Goal: Task Accomplishment & Management: Complete application form

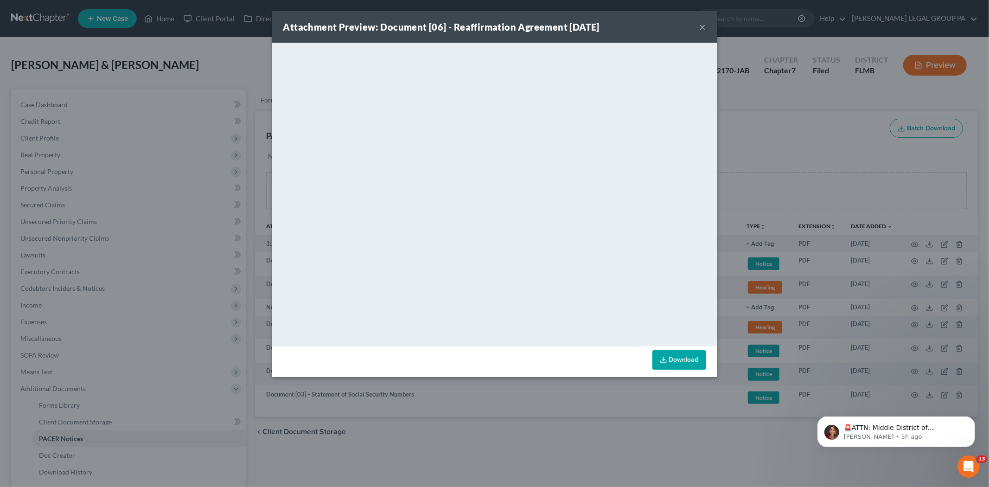
click at [700, 27] on button "×" at bounding box center [703, 26] width 6 height 11
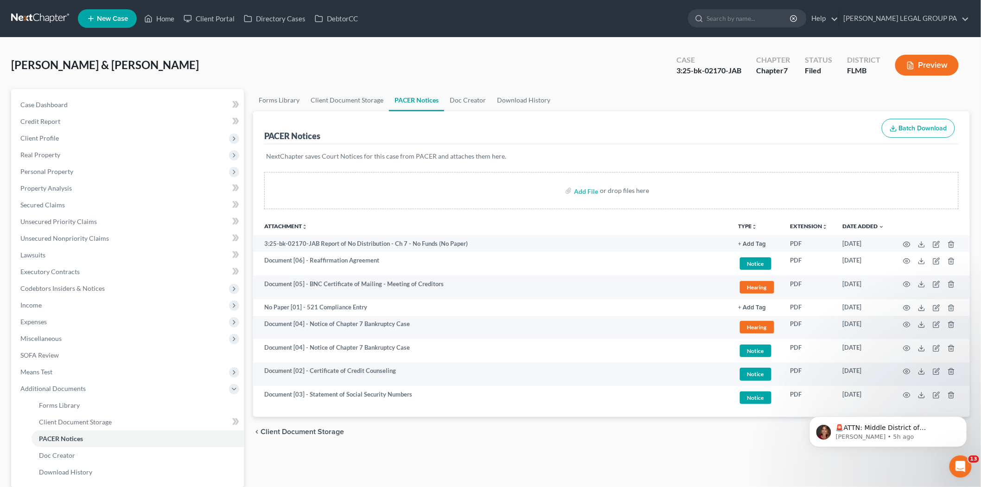
click at [45, 17] on link at bounding box center [40, 18] width 59 height 17
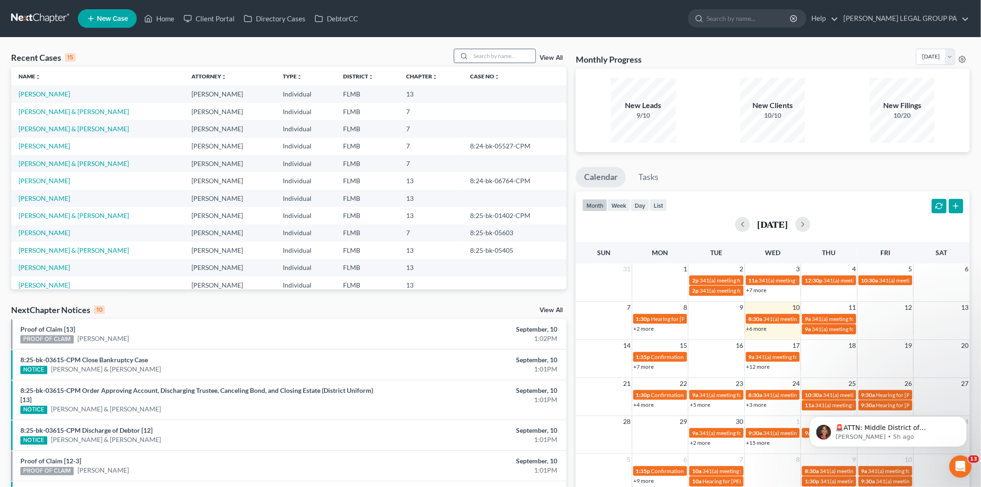
click at [503, 59] on input "search" at bounding box center [503, 55] width 65 height 13
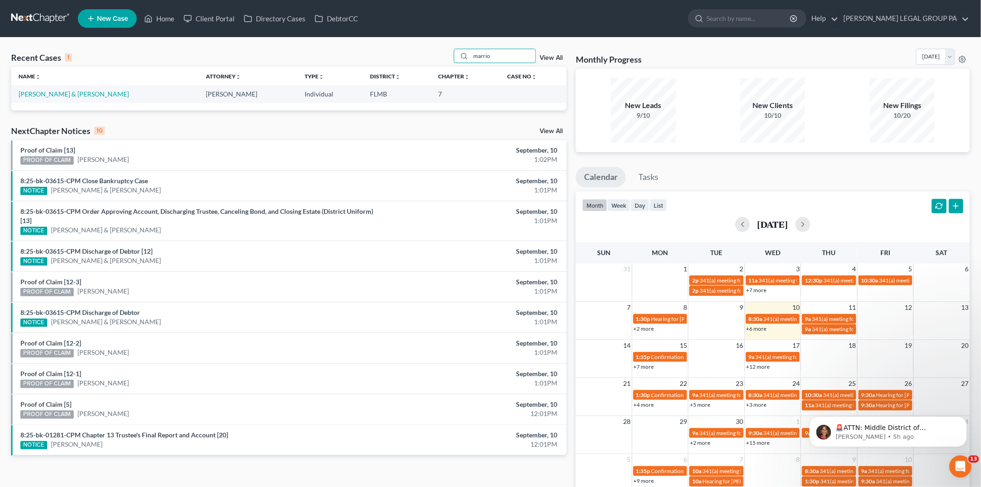
type input "marrio"
click at [79, 100] on td "[PERSON_NAME] & [PERSON_NAME]" at bounding box center [104, 93] width 187 height 17
click at [79, 94] on link "Marriott, David & Dianne" at bounding box center [74, 94] width 110 height 8
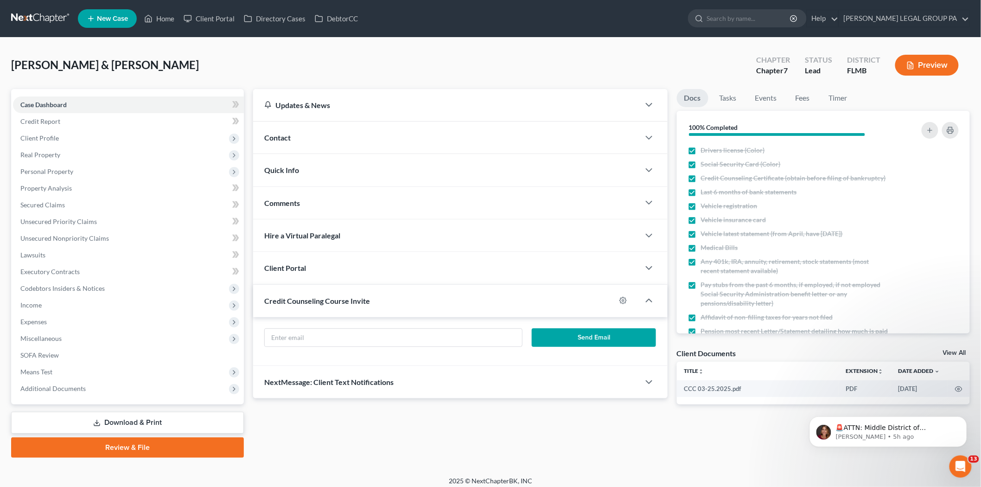
click at [490, 39] on div "Marriott, David & Dianne Upgraded Chapter Chapter 7 Status Lead District FLMB P…" at bounding box center [490, 257] width 981 height 439
click at [98, 243] on link "Unsecured Nonpriority Claims" at bounding box center [128, 238] width 231 height 17
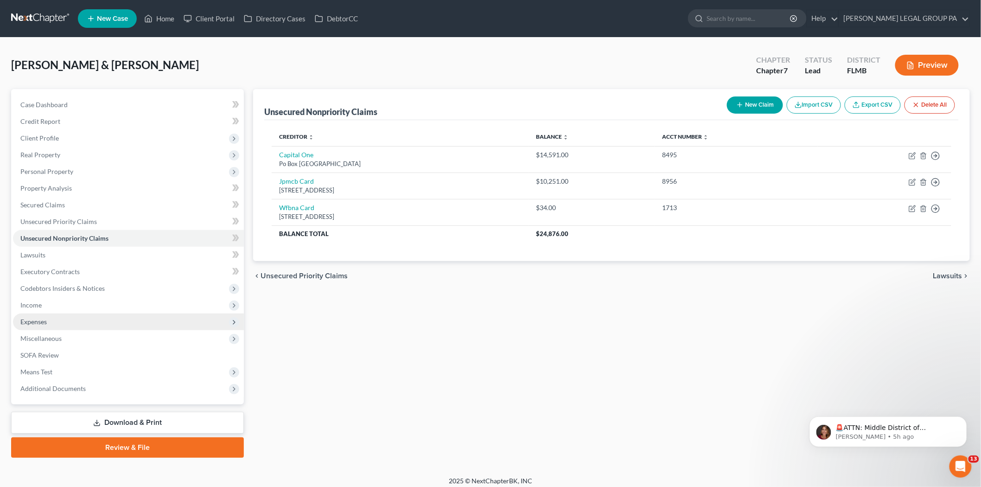
click at [62, 319] on span "Expenses" at bounding box center [128, 321] width 231 height 17
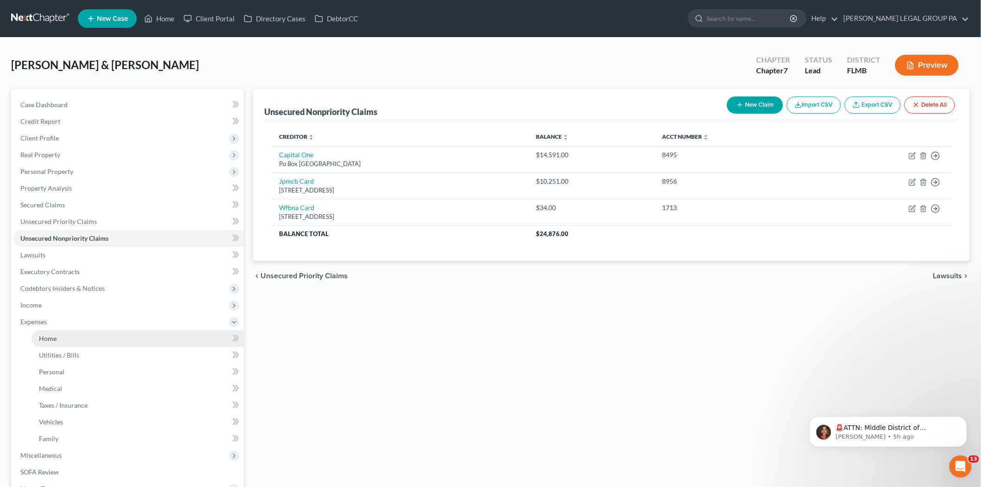
click at [72, 336] on link "Home" at bounding box center [138, 338] width 212 height 17
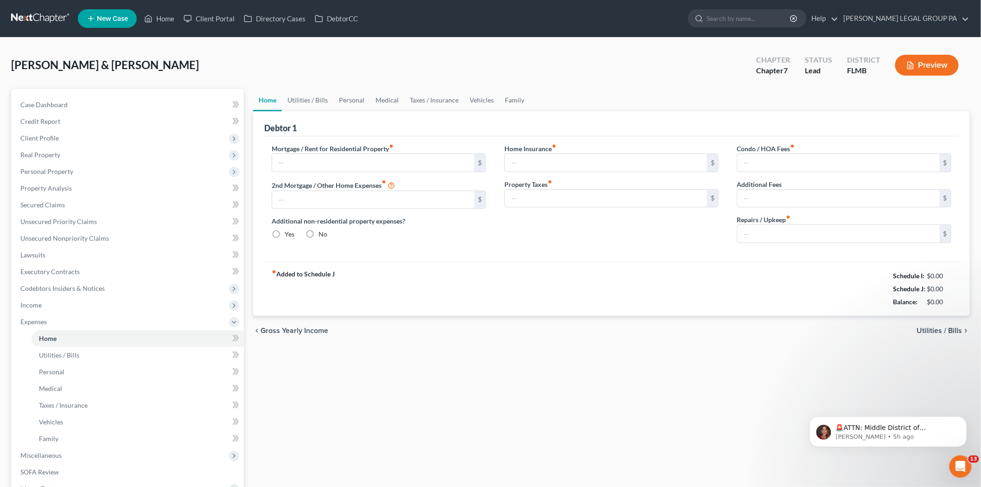
type input "681.57"
type input "0.00"
radio input "true"
type input "141.00"
type input "0.00"
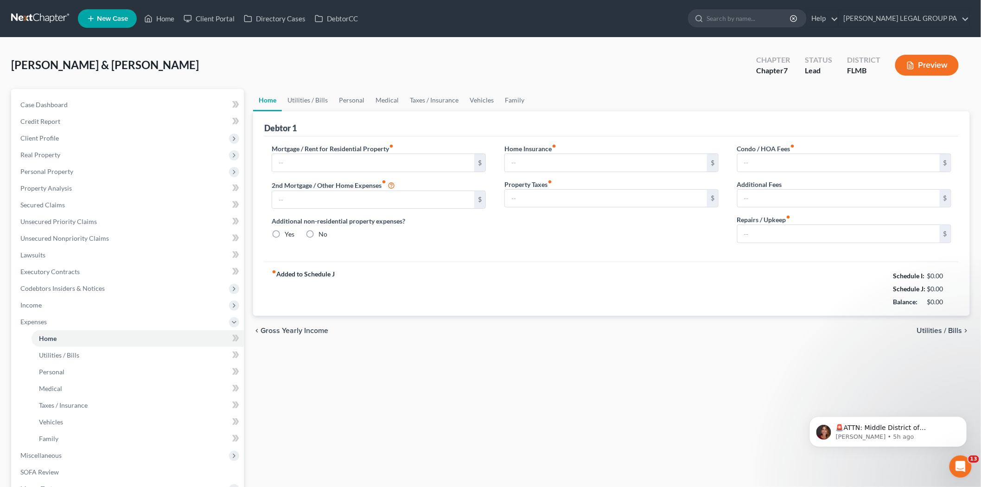
type input "0.00"
type input "100.00"
click at [61, 185] on span "Property Analysis" at bounding box center [45, 188] width 51 height 8
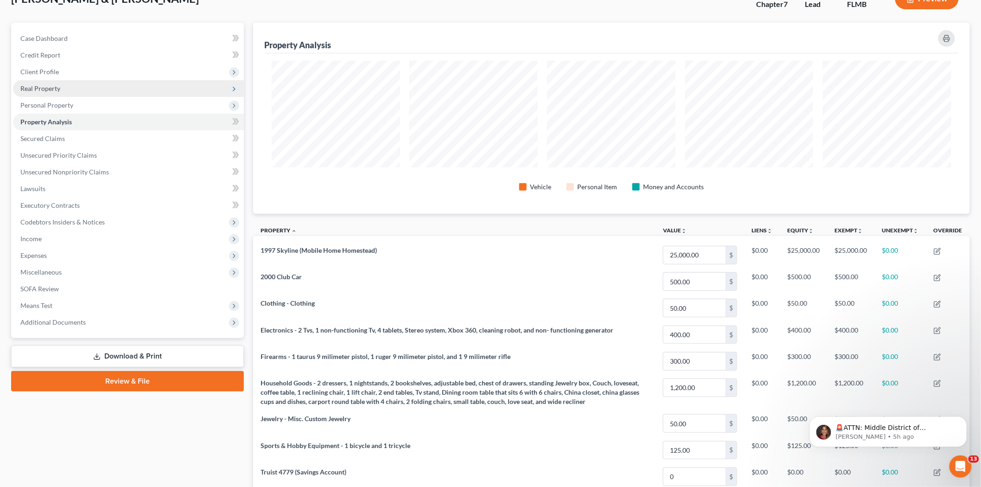
scroll to position [59, 0]
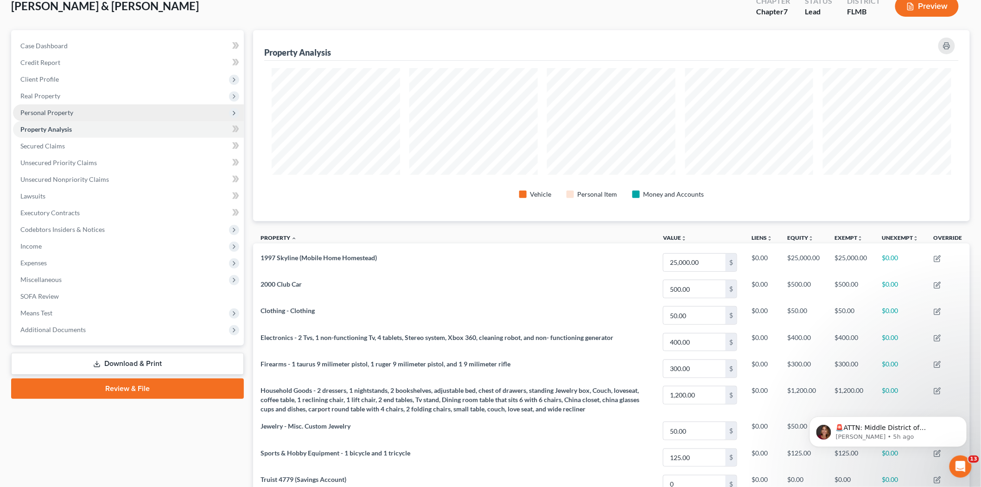
click at [95, 109] on span "Personal Property" at bounding box center [128, 112] width 231 height 17
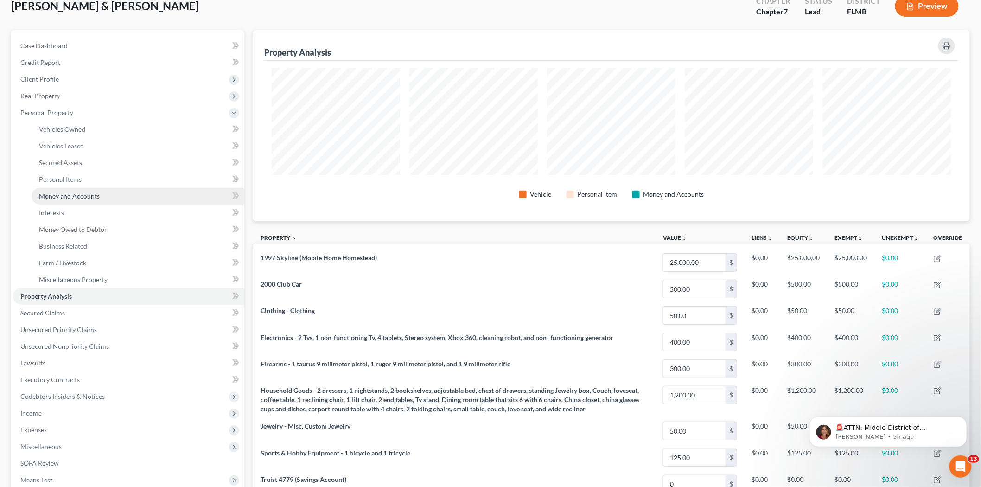
click at [105, 202] on link "Money and Accounts" at bounding box center [138, 196] width 212 height 17
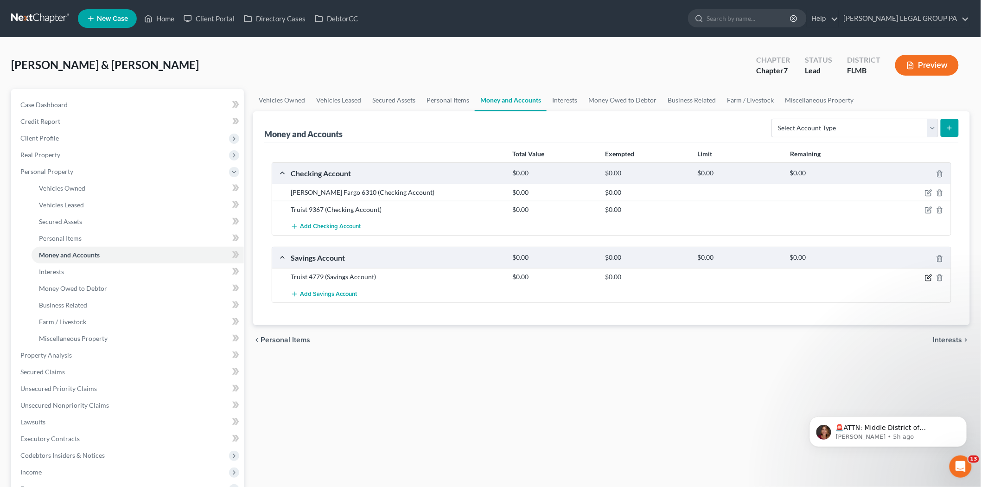
click at [929, 275] on icon "button" at bounding box center [928, 277] width 7 height 7
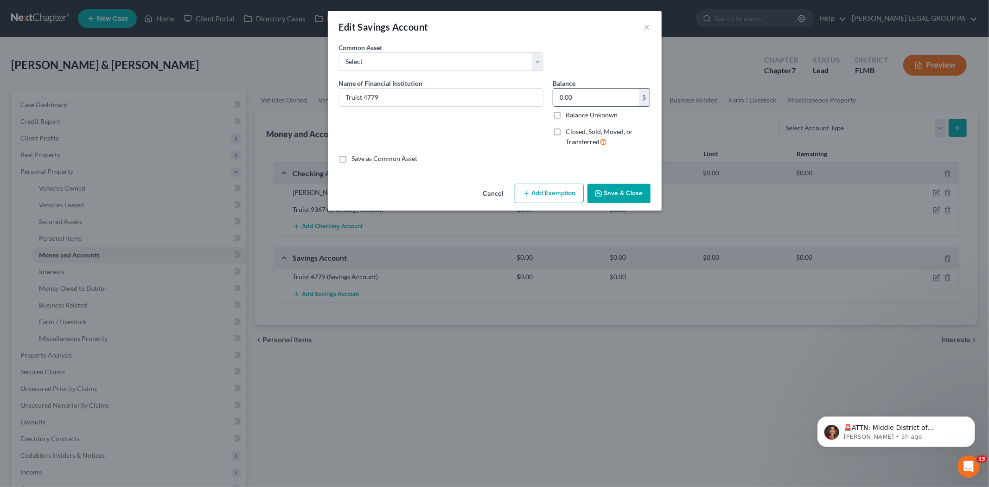
click at [567, 101] on input "0.00" at bounding box center [596, 98] width 86 height 18
type input "790.02"
click at [631, 189] on button "Save & Close" at bounding box center [619, 193] width 63 height 19
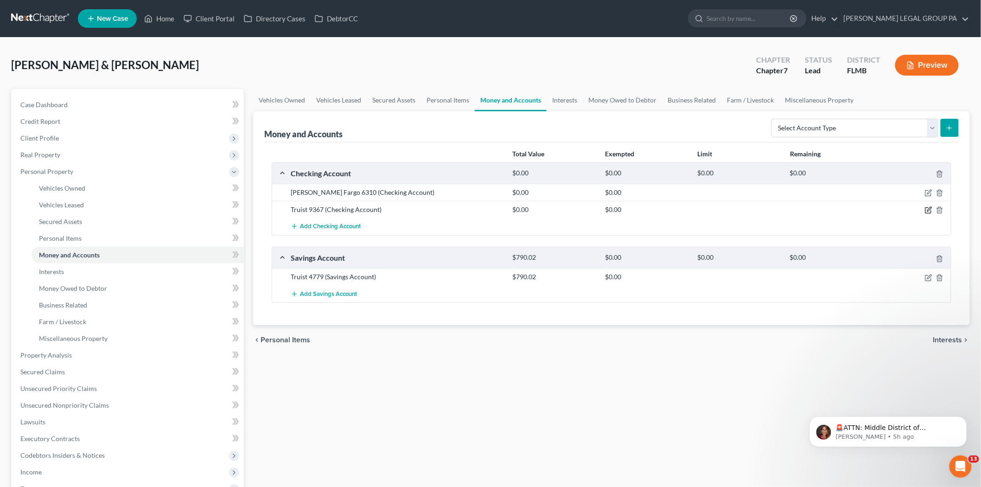
click at [927, 211] on icon "button" at bounding box center [928, 209] width 7 height 7
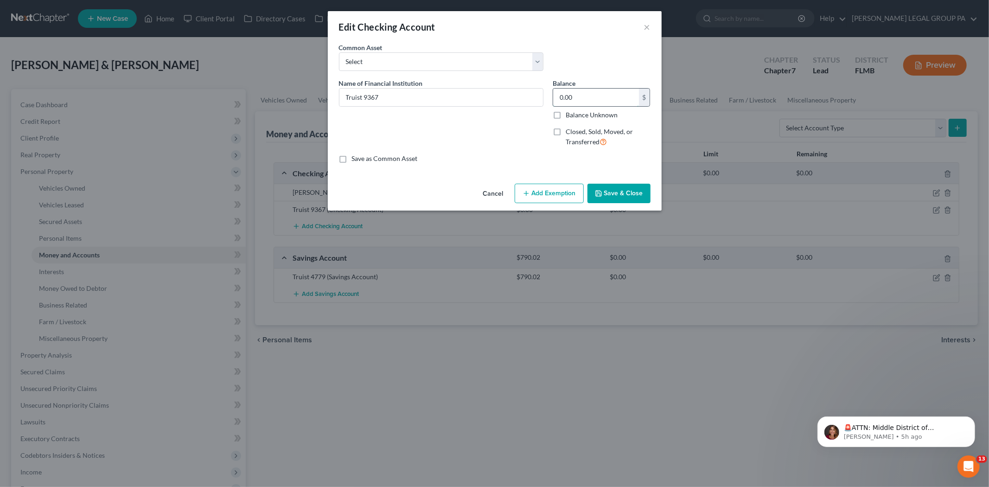
click at [610, 100] on input "0.00" at bounding box center [596, 98] width 86 height 18
type input "653.55"
click at [609, 185] on button "Save & Close" at bounding box center [619, 193] width 63 height 19
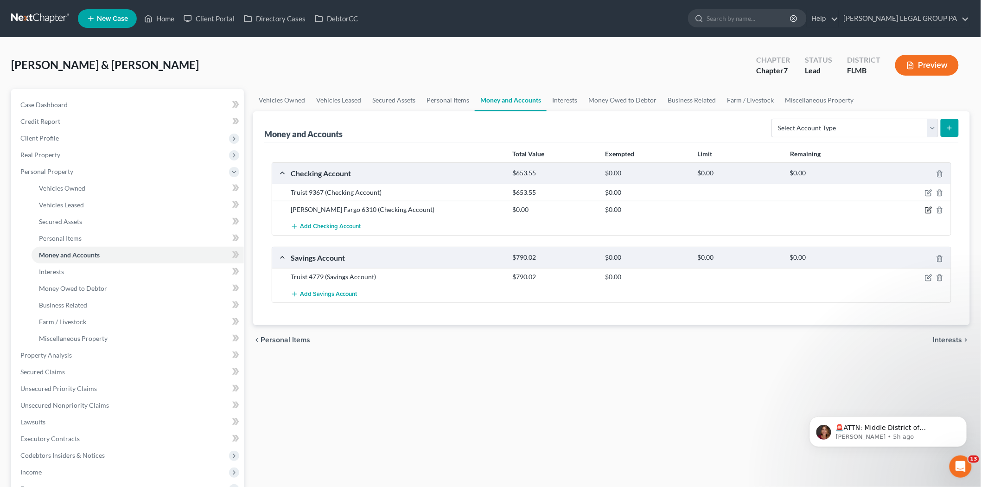
click at [931, 208] on icon "button" at bounding box center [928, 209] width 7 height 7
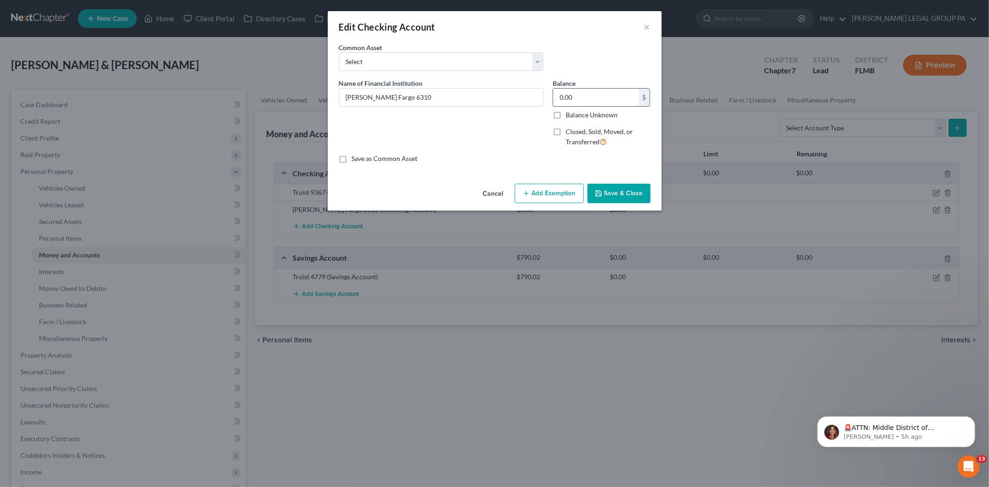
click at [590, 95] on input "0.00" at bounding box center [596, 98] width 86 height 18
type input "680.91"
click at [619, 200] on button "Save & Close" at bounding box center [619, 193] width 63 height 19
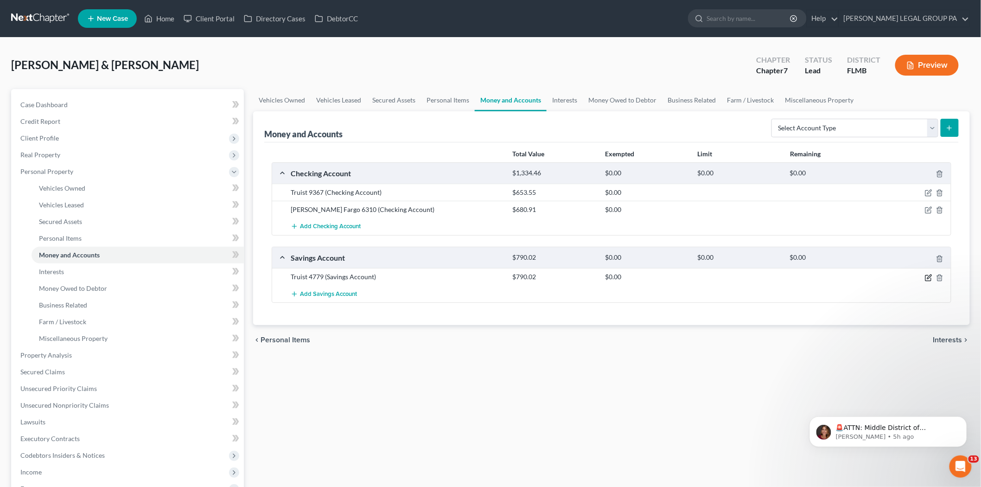
click at [926, 275] on icon "button" at bounding box center [928, 277] width 7 height 7
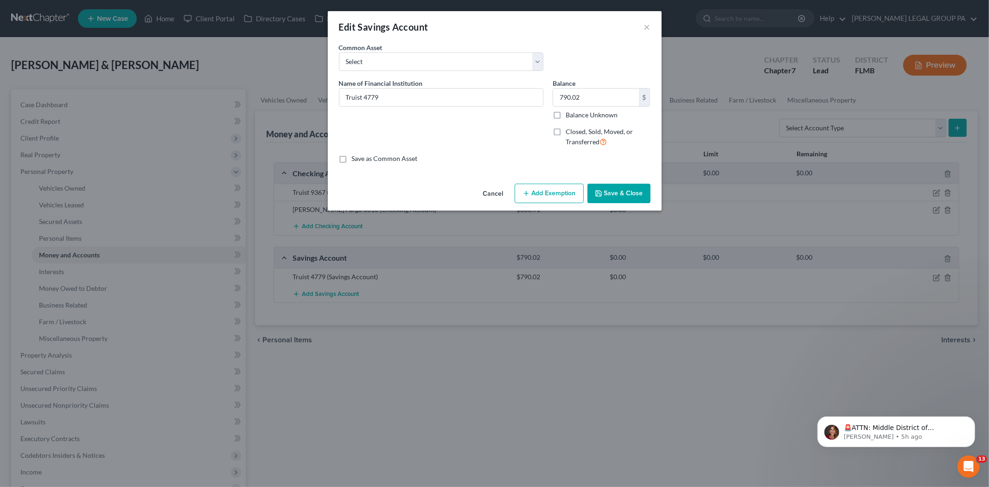
click at [563, 198] on button "Add Exemption" at bounding box center [549, 193] width 69 height 19
select select "2"
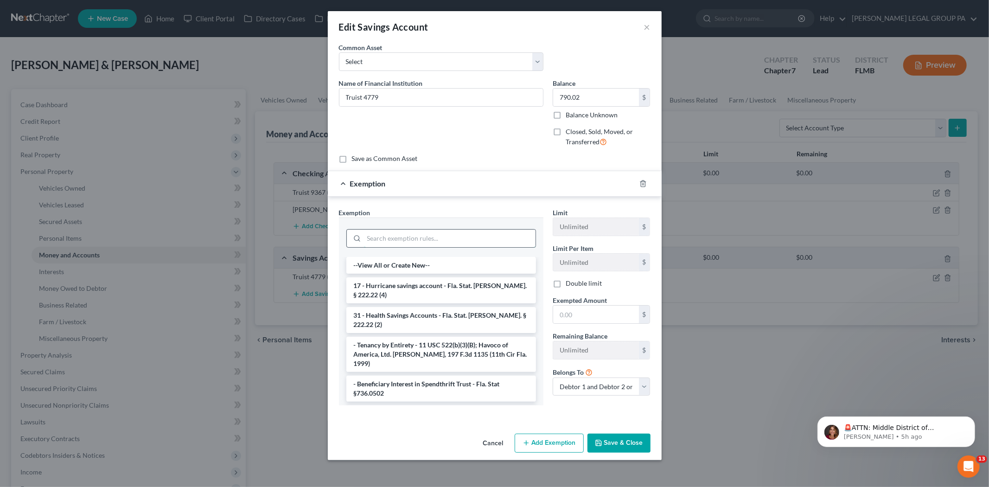
click at [462, 239] on input "search" at bounding box center [450, 239] width 172 height 18
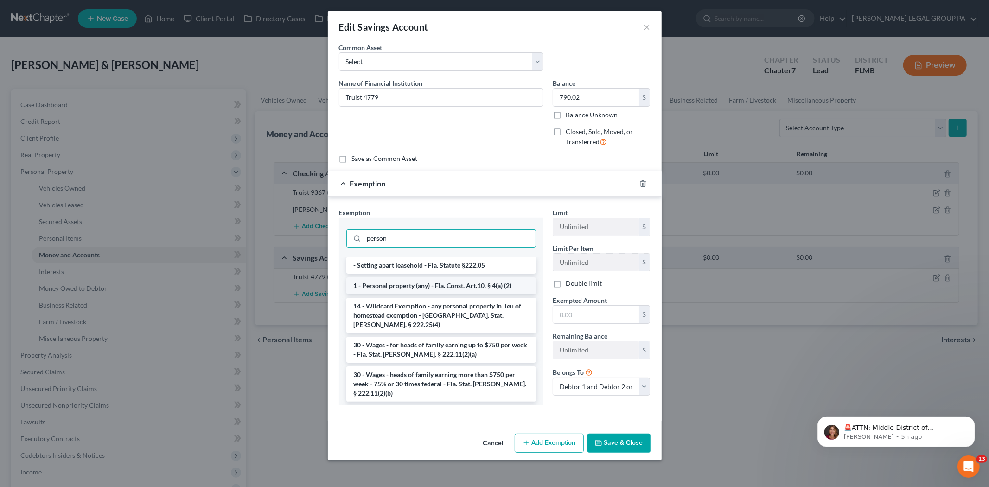
type input "person"
click at [472, 280] on li "1 - Personal property (any) - Fla. Const. Art.10, § 4(a) (2)" at bounding box center [441, 285] width 190 height 17
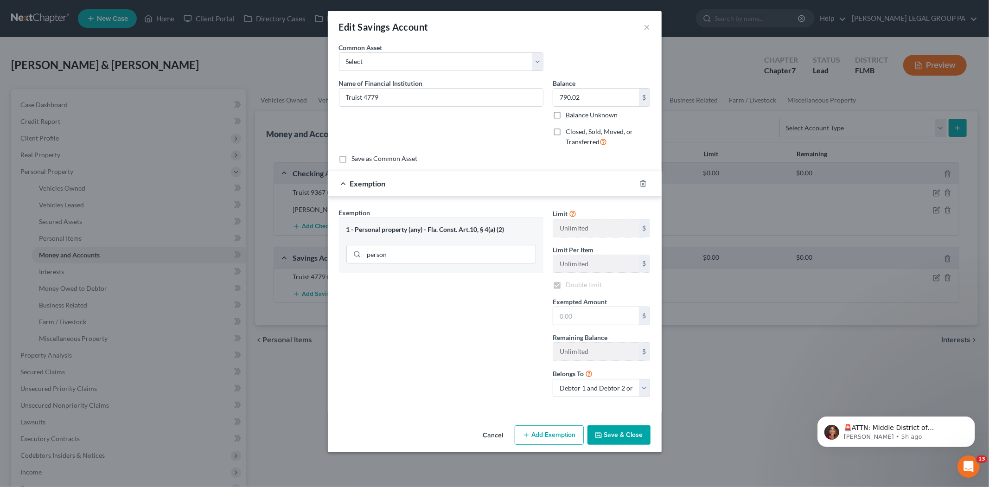
checkbox input "true"
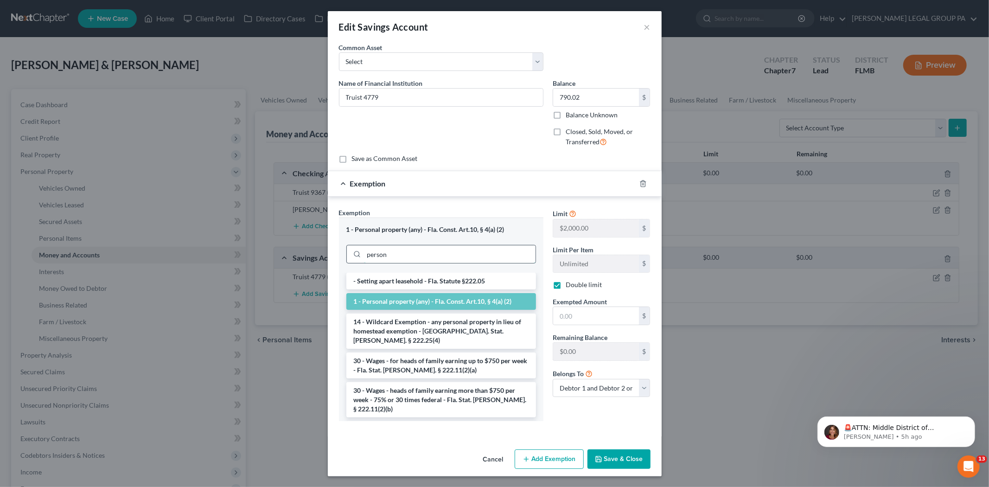
click at [466, 258] on input "person" at bounding box center [450, 254] width 172 height 18
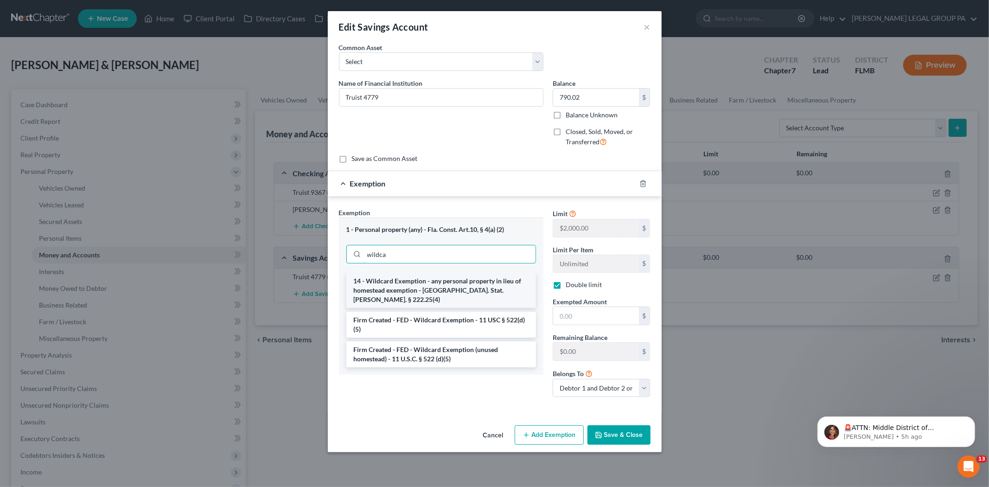
type input "wildca"
click at [488, 277] on li "14 - Wildcard Exemption - any personal property in lieu of homestead exemption …" at bounding box center [441, 290] width 190 height 35
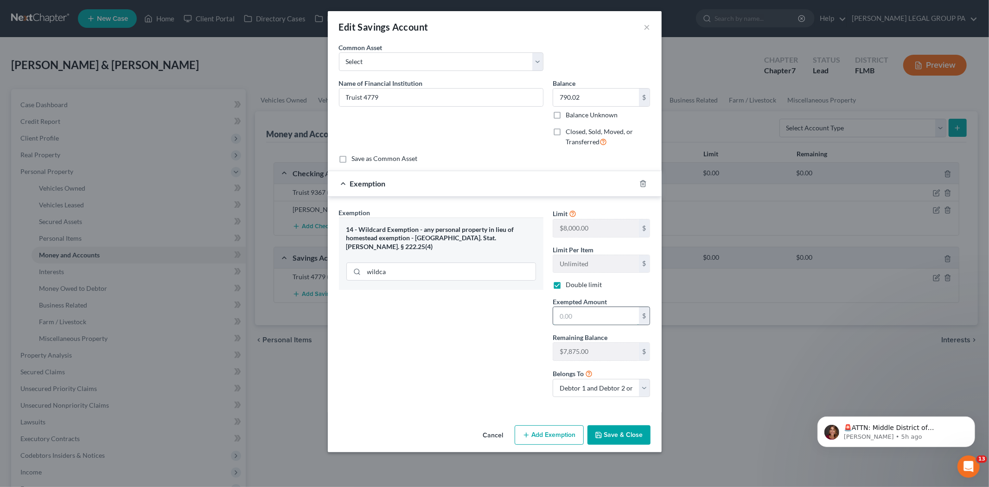
click at [585, 322] on input "text" at bounding box center [596, 316] width 86 height 18
type input "790.02"
click at [618, 432] on button "Save & Close" at bounding box center [619, 434] width 63 height 19
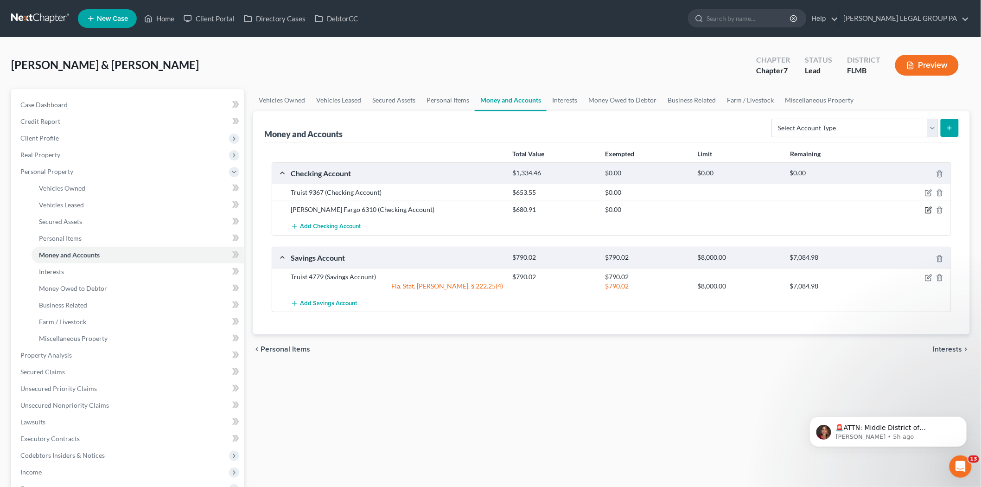
click at [929, 210] on icon "button" at bounding box center [928, 209] width 7 height 7
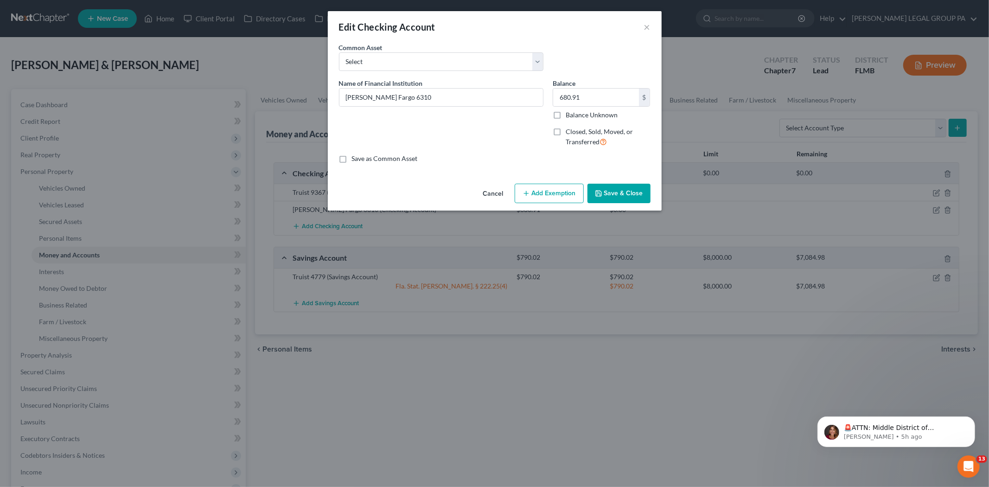
click at [568, 196] on button "Add Exemption" at bounding box center [549, 193] width 69 height 19
select select "2"
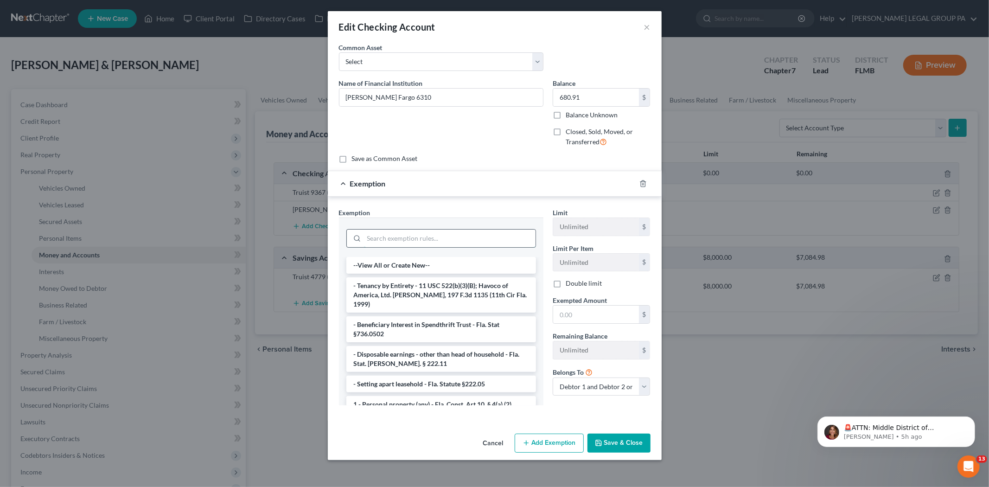
click at [434, 230] on input "search" at bounding box center [450, 239] width 172 height 18
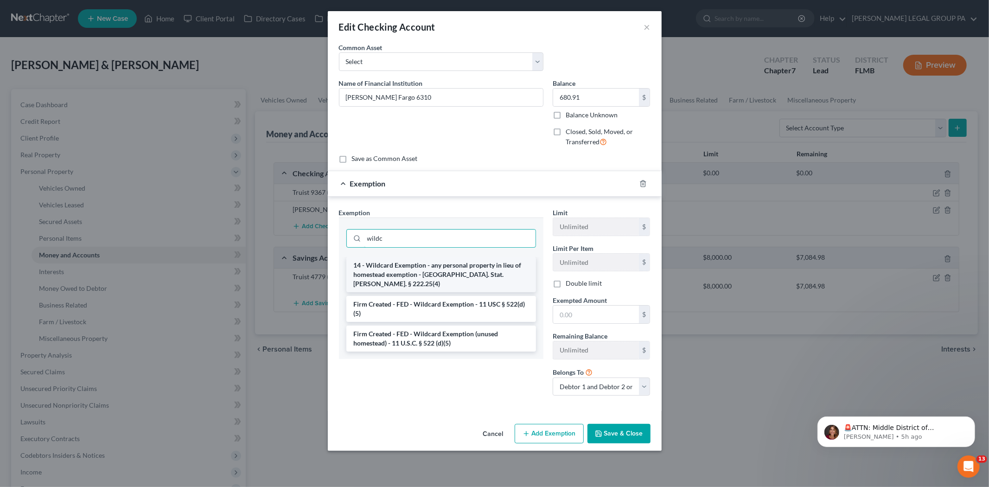
type input "wildc"
click at [407, 275] on li "14 - Wildcard Exemption - any personal property in lieu of homestead exemption …" at bounding box center [441, 274] width 190 height 35
checkbox input "true"
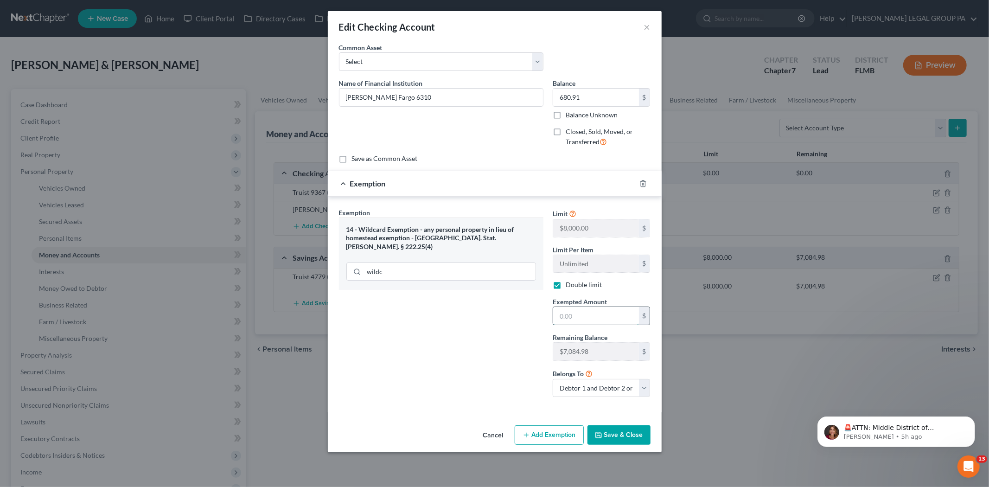
click at [588, 309] on input "text" at bounding box center [596, 316] width 86 height 18
type input "680.91"
click at [625, 428] on button "Save & Close" at bounding box center [619, 434] width 63 height 19
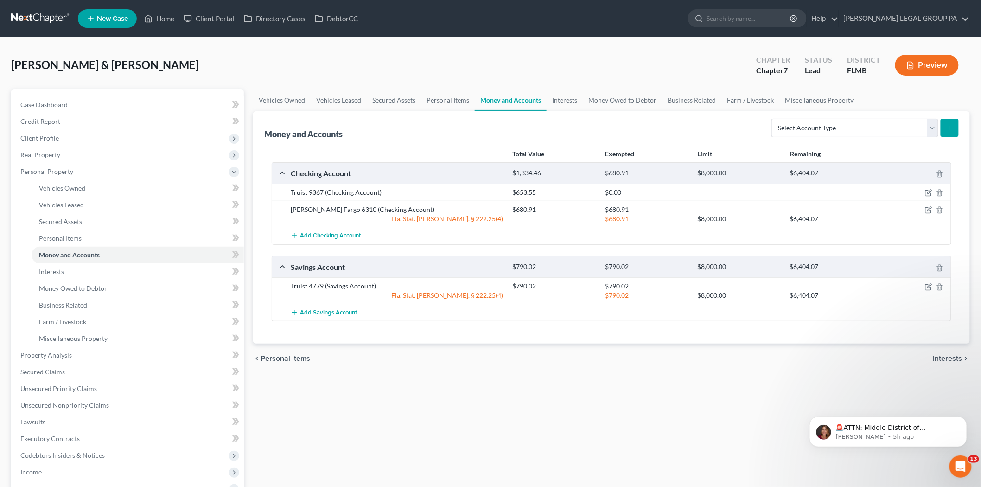
click at [926, 197] on div at bounding box center [915, 192] width 74 height 9
click at [926, 195] on icon "button" at bounding box center [928, 192] width 7 height 7
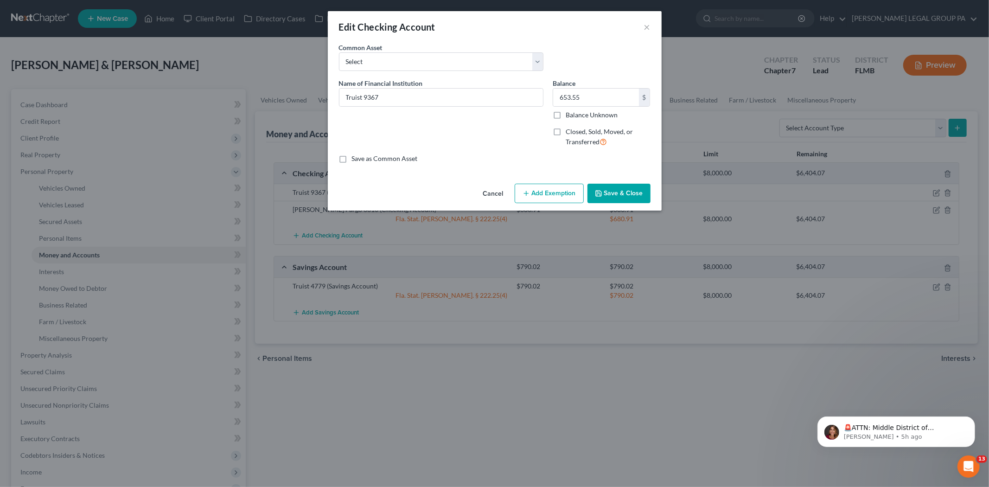
click at [535, 195] on button "Add Exemption" at bounding box center [549, 193] width 69 height 19
select select "2"
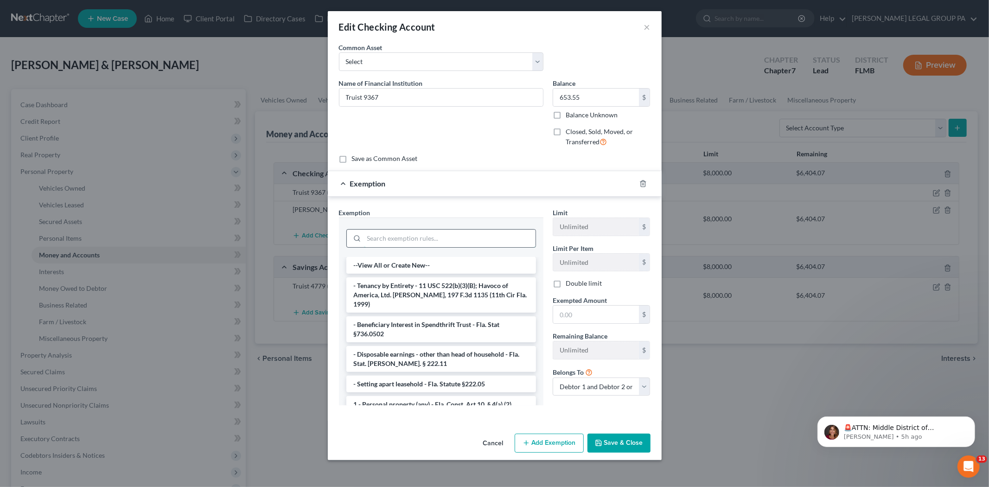
click at [489, 235] on input "search" at bounding box center [450, 239] width 172 height 18
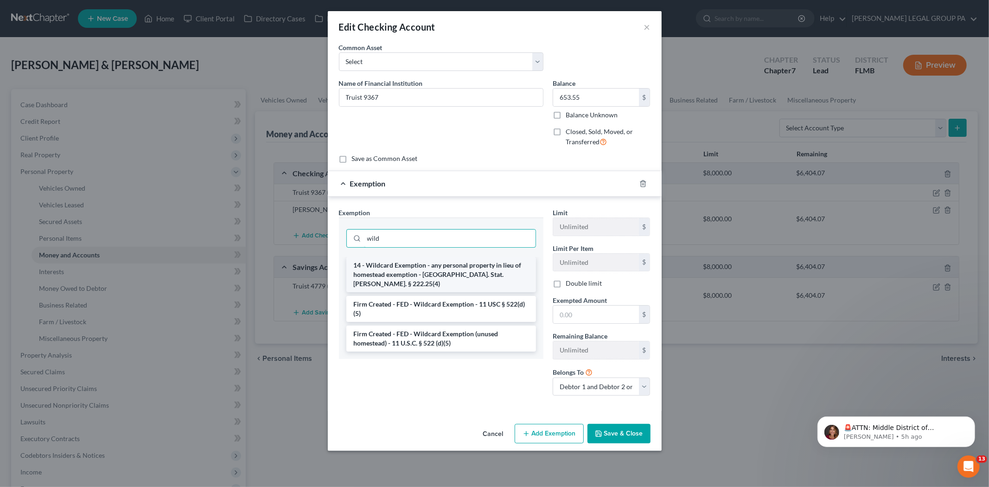
type input "wild"
click at [479, 269] on li "14 - Wildcard Exemption - any personal property in lieu of homestead exemption …" at bounding box center [441, 274] width 190 height 35
checkbox input "true"
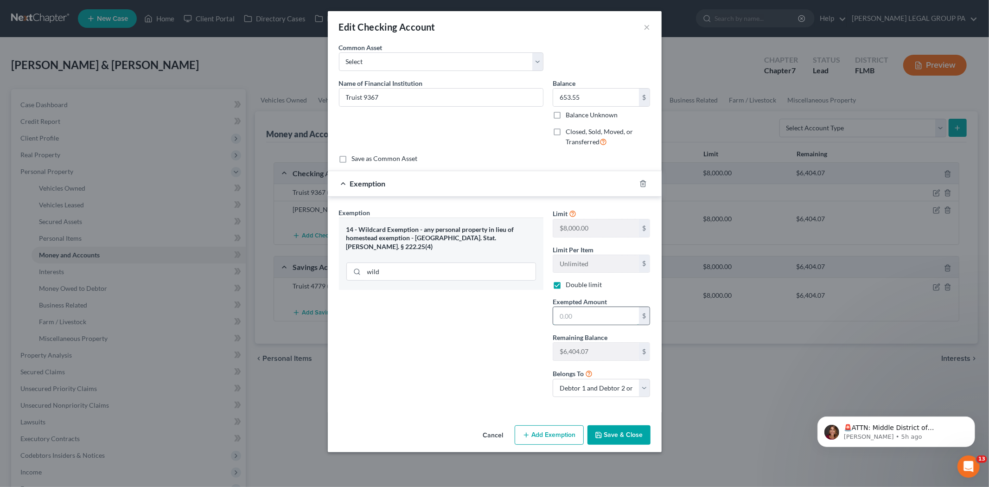
click at [607, 317] on input "text" at bounding box center [596, 316] width 86 height 18
type input "653.55"
click at [618, 435] on button "Save & Close" at bounding box center [619, 434] width 63 height 19
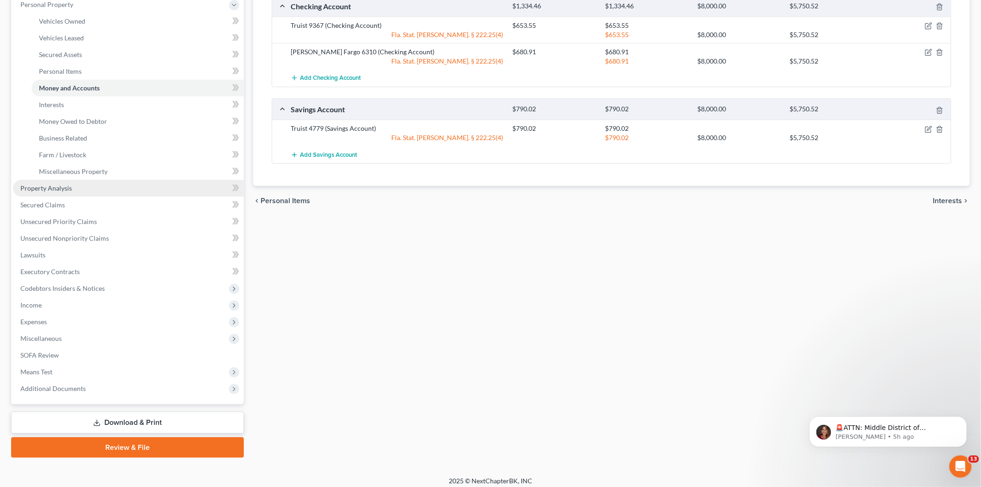
scroll to position [172, 0]
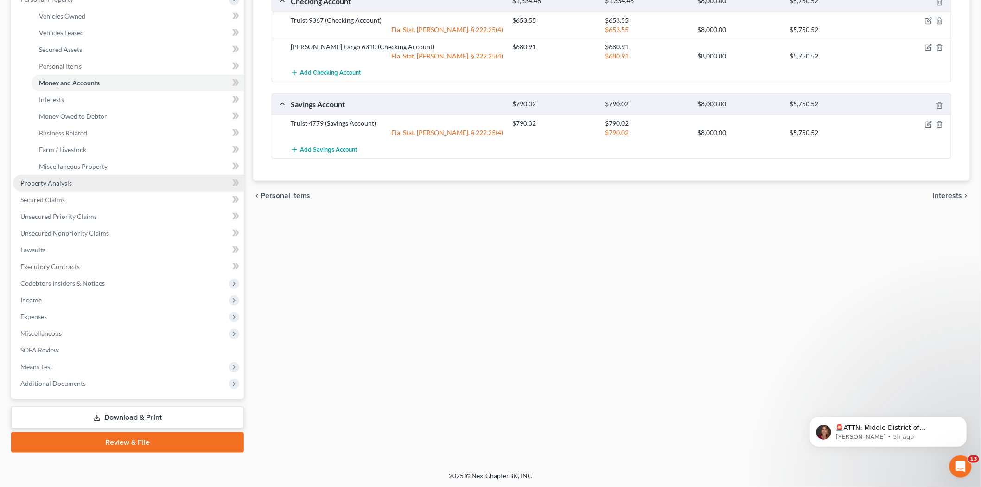
click at [125, 188] on link "Property Analysis" at bounding box center [128, 183] width 231 height 17
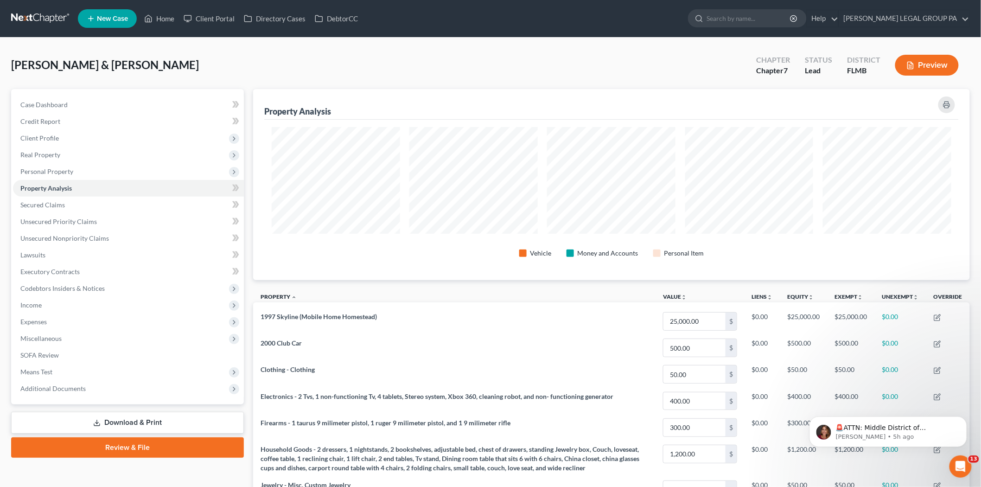
scroll to position [191, 717]
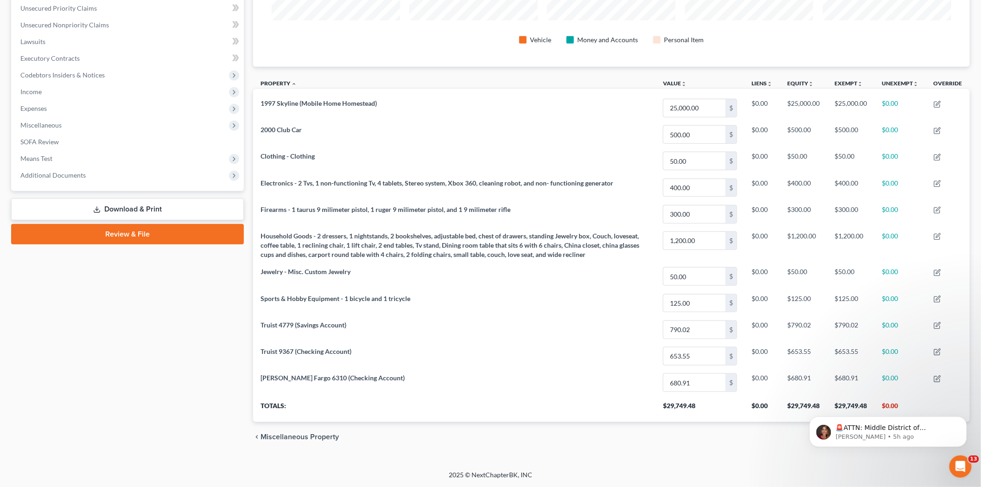
click at [124, 213] on link "Download & Print" at bounding box center [127, 209] width 233 height 22
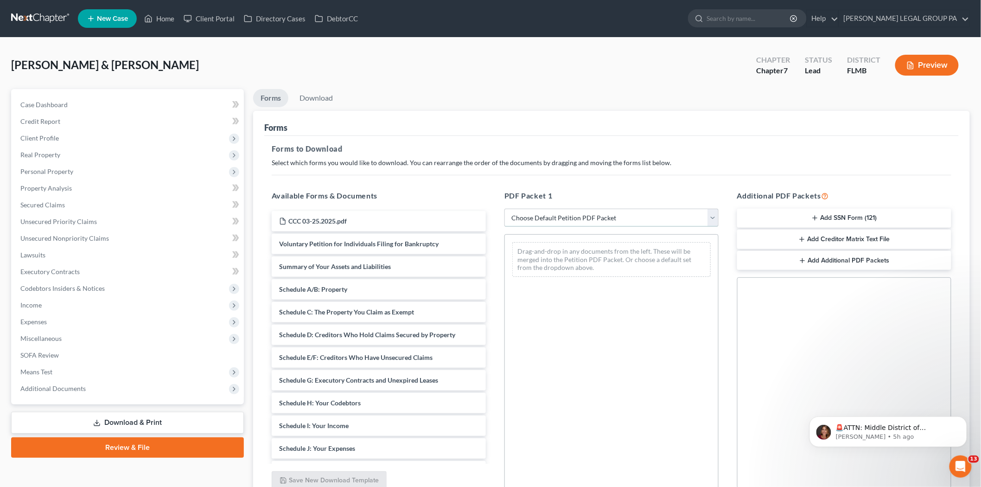
click at [668, 218] on select "Choose Default Petition PDF Packet Complete Bankruptcy Petition (all forms and …" at bounding box center [612, 218] width 214 height 19
click at [858, 212] on button "Add SSN Form (121)" at bounding box center [844, 218] width 214 height 19
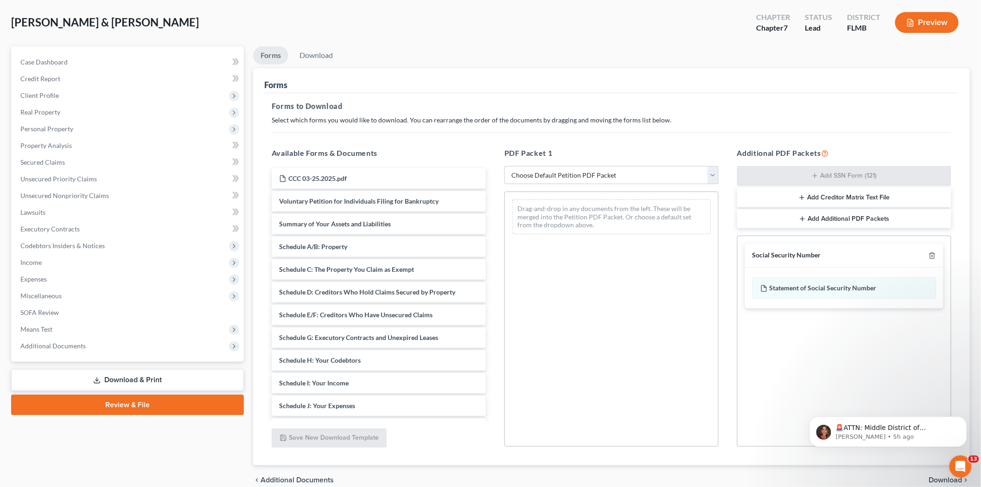
scroll to position [86, 0]
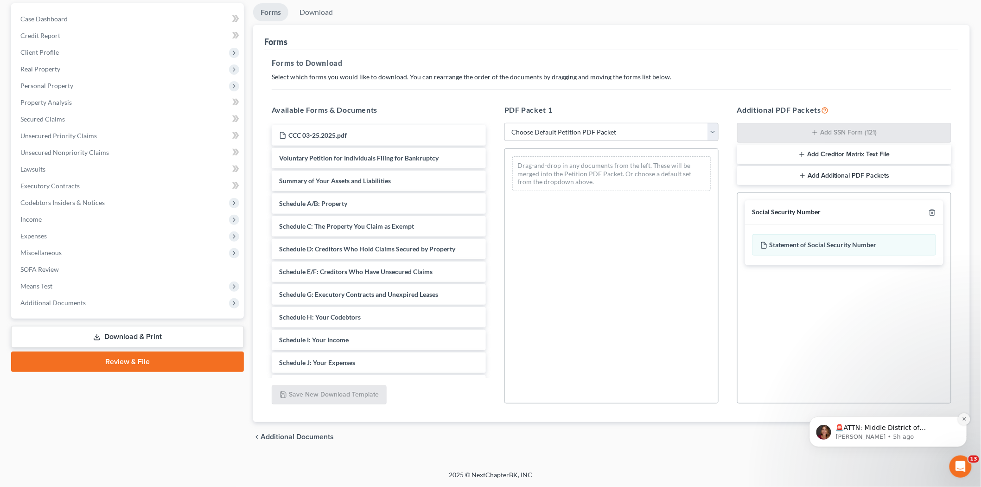
click at [965, 418] on icon "Dismiss notification" at bounding box center [963, 418] width 3 height 3
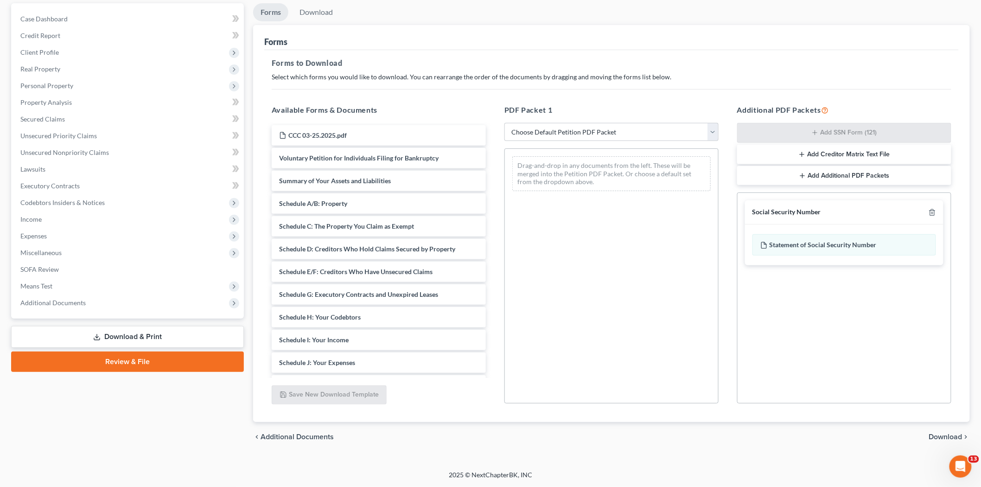
click at [949, 435] on span "Download" at bounding box center [945, 436] width 33 height 7
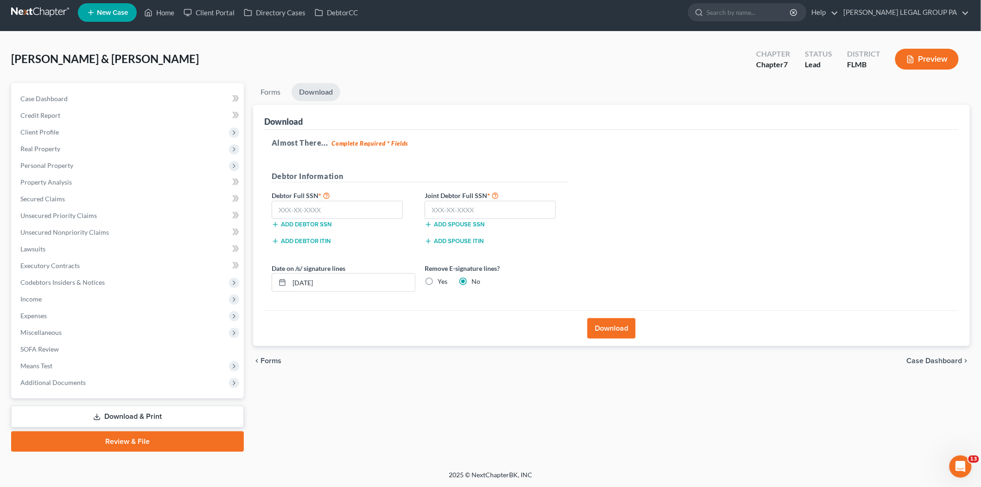
scroll to position [5, 0]
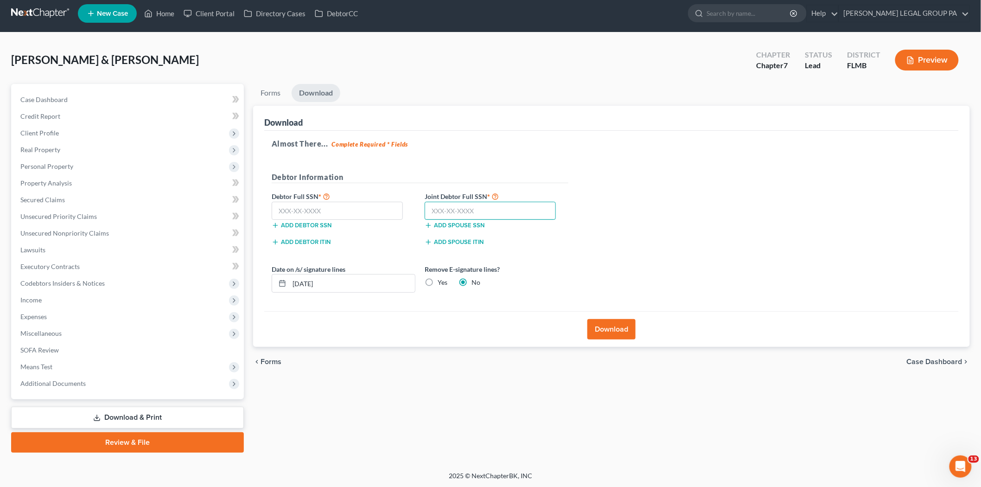
click at [508, 207] on input "text" at bounding box center [490, 211] width 131 height 19
type input "206-34-0278"
click at [358, 208] on input "text" at bounding box center [337, 211] width 131 height 19
click at [321, 212] on input "text" at bounding box center [337, 211] width 131 height 19
type input "174-34-0996"
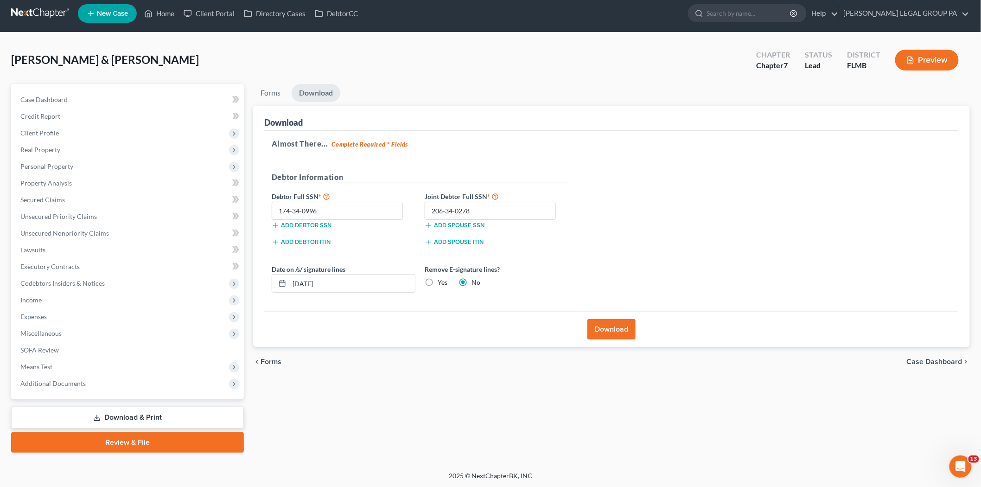
click at [617, 323] on button "Download" at bounding box center [612, 329] width 48 height 20
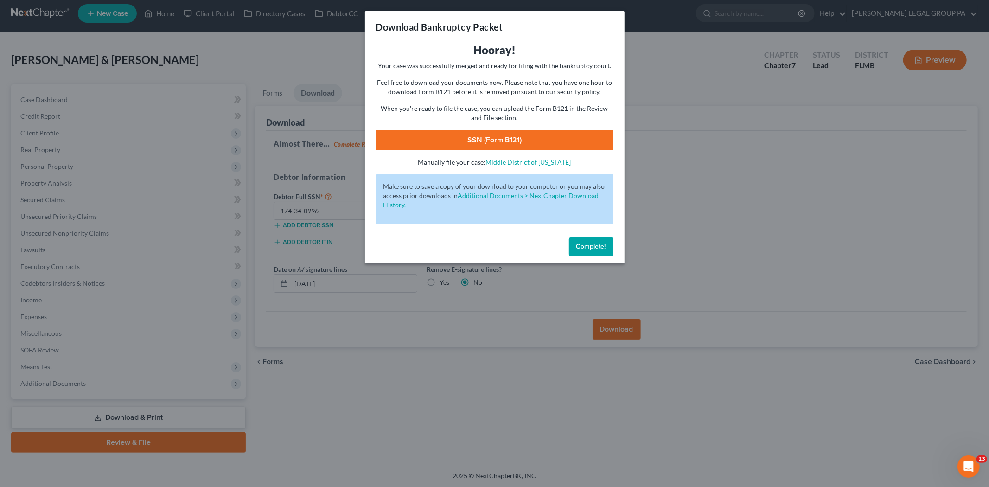
click at [521, 140] on link "SSN (Form B121)" at bounding box center [494, 140] width 237 height 20
click at [608, 245] on button "Complete!" at bounding box center [591, 246] width 45 height 19
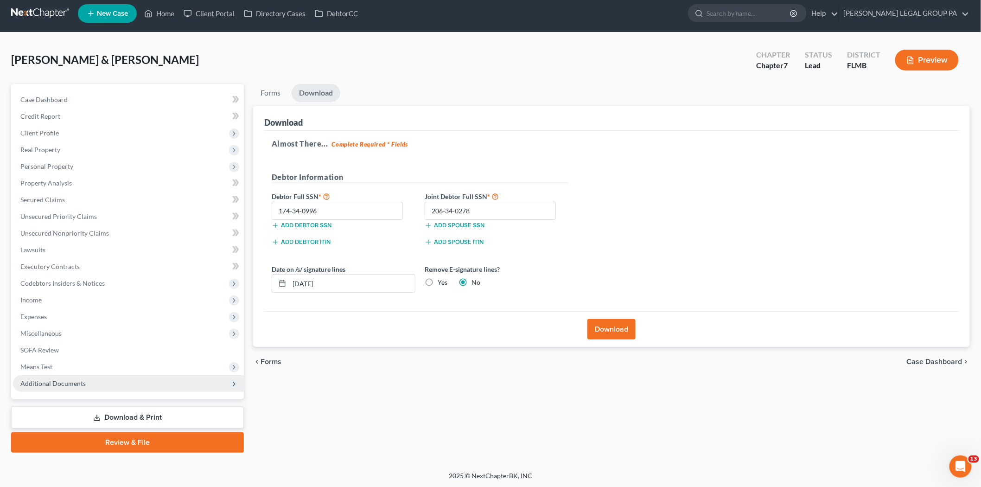
click at [80, 384] on span "Additional Documents" at bounding box center [52, 383] width 65 height 8
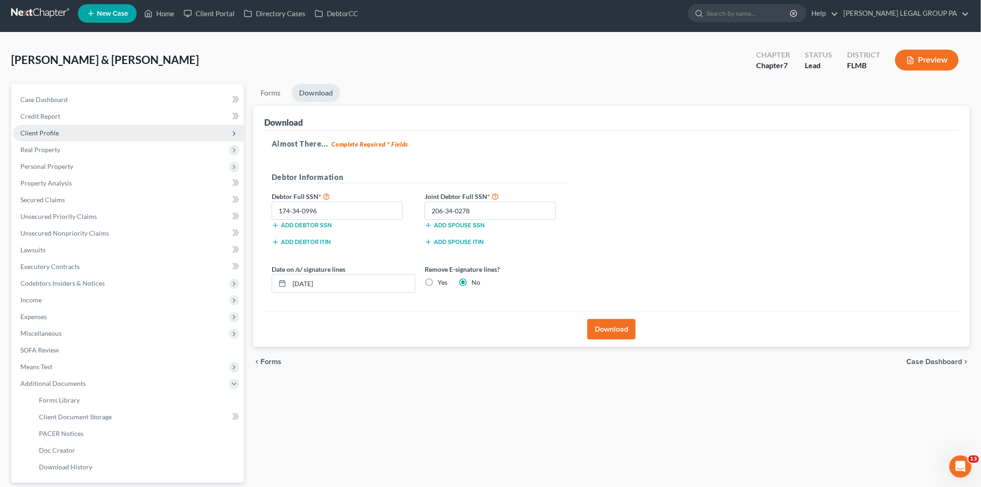
click at [65, 136] on span "Client Profile" at bounding box center [128, 133] width 231 height 17
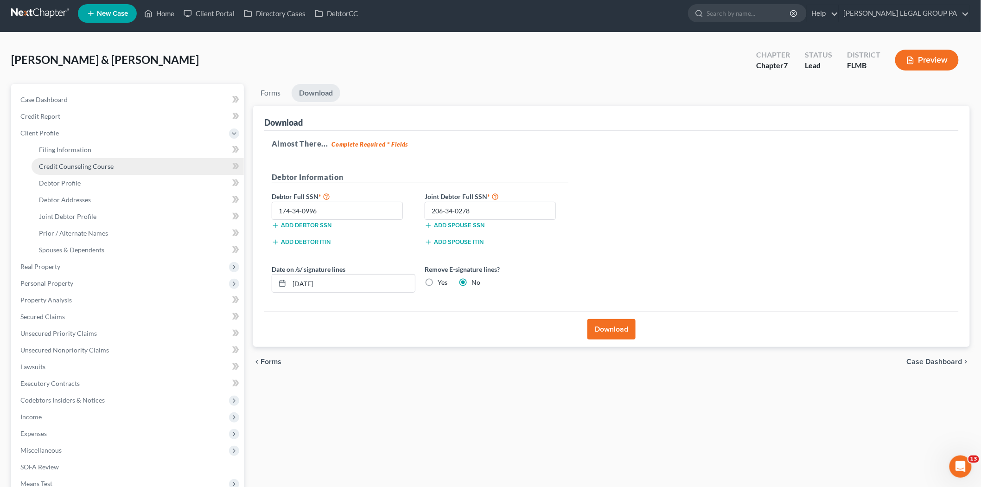
click at [79, 166] on span "Credit Counseling Course" at bounding box center [76, 166] width 75 height 8
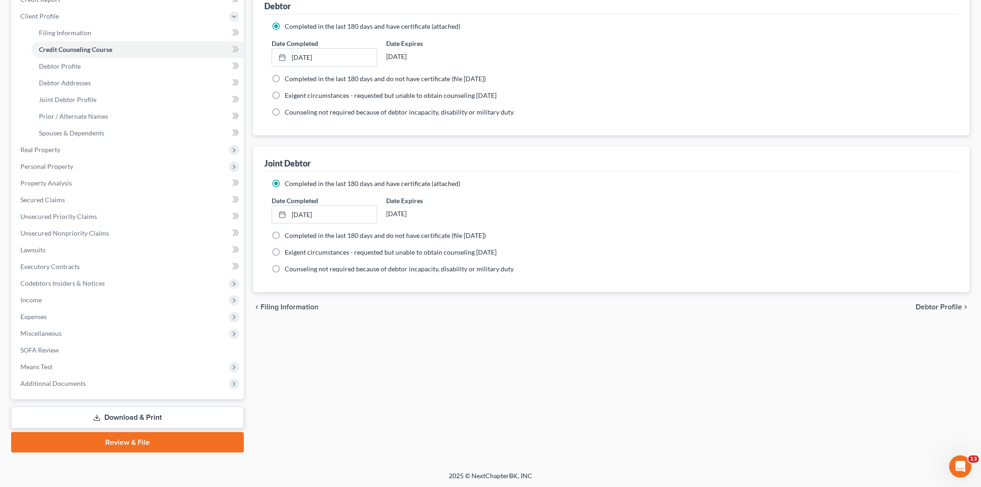
click at [133, 411] on link "Download & Print" at bounding box center [127, 418] width 233 height 22
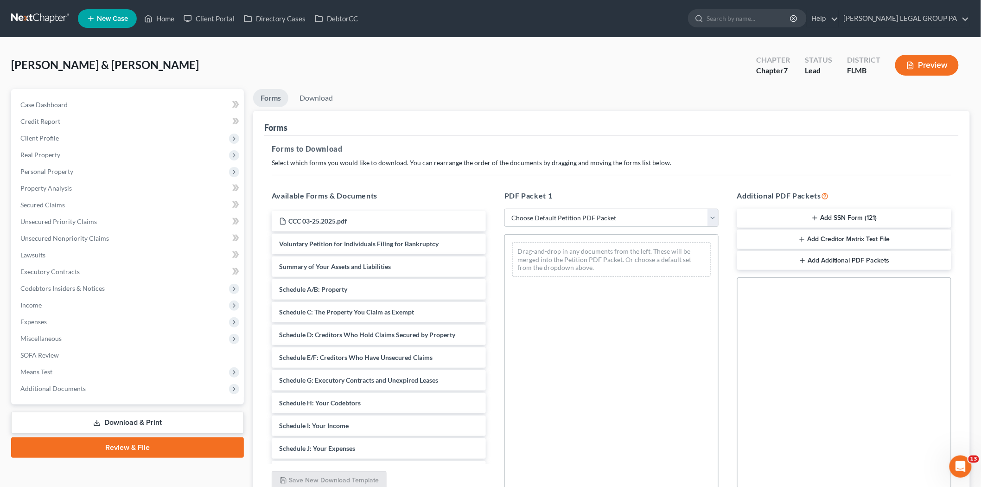
click at [545, 222] on select "Choose Default Petition PDF Packet Complete Bankruptcy Petition (all forms and …" at bounding box center [612, 218] width 214 height 19
select select "0"
click at [505, 209] on select "Choose Default Petition PDF Packet Complete Bankruptcy Petition (all forms and …" at bounding box center [612, 218] width 214 height 19
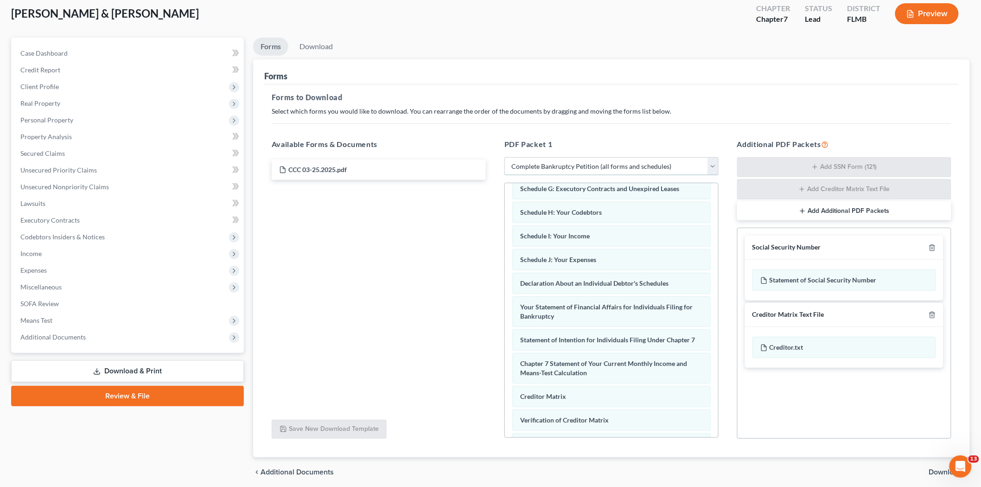
scroll to position [87, 0]
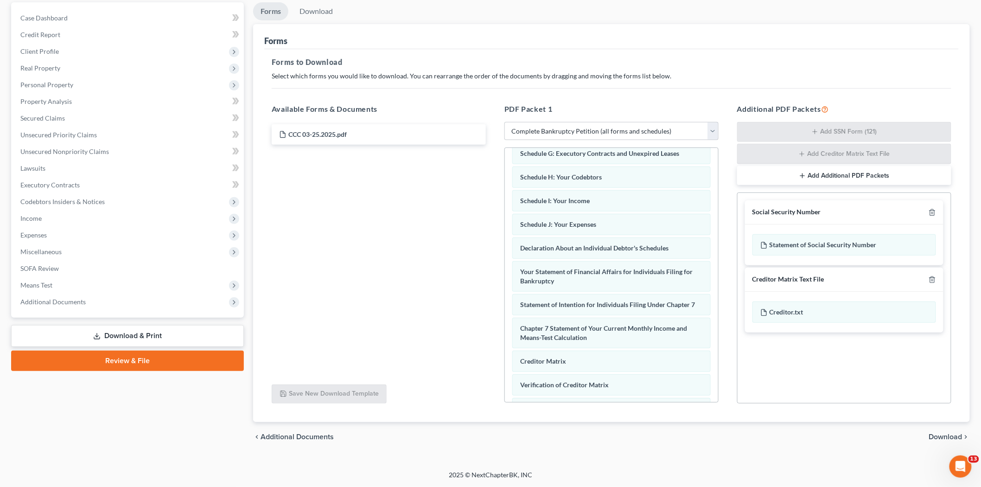
click at [166, 360] on link "Review & File" at bounding box center [127, 361] width 233 height 20
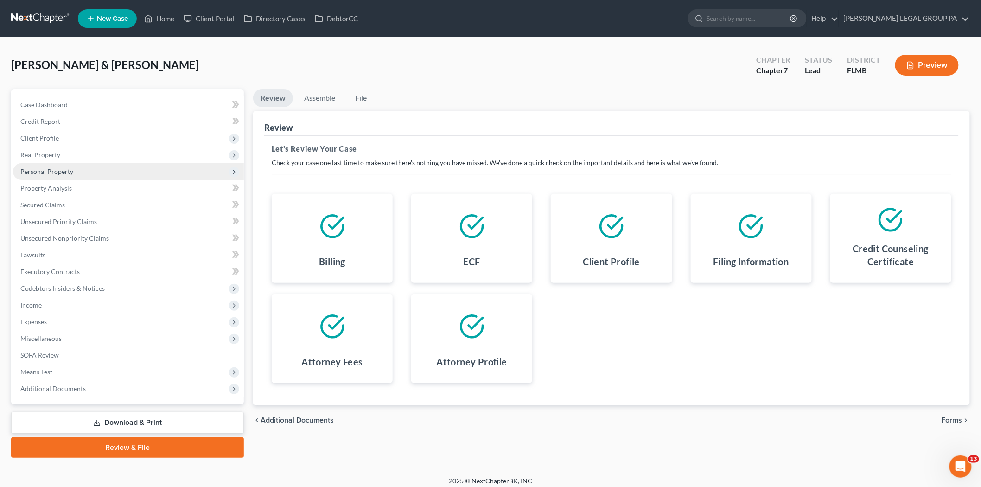
click at [86, 171] on span "Personal Property" at bounding box center [128, 171] width 231 height 17
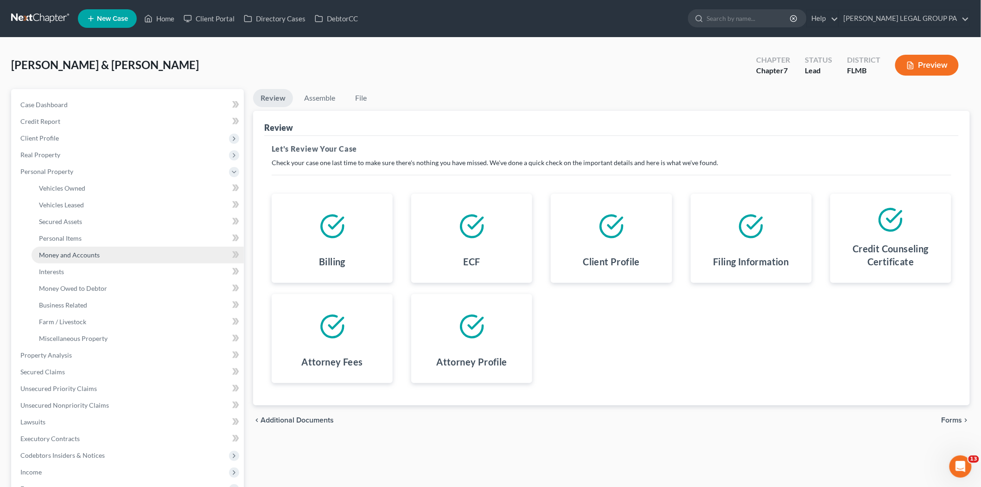
click at [85, 253] on span "Money and Accounts" at bounding box center [69, 255] width 61 height 8
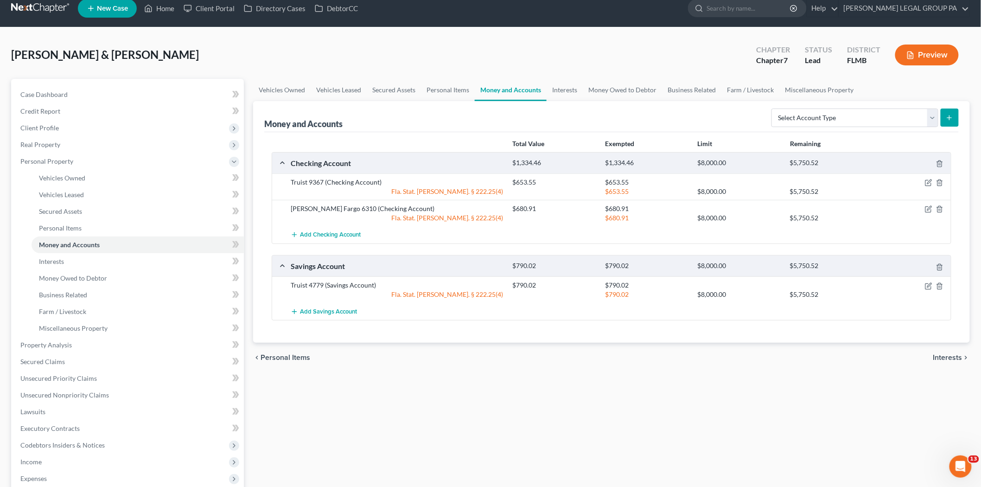
scroll to position [172, 0]
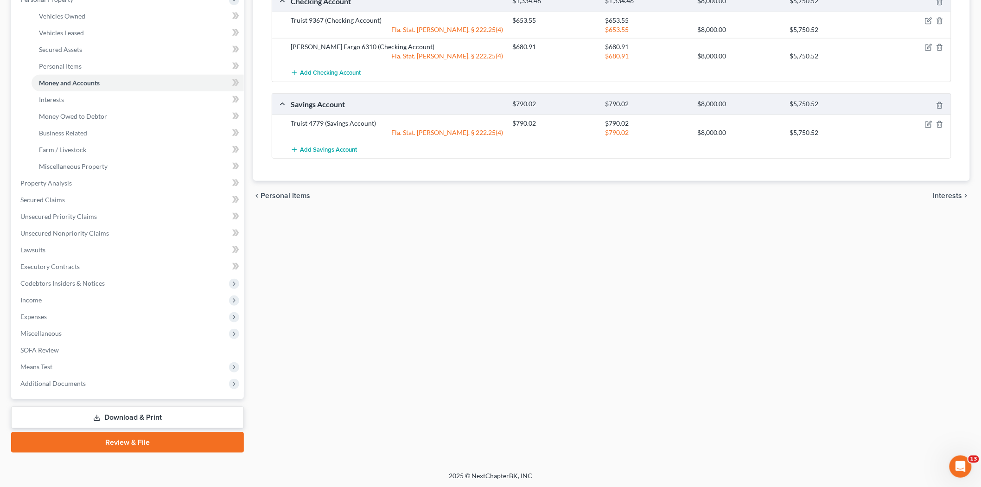
click at [132, 439] on link "Review & File" at bounding box center [127, 442] width 233 height 20
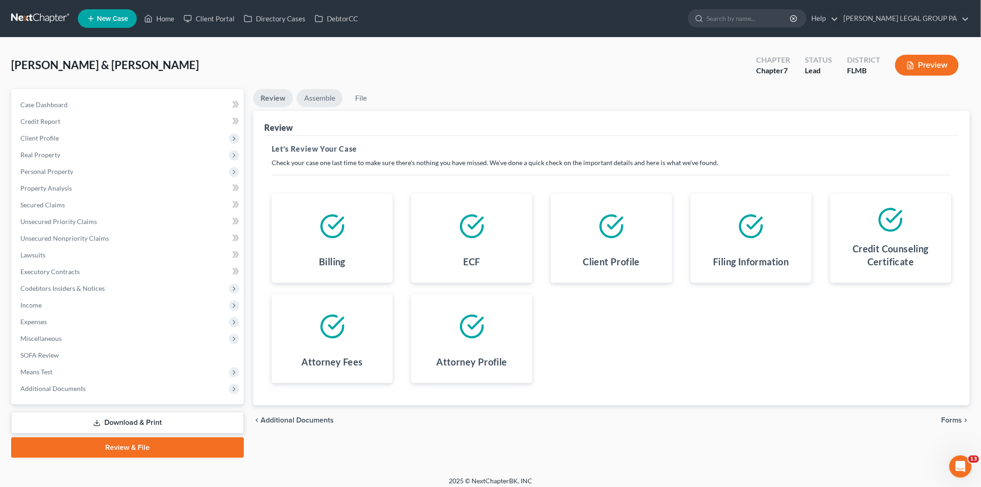
click at [326, 98] on link "Assemble" at bounding box center [320, 98] width 46 height 18
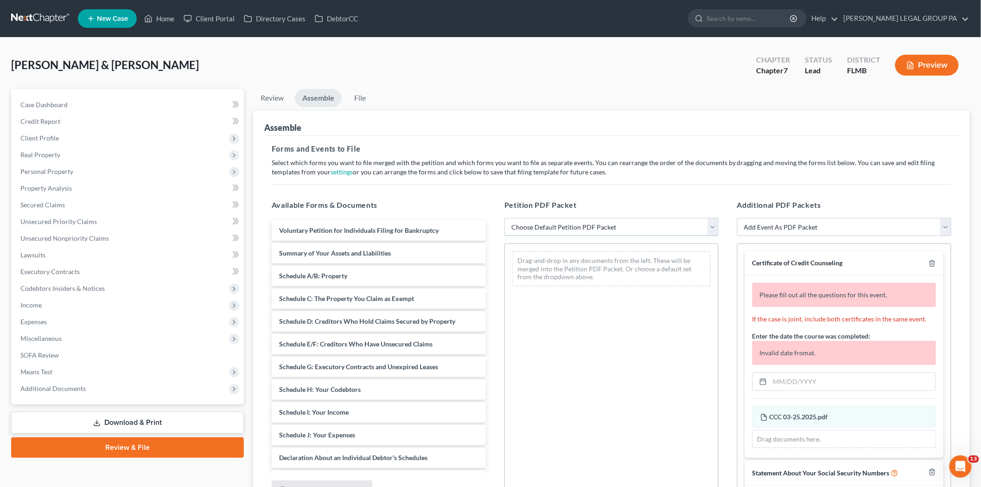
drag, startPoint x: 530, startPoint y: 224, endPoint x: 533, endPoint y: 235, distance: 11.5
click at [530, 224] on select "Choose Default Petition PDF Packet Complete Bankruptcy Petition (all forms and …" at bounding box center [612, 227] width 214 height 19
select select "0"
click at [505, 218] on select "Choose Default Petition PDF Packet Complete Bankruptcy Petition (all forms and …" at bounding box center [612, 227] width 214 height 19
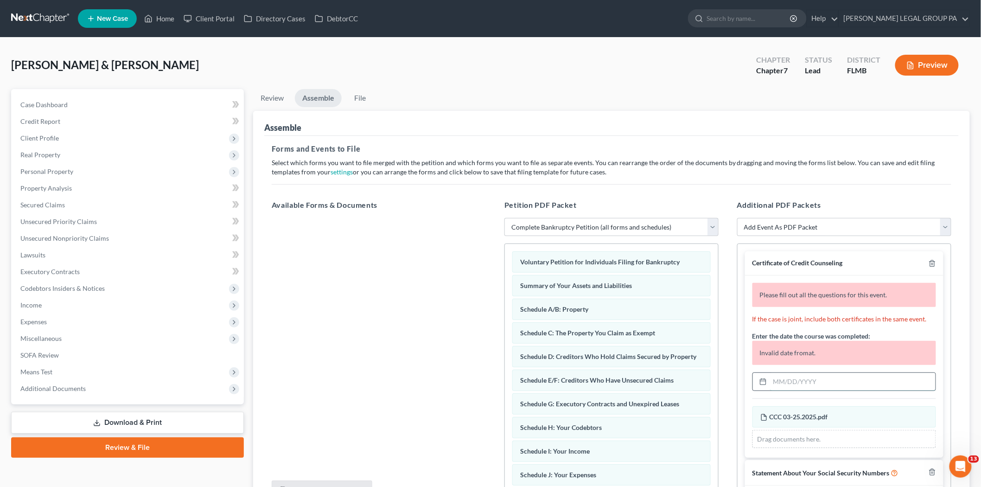
click at [846, 378] on input "text" at bounding box center [853, 382] width 166 height 18
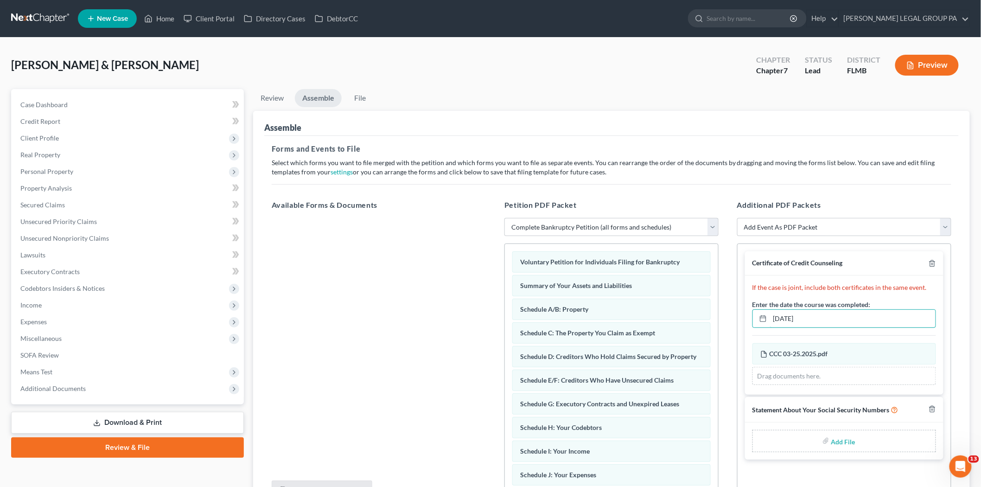
type input "03/25/2025"
click at [869, 442] on div "Add File" at bounding box center [845, 441] width 184 height 22
click at [842, 439] on input "file" at bounding box center [842, 441] width 22 height 17
type input "C:\fakepath\121 - Marriott.pdf"
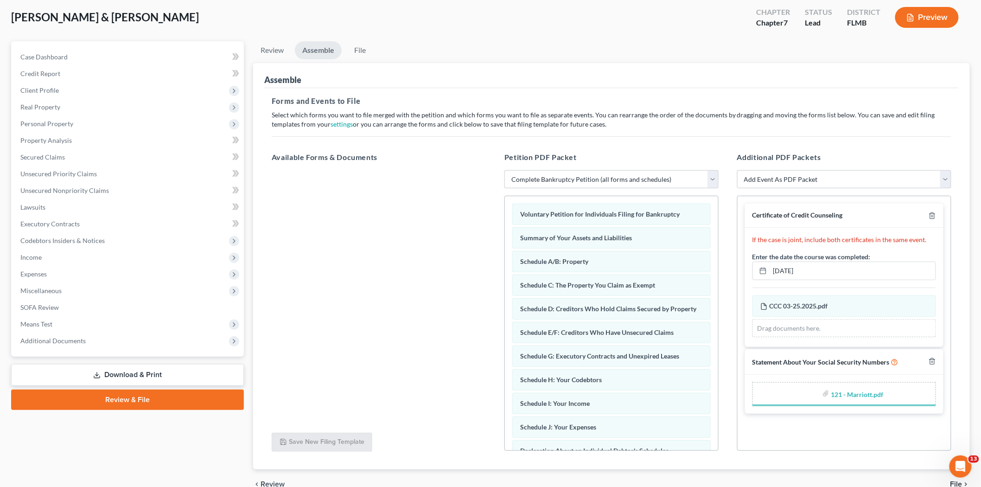
scroll to position [95, 0]
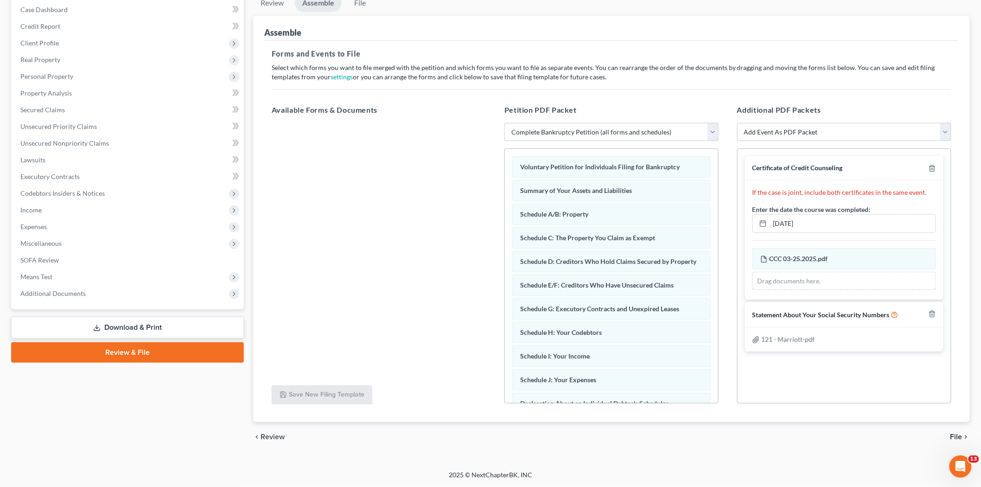
click at [953, 435] on span "File" at bounding box center [957, 436] width 12 height 7
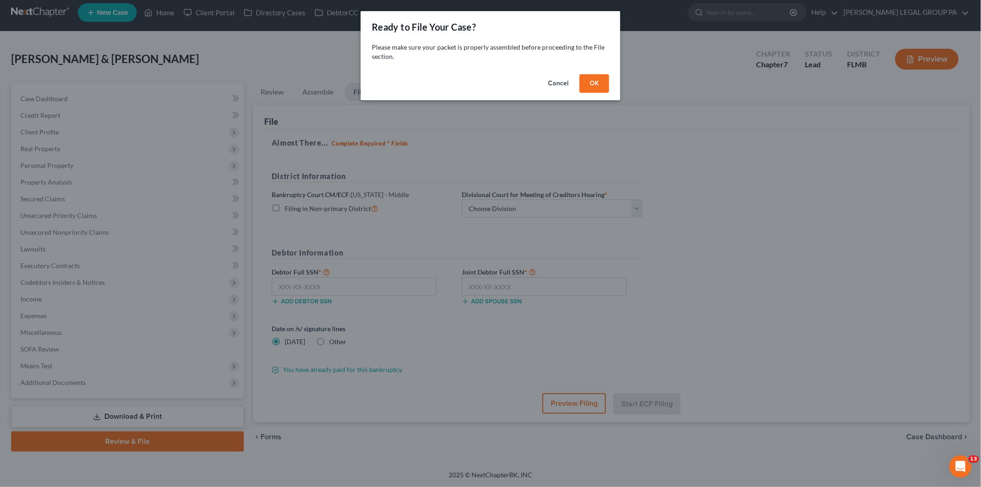
scroll to position [6, 0]
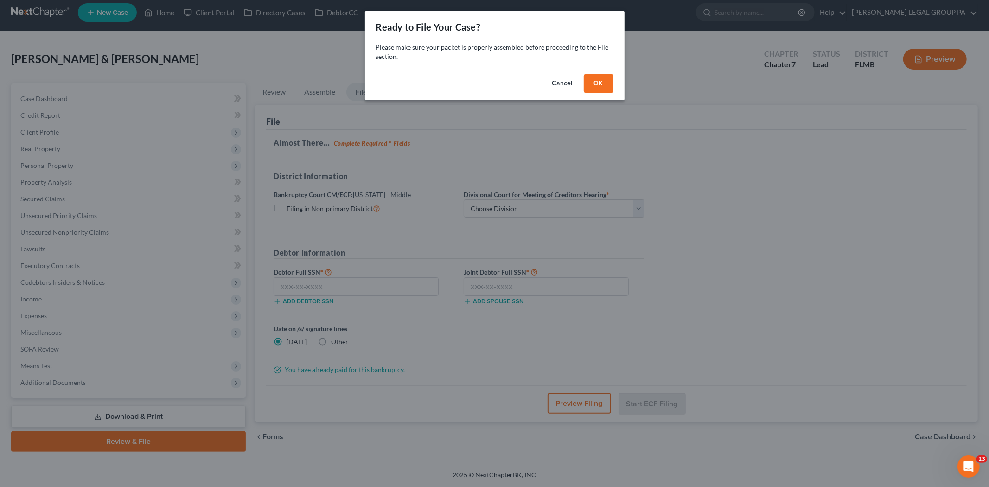
click at [591, 73] on div "Cancel OK" at bounding box center [495, 85] width 260 height 30
click at [601, 86] on button "OK" at bounding box center [599, 83] width 30 height 19
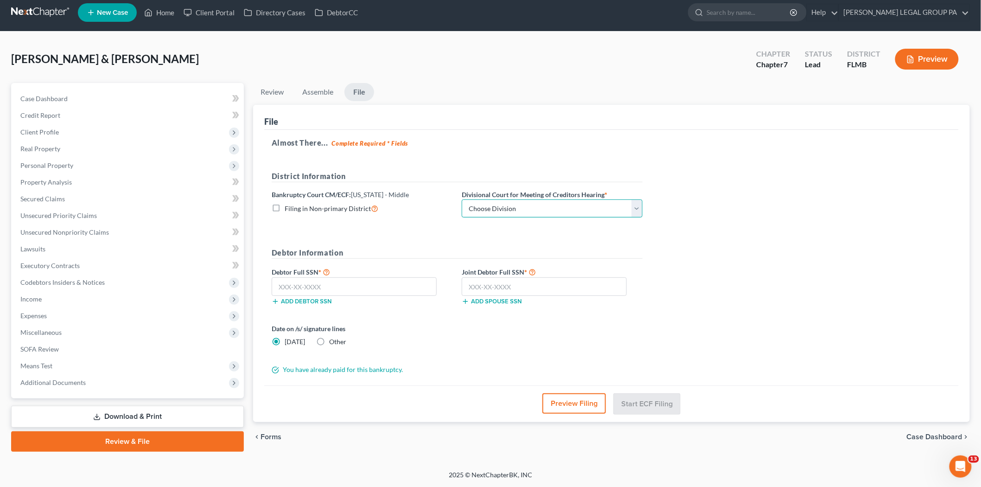
click at [558, 200] on select "Choose Division Fort Myers Jacksonville Orlando Tampa" at bounding box center [552, 208] width 181 height 19
select select "3"
click at [462, 199] on select "Choose Division Fort Myers Jacksonville Orlando Tampa" at bounding box center [552, 208] width 181 height 19
click at [360, 288] on input "text" at bounding box center [354, 286] width 165 height 19
type input "174-34-0996"
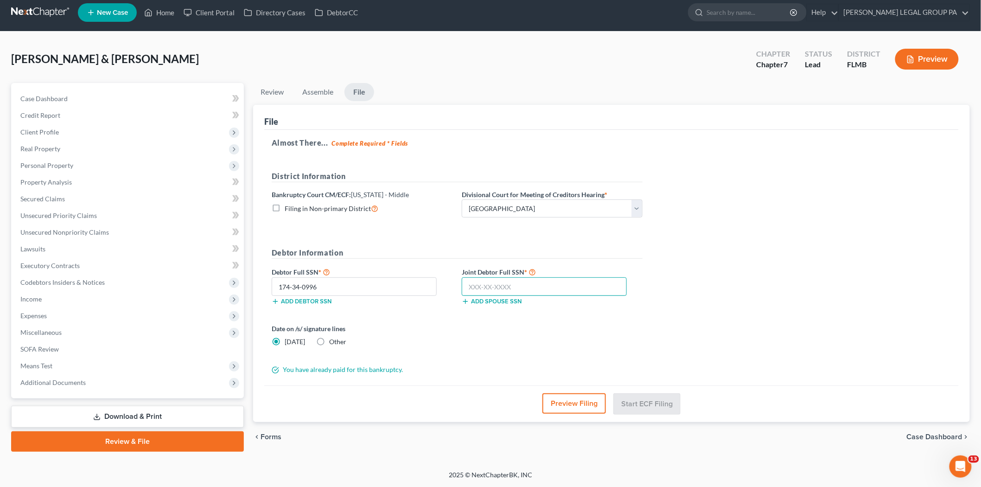
click at [553, 284] on input "text" at bounding box center [544, 286] width 165 height 19
click at [508, 285] on input "text" at bounding box center [544, 286] width 165 height 19
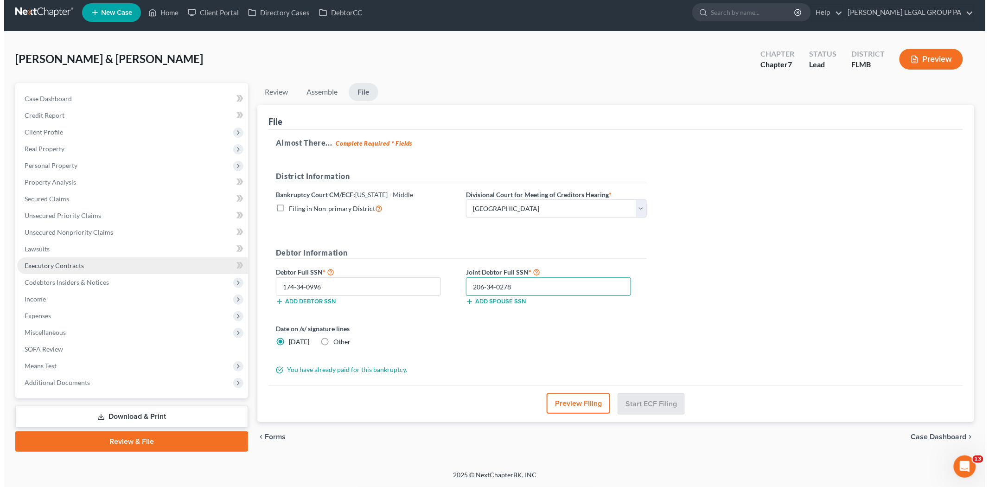
scroll to position [5, 0]
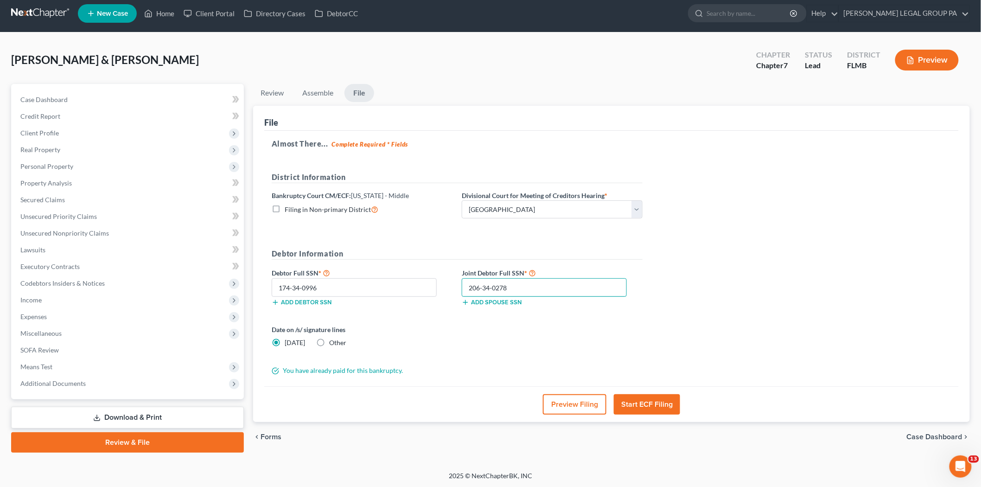
type input "206-34-0278"
click at [669, 408] on button "Start ECF Filing" at bounding box center [647, 404] width 66 height 20
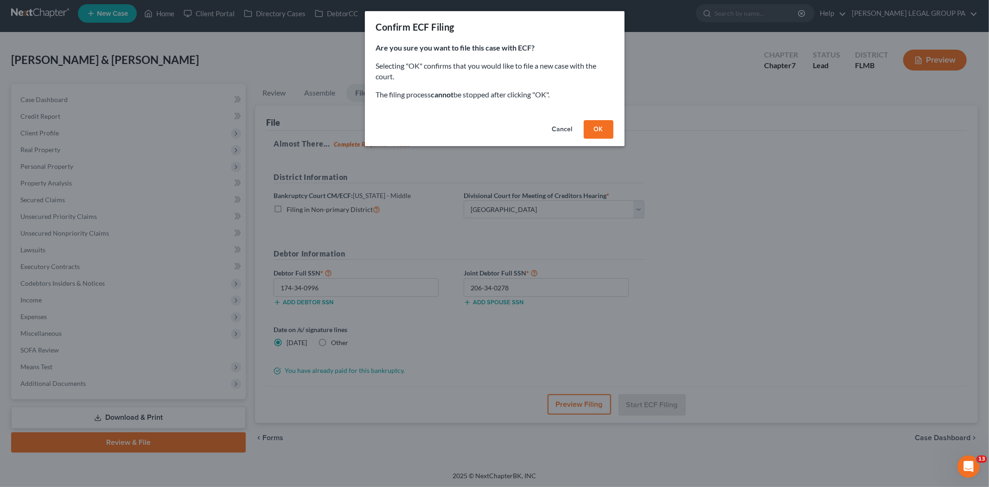
click at [603, 133] on button "OK" at bounding box center [599, 129] width 30 height 19
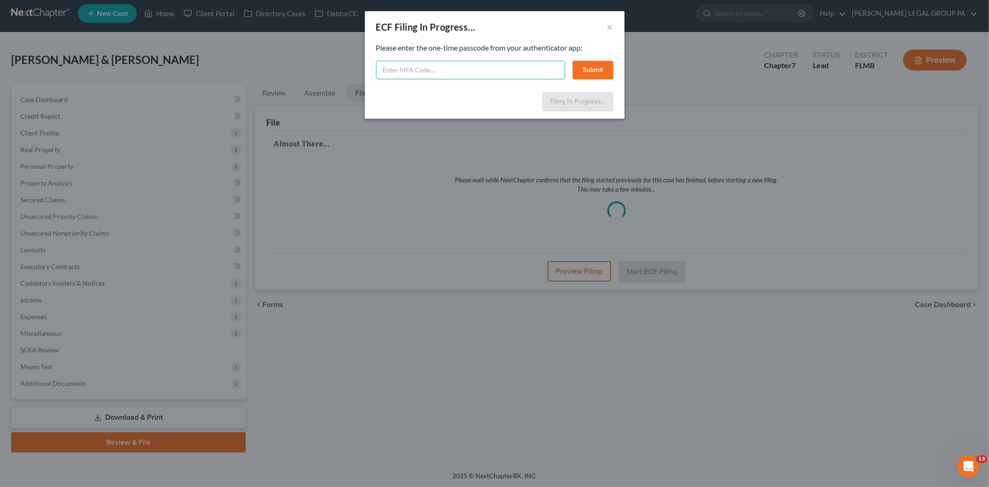
click at [429, 75] on input "text" at bounding box center [470, 70] width 189 height 19
type input "800921"
click at [608, 76] on button "Submit" at bounding box center [593, 70] width 41 height 19
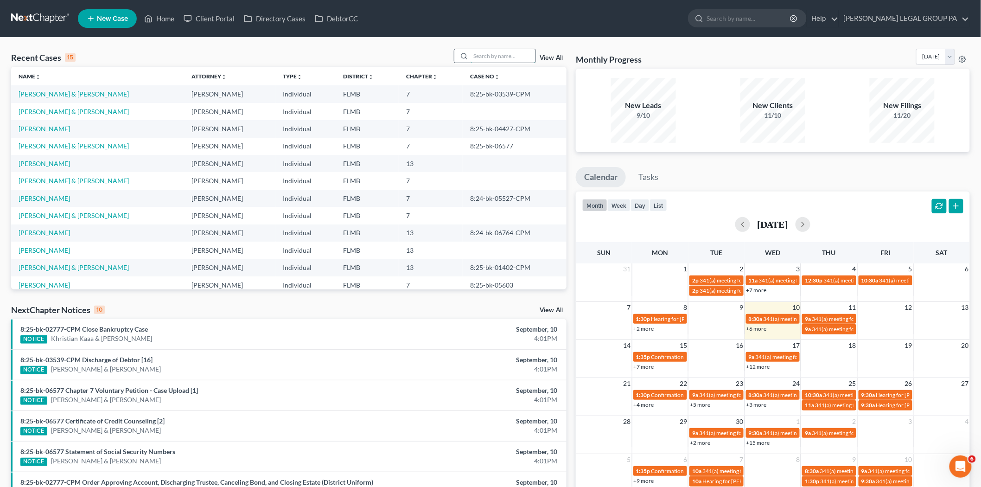
click at [499, 56] on input "search" at bounding box center [503, 55] width 65 height 13
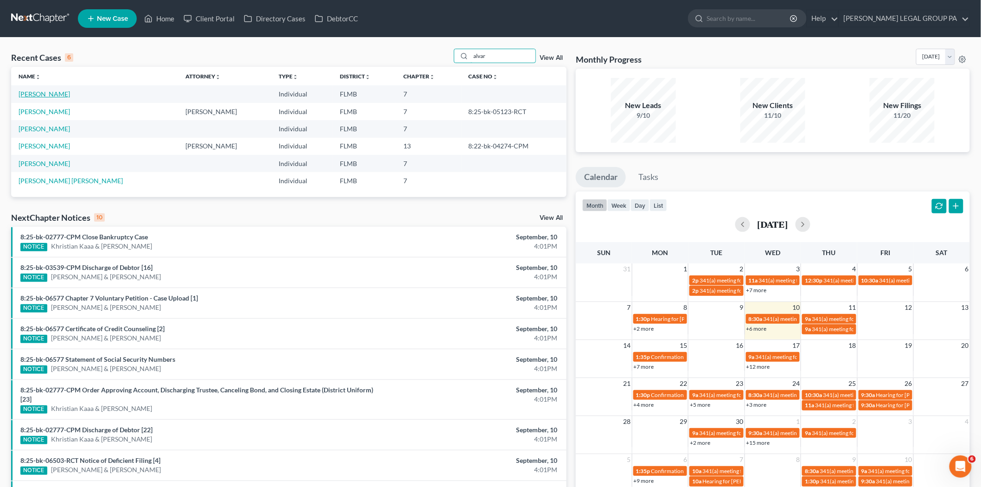
type input "alvar"
click at [45, 96] on link "Alvarado, Ruben" at bounding box center [44, 94] width 51 height 8
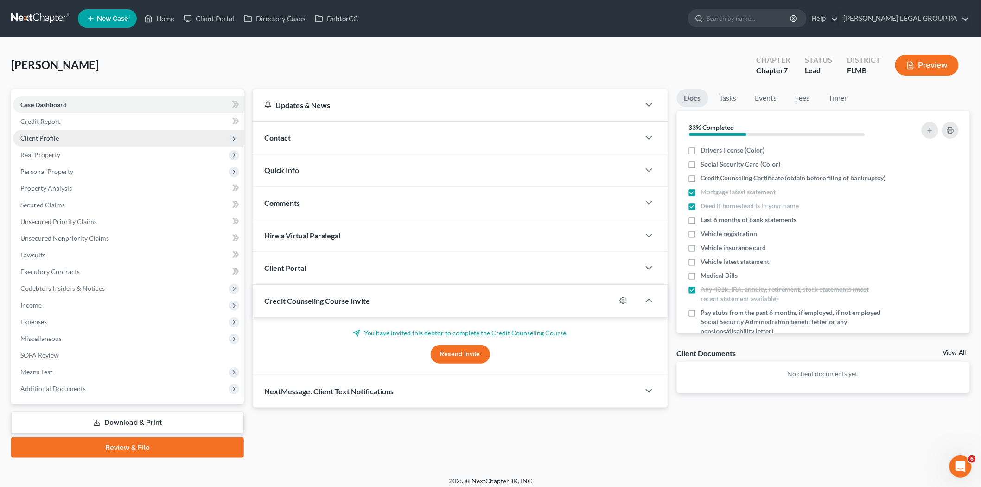
click at [61, 135] on span "Client Profile" at bounding box center [128, 138] width 231 height 17
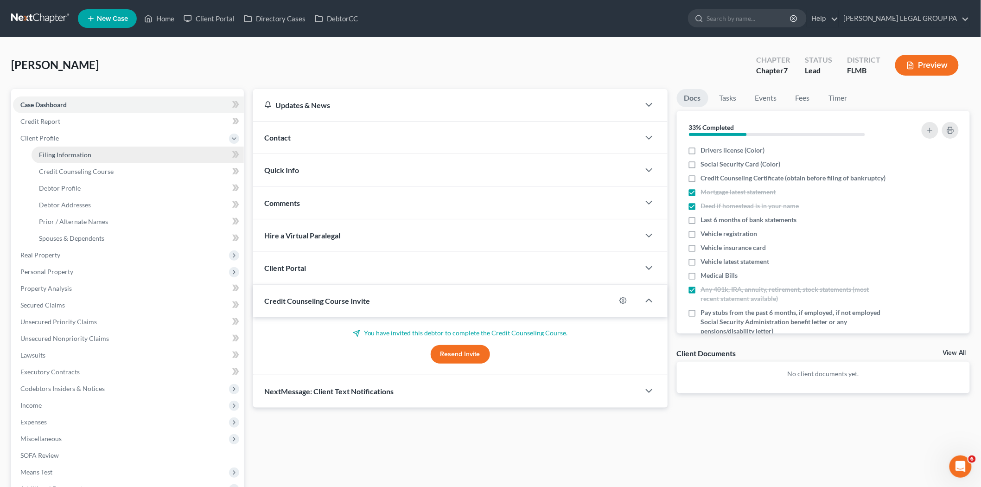
click at [65, 151] on span "Filing Information" at bounding box center [65, 155] width 52 height 8
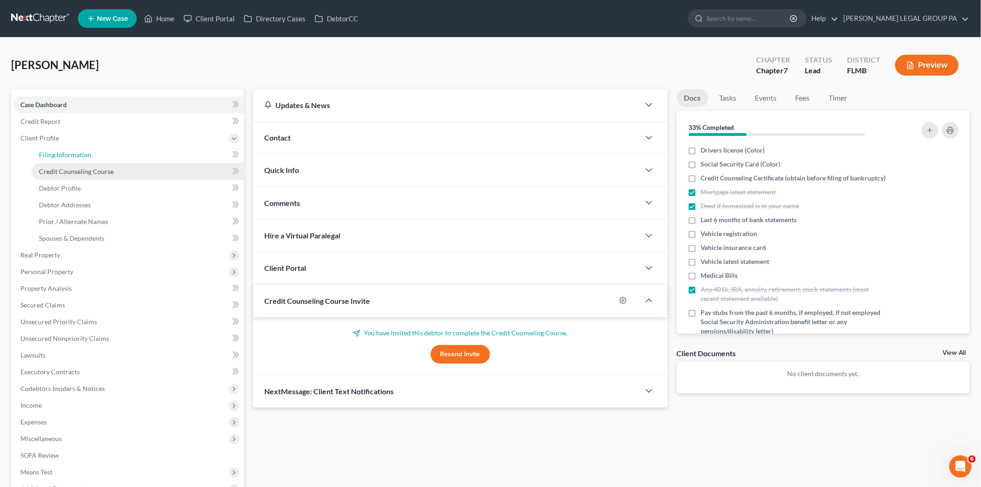
select select "1"
select select "0"
select select "9"
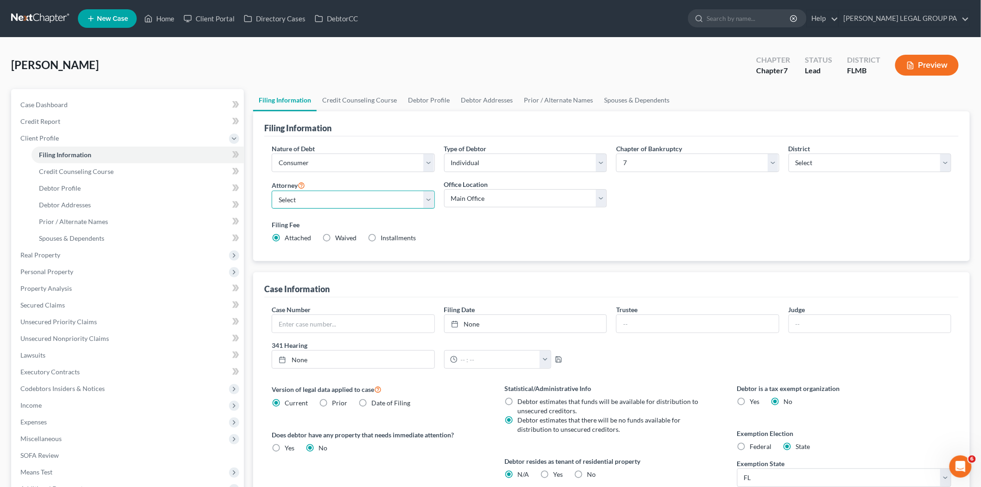
drag, startPoint x: 332, startPoint y: 193, endPoint x: 335, endPoint y: 200, distance: 7.1
click at [332, 193] on select "Select JAY WELLER - FLMB JAY WELLER - FLMB" at bounding box center [353, 200] width 163 height 19
select select "0"
click at [272, 191] on select "Select JAY WELLER - FLMB JAY WELLER - FLMB" at bounding box center [353, 200] width 163 height 19
click at [583, 156] on select "Select Individual Joint" at bounding box center [525, 162] width 163 height 19
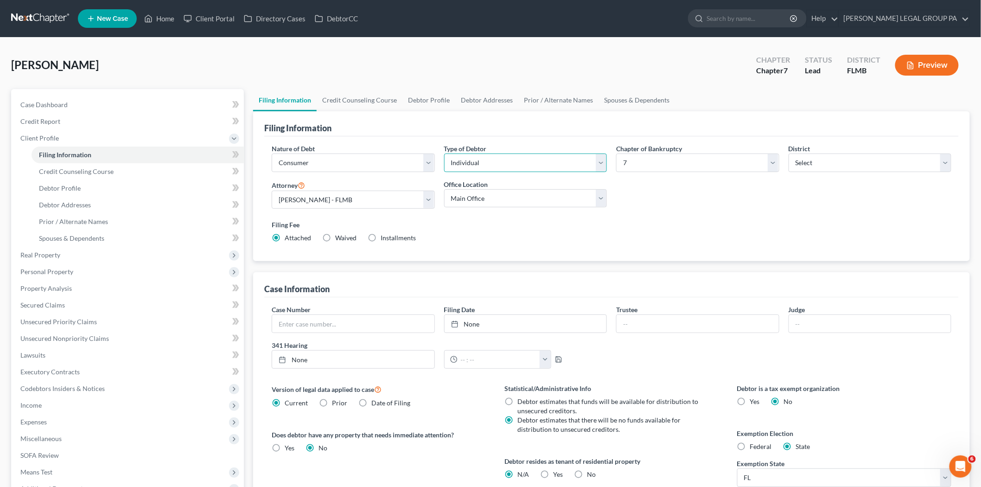
select select "1"
click at [444, 153] on select "Select Individual Joint" at bounding box center [525, 162] width 163 height 19
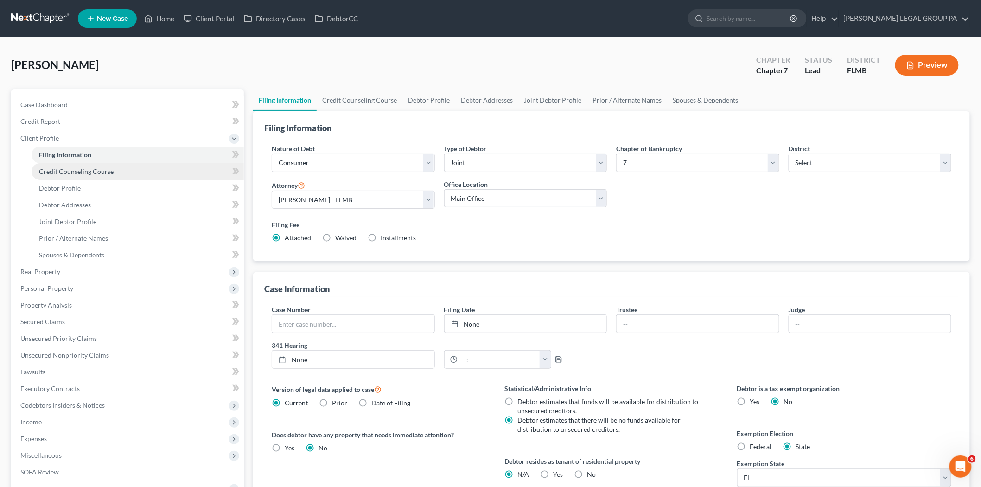
click at [119, 170] on link "Credit Counseling Course" at bounding box center [138, 171] width 212 height 17
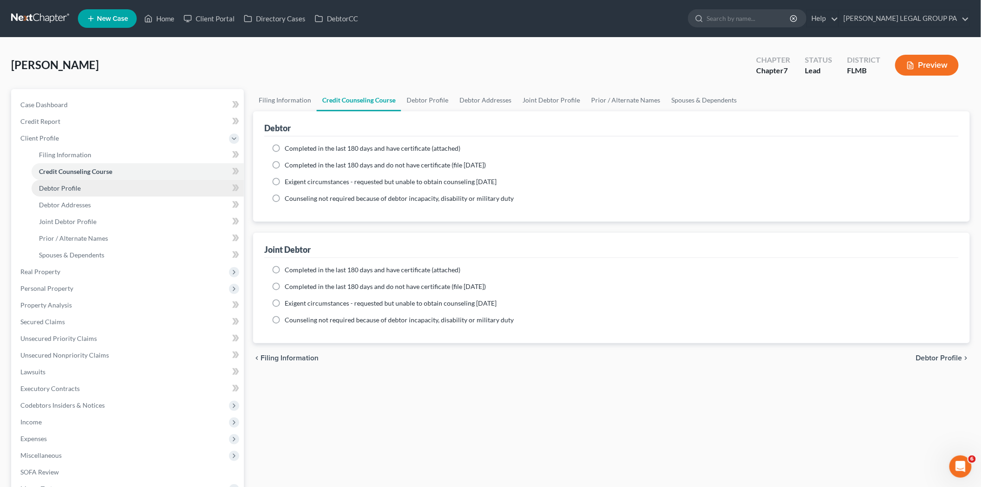
click at [98, 193] on link "Debtor Profile" at bounding box center [138, 188] width 212 height 17
select select "1"
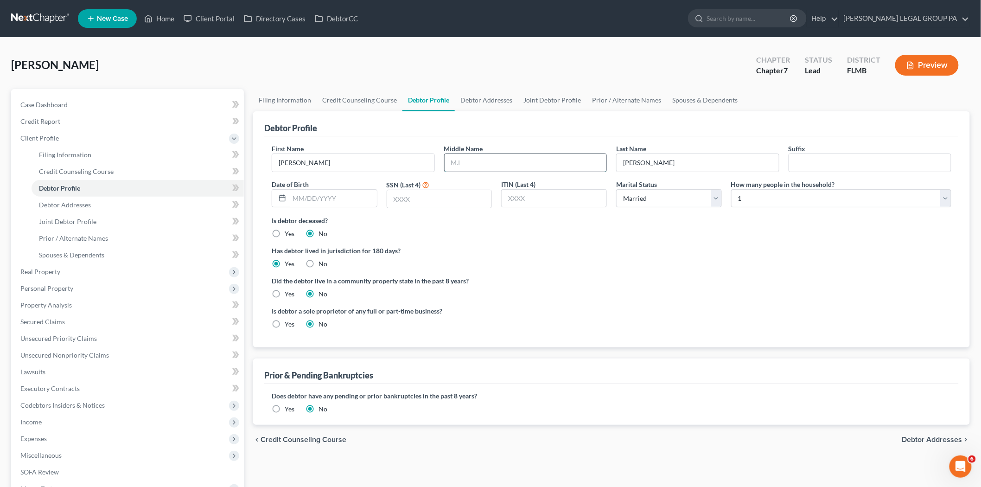
click at [484, 163] on input "text" at bounding box center [526, 163] width 162 height 18
click at [648, 197] on select "Select Single Married Separated Divorced Widowed" at bounding box center [669, 198] width 106 height 19
click at [616, 189] on select "Select Single Married Separated Divorced Widowed" at bounding box center [669, 198] width 106 height 19
click at [752, 199] on select "Select 1 2 3 4 5 6 7 8 9 10 11 12 13 14 15 16 17 18 19 20" at bounding box center [841, 198] width 220 height 19
select select "1"
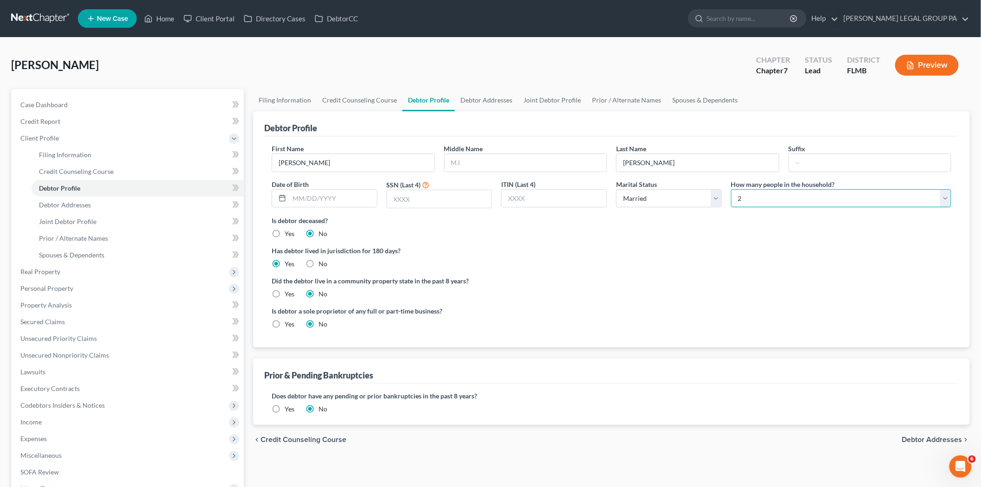
click at [731, 189] on select "Select 1 2 3 4 5 6 7 8 9 10 11 12 13 14 15 16 17 18 19 20" at bounding box center [841, 198] width 220 height 19
click at [433, 204] on input "text" at bounding box center [439, 199] width 105 height 18
type input "5829"
click at [308, 200] on input "text" at bounding box center [333, 199] width 88 height 18
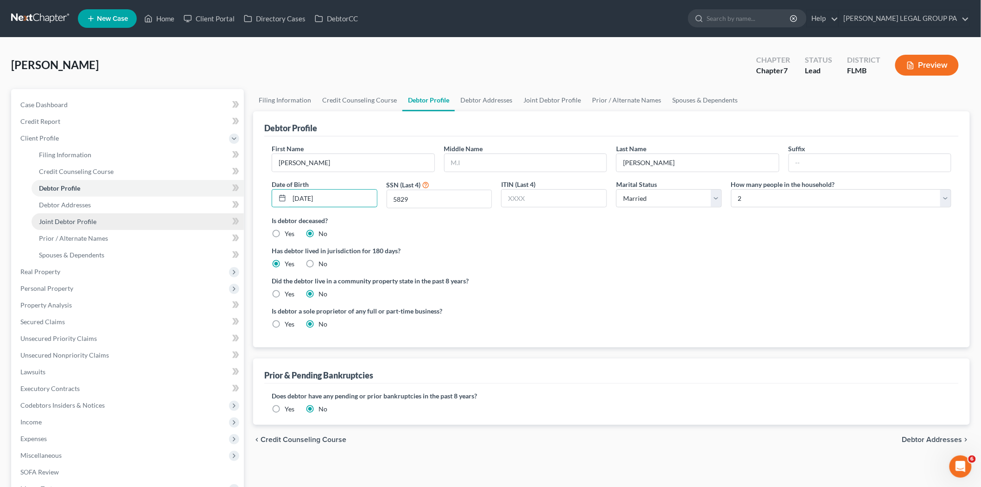
type input "09/13/1960"
click at [81, 223] on span "Joint Debtor Profile" at bounding box center [68, 221] width 58 height 8
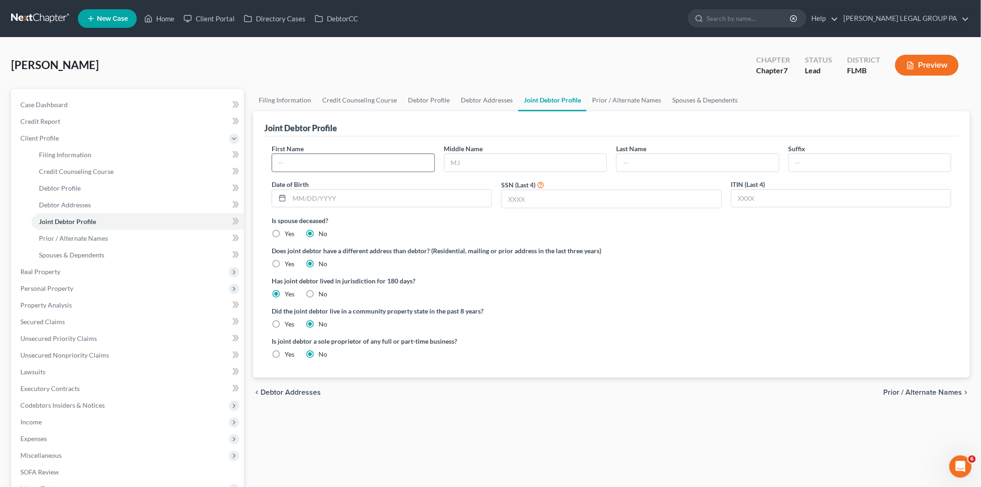
click at [383, 165] on input "text" at bounding box center [353, 163] width 162 height 18
type input "Martha"
type input "E"
type input "Torres Alvarado"
click at [352, 192] on input "text" at bounding box center [390, 199] width 202 height 18
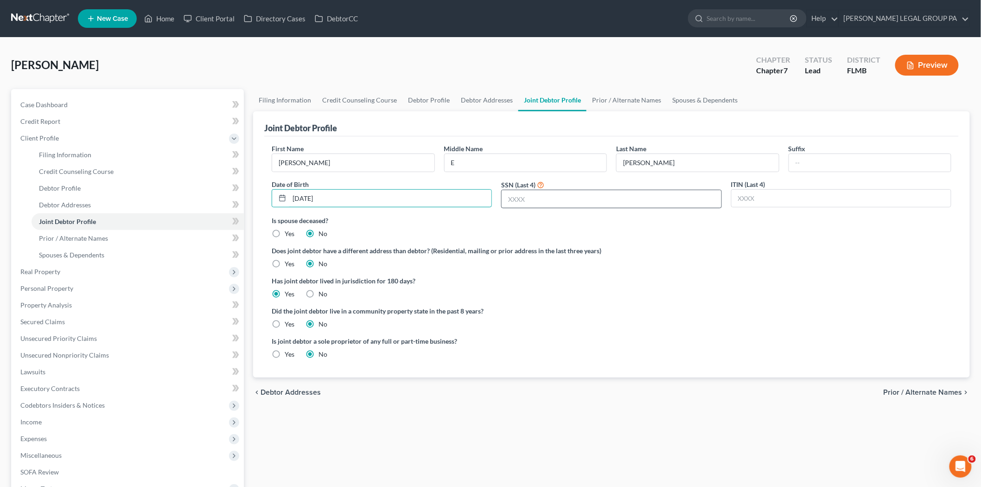
type input "04/17/1964"
click at [554, 195] on input "text" at bounding box center [611, 199] width 219 height 18
type input "3061"
click at [786, 280] on label "Has joint debtor lived in jurisdiction for 180 days?" at bounding box center [612, 281] width 680 height 10
click at [83, 236] on span "Prior / Alternate Names" at bounding box center [73, 238] width 69 height 8
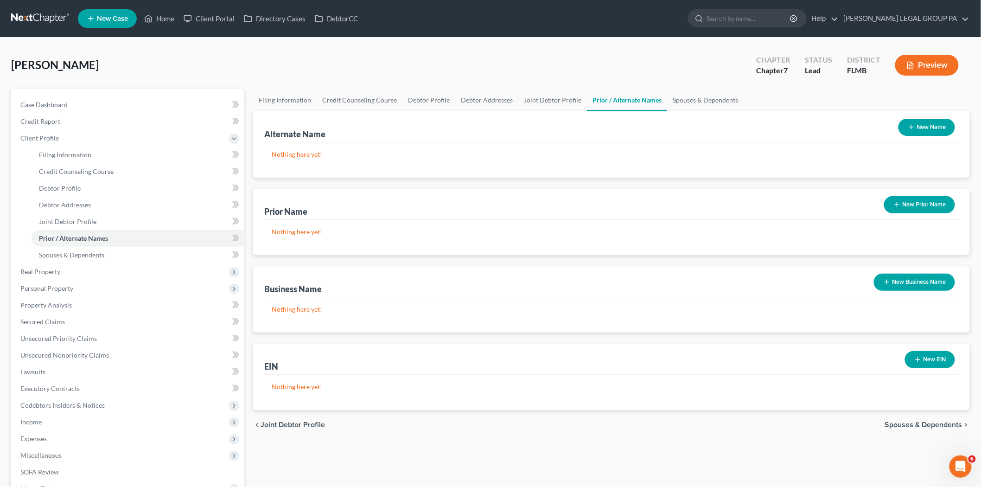
click at [901, 198] on button "New Prior Name" at bounding box center [919, 204] width 71 height 17
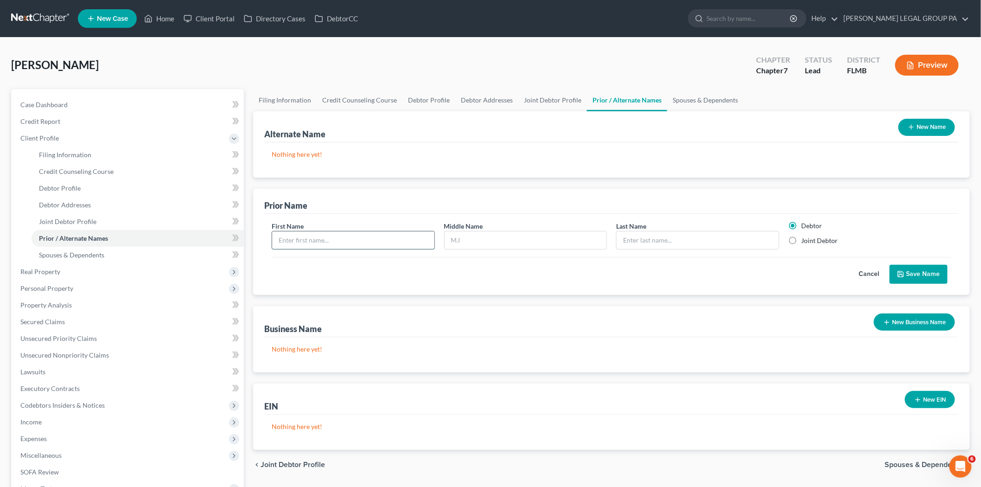
click at [323, 243] on input "text" at bounding box center [353, 240] width 162 height 18
type input "Martha"
click at [536, 242] on input "text" at bounding box center [526, 240] width 162 height 18
type input "E"
type input "Torres"
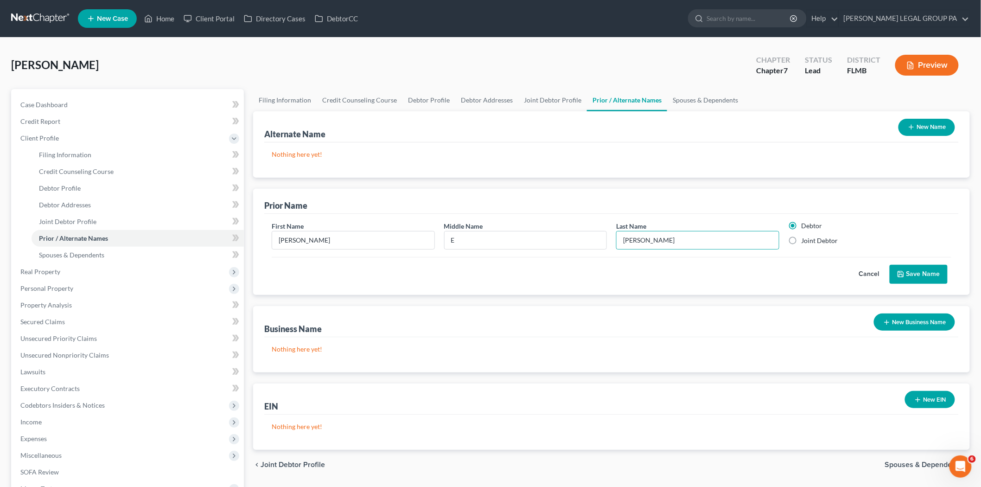
click at [919, 275] on button "Save Name" at bounding box center [919, 274] width 58 height 19
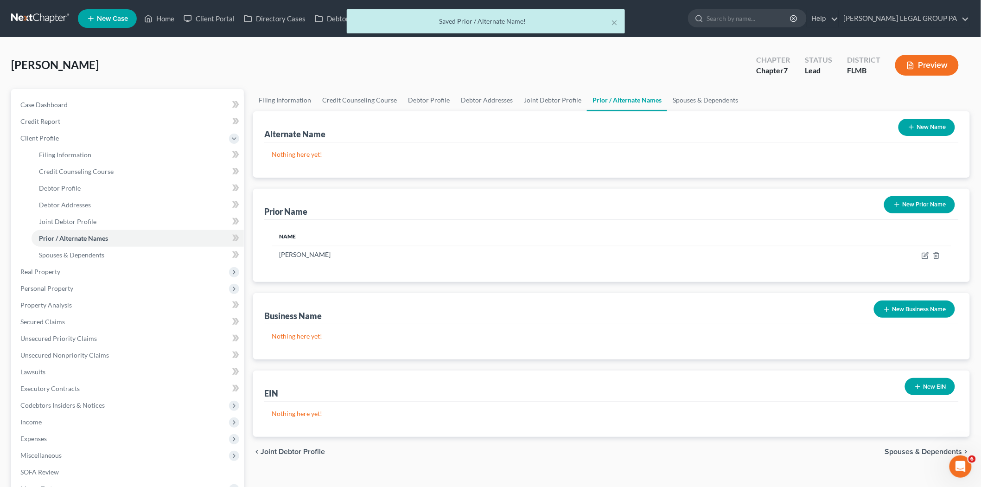
click at [918, 203] on button "New Prior Name" at bounding box center [919, 204] width 71 height 17
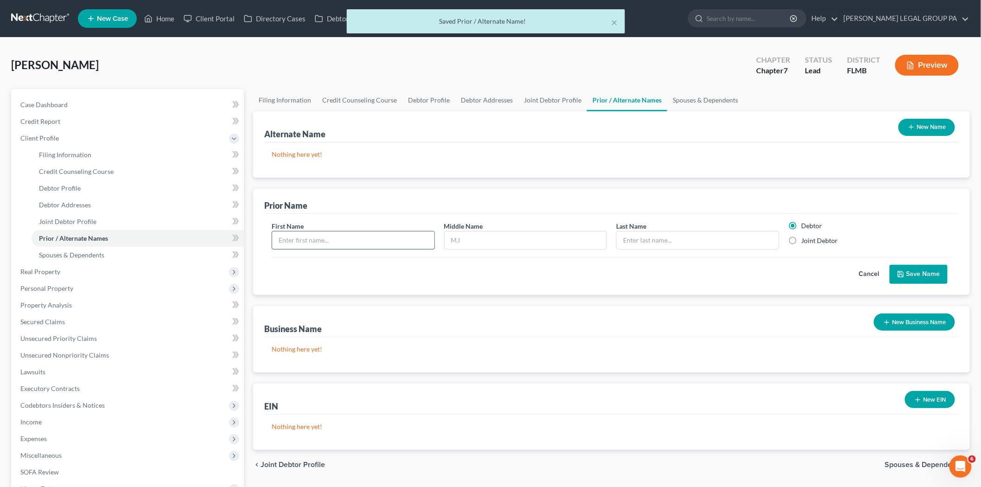
click at [355, 240] on input "text" at bounding box center [353, 240] width 162 height 18
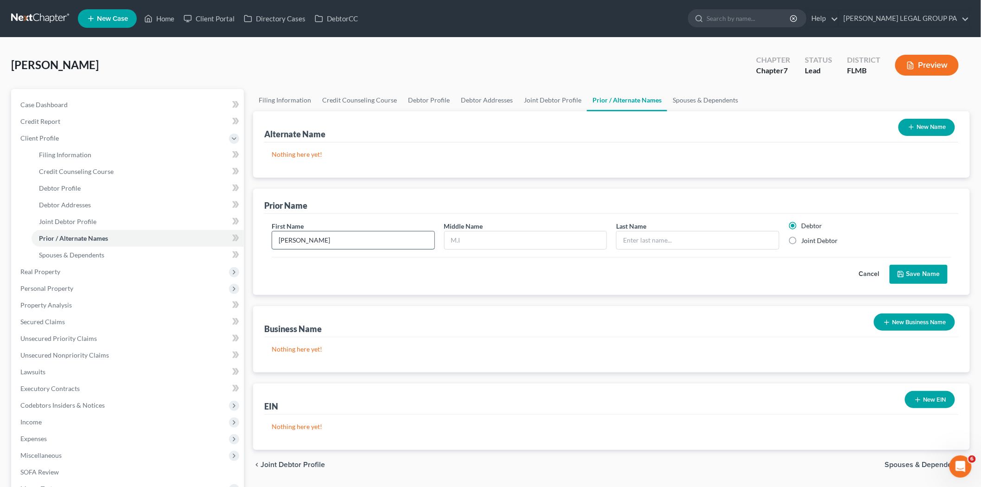
type input "Martha"
type input "E"
type input "Alvarado"
click at [813, 239] on label "Joint Debtor" at bounding box center [820, 240] width 37 height 9
click at [812, 239] on input "Joint Debtor" at bounding box center [808, 239] width 6 height 6
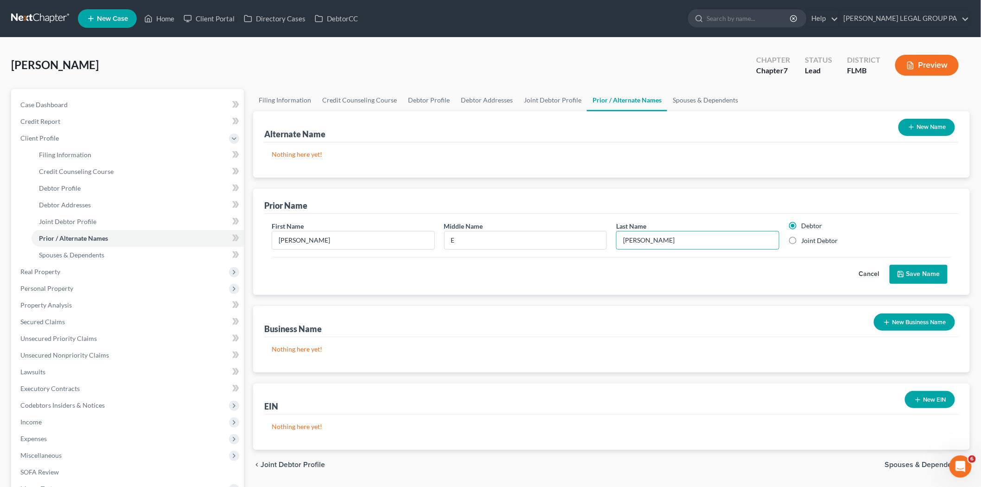
radio input "true"
radio input "false"
click at [924, 274] on button "Save Name" at bounding box center [919, 274] width 58 height 19
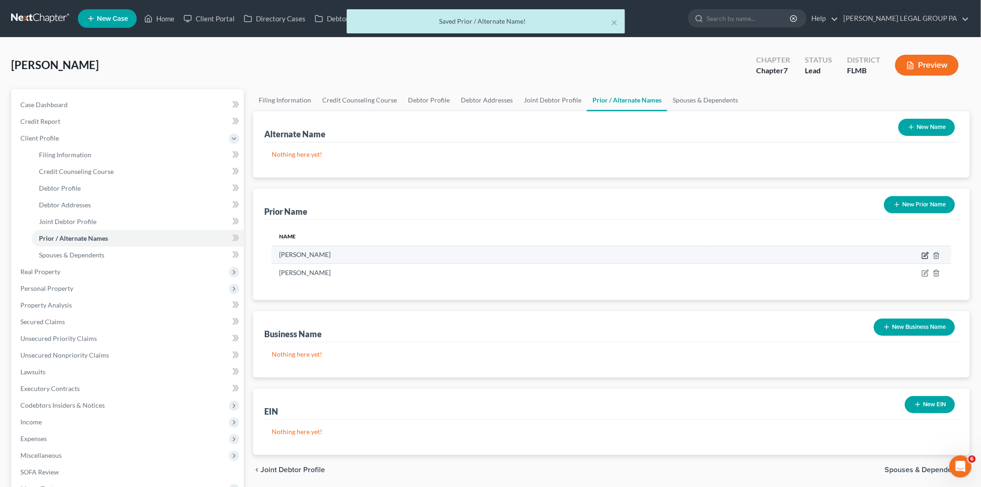
click at [923, 255] on icon "button" at bounding box center [925, 255] width 7 height 7
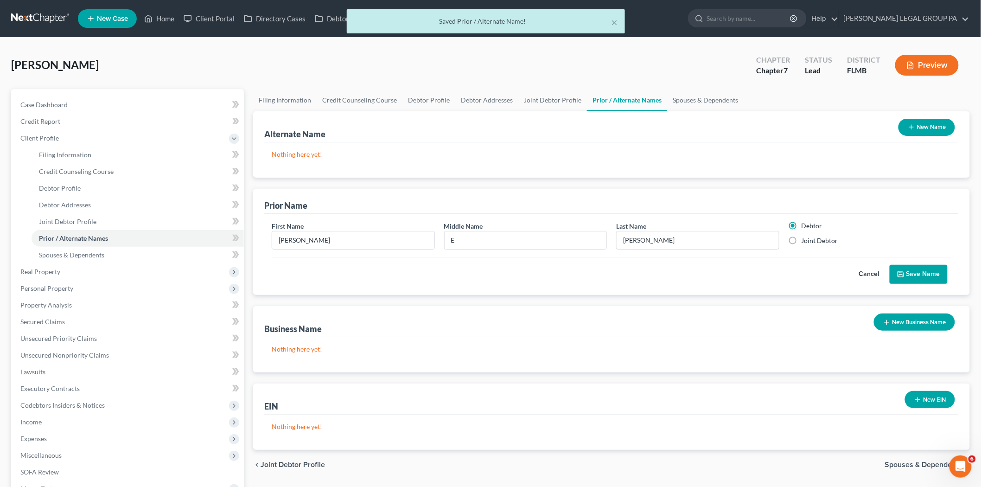
click at [819, 242] on label "Joint Debtor" at bounding box center [820, 240] width 37 height 9
click at [812, 242] on input "Joint Debtor" at bounding box center [808, 239] width 6 height 6
radio input "true"
radio input "false"
click at [914, 274] on button "Save Name" at bounding box center [919, 274] width 58 height 19
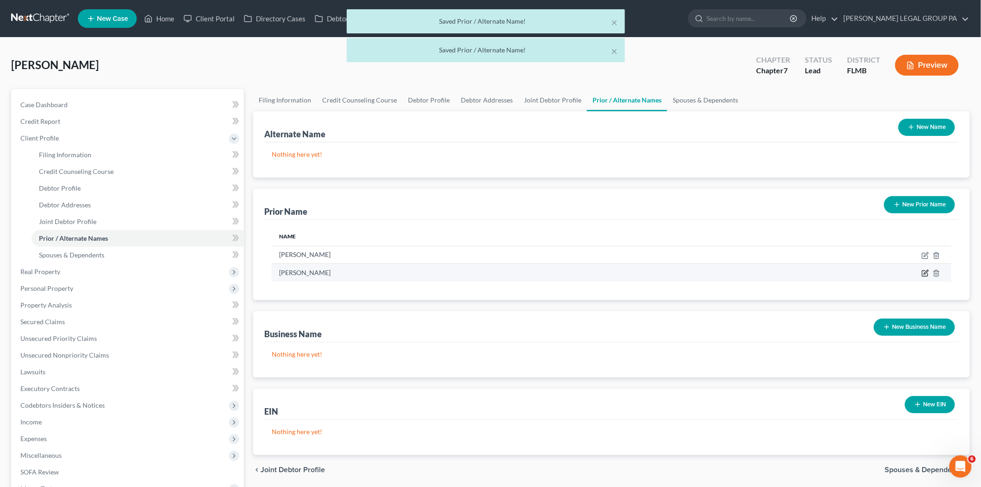
click at [926, 271] on icon "button" at bounding box center [926, 272] width 4 height 4
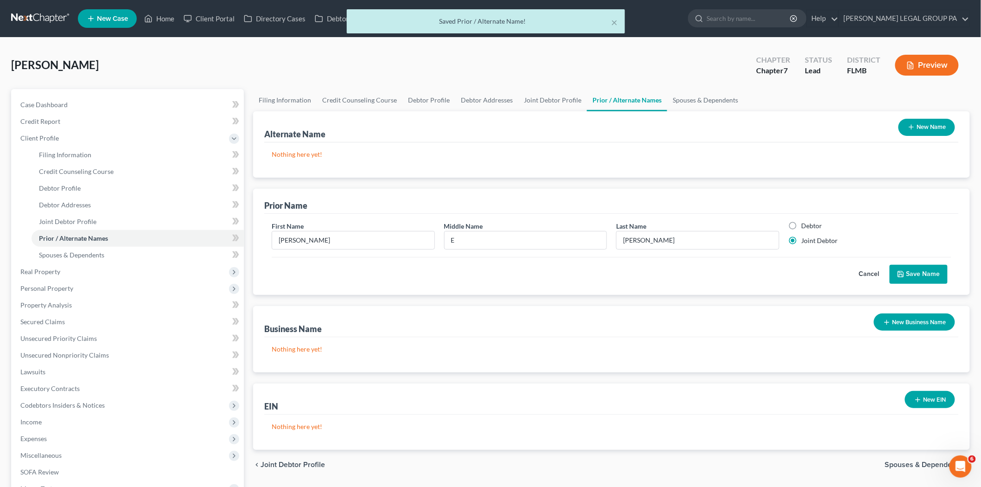
click at [922, 268] on button "Save Name" at bounding box center [919, 274] width 58 height 19
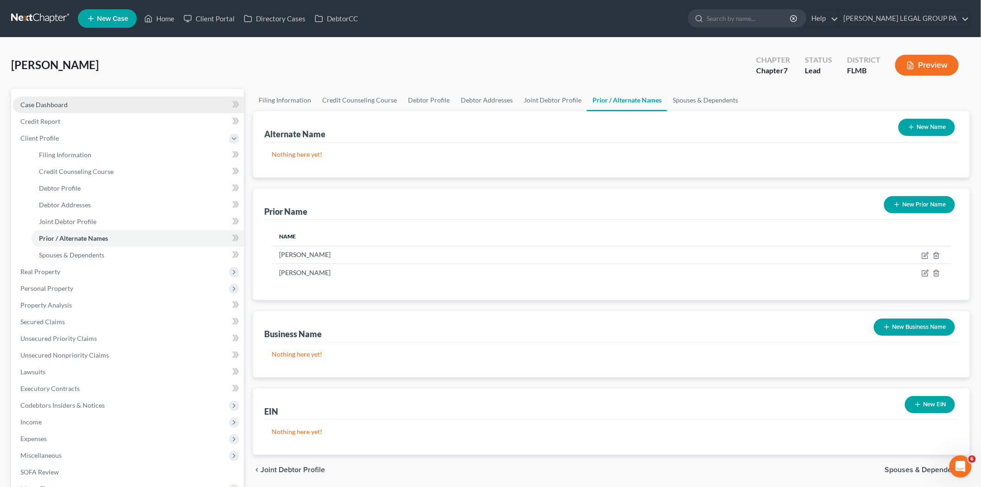
click at [124, 103] on link "Case Dashboard" at bounding box center [128, 104] width 231 height 17
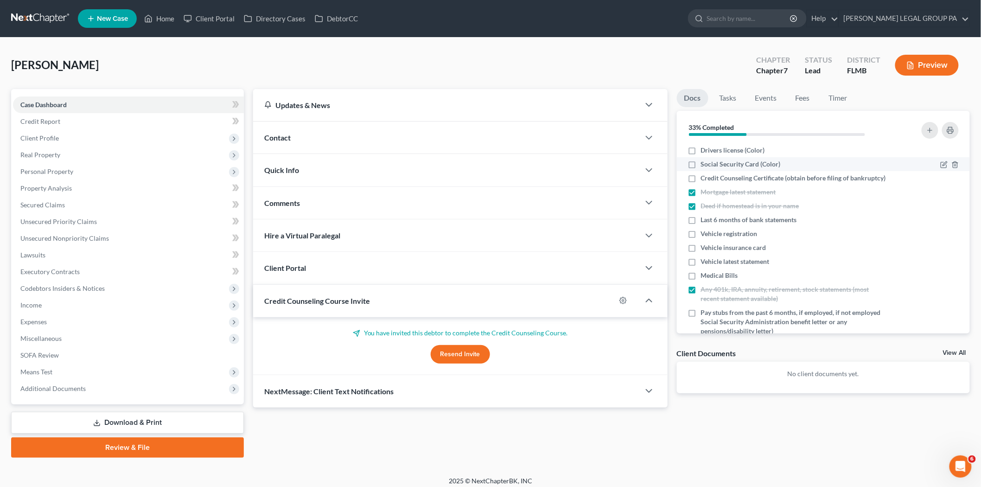
click at [797, 160] on div "Social Security Card (Color)" at bounding box center [788, 164] width 201 height 9
click at [790, 147] on div "Drivers license (Color)" at bounding box center [788, 150] width 201 height 9
click at [711, 147] on span "Drivers license (Color)" at bounding box center [733, 150] width 64 height 9
click at [711, 147] on input "Drivers license (Color)" at bounding box center [708, 149] width 6 height 6
checkbox input "true"
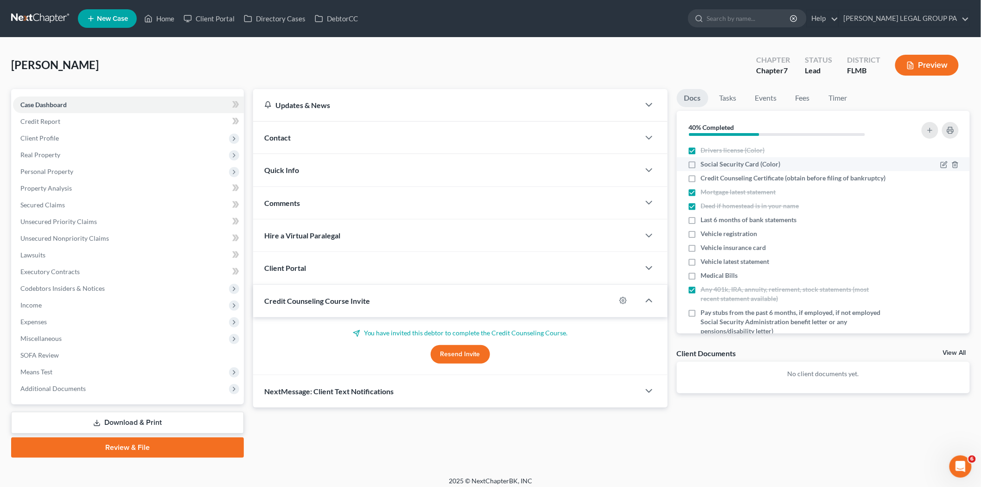
click at [703, 163] on span "Social Security Card (Color)" at bounding box center [741, 164] width 80 height 9
click at [705, 163] on input "Social Security Card (Color)" at bounding box center [708, 163] width 6 height 6
checkbox input "true"
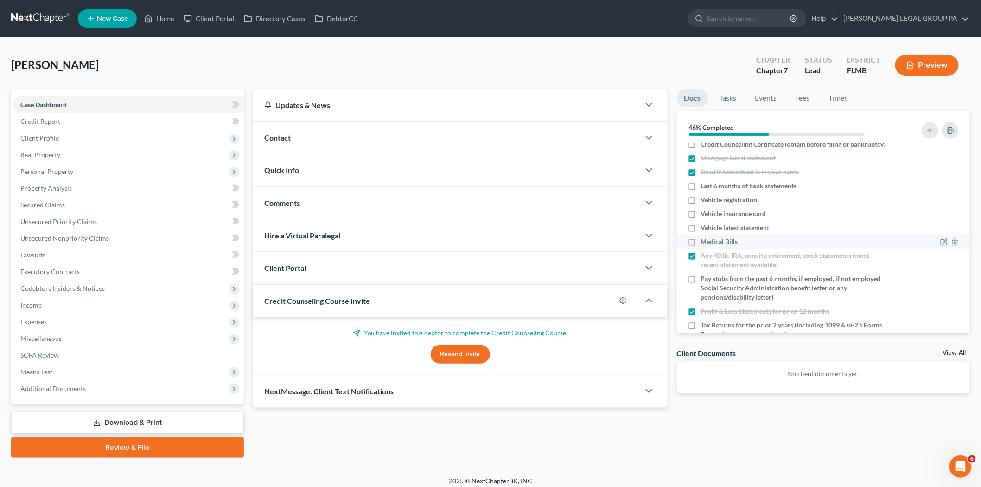
scroll to position [51, 0]
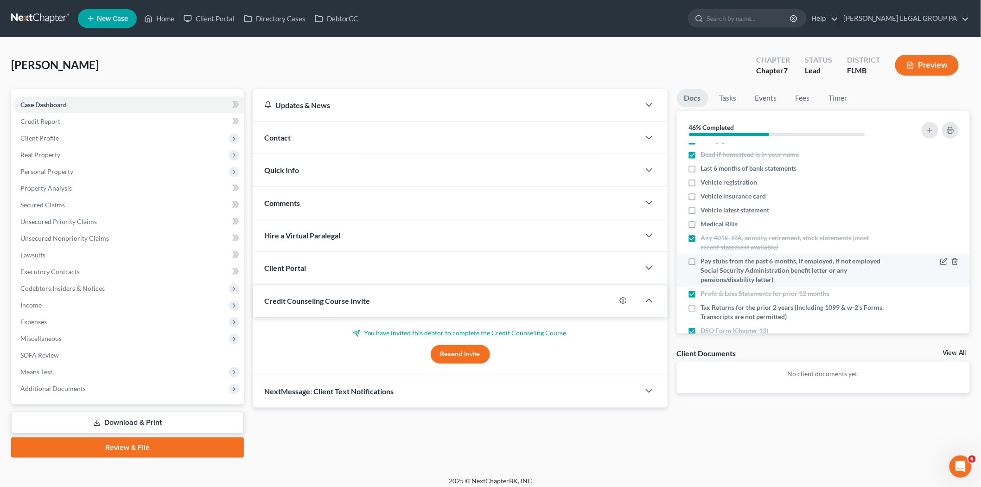
click at [748, 284] on span "Pay stubs from the past 6 months, if employed, if not employed Social Security …" at bounding box center [795, 270] width 188 height 28
click at [711, 262] on input "Pay stubs from the past 6 months, if employed, if not employed Social Security …" at bounding box center [708, 259] width 6 height 6
checkbox input "true"
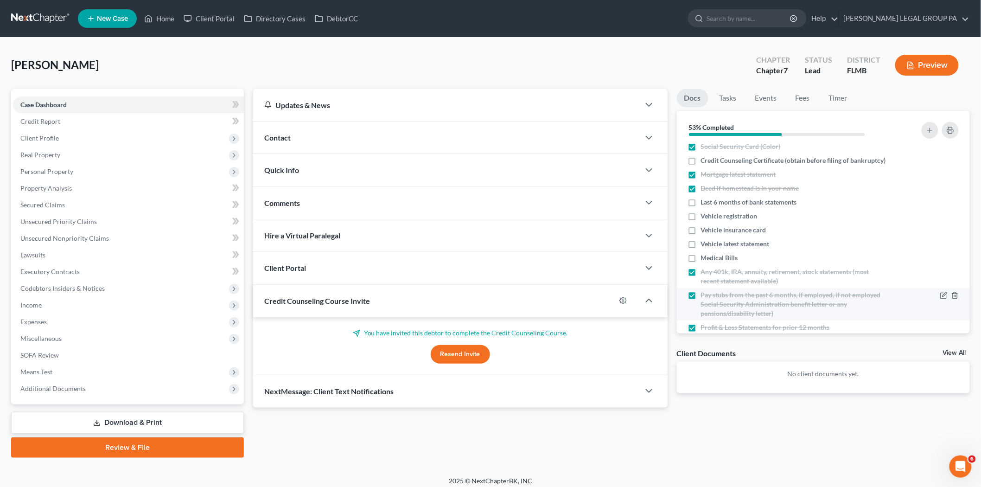
scroll to position [0, 0]
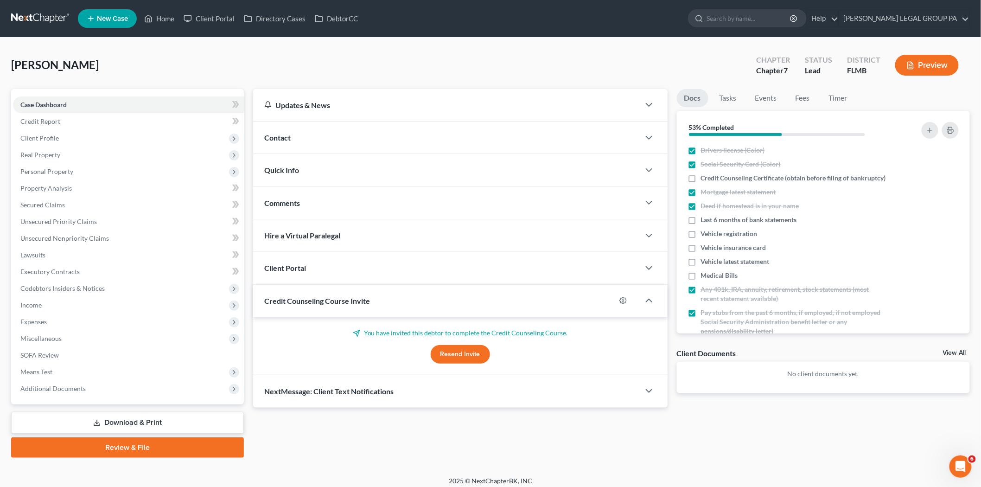
click at [664, 63] on div "Alvarado, Ruben Upgraded Chapter Chapter 7 Status Lead District FLMB Preview" at bounding box center [490, 69] width 959 height 40
click at [735, 224] on span "Last 6 months of bank statements" at bounding box center [749, 219] width 96 height 9
click at [711, 221] on input "Last 6 months of bank statements" at bounding box center [708, 218] width 6 height 6
checkbox input "true"
click at [735, 238] on span "Vehicle registration" at bounding box center [729, 233] width 57 height 9
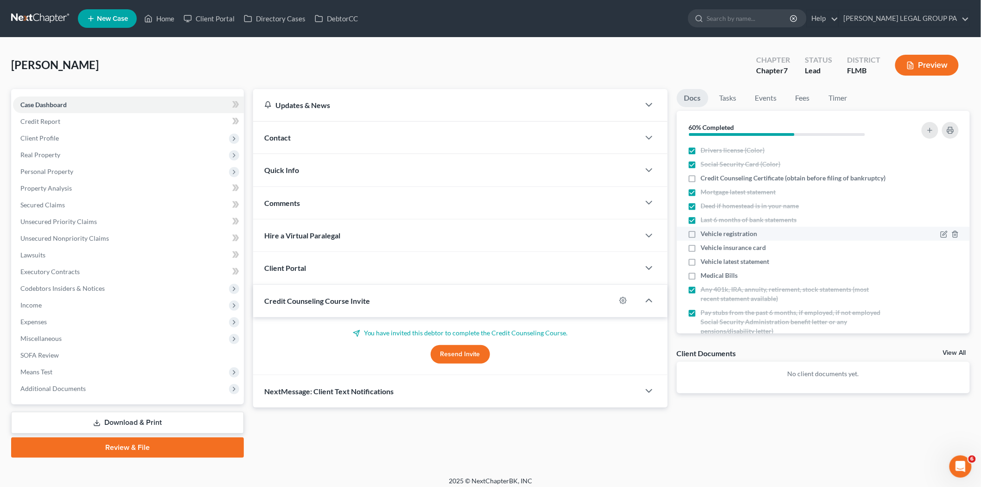
click at [711, 235] on input "Vehicle registration" at bounding box center [708, 232] width 6 height 6
checkbox input "true"
click at [739, 252] on span "Vehicle insurance card" at bounding box center [733, 247] width 65 height 9
click at [711, 249] on input "Vehicle insurance card" at bounding box center [708, 246] width 6 height 6
checkbox input "true"
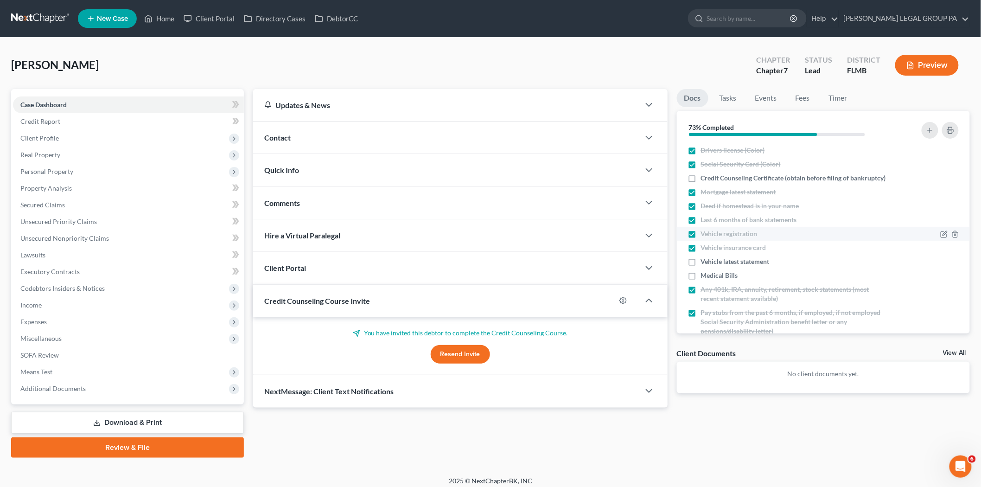
click at [739, 238] on span "Vehicle registration" at bounding box center [729, 233] width 57 height 9
click at [711, 235] on input "Vehicle registration" at bounding box center [708, 232] width 6 height 6
checkbox input "false"
click at [770, 266] on span "Vehicle latest statement" at bounding box center [735, 261] width 69 height 9
click at [711, 263] on input "Vehicle latest statement" at bounding box center [708, 260] width 6 height 6
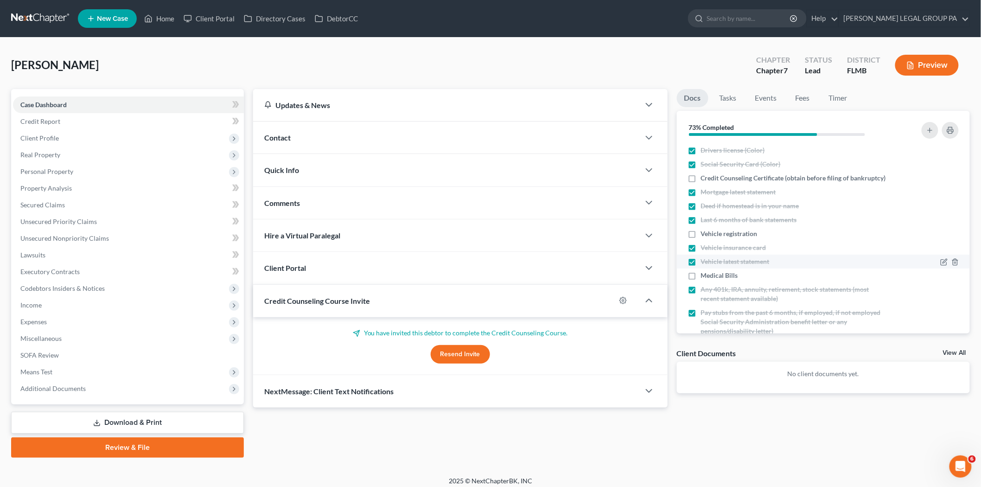
click at [756, 266] on span "Vehicle latest statement" at bounding box center [735, 261] width 69 height 9
click at [711, 263] on input "Vehicle latest statement" at bounding box center [708, 260] width 6 height 6
checkbox input "false"
click at [733, 238] on span "Vehicle registration" at bounding box center [729, 233] width 57 height 9
click at [711, 235] on input "Vehicle registration" at bounding box center [708, 232] width 6 height 6
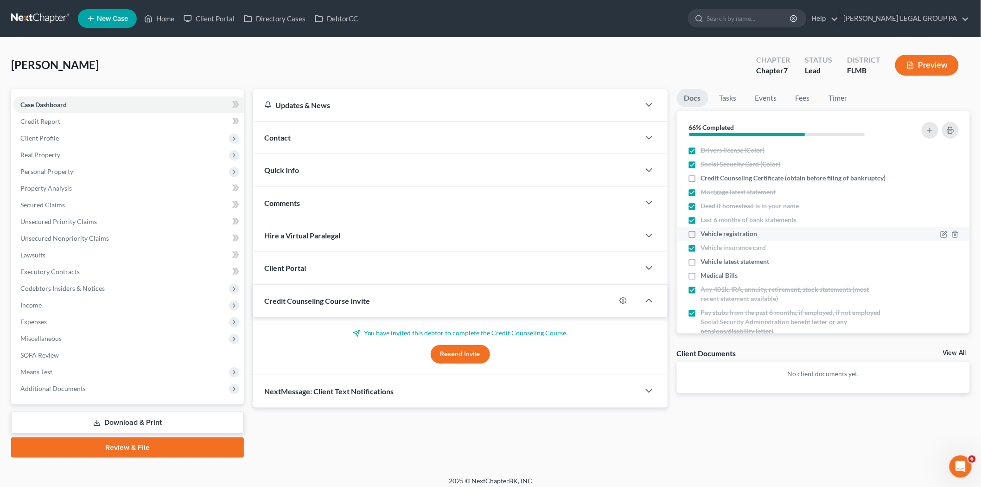
checkbox input "true"
click at [725, 266] on span "Vehicle latest statement" at bounding box center [735, 261] width 69 height 9
click at [711, 263] on input "Vehicle latest statement" at bounding box center [708, 260] width 6 height 6
checkbox input "true"
click at [730, 280] on span "Medical Bills" at bounding box center [719, 275] width 37 height 9
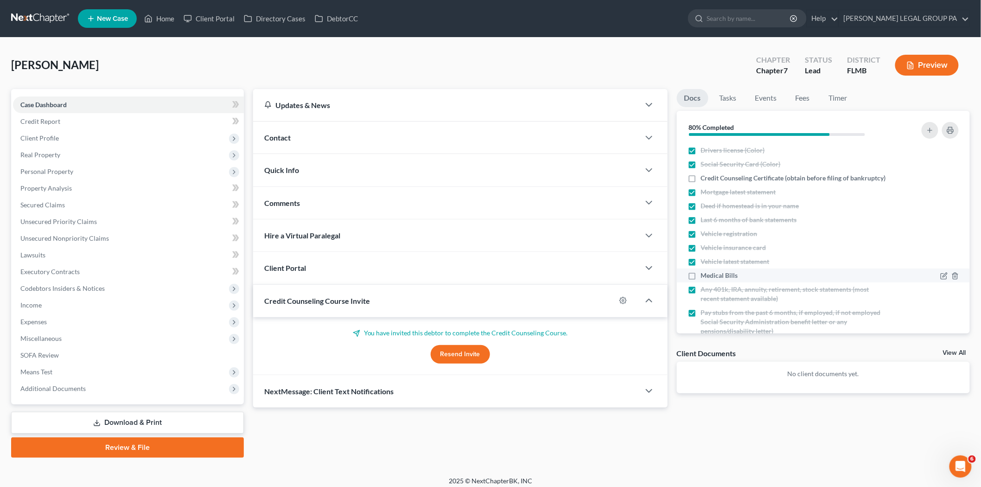
click at [711, 277] on input "Medical Bills" at bounding box center [708, 274] width 6 height 6
checkbox input "true"
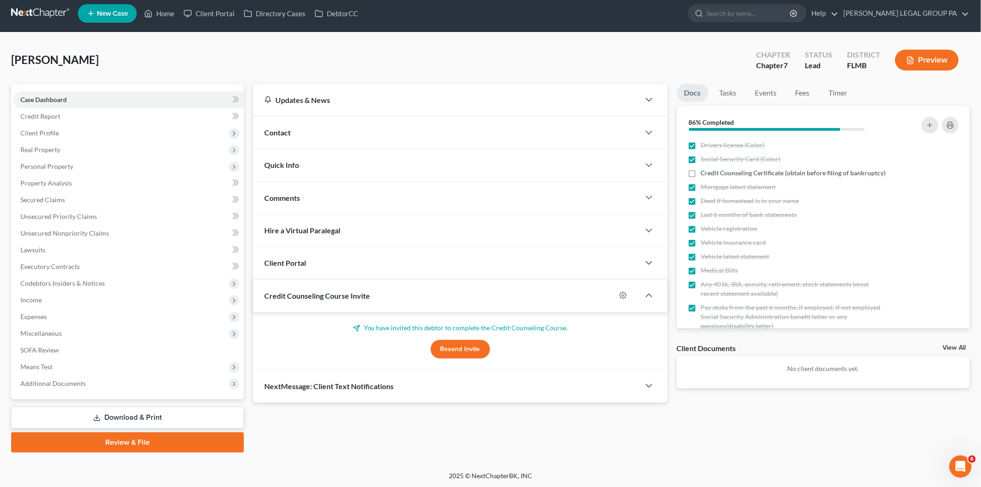
click at [437, 353] on button "Resend Invite" at bounding box center [460, 349] width 59 height 19
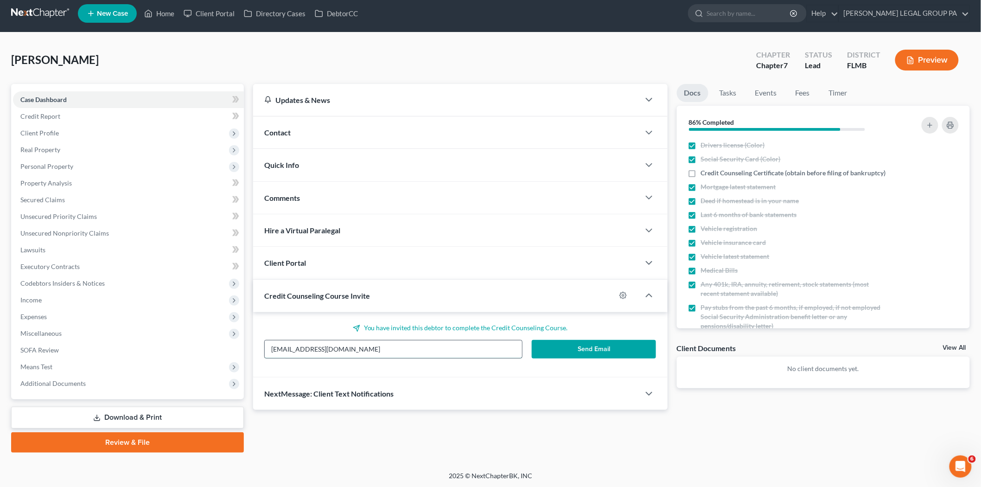
click at [409, 356] on input "Shasha51895@yahoo.com" at bounding box center [393, 349] width 257 height 18
click at [594, 354] on button "Send Email" at bounding box center [594, 349] width 124 height 19
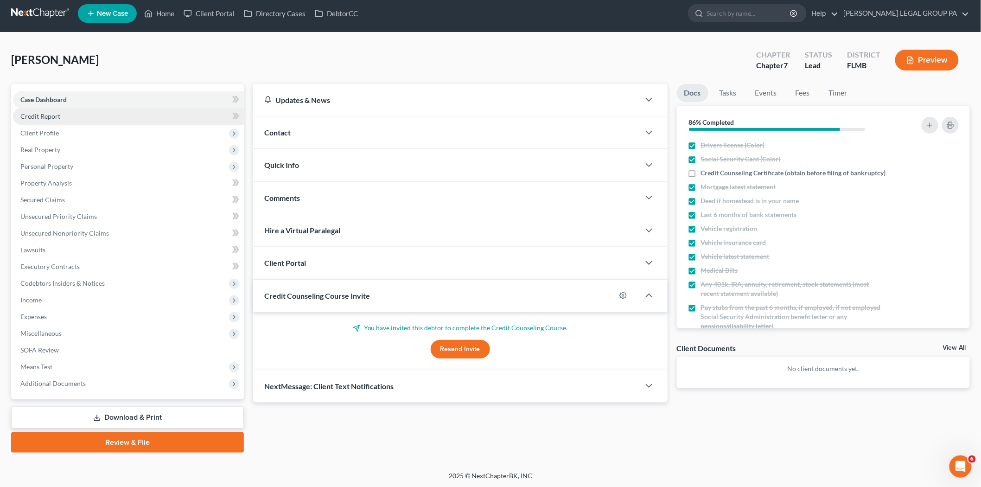
click at [42, 115] on span "Credit Report" at bounding box center [40, 116] width 40 height 8
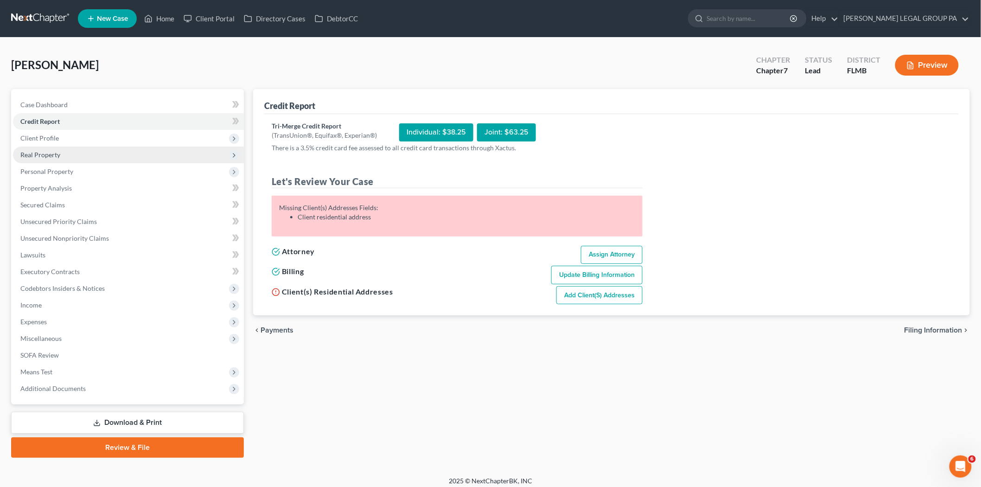
click at [73, 151] on span "Real Property" at bounding box center [128, 155] width 231 height 17
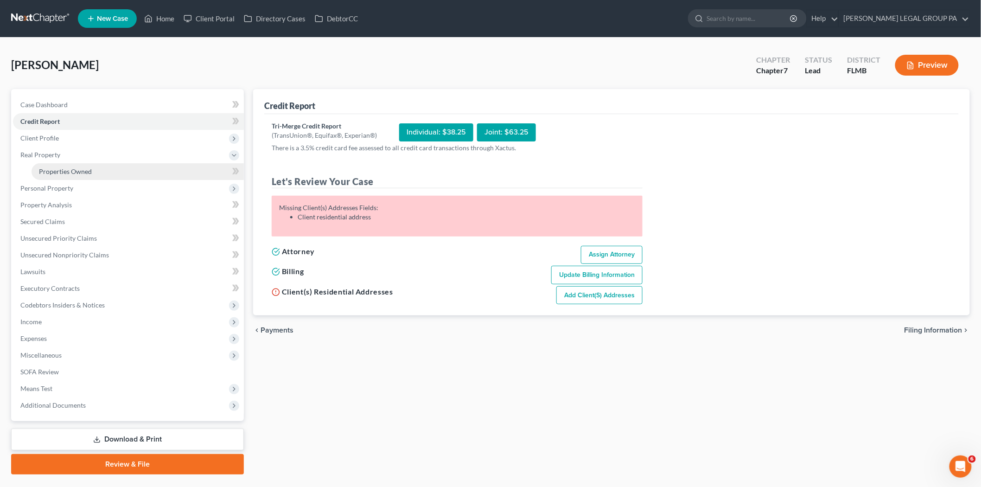
click at [86, 171] on span "Properties Owned" at bounding box center [65, 171] width 53 height 8
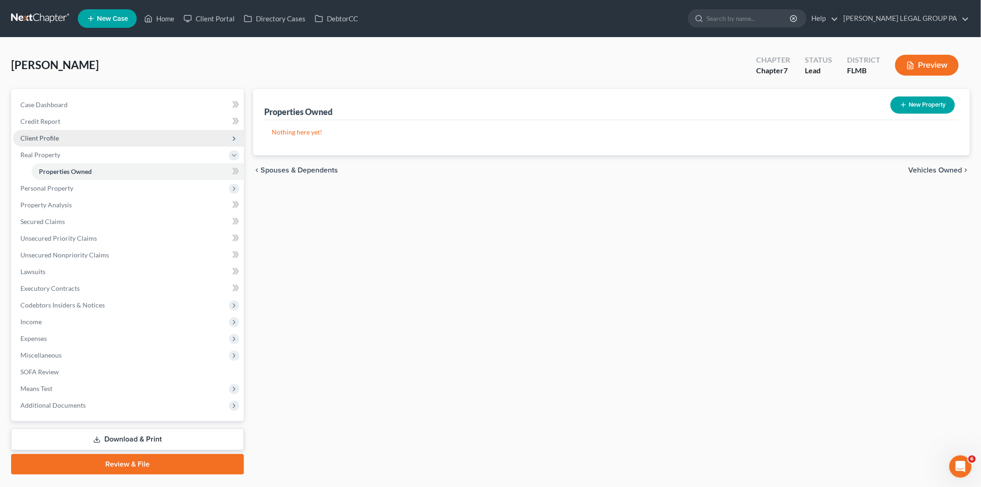
click at [60, 133] on span "Client Profile" at bounding box center [128, 138] width 231 height 17
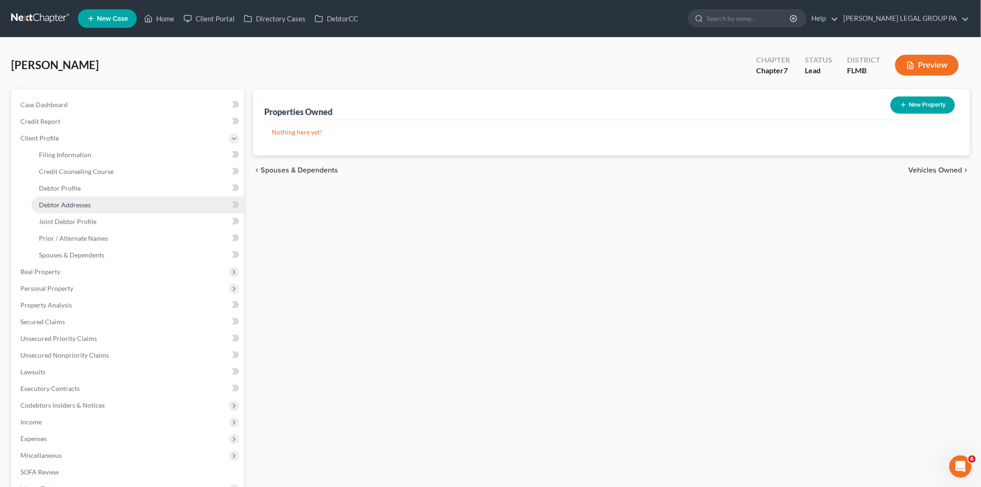
click at [81, 203] on span "Debtor Addresses" at bounding box center [65, 205] width 52 height 8
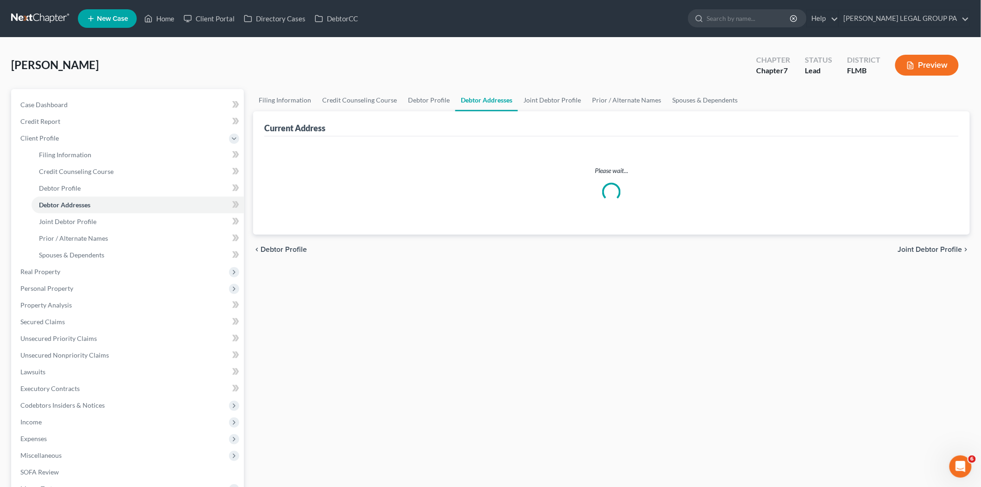
select select "0"
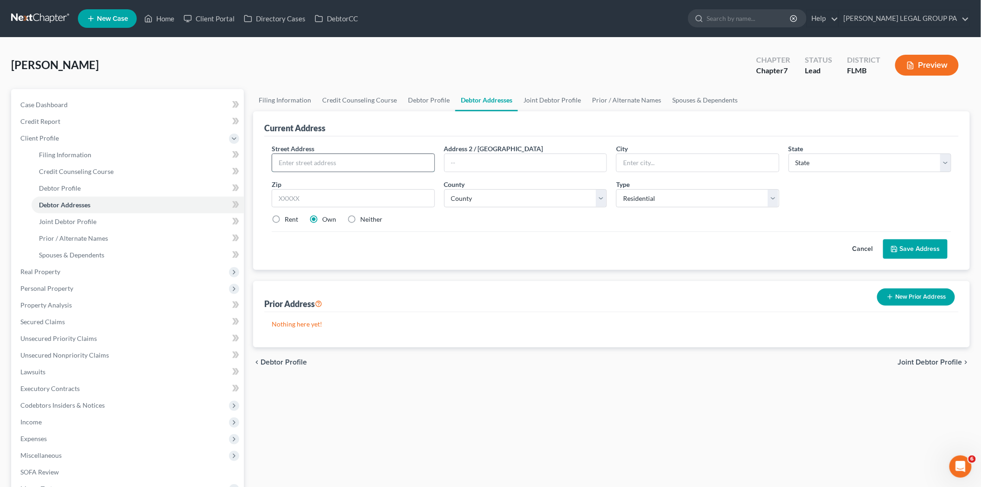
click at [355, 160] on input "text" at bounding box center [353, 163] width 162 height 18
click at [514, 164] on input "text" at bounding box center [526, 163] width 162 height 18
click at [360, 168] on input "1501 Shepherd Rd." at bounding box center [353, 163] width 162 height 18
type input "1501 Shepherd Rd. Apt. 151"
click at [388, 201] on input "text" at bounding box center [353, 198] width 163 height 19
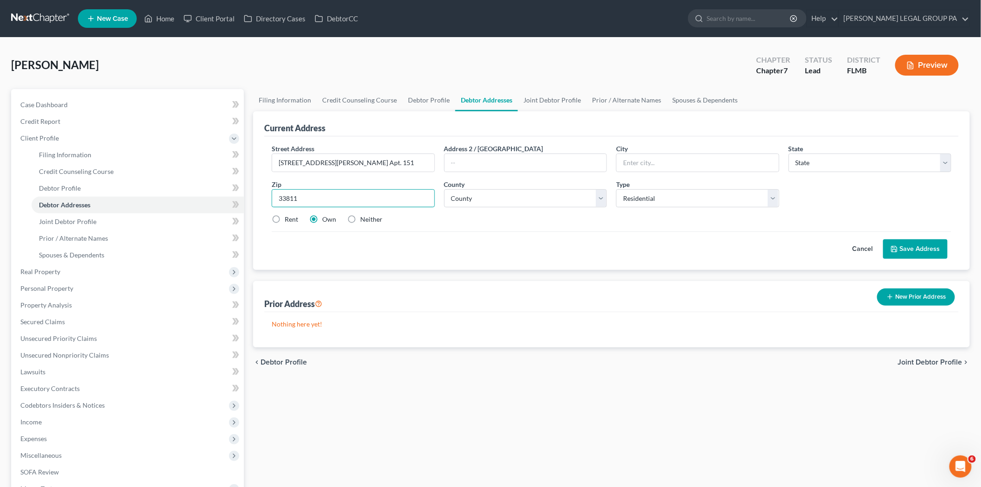
type input "33811"
type input "Lakeland"
select select "9"
select select "52"
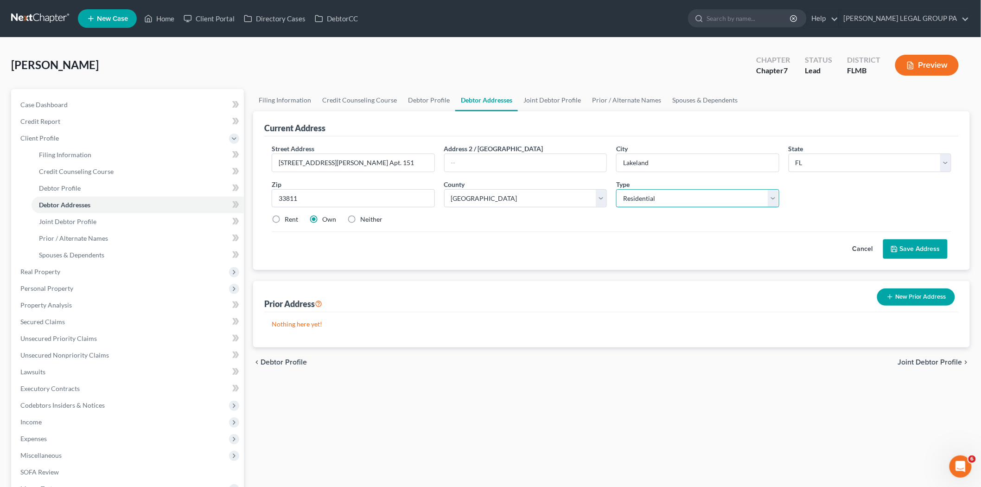
click at [659, 196] on select "Select Residential Mailing Rental Business" at bounding box center [697, 198] width 163 height 19
click at [616, 189] on select "Select Residential Mailing Rental Business" at bounding box center [697, 198] width 163 height 19
click at [294, 221] on label "Rent" at bounding box center [291, 219] width 13 height 9
click at [294, 221] on input "Rent" at bounding box center [291, 218] width 6 height 6
radio input "true"
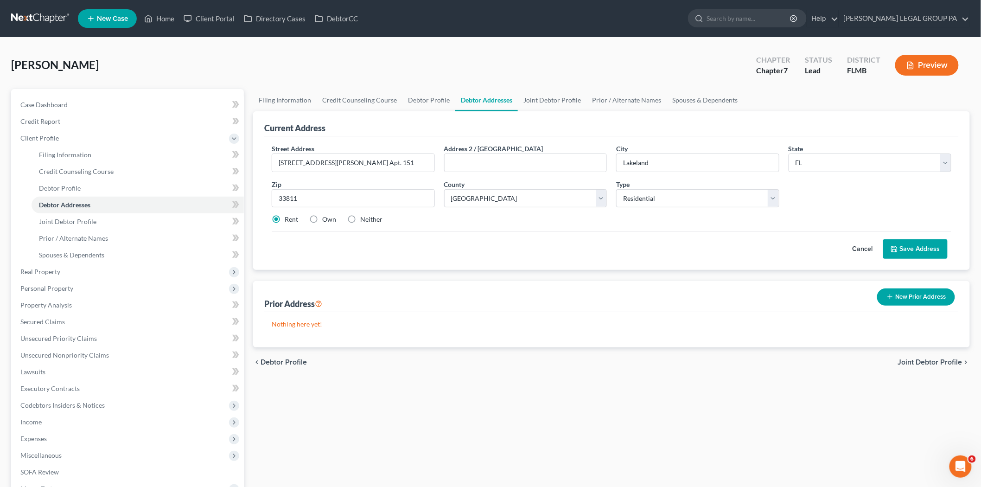
click at [896, 243] on button "Save Address" at bounding box center [915, 248] width 64 height 19
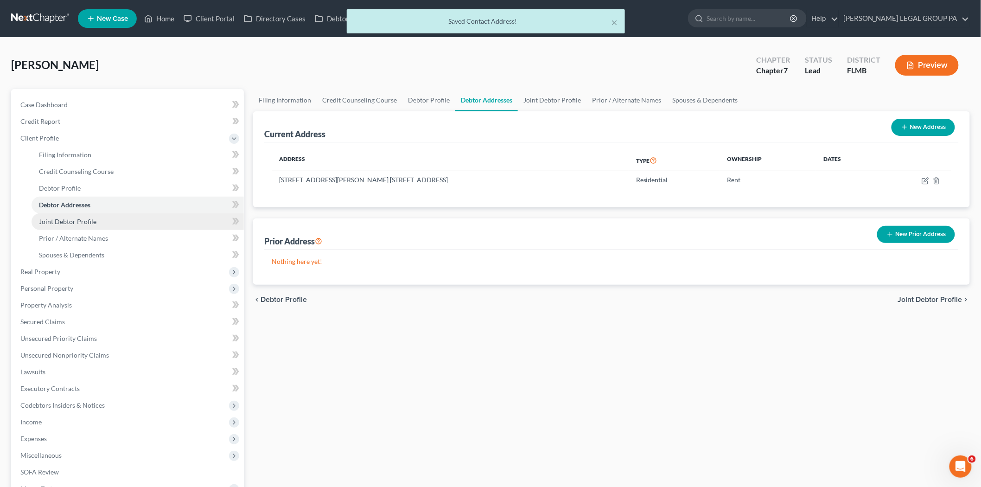
click at [127, 217] on link "Joint Debtor Profile" at bounding box center [138, 221] width 212 height 17
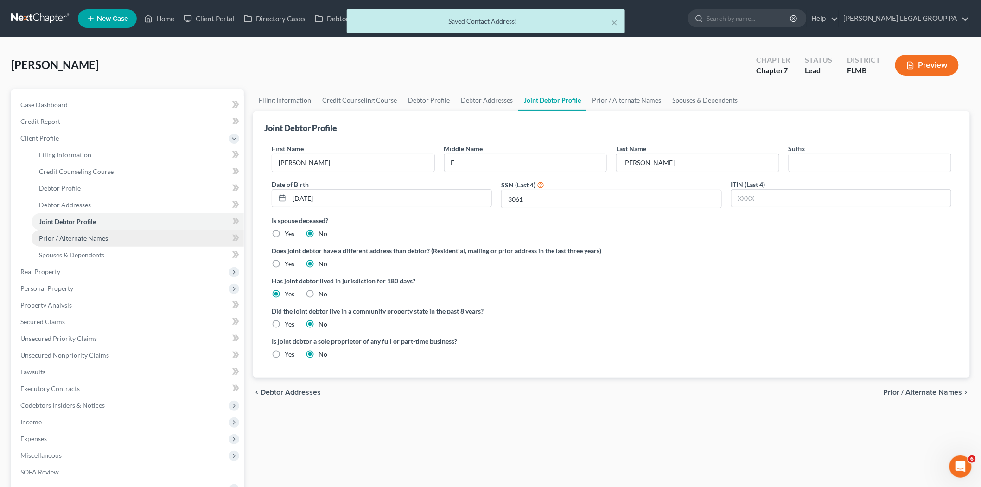
click at [126, 237] on link "Prior / Alternate Names" at bounding box center [138, 238] width 212 height 17
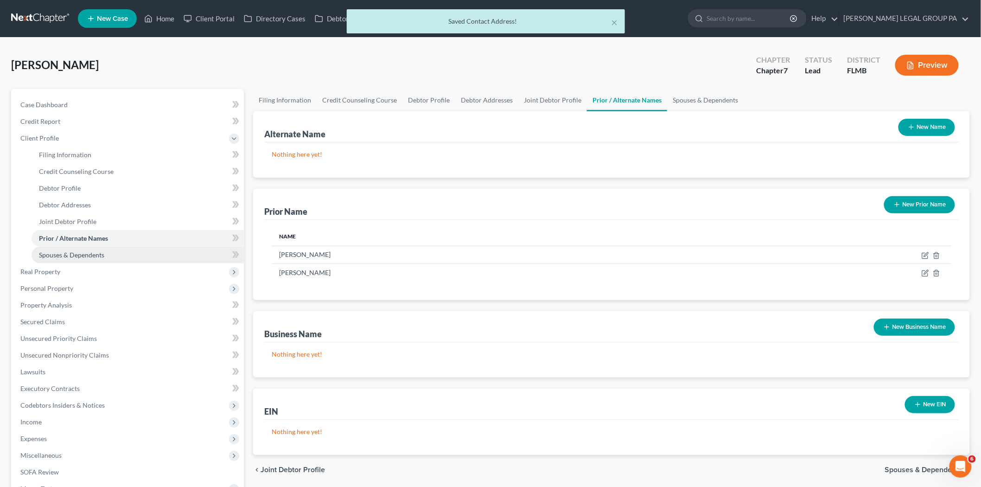
click at [119, 257] on link "Spouses & Dependents" at bounding box center [138, 255] width 212 height 17
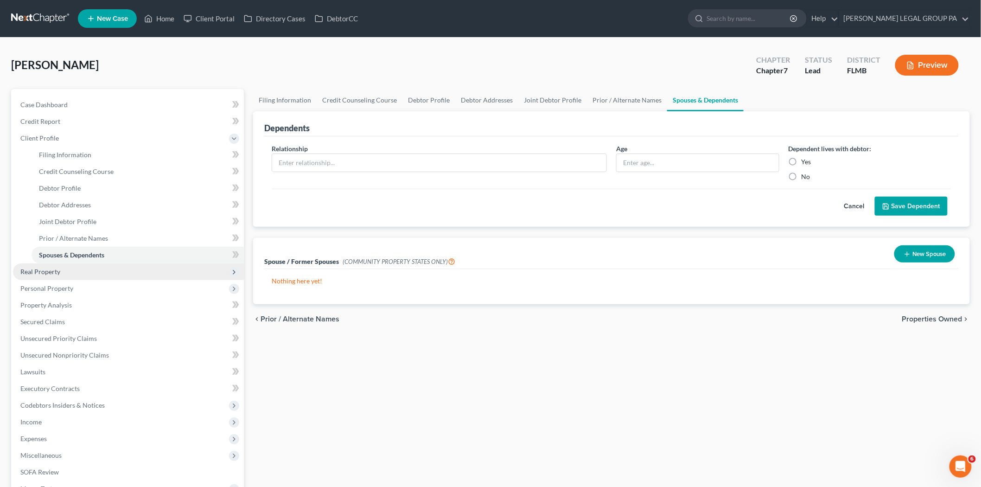
click at [52, 266] on span "Real Property" at bounding box center [128, 271] width 231 height 17
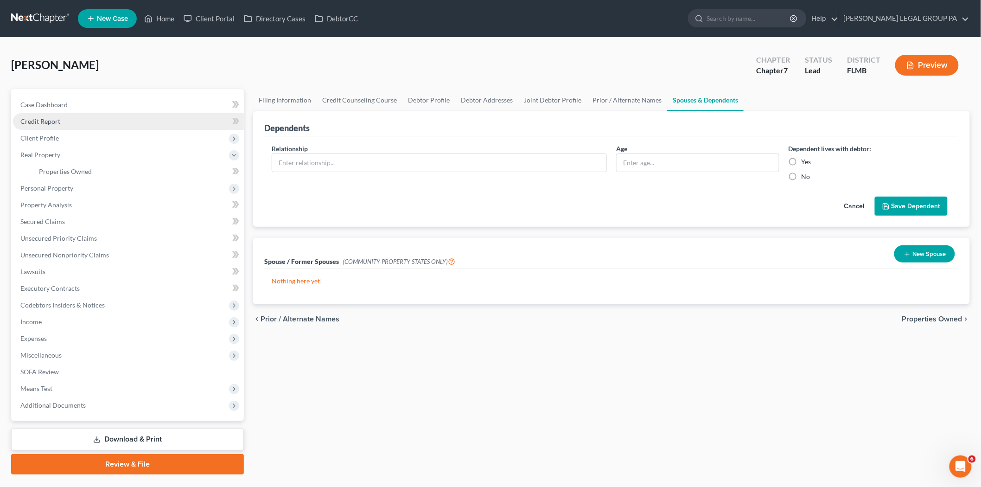
click at [63, 115] on link "Credit Report" at bounding box center [128, 121] width 231 height 17
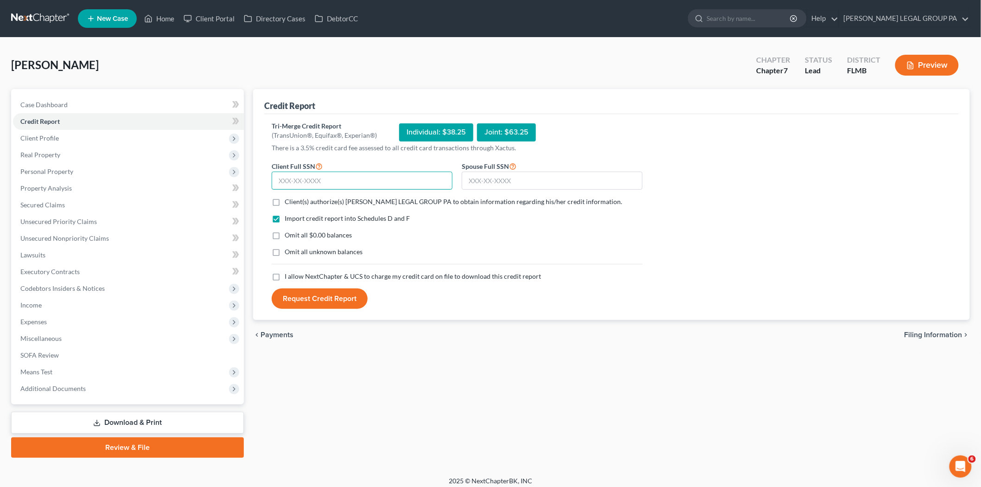
click at [322, 183] on input "text" at bounding box center [362, 181] width 181 height 19
type input "262-39-5829"
click at [524, 175] on input "text" at bounding box center [552, 181] width 181 height 19
type input "261-53-3061"
click at [348, 204] on span "Client(s) authorize(s) WELLER LEGAL GROUP PA to obtain information regarding hi…" at bounding box center [454, 202] width 338 height 8
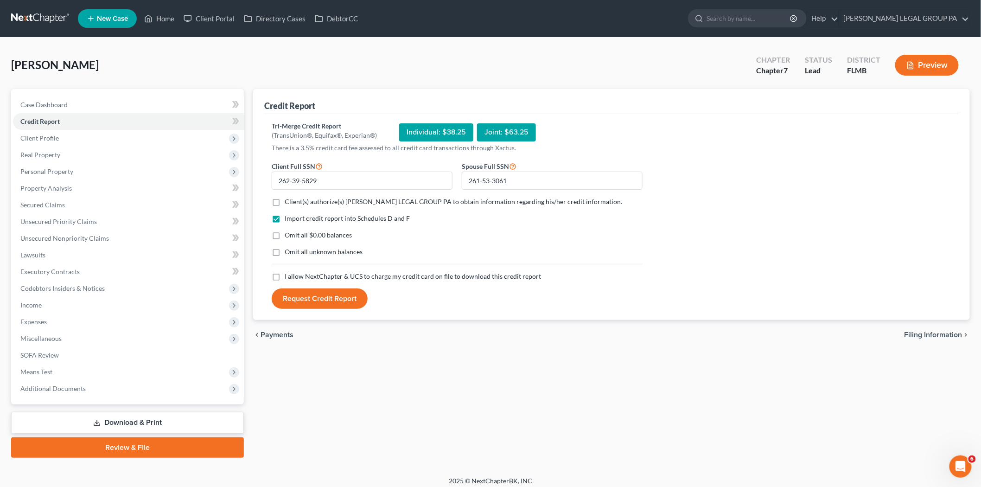
click at [294, 203] on input "Client(s) authorize(s) WELLER LEGAL GROUP PA to obtain information regarding hi…" at bounding box center [291, 200] width 6 height 6
checkbox input "true"
click at [285, 279] on label "I allow NextChapter & UCS to charge my credit card on file to download this cre…" at bounding box center [413, 276] width 256 height 9
click at [288, 278] on input "I allow NextChapter & UCS to charge my credit card on file to download this cre…" at bounding box center [291, 275] width 6 height 6
checkbox input "true"
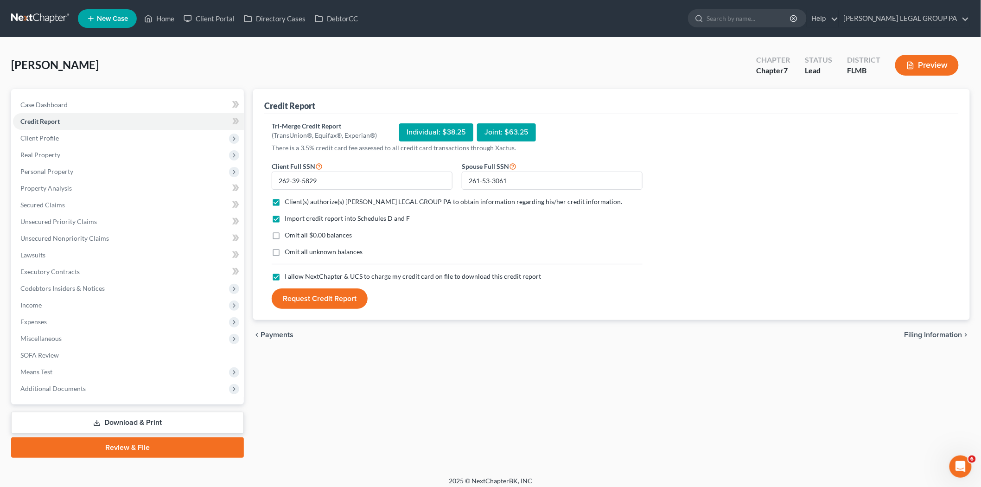
click at [306, 297] on button "Request Credit Report" at bounding box center [320, 298] width 96 height 20
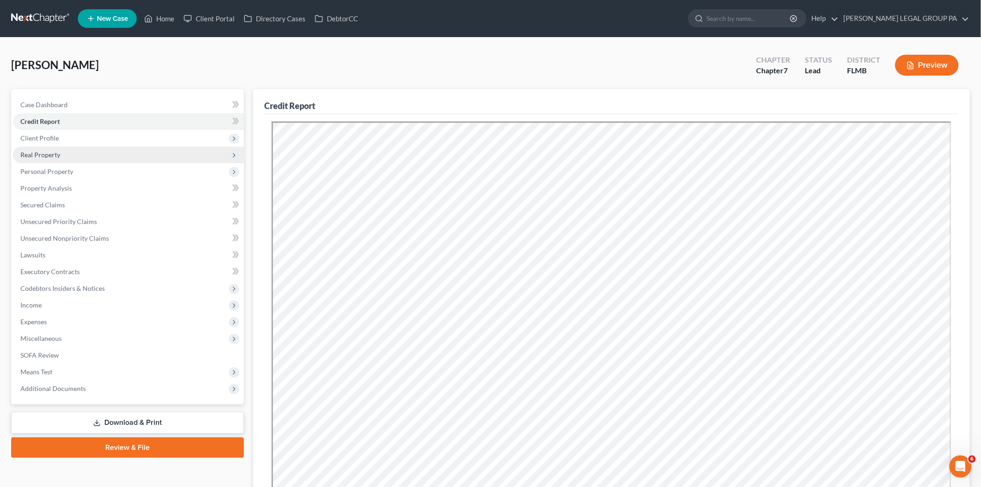
click at [50, 154] on span "Real Property" at bounding box center [40, 155] width 40 height 8
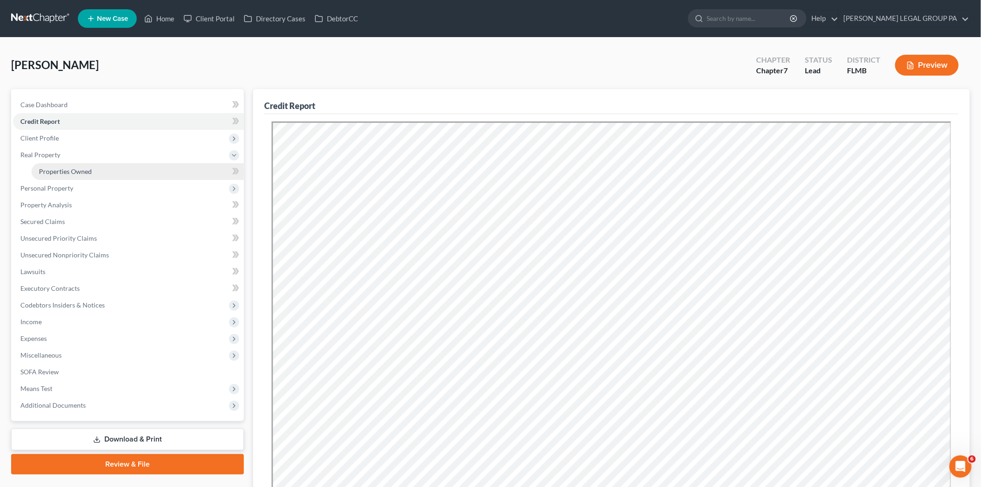
click at [60, 172] on span "Properties Owned" at bounding box center [65, 171] width 53 height 8
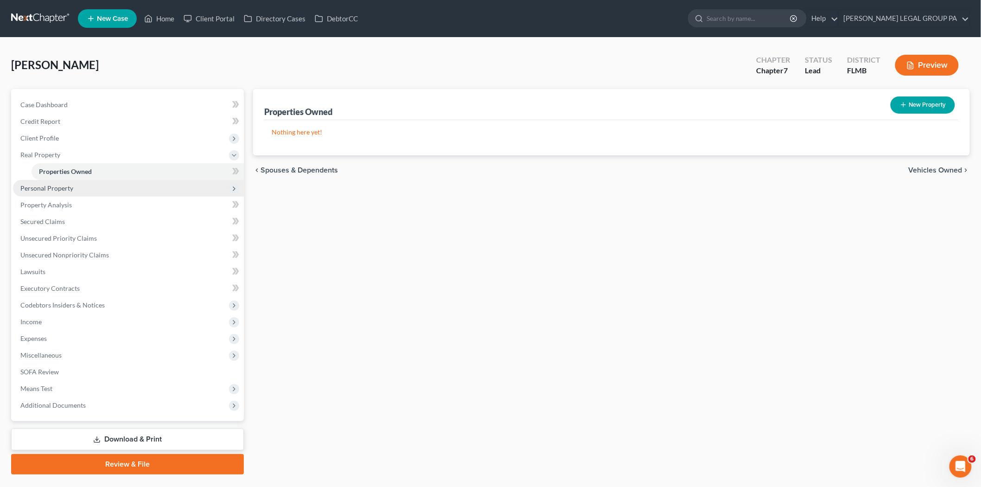
click at [58, 193] on span "Personal Property" at bounding box center [128, 188] width 231 height 17
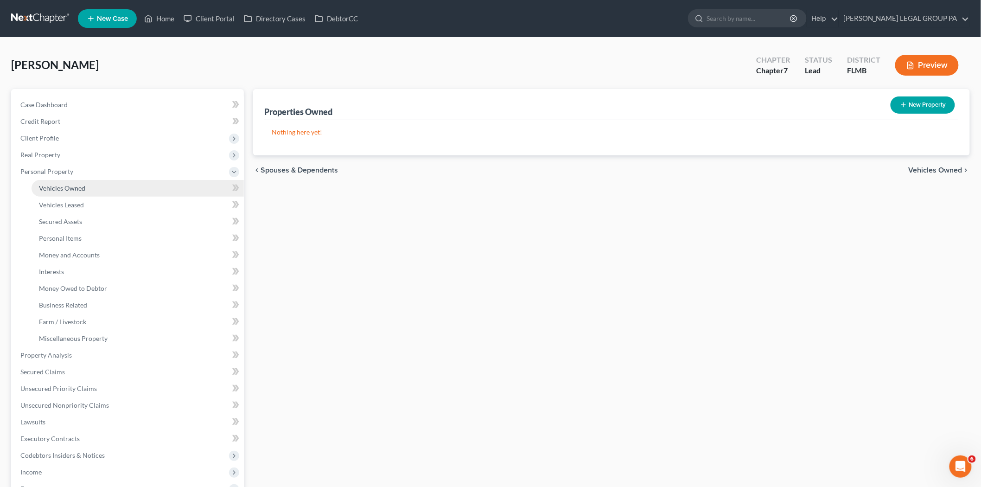
click at [66, 192] on link "Vehicles Owned" at bounding box center [138, 188] width 212 height 17
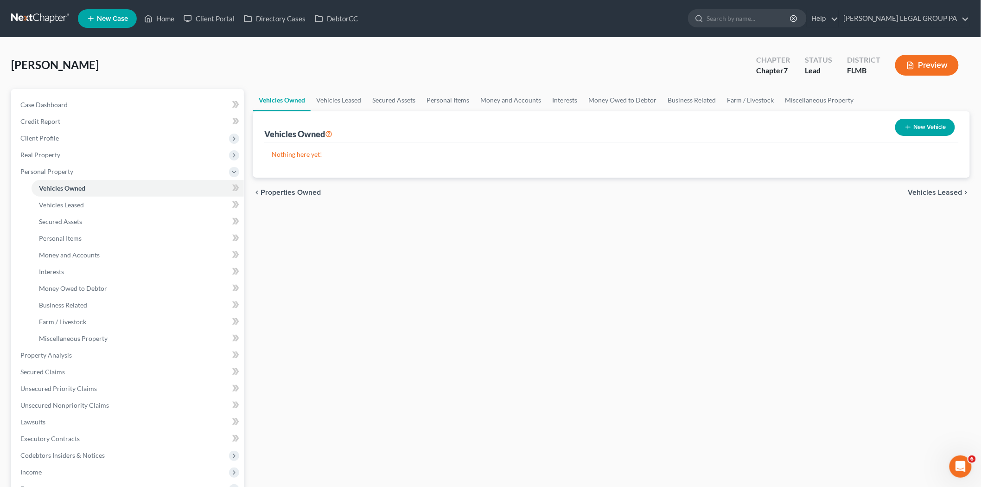
click at [932, 131] on button "New Vehicle" at bounding box center [925, 127] width 60 height 17
select select "0"
select select "2"
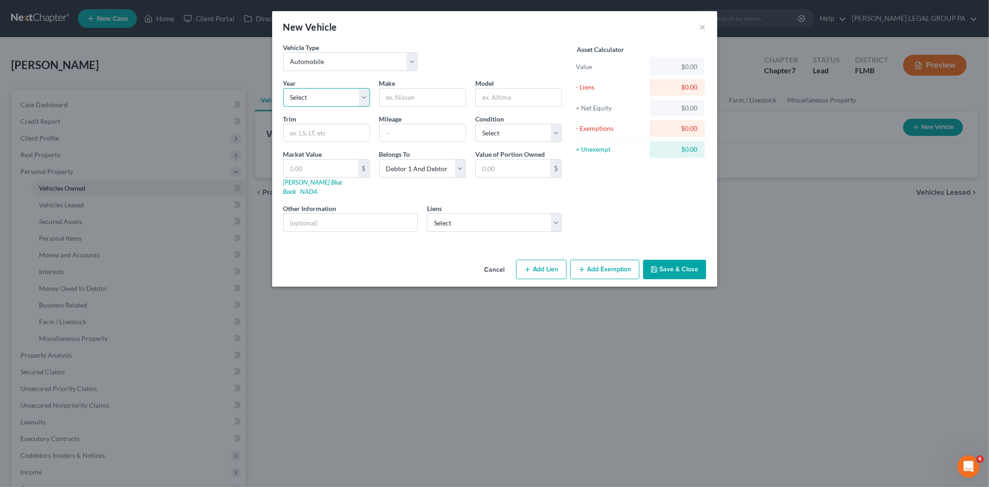
click at [335, 101] on select "Select 2026 2025 2024 2023 2022 2021 2020 2019 2018 2017 2016 2015 2014 2013 20…" at bounding box center [326, 97] width 87 height 19
select select "6"
click at [283, 88] on select "Select 2026 2025 2024 2023 2022 2021 2020 2019 2018 2017 2016 2015 2014 2013 20…" at bounding box center [326, 97] width 87 height 19
click at [435, 96] on input "text" at bounding box center [423, 98] width 86 height 18
type input "Ford"
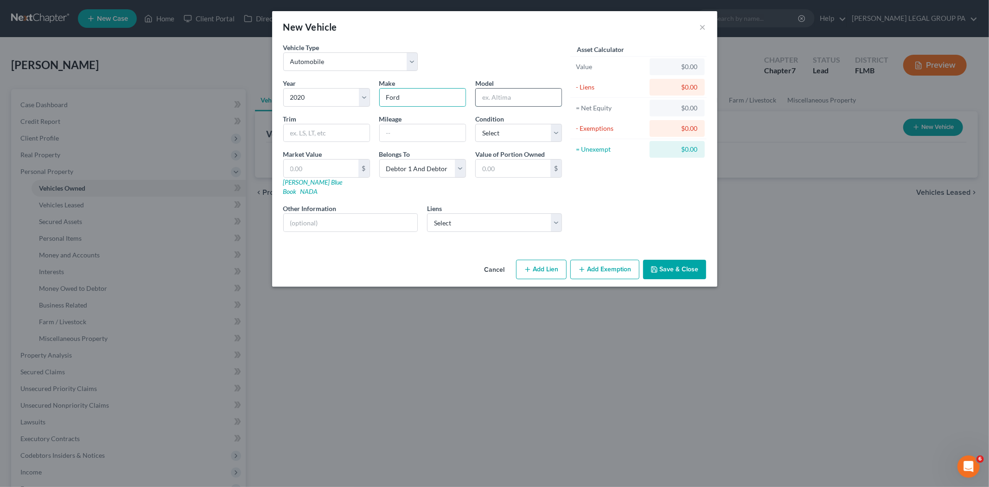
click at [501, 99] on input "text" at bounding box center [519, 98] width 86 height 18
type input "Ecosport"
click at [429, 134] on input "text" at bounding box center [423, 133] width 86 height 18
type input "76000"
click at [535, 130] on select "Select Excellent Very Good Good Fair Poor" at bounding box center [518, 133] width 87 height 19
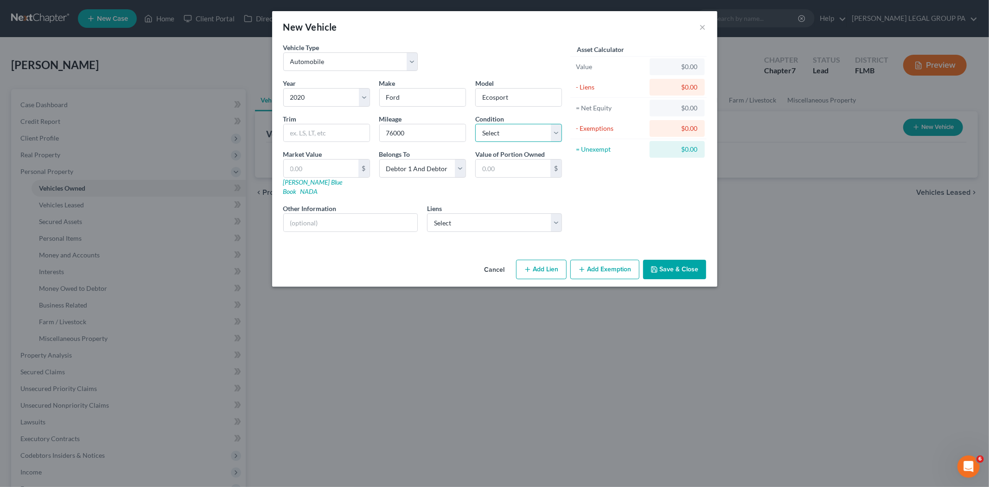
select select "2"
click at [475, 124] on select "Select Excellent Very Good Good Fair Poor" at bounding box center [518, 133] width 87 height 19
click at [531, 220] on select "Select Capital One Auto Finan - $20,543.00 First Inv Sc - $0.00 Nissan Motor - …" at bounding box center [494, 222] width 135 height 19
select select "0"
click at [427, 213] on select "Select Capital One Auto Finan - $20,543.00 First Inv Sc - $0.00 Nissan Motor - …" at bounding box center [494, 222] width 135 height 19
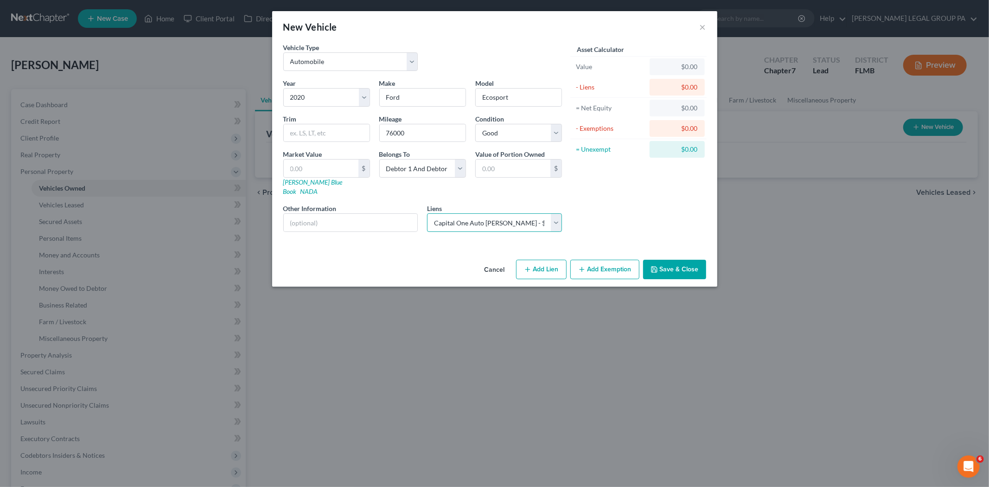
select select
select select "45"
select select "2"
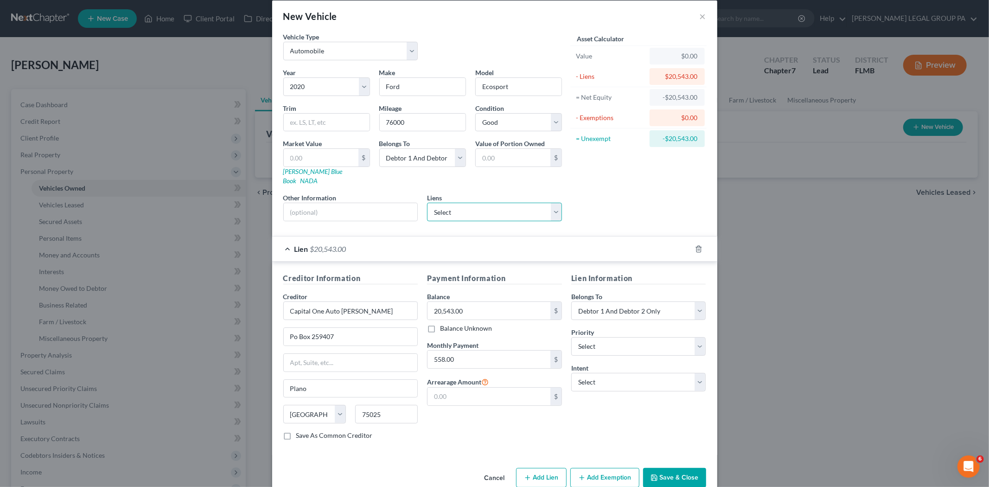
scroll to position [21, 0]
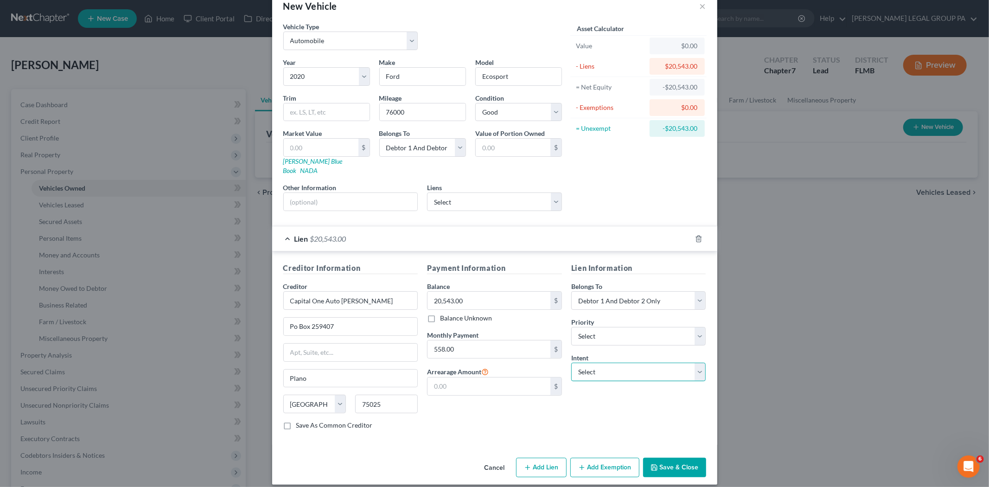
click at [595, 363] on select "Select Surrender Redeem Reaffirm Avoid Other" at bounding box center [638, 372] width 135 height 19
select select "2"
click at [571, 363] on select "Select Surrender Redeem Reaffirm Avoid Other" at bounding box center [638, 372] width 135 height 19
click at [341, 193] on input "text" at bounding box center [351, 202] width 134 height 18
click at [337, 193] on input "MAJ6S3KL5LC35704" at bounding box center [351, 202] width 134 height 18
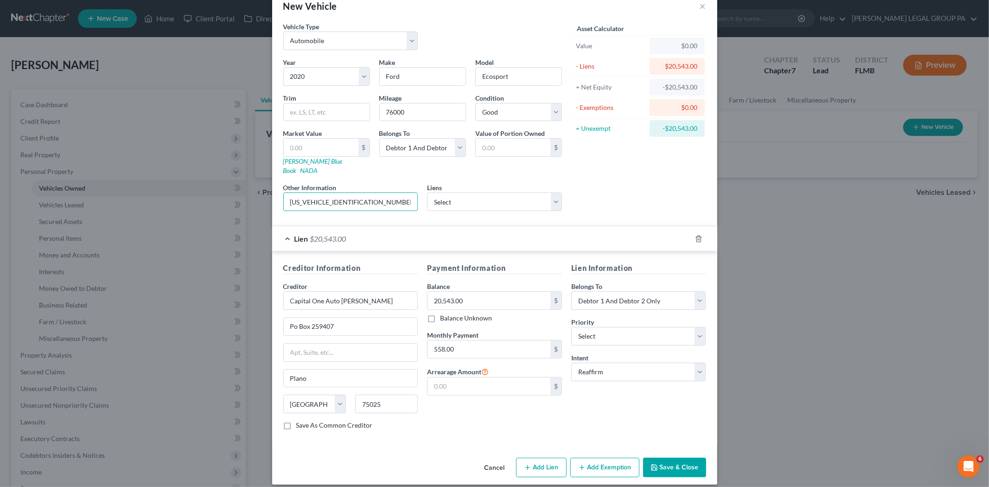
drag, startPoint x: 360, startPoint y: 190, endPoint x: 284, endPoint y: 182, distance: 76.5
click at [284, 183] on div "Other Information MAJ6S3KL5LC351704" at bounding box center [351, 197] width 144 height 28
type input "MAJ6S3KL5LC351704"
click at [332, 155] on input "text" at bounding box center [321, 148] width 75 height 18
type input "9"
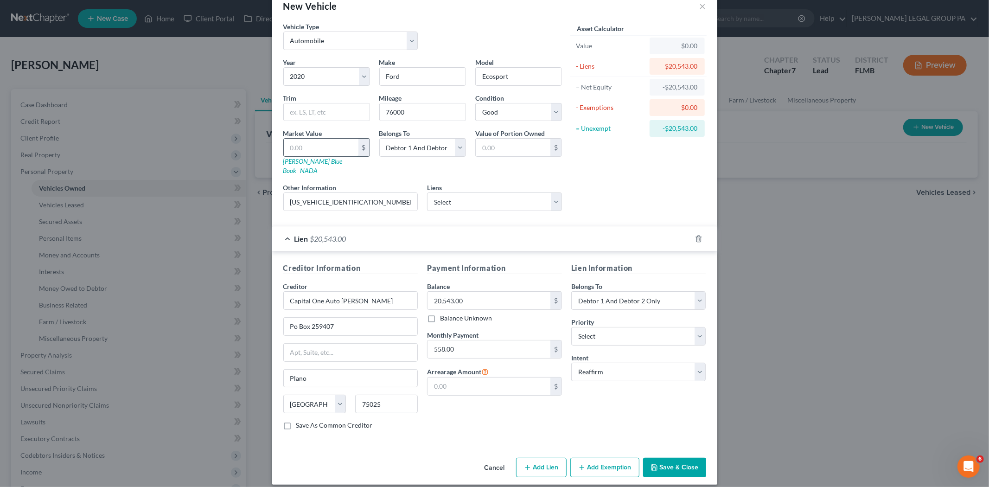
type input "9.00"
type input "92"
type input "92.00"
type input "926"
type input "926.00"
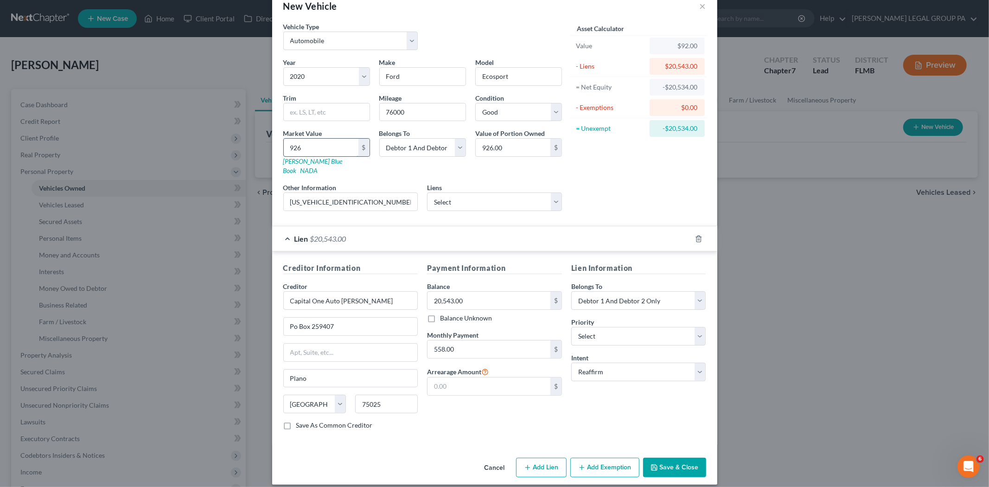
type input "9266"
type input "9,266.00"
click at [673, 458] on button "Save & Close" at bounding box center [674, 467] width 63 height 19
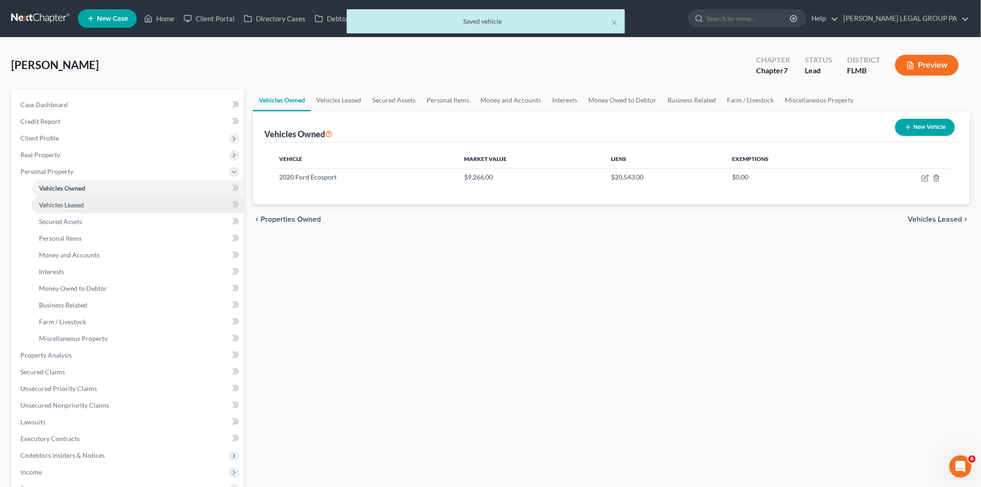
click at [105, 205] on link "Vehicles Leased" at bounding box center [138, 205] width 212 height 17
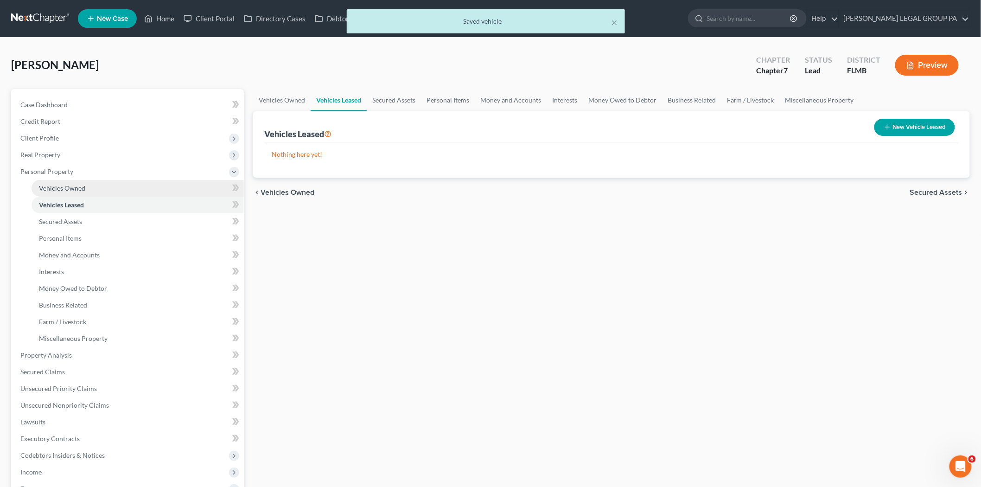
click at [114, 190] on link "Vehicles Owned" at bounding box center [138, 188] width 212 height 17
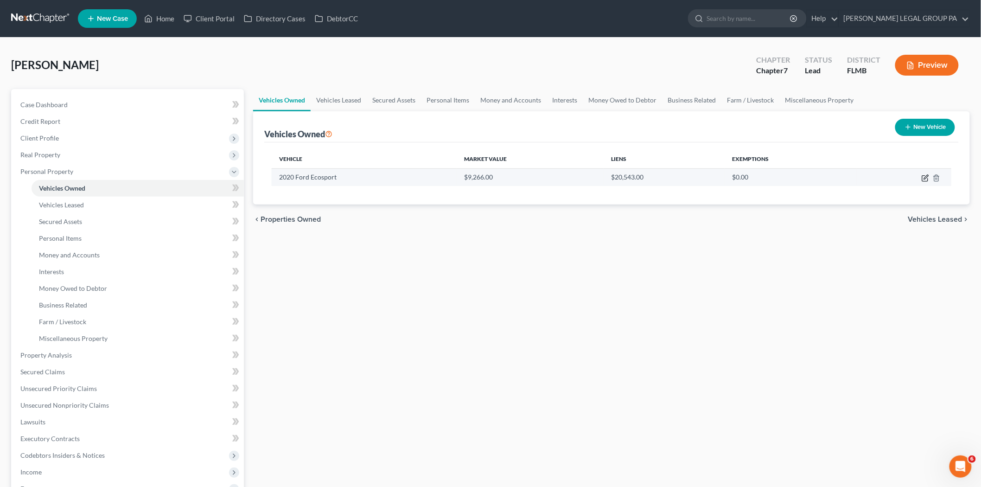
click at [926, 174] on icon "button" at bounding box center [925, 177] width 7 height 7
select select "0"
select select "6"
select select "2"
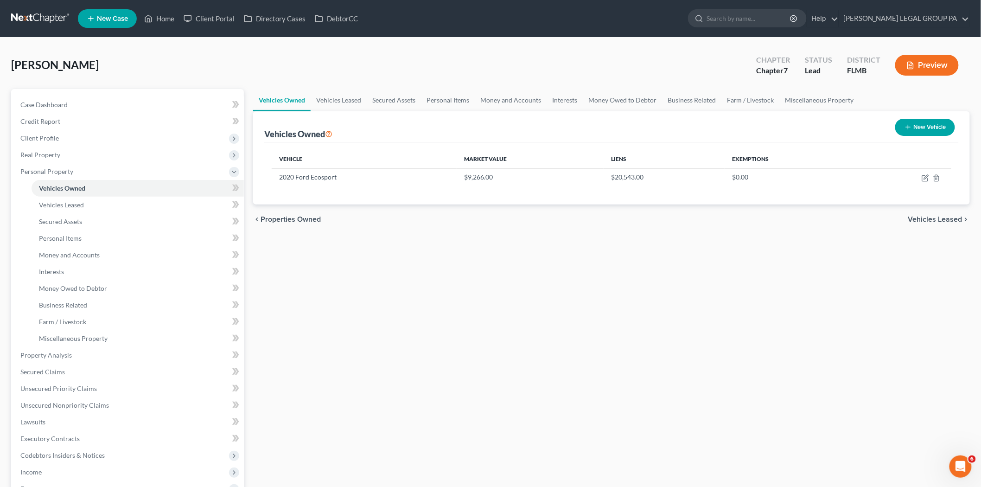
select select "45"
select select "2"
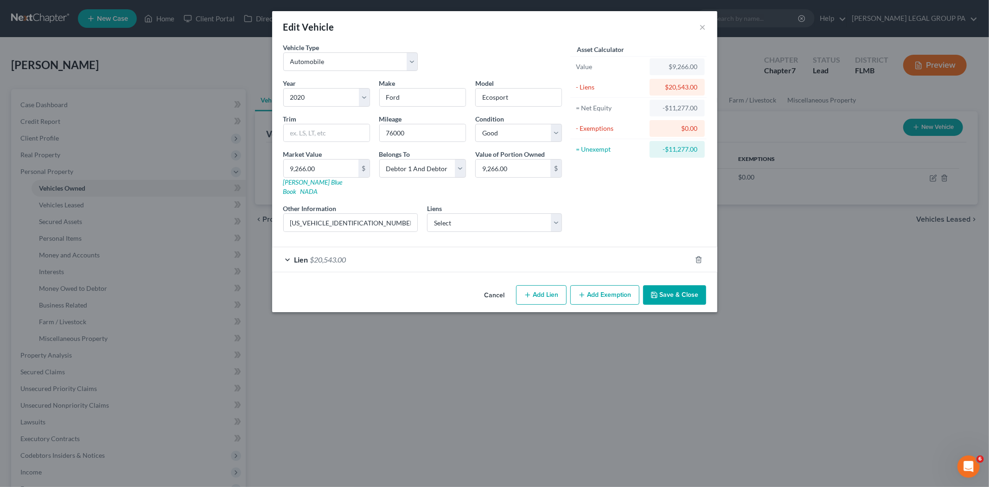
click at [573, 252] on div "Lien $20,543.00" at bounding box center [481, 259] width 419 height 25
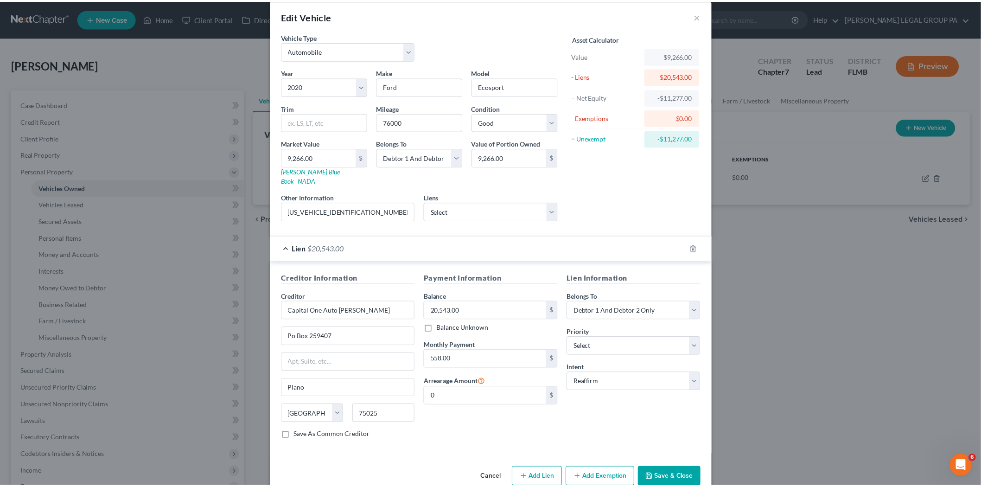
scroll to position [21, 0]
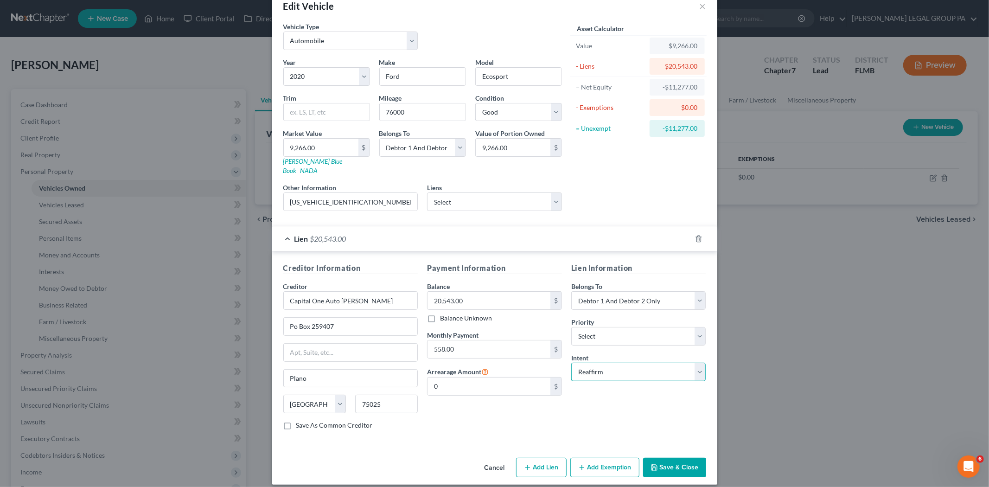
click at [631, 363] on select "Select Surrender Redeem Reaffirm Avoid Other" at bounding box center [638, 372] width 135 height 19
select select "0"
click at [571, 363] on select "Select Surrender Redeem Reaffirm Avoid Other" at bounding box center [638, 372] width 135 height 19
click at [682, 459] on button "Save & Close" at bounding box center [674, 467] width 63 height 19
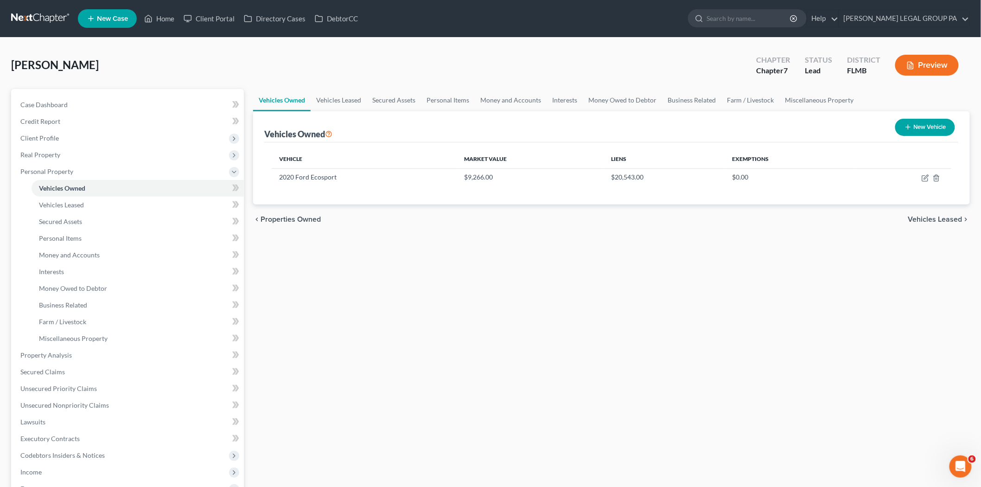
scroll to position [51, 0]
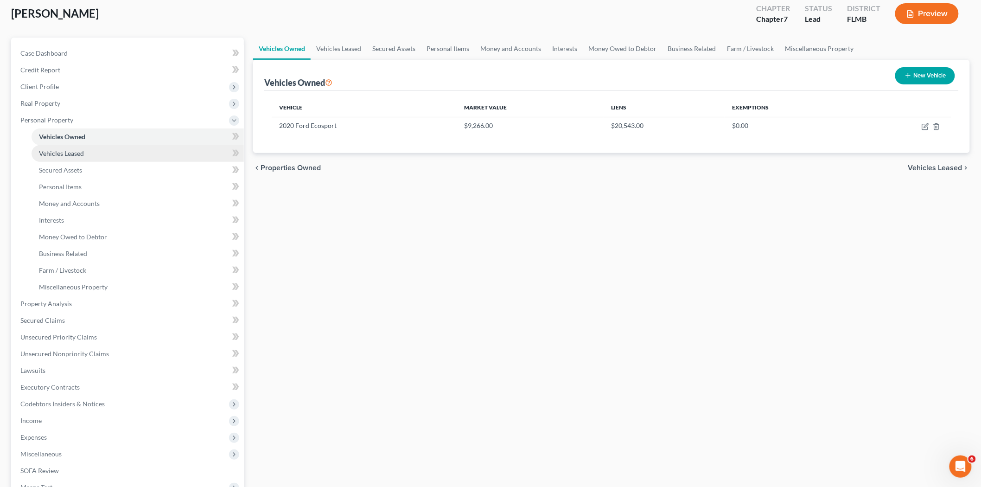
click at [126, 146] on link "Vehicles Leased" at bounding box center [138, 153] width 212 height 17
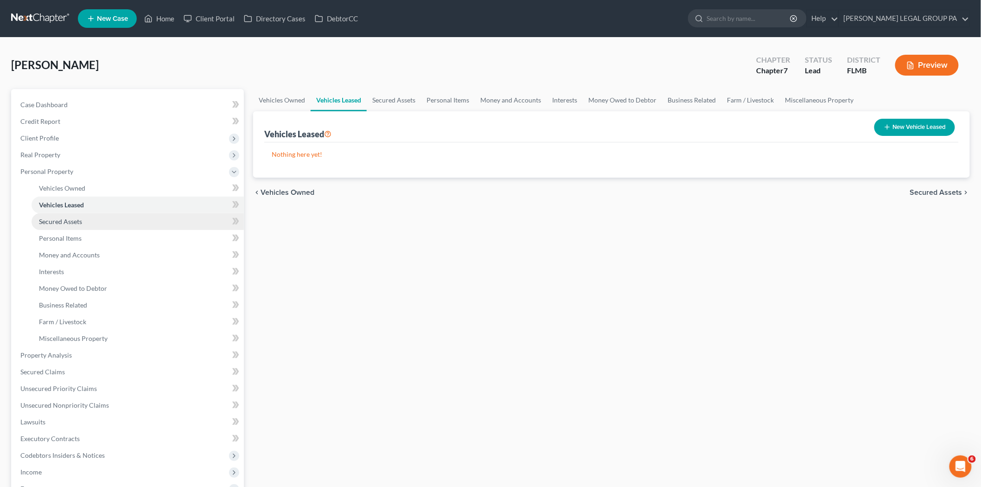
click at [70, 217] on span "Secured Assets" at bounding box center [60, 221] width 43 height 8
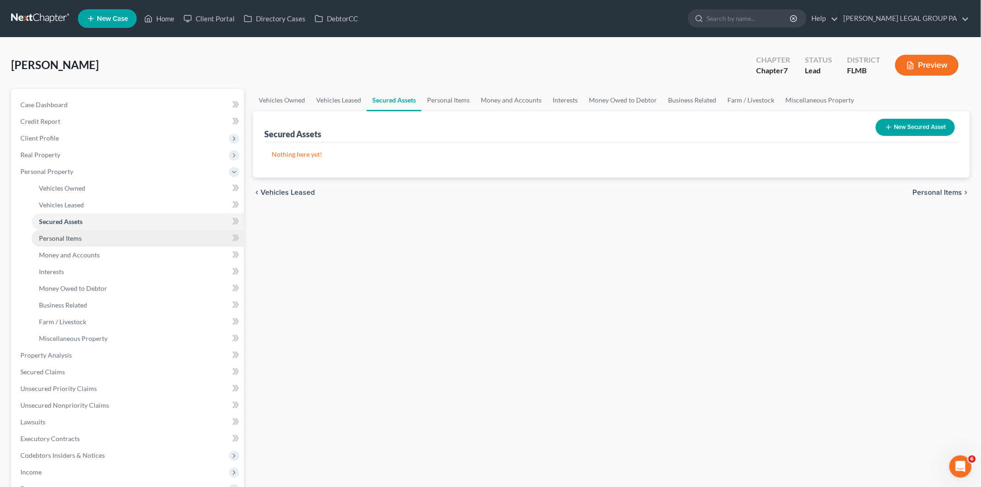
click at [70, 242] on link "Personal Items" at bounding box center [138, 238] width 212 height 17
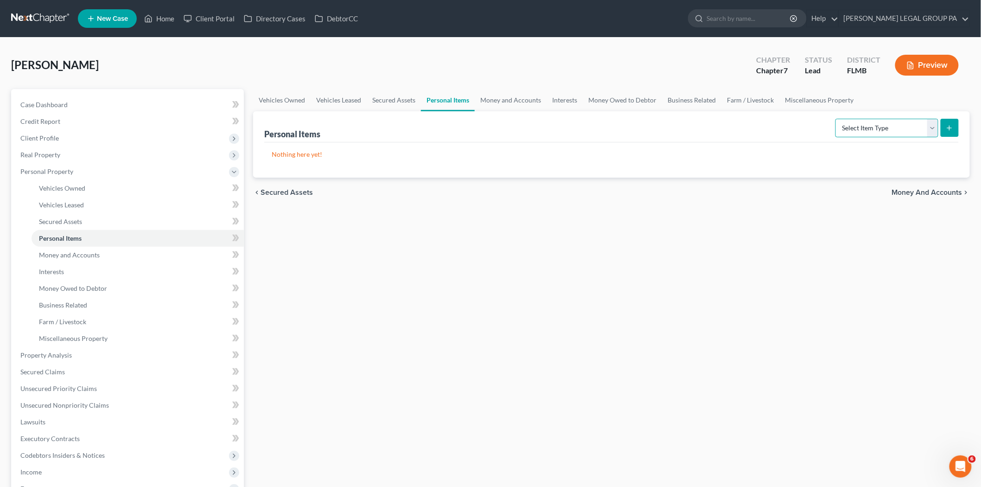
drag, startPoint x: 888, startPoint y: 126, endPoint x: 888, endPoint y: 132, distance: 6.5
click at [888, 126] on select "Select Item Type Clothing Collectibles Of Value Electronics Firearms Household …" at bounding box center [887, 128] width 103 height 19
select select "clothing"
click at [837, 119] on select "Select Item Type Clothing Collectibles Of Value Electronics Firearms Household …" at bounding box center [887, 128] width 103 height 19
click at [953, 131] on icon "submit" at bounding box center [949, 127] width 7 height 7
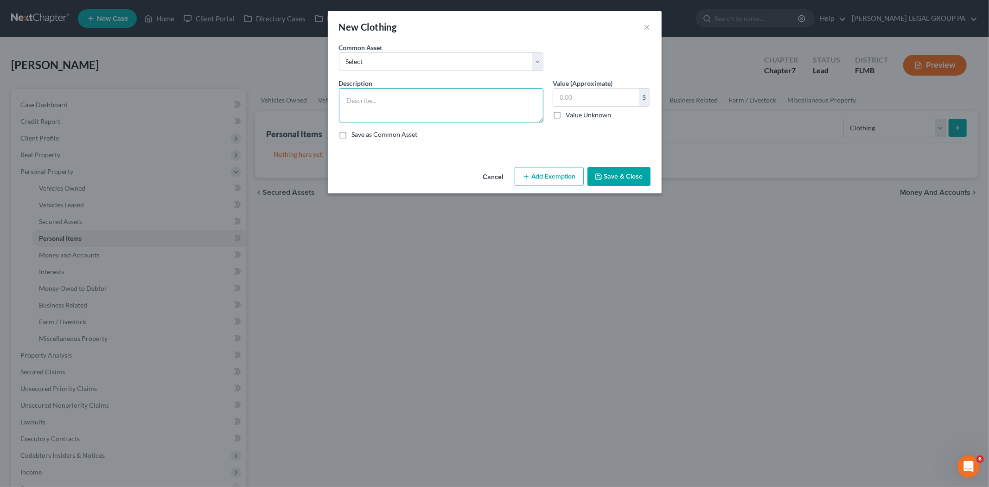
click at [513, 98] on textarea at bounding box center [441, 105] width 204 height 34
click at [405, 101] on textarea "cLOTHING" at bounding box center [441, 105] width 204 height 34
type textarea "Clothing"
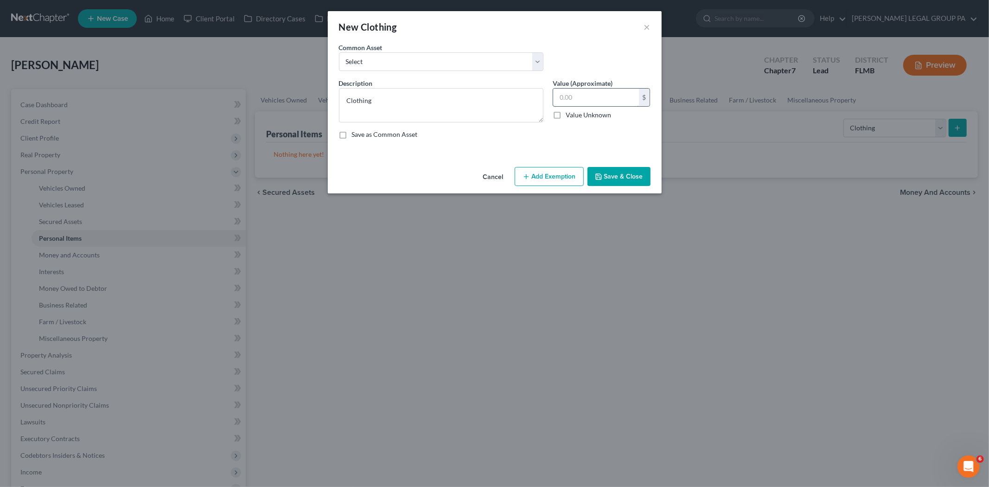
click at [595, 98] on input "text" at bounding box center [596, 98] width 86 height 18
type input "500.00"
click at [638, 179] on button "Save & Close" at bounding box center [619, 176] width 63 height 19
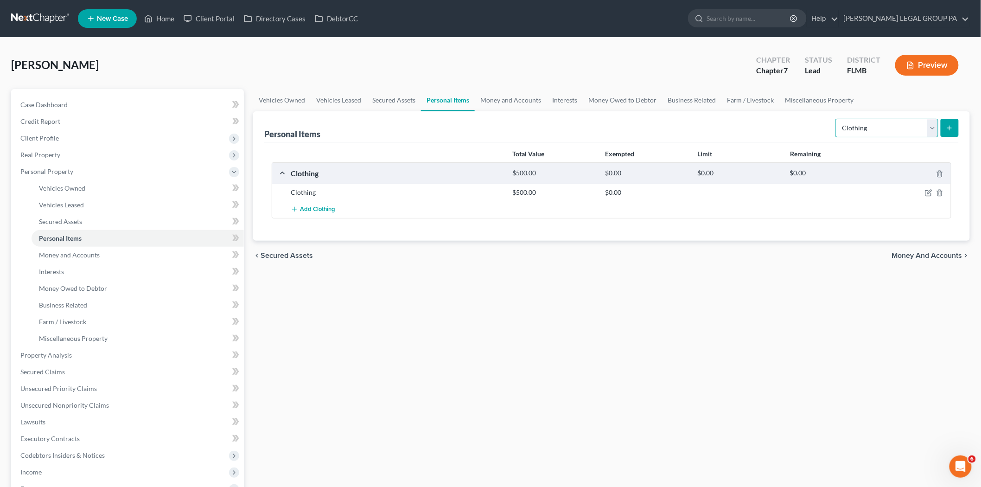
click at [882, 128] on select "Select Item Type Clothing Collectibles Of Value Electronics Firearms Household …" at bounding box center [887, 128] width 103 height 19
click at [837, 119] on select "Select Item Type Clothing Collectibles Of Value Electronics Firearms Household …" at bounding box center [887, 128] width 103 height 19
click at [948, 124] on icon "submit" at bounding box center [949, 127] width 7 height 7
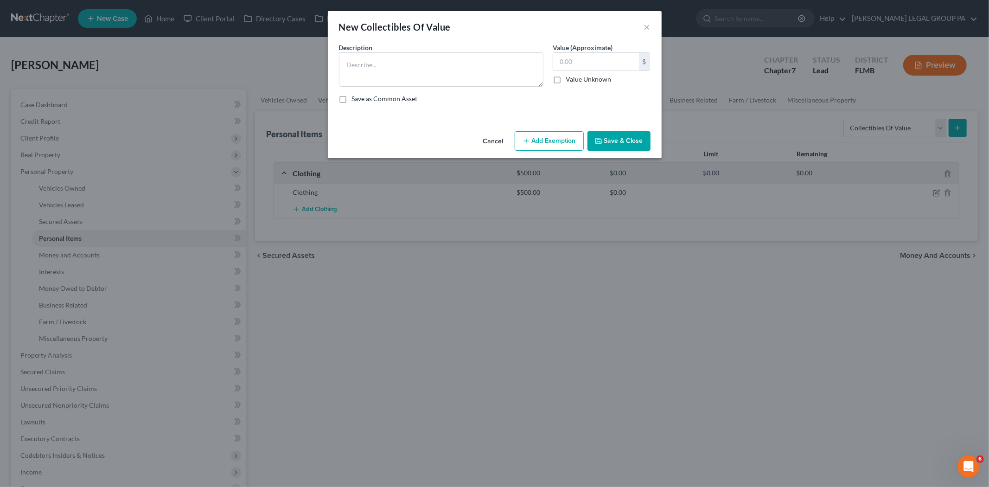
click at [508, 142] on button "Cancel" at bounding box center [493, 141] width 35 height 19
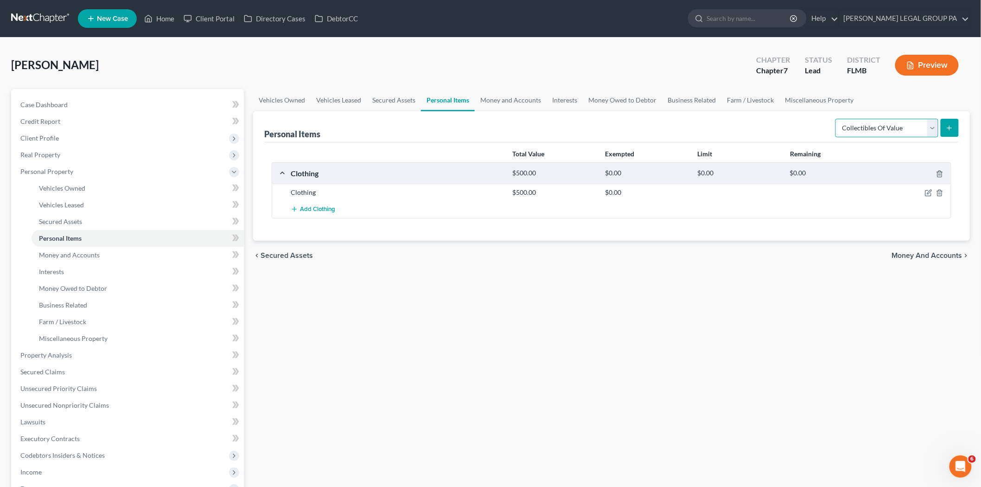
click at [859, 122] on select "Select Item Type Clothing Collectibles Of Value Electronics Firearms Household …" at bounding box center [887, 128] width 103 height 19
select select "electronics"
click at [837, 119] on select "Select Item Type Clothing Collectibles Of Value Electronics Firearms Household …" at bounding box center [887, 128] width 103 height 19
click at [948, 119] on button "submit" at bounding box center [950, 128] width 18 height 18
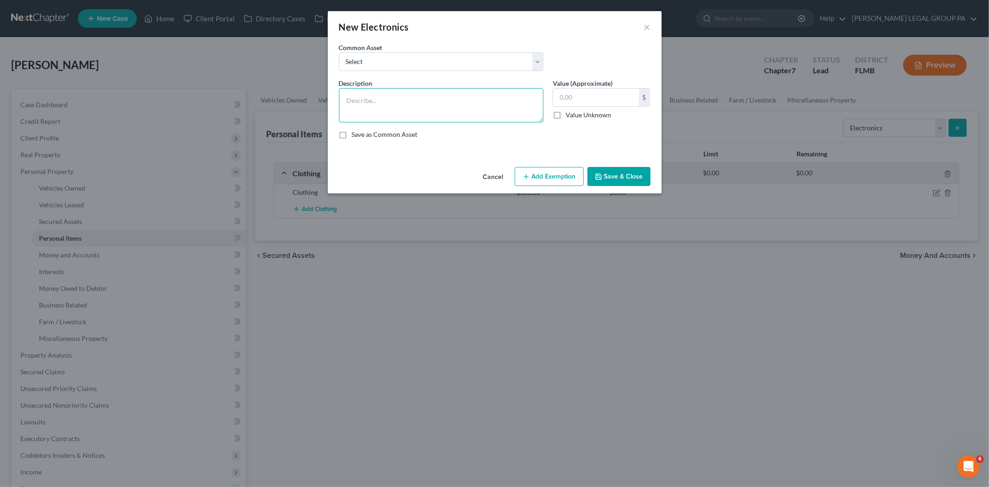
click at [505, 110] on textarea at bounding box center [441, 105] width 204 height 34
type textarea "1 Tv, 1 desktop, small boom box"
click at [596, 98] on input "text" at bounding box center [596, 98] width 86 height 18
type input "700.00"
click at [628, 181] on button "Save & Close" at bounding box center [619, 176] width 63 height 19
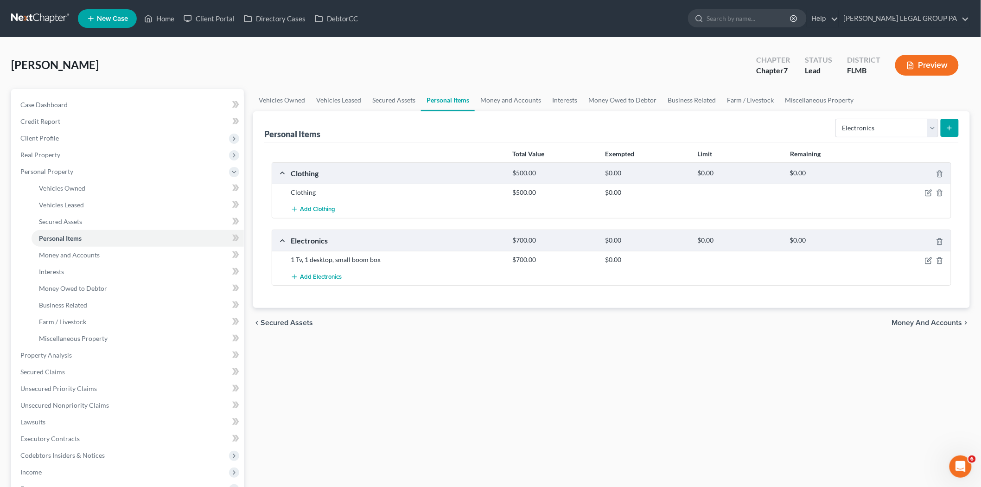
click at [880, 138] on div "Select Item Type Clothing Collectibles Of Value Electronics Firearms Household …" at bounding box center [895, 127] width 127 height 25
click at [881, 136] on select "Select Item Type Clothing Collectibles Of Value Electronics Firearms Household …" at bounding box center [887, 128] width 103 height 19
click at [837, 119] on select "Select Item Type Clothing Collectibles Of Value Electronics Firearms Household …" at bounding box center [887, 128] width 103 height 19
click at [924, 131] on select "Select Item Type Clothing Collectibles Of Value Electronics Firearms Household …" at bounding box center [887, 128] width 103 height 19
select select "household_goods"
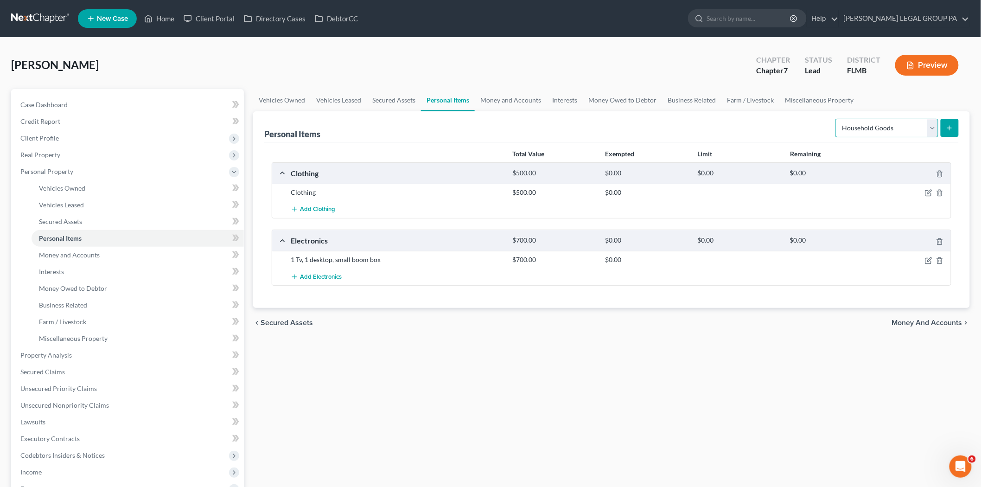
click at [837, 119] on select "Select Item Type Clothing Collectibles Of Value Electronics Firearms Household …" at bounding box center [887, 128] width 103 height 19
click at [950, 130] on icon "submit" at bounding box center [949, 127] width 7 height 7
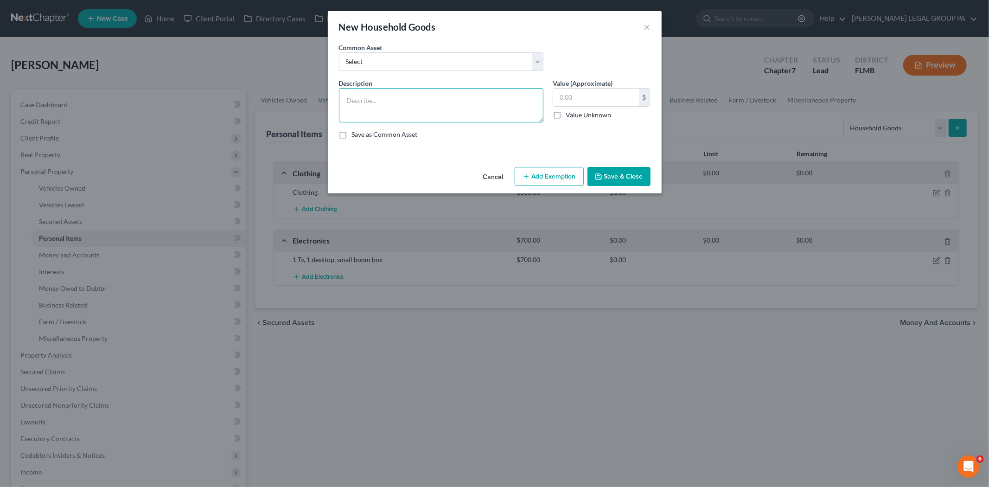
click at [399, 109] on textarea at bounding box center [441, 105] width 204 height 34
click at [469, 98] on textarea "2 dressers, 2 nightstands, couch, recliner, 2 ightstands," at bounding box center [441, 105] width 204 height 34
drag, startPoint x: 501, startPoint y: 99, endPoint x: 473, endPoint y: 101, distance: 27.9
click at [466, 102] on textarea "2 dressers, 2 nightstands, couch, recliner, 2 nightstands, coffee table that si…" at bounding box center [441, 105] width 204 height 34
type textarea "2 dressers, 4 nightstands, couch, recliner, coffee table that sits 4, China cab…"
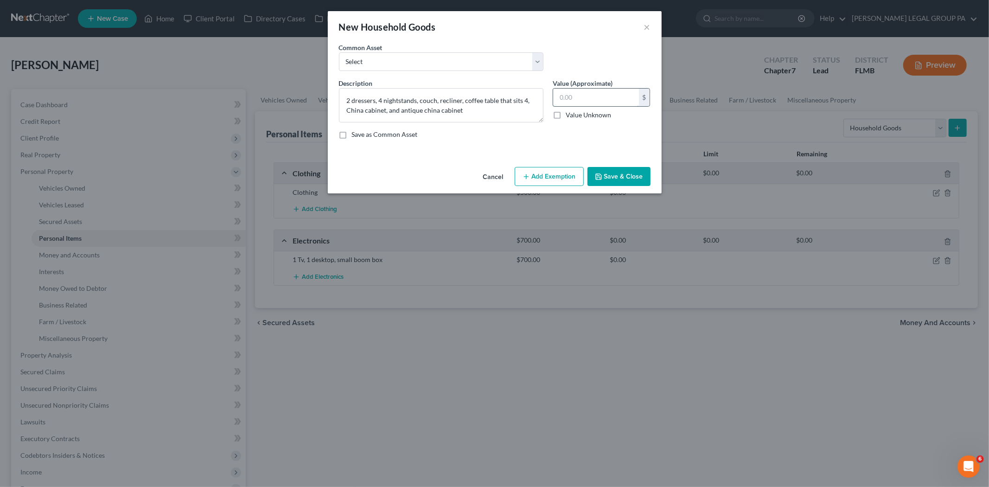
click at [588, 95] on input "text" at bounding box center [596, 98] width 86 height 18
click at [486, 148] on div "An exemption set must first be selected from the Filing Information section. Co…" at bounding box center [495, 103] width 334 height 121
click at [574, 99] on input "text" at bounding box center [596, 98] width 86 height 18
type input "500.00"
click at [609, 172] on button "Save & Close" at bounding box center [619, 176] width 63 height 19
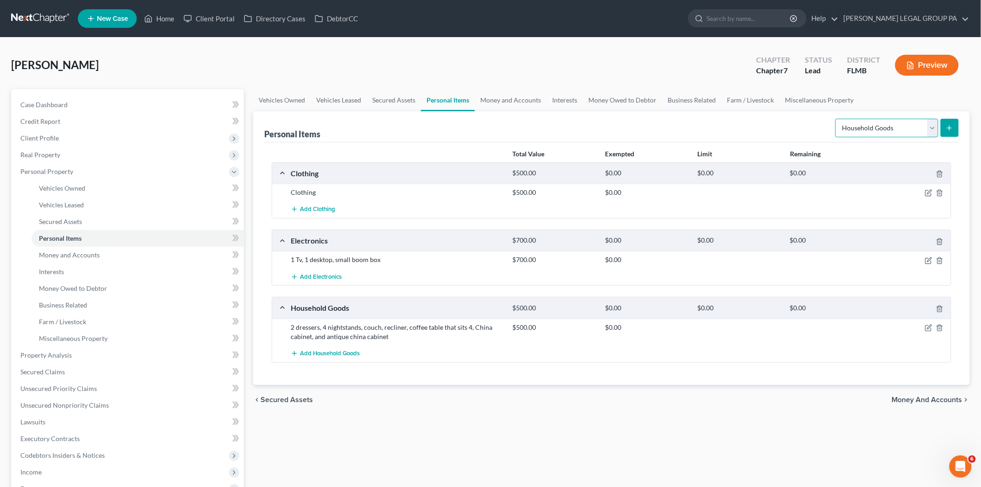
click at [877, 136] on select "Select Item Type Clothing Collectibles Of Value Electronics Firearms Household …" at bounding box center [887, 128] width 103 height 19
select select "jewelry"
click at [837, 119] on select "Select Item Type Clothing Collectibles Of Value Electronics Firearms Household …" at bounding box center [887, 128] width 103 height 19
click at [747, 128] on div "Personal Items Select Item Type Clothing Collectibles Of Value Electronics Fire…" at bounding box center [611, 126] width 695 height 31
click at [953, 133] on button "submit" at bounding box center [950, 128] width 18 height 18
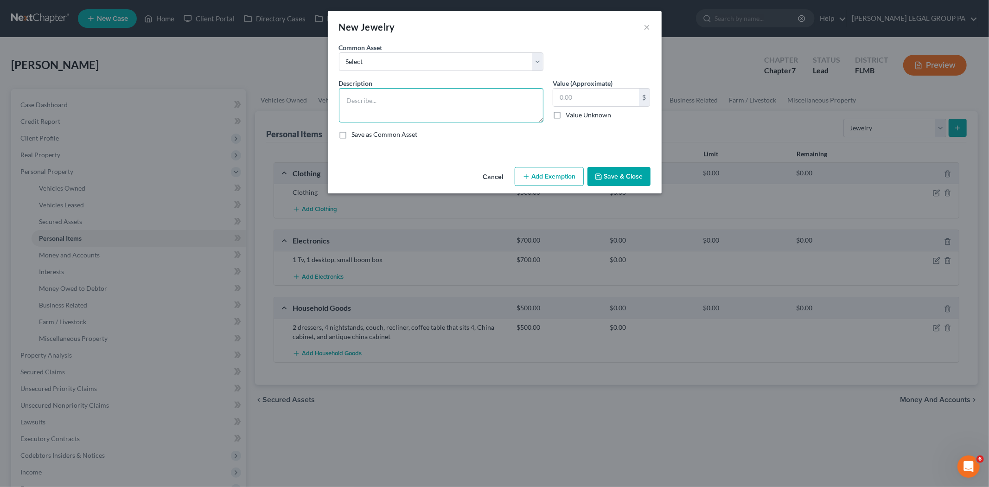
click at [503, 102] on textarea at bounding box center [441, 105] width 204 height 34
type textarea "Gold ring"
click at [613, 93] on input "text" at bounding box center [596, 98] width 86 height 18
type input "600.00"
click at [601, 167] on button "Save & Close" at bounding box center [619, 176] width 63 height 19
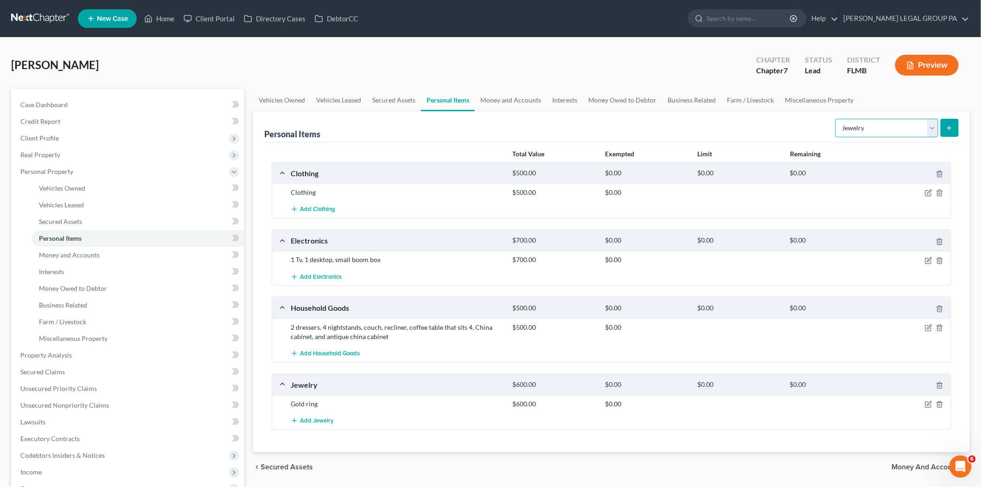
click at [876, 127] on select "Select Item Type Clothing Collectibles Of Value Electronics Firearms Household …" at bounding box center [887, 128] width 103 height 19
click at [172, 247] on link "Money and Accounts" at bounding box center [138, 255] width 212 height 17
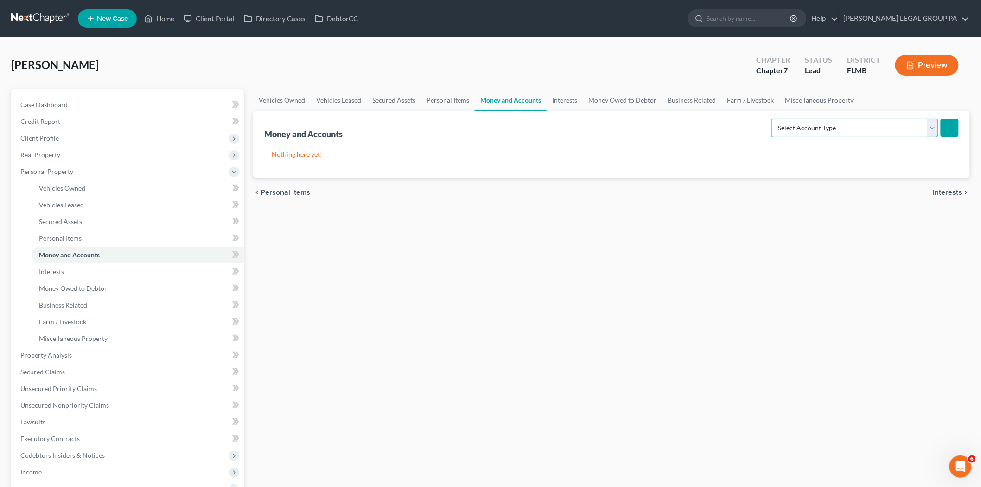
click at [902, 124] on select "Select Account Type Brokerage Cash on Hand Certificates of Deposit Checking Acc…" at bounding box center [855, 128] width 167 height 19
select select "checking"
click at [773, 119] on select "Select Account Type Brokerage Cash on Hand Certificates of Deposit Checking Acc…" at bounding box center [855, 128] width 167 height 19
click at [956, 128] on button "submit" at bounding box center [950, 128] width 18 height 18
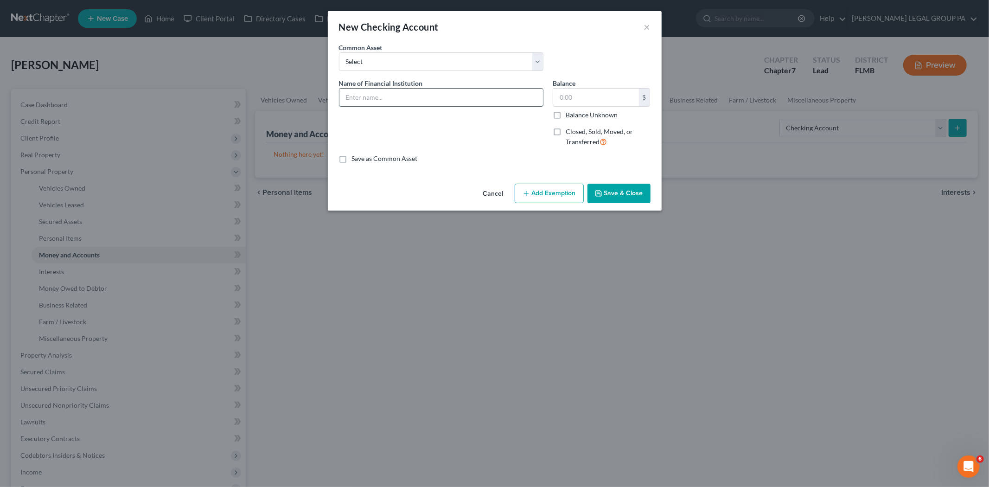
click at [447, 91] on input "text" at bounding box center [441, 98] width 204 height 18
type input "Truist Checkings"
click at [628, 198] on button "Save & Close" at bounding box center [619, 193] width 63 height 19
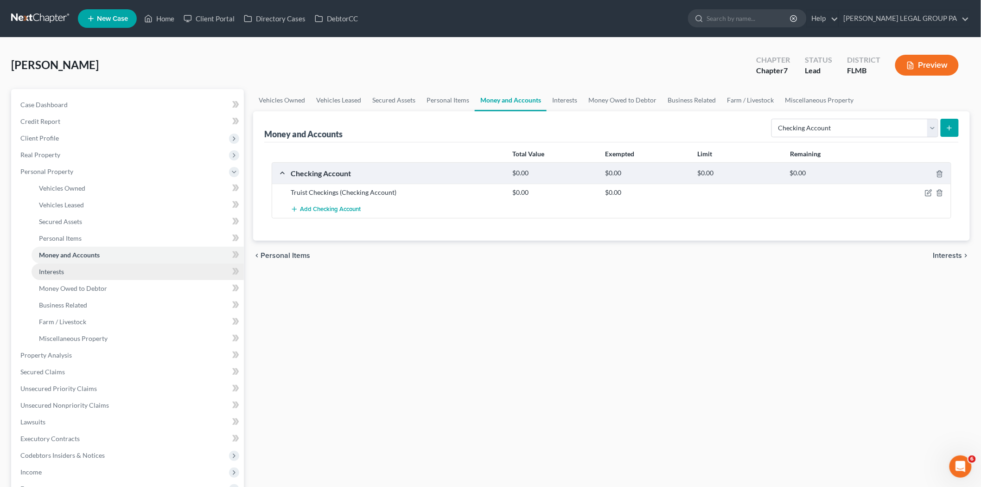
click at [134, 277] on link "Interests" at bounding box center [138, 271] width 212 height 17
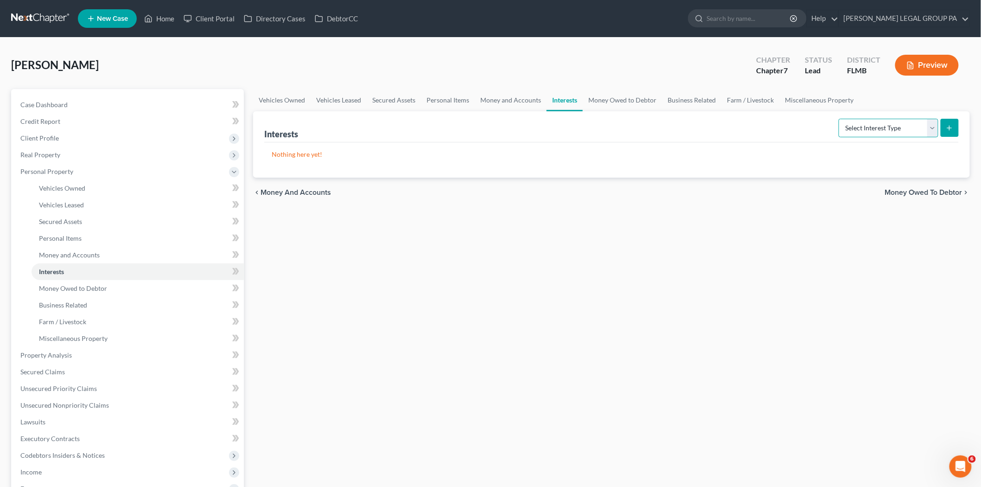
click at [925, 131] on select "Select Interest Type 401K Annuity Bond Education IRA Government Bond Government…" at bounding box center [889, 128] width 100 height 19
click at [104, 285] on span "Money Owed to Debtor" at bounding box center [73, 288] width 68 height 8
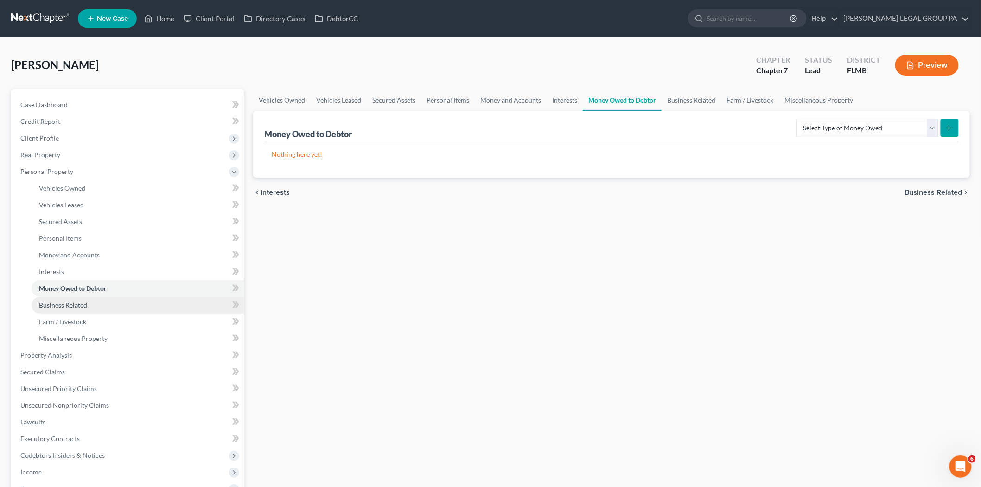
click at [81, 305] on span "Business Related" at bounding box center [63, 305] width 48 height 8
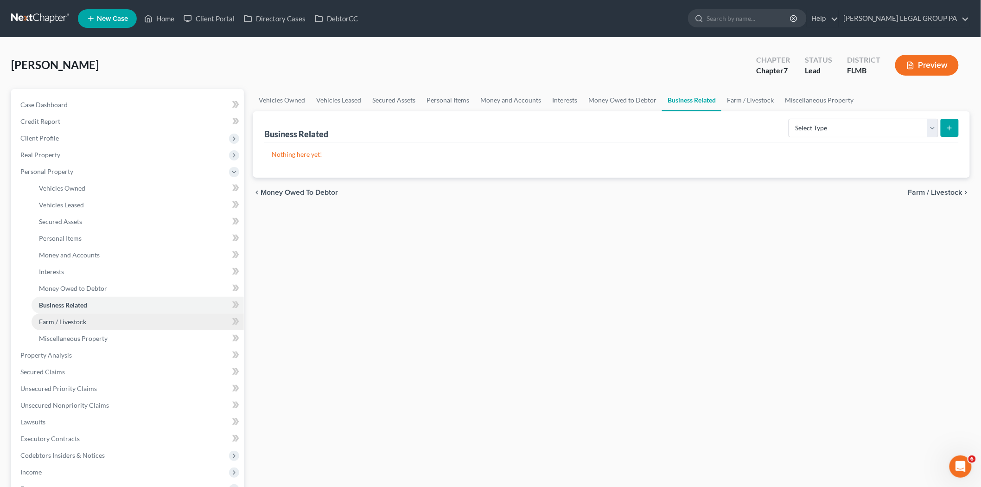
click at [173, 314] on link "Farm / Livestock" at bounding box center [138, 321] width 212 height 17
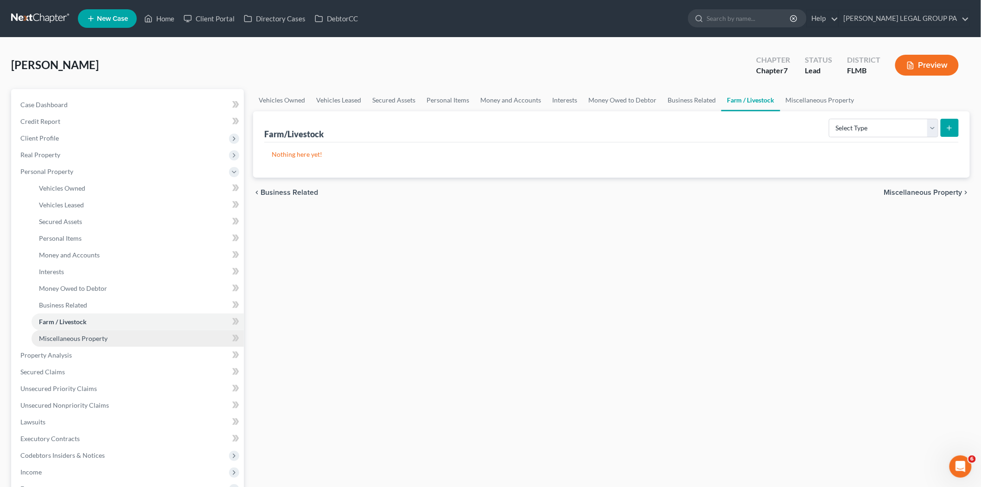
click at [117, 331] on link "Miscellaneous Property" at bounding box center [138, 338] width 212 height 17
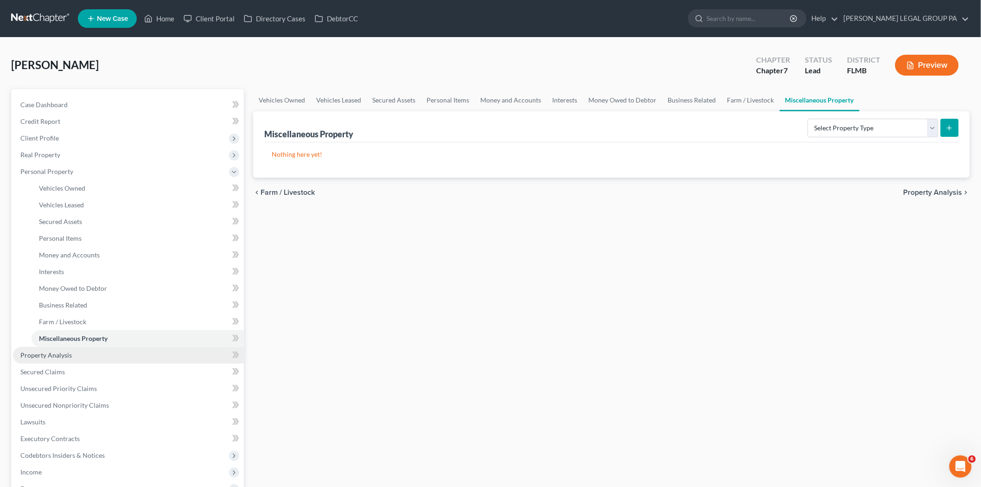
click at [96, 362] on link "Property Analysis" at bounding box center [128, 355] width 231 height 17
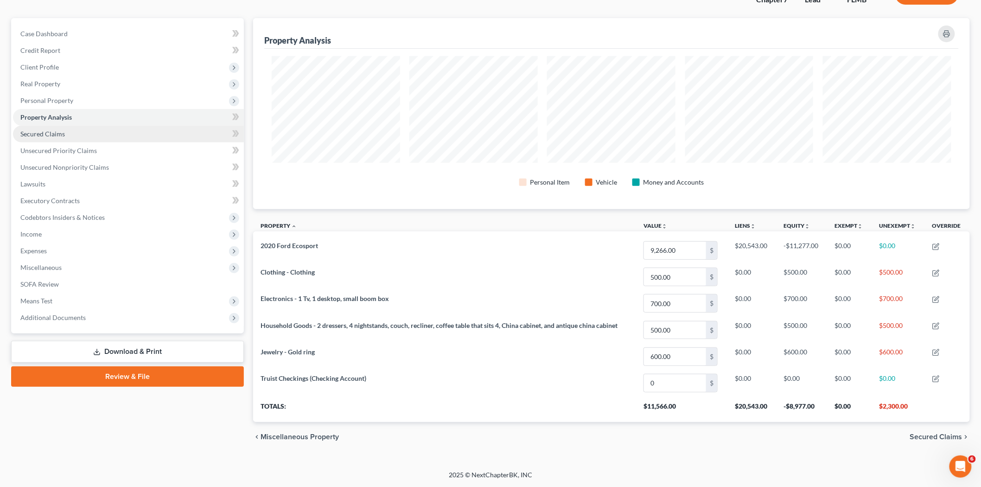
click at [72, 138] on link "Secured Claims" at bounding box center [128, 134] width 231 height 17
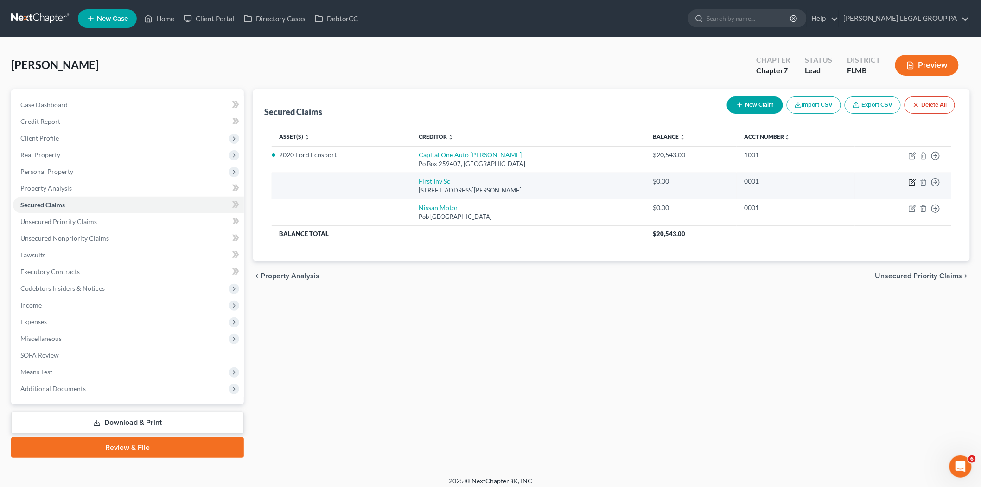
click at [909, 184] on icon "button" at bounding box center [912, 182] width 7 height 7
select select "10"
select select "2"
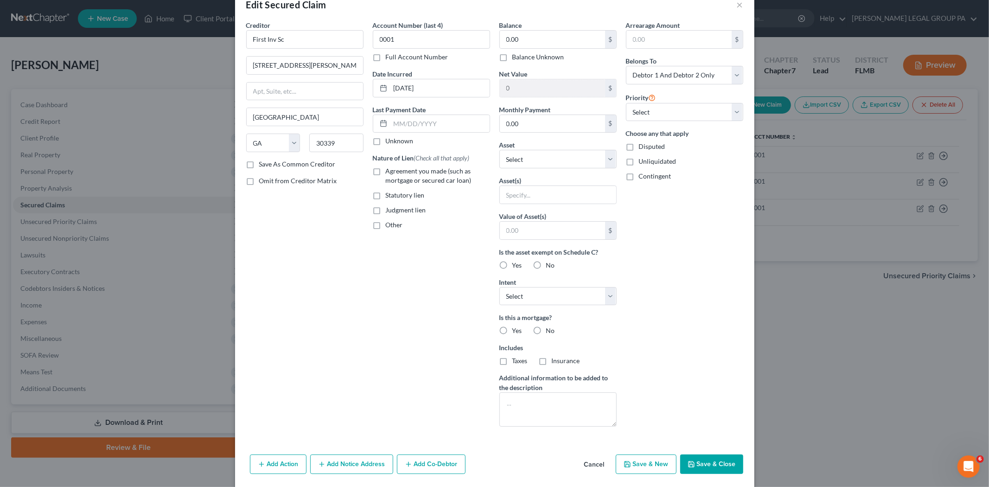
scroll to position [55, 0]
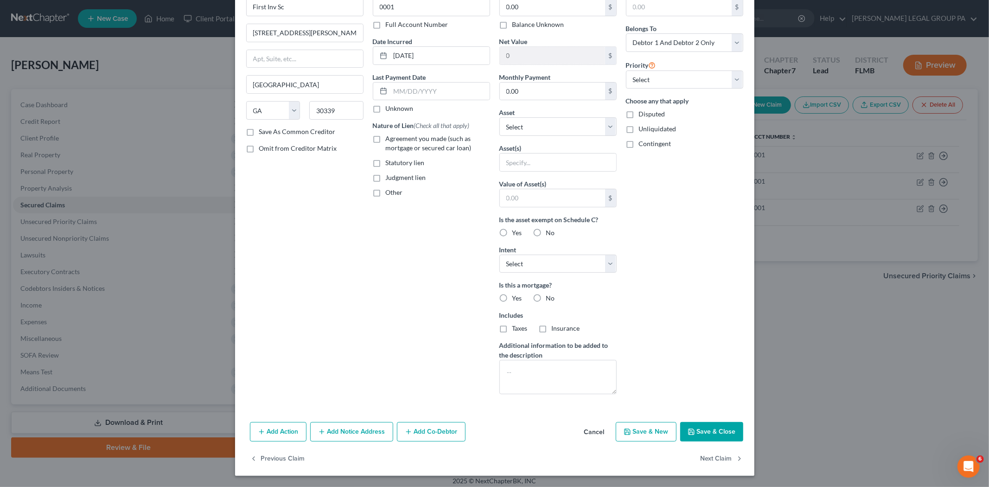
click at [716, 436] on button "Save & Close" at bounding box center [711, 431] width 63 height 19
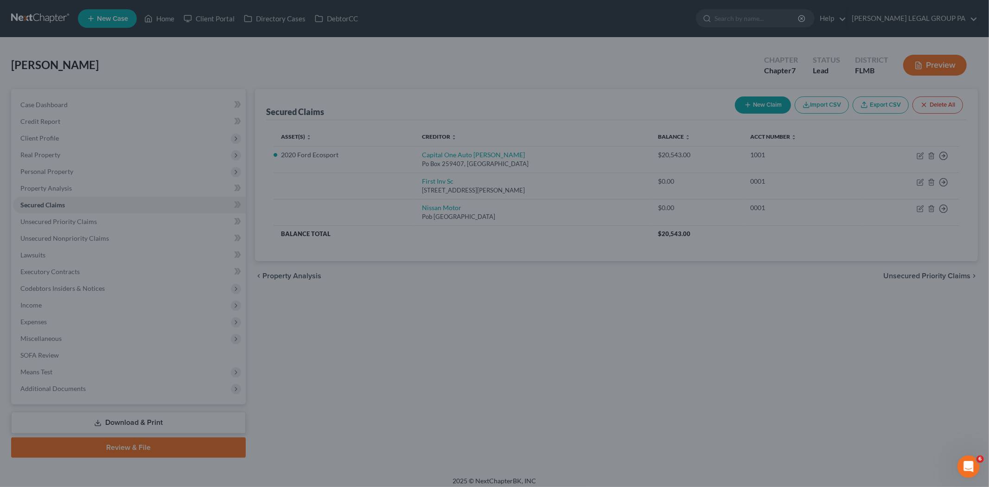
scroll to position [0, 0]
type input "0"
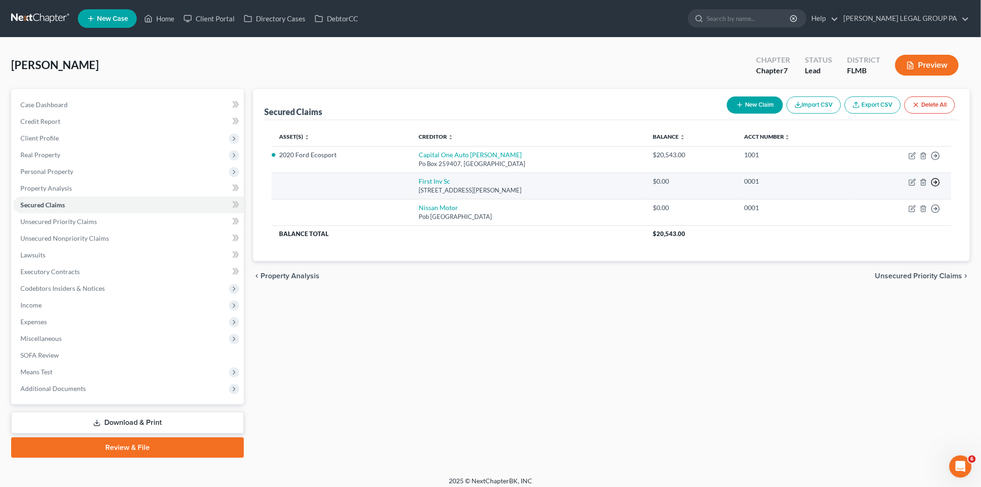
click at [937, 182] on line "button" at bounding box center [935, 182] width 3 height 0
click at [891, 207] on link "Move to F" at bounding box center [893, 205] width 77 height 16
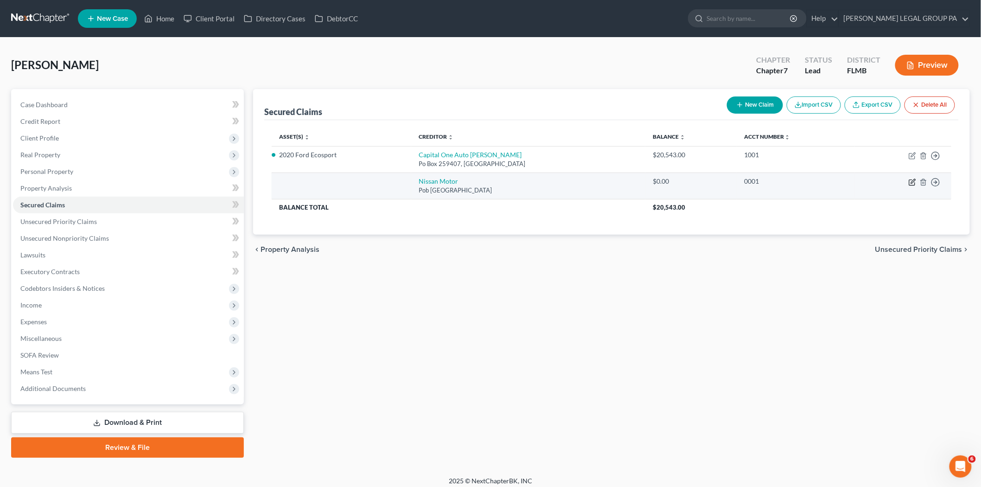
click at [914, 183] on icon "button" at bounding box center [912, 182] width 7 height 7
select select "45"
select select "2"
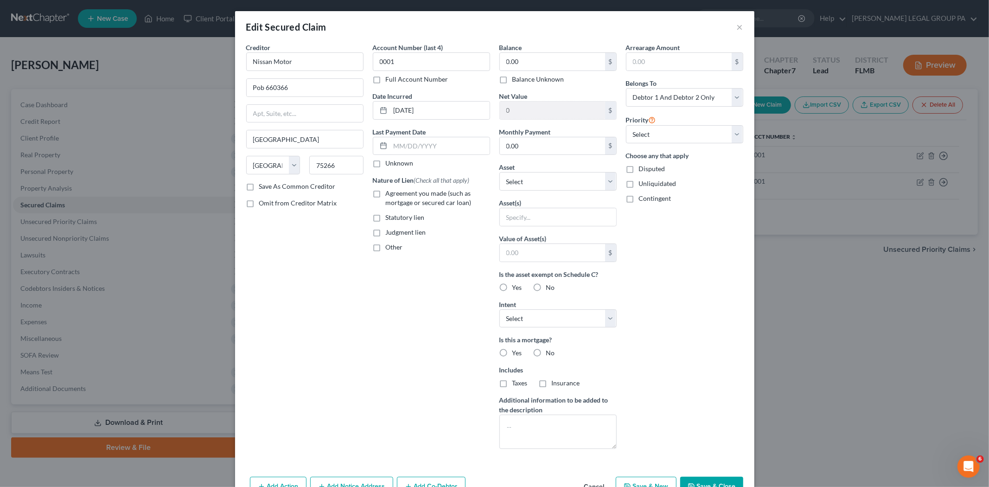
scroll to position [51, 0]
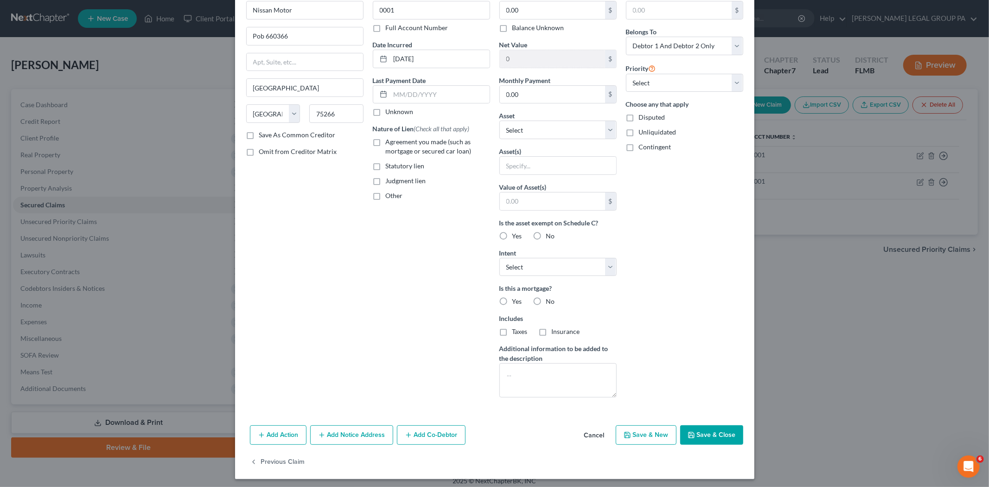
click at [704, 437] on button "Save & Close" at bounding box center [711, 434] width 63 height 19
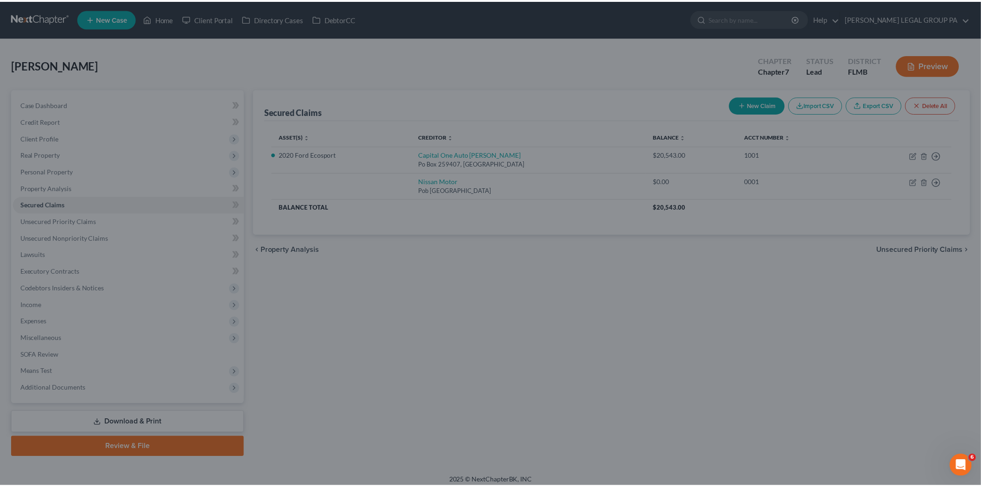
scroll to position [0, 0]
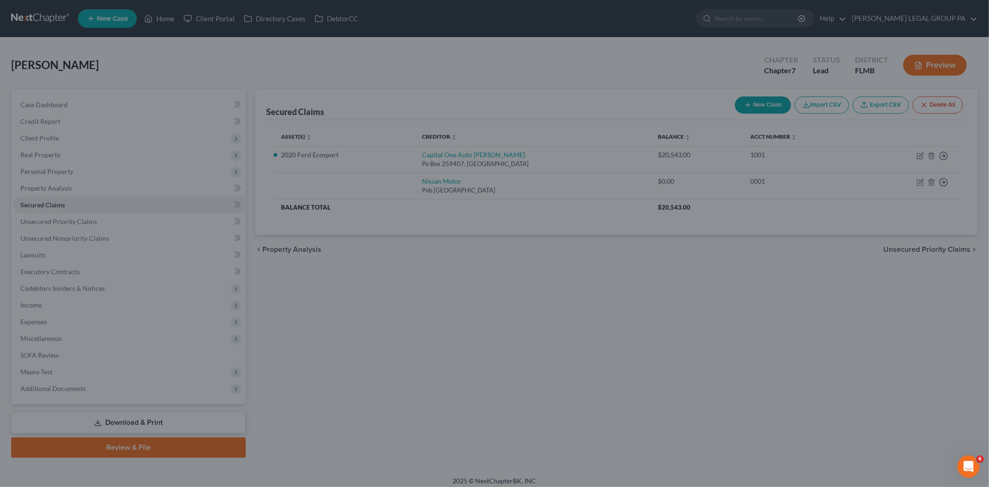
type input "0"
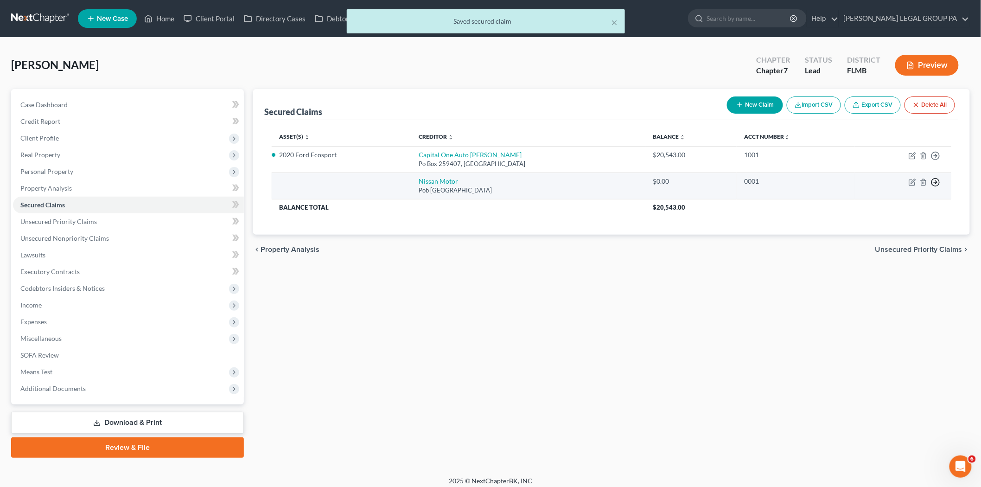
click at [935, 183] on icon "button" at bounding box center [935, 182] width 9 height 9
click at [888, 203] on link "Move to F" at bounding box center [893, 205] width 77 height 16
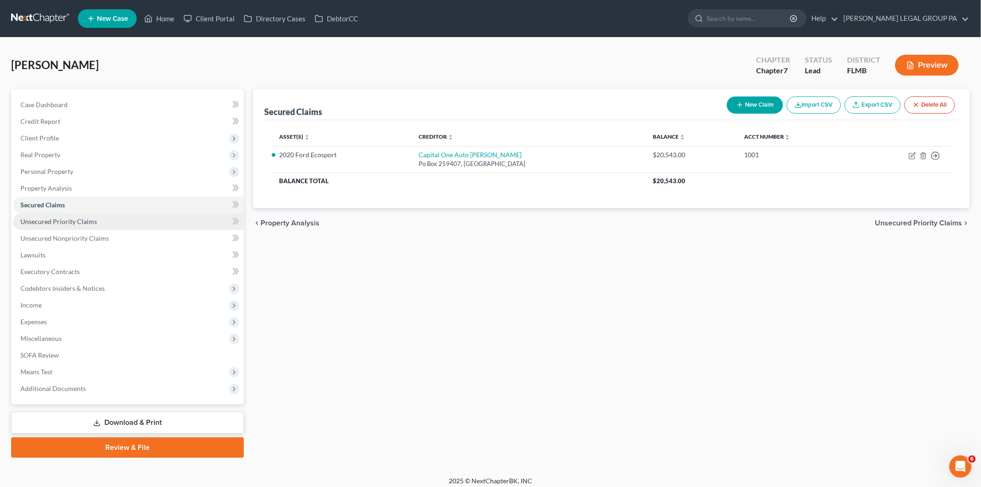
click at [121, 227] on link "Unsecured Priority Claims" at bounding box center [128, 221] width 231 height 17
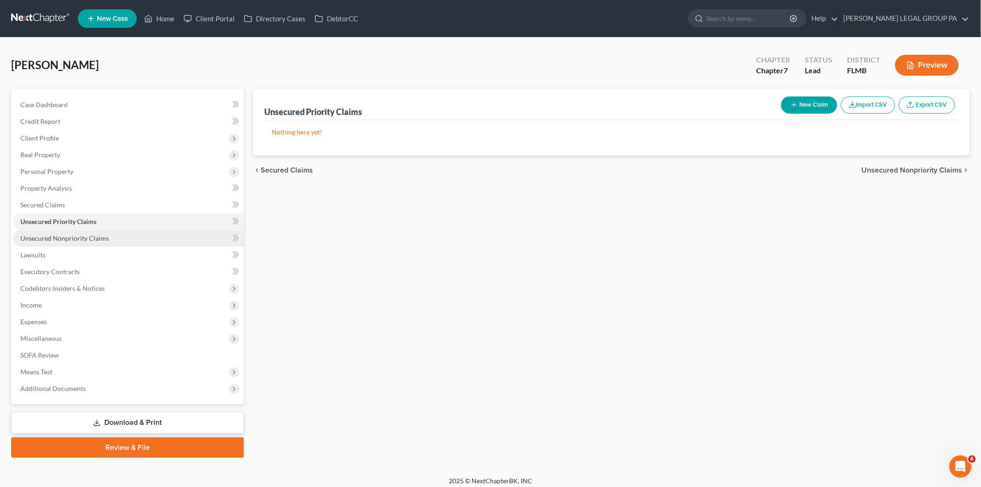
click at [125, 238] on link "Unsecured Nonpriority Claims" at bounding box center [128, 238] width 231 height 17
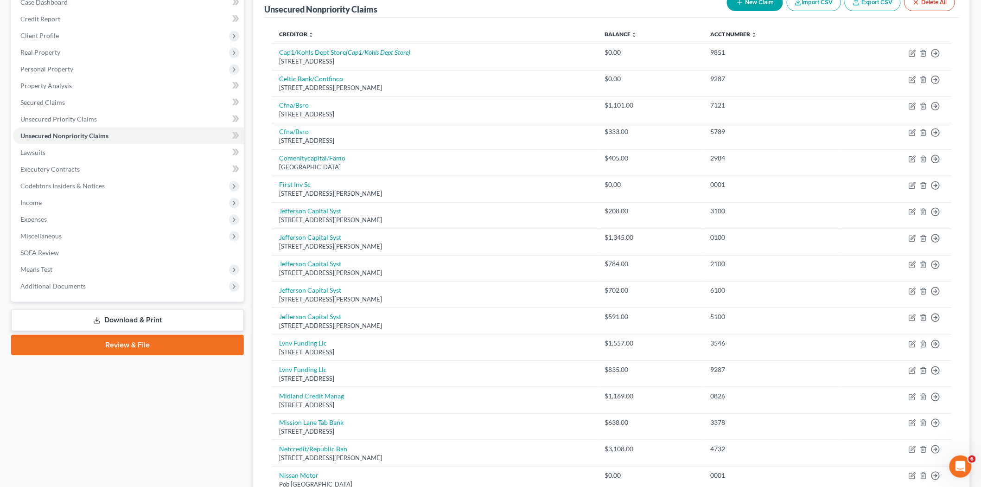
scroll to position [83, 0]
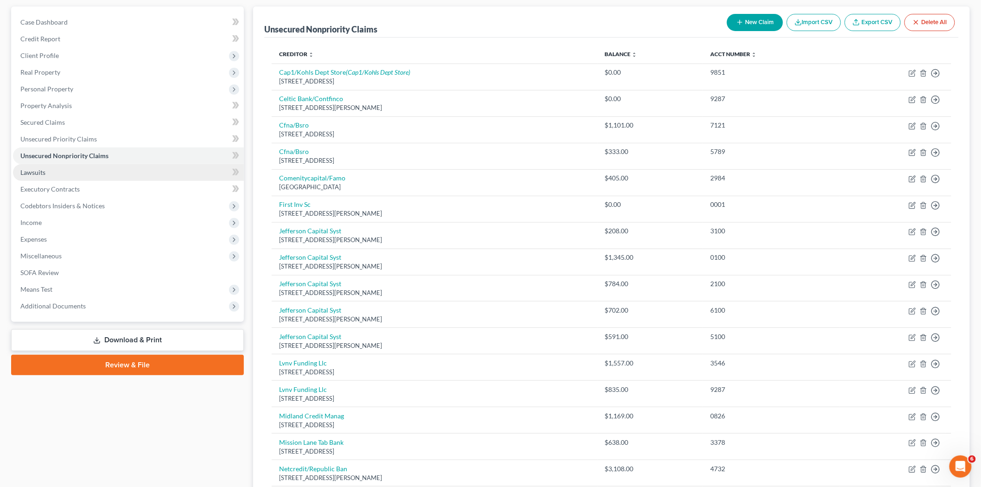
click at [111, 168] on link "Lawsuits" at bounding box center [128, 172] width 231 height 17
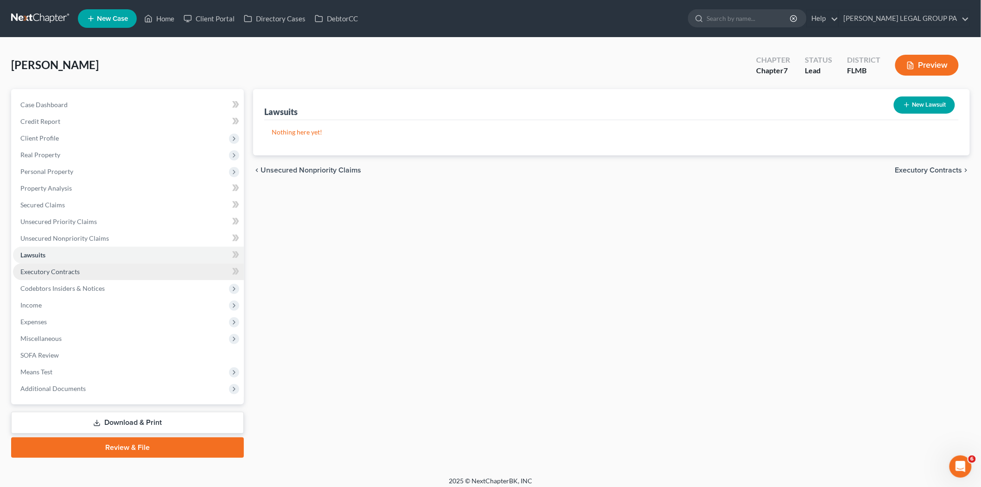
click at [73, 271] on span "Executory Contracts" at bounding box center [49, 272] width 59 height 8
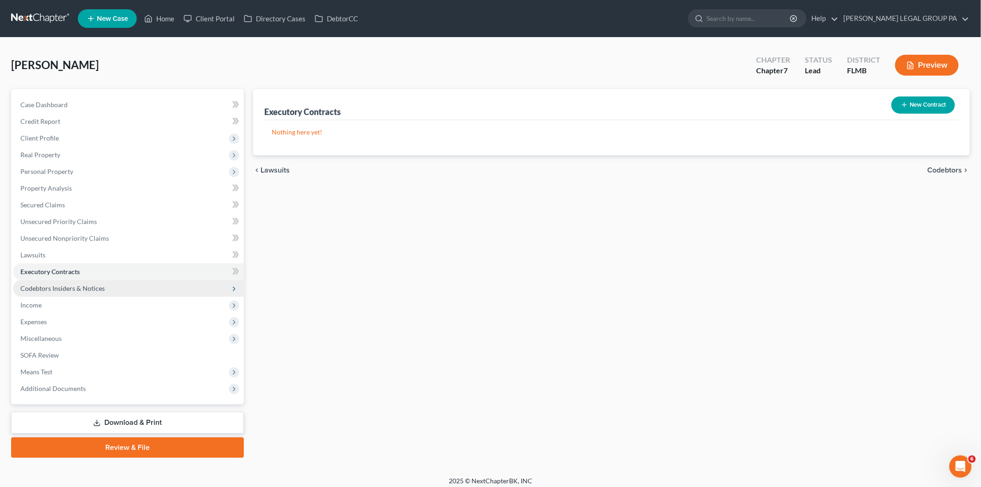
click at [70, 291] on span "Codebtors Insiders & Notices" at bounding box center [128, 288] width 231 height 17
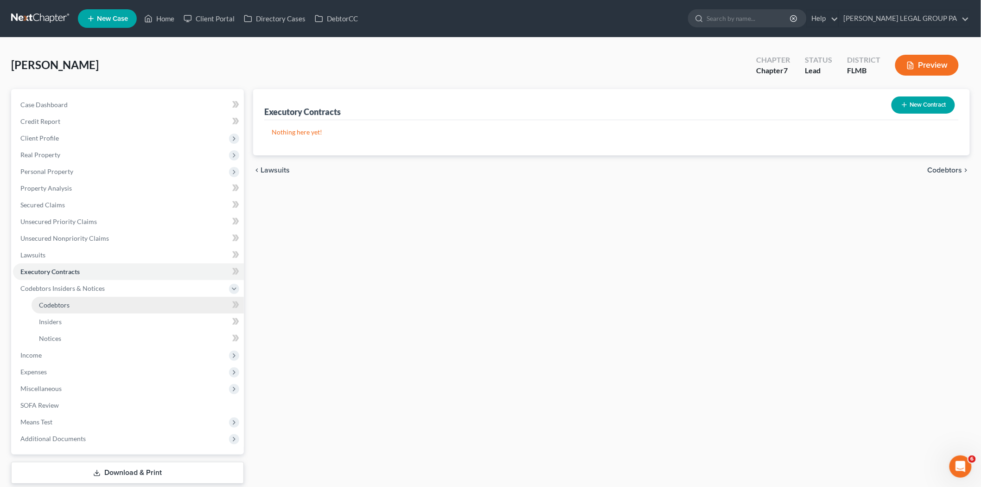
click at [71, 303] on link "Codebtors" at bounding box center [138, 305] width 212 height 17
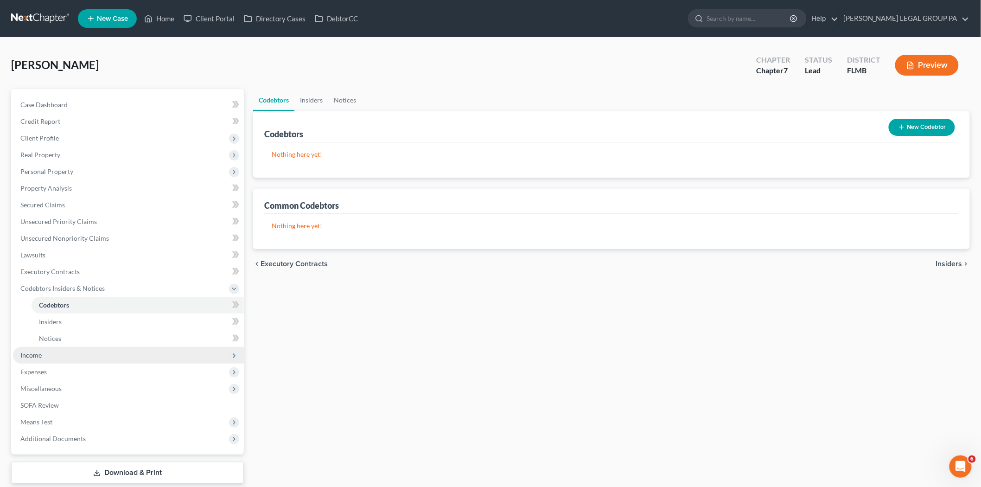
click at [82, 359] on span "Income" at bounding box center [128, 355] width 231 height 17
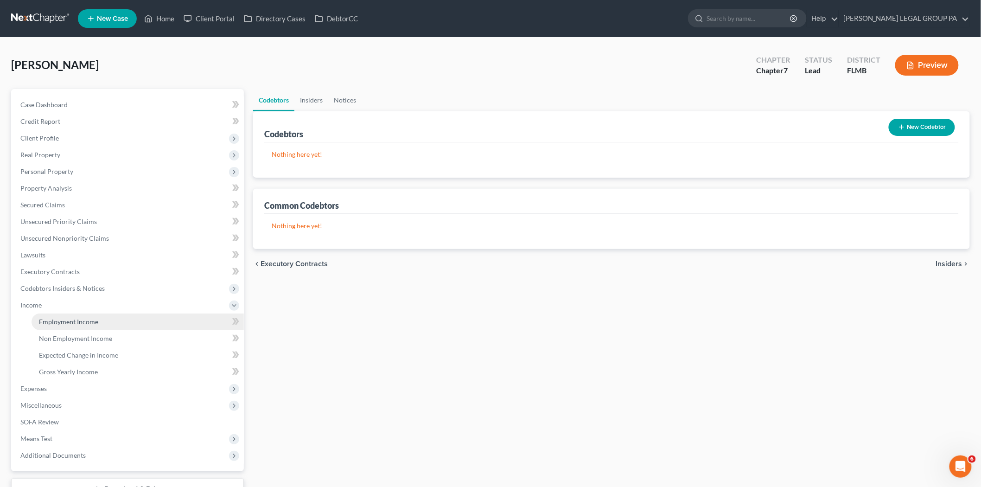
click at [76, 320] on span "Employment Income" at bounding box center [68, 322] width 59 height 8
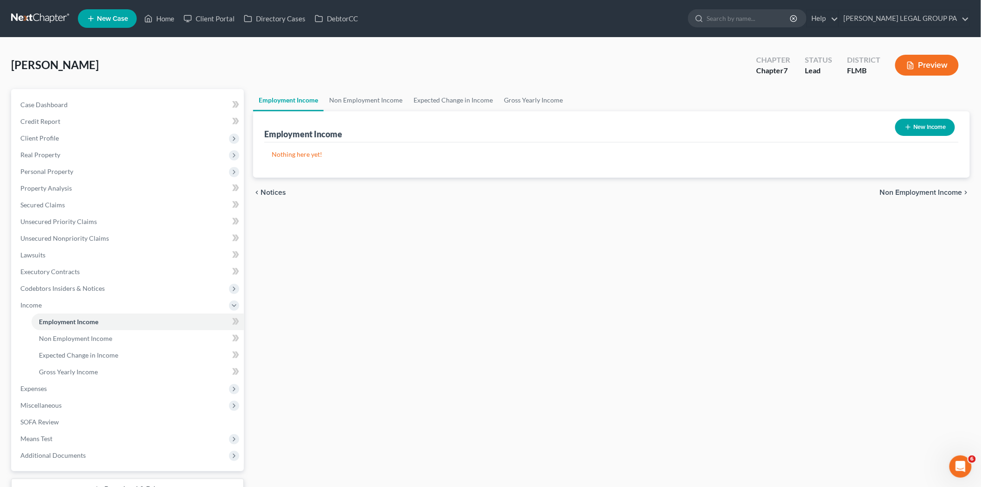
click at [928, 121] on button "New Income" at bounding box center [925, 127] width 60 height 17
select select "0"
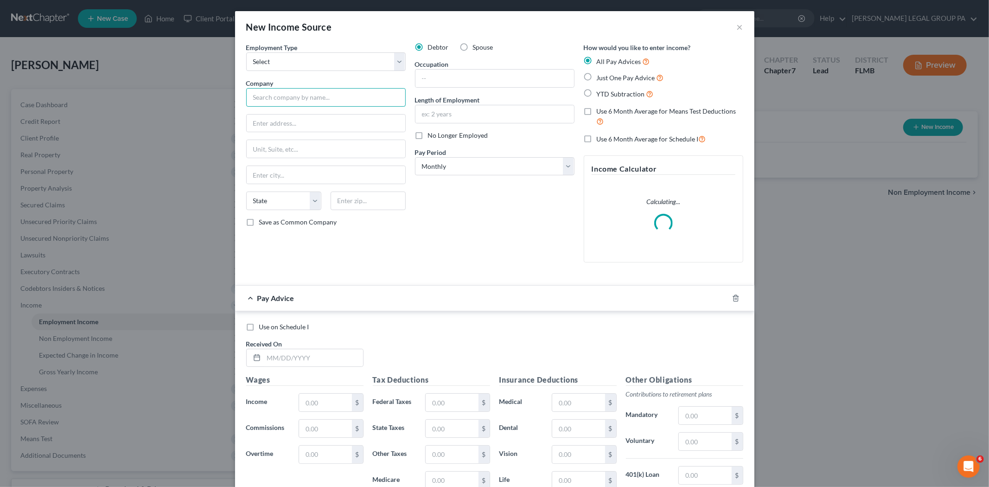
click at [381, 98] on input "text" at bounding box center [326, 97] width 160 height 19
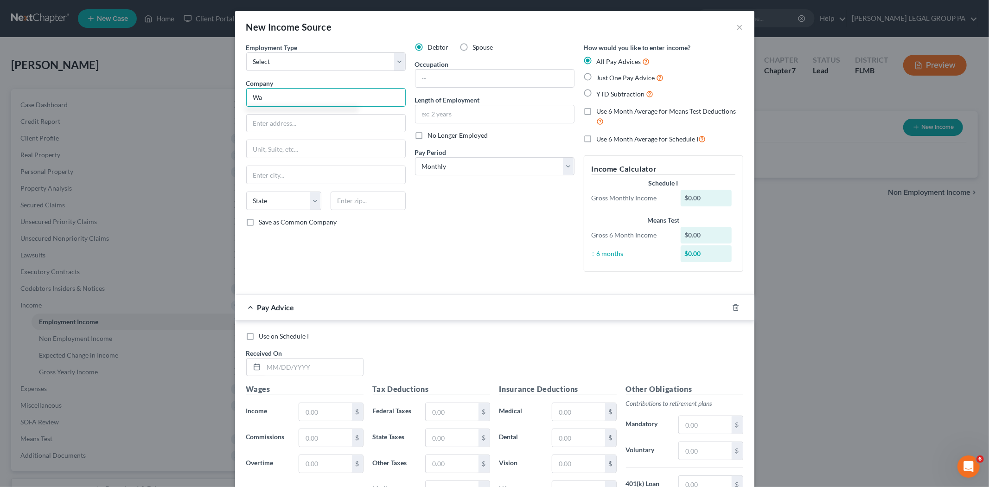
type input "W"
click at [258, 95] on input "Preformance Electric and Design" at bounding box center [326, 97] width 160 height 19
click at [304, 120] on input "text" at bounding box center [326, 124] width 159 height 18
type input "Performance Electric and Design"
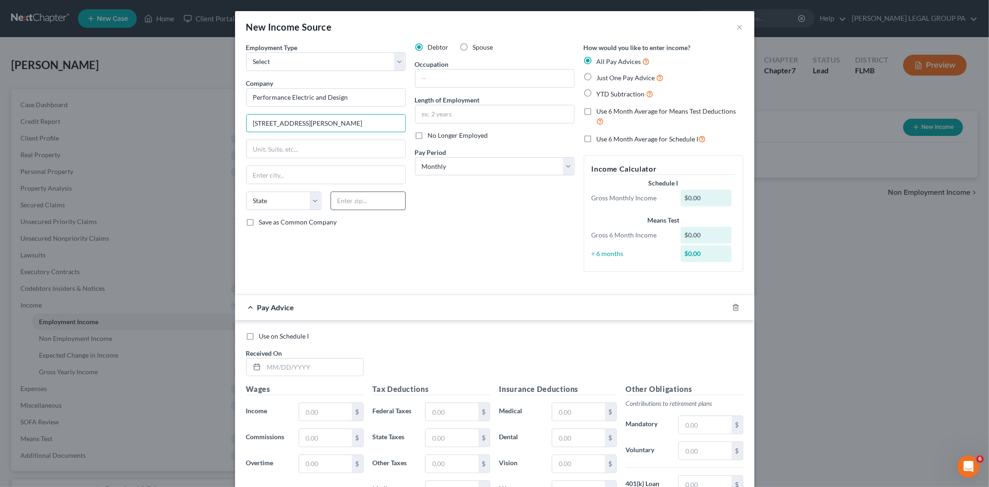
type input "3930 Holden Rd"
click at [356, 203] on input "text" at bounding box center [368, 201] width 75 height 19
type input "33811"
type input "Lakeland"
select select "9"
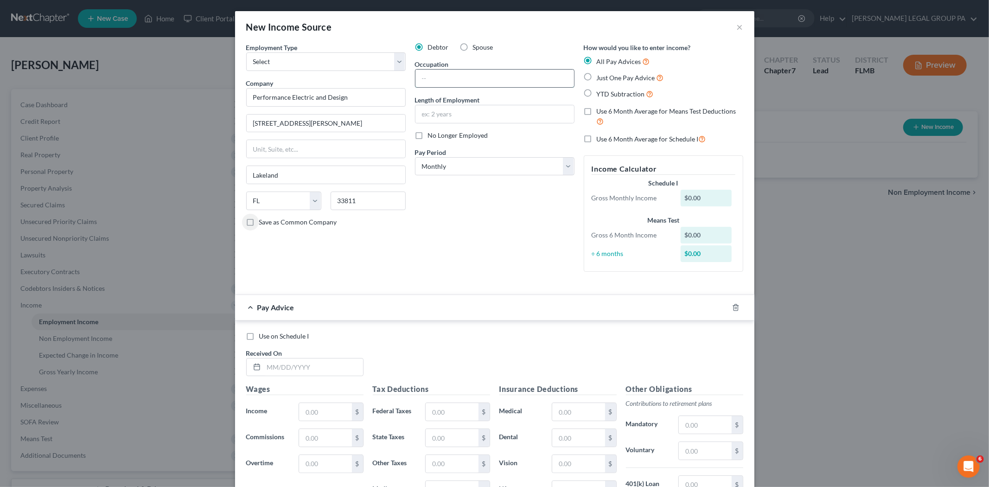
click at [423, 73] on input "text" at bounding box center [494, 79] width 159 height 18
type input "Warehouse Manager"
click at [447, 113] on input "text" at bounding box center [494, 114] width 159 height 18
type input "6 years"
click at [732, 307] on icon "button" at bounding box center [735, 307] width 7 height 7
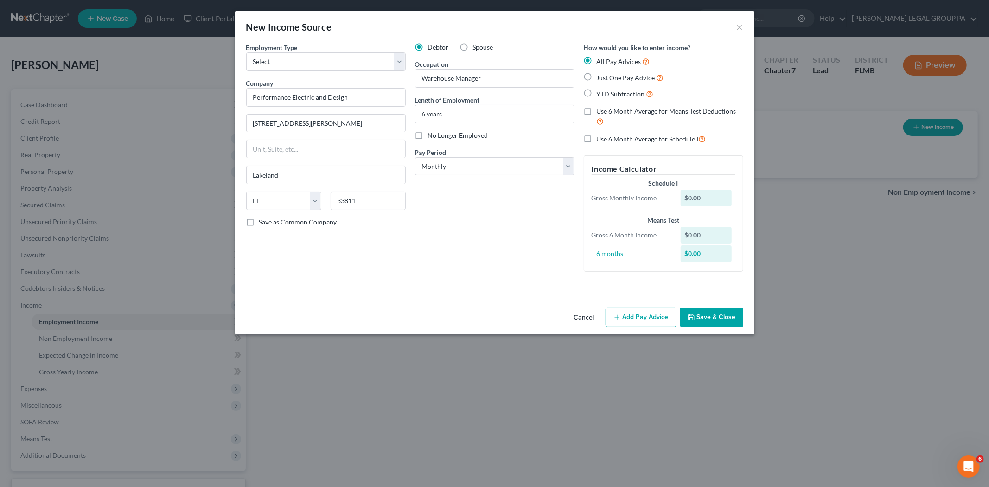
click at [716, 319] on button "Save & Close" at bounding box center [711, 316] width 63 height 19
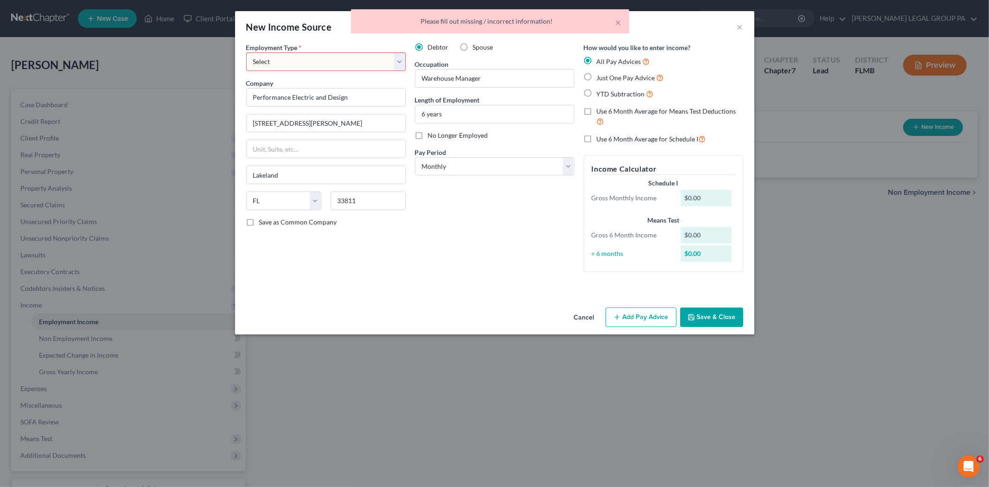
click at [310, 60] on select "Select Full or Part Time Employment Self Employment" at bounding box center [326, 61] width 160 height 19
select select "0"
click at [246, 52] on select "Select Full or Part Time Employment Self Employment" at bounding box center [326, 61] width 160 height 19
click at [698, 312] on button "Save & Close" at bounding box center [711, 316] width 63 height 19
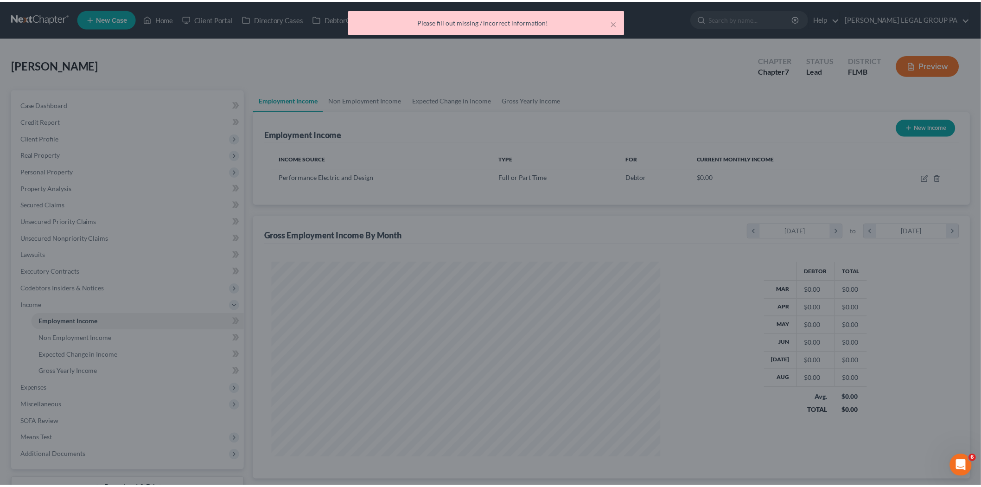
scroll to position [194, 407]
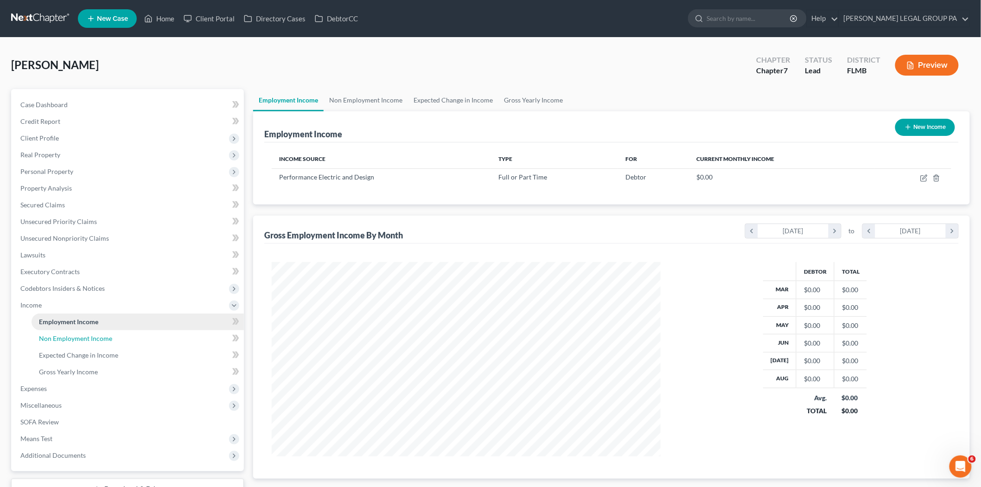
drag, startPoint x: 128, startPoint y: 340, endPoint x: 165, endPoint y: 320, distance: 41.9
click at [128, 340] on link "Non Employment Income" at bounding box center [138, 338] width 212 height 17
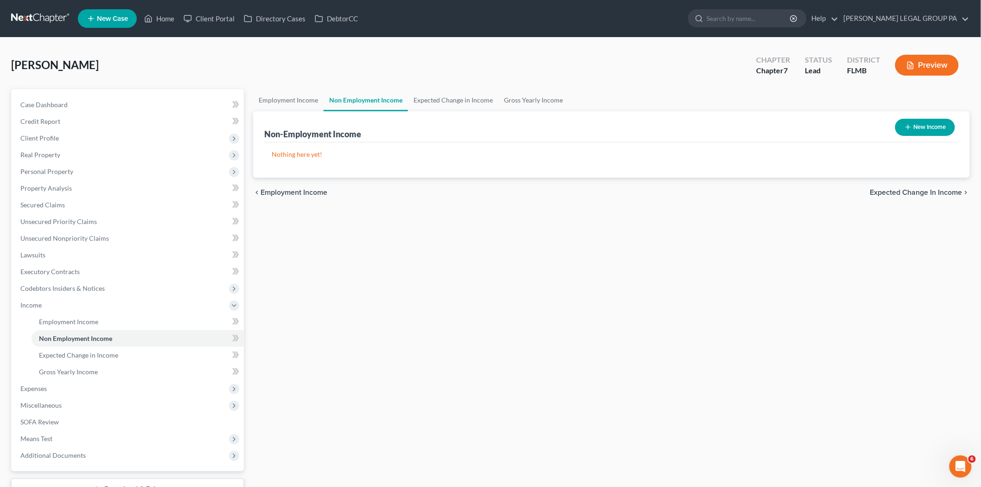
click at [902, 131] on button "New Income" at bounding box center [925, 127] width 60 height 17
select select "0"
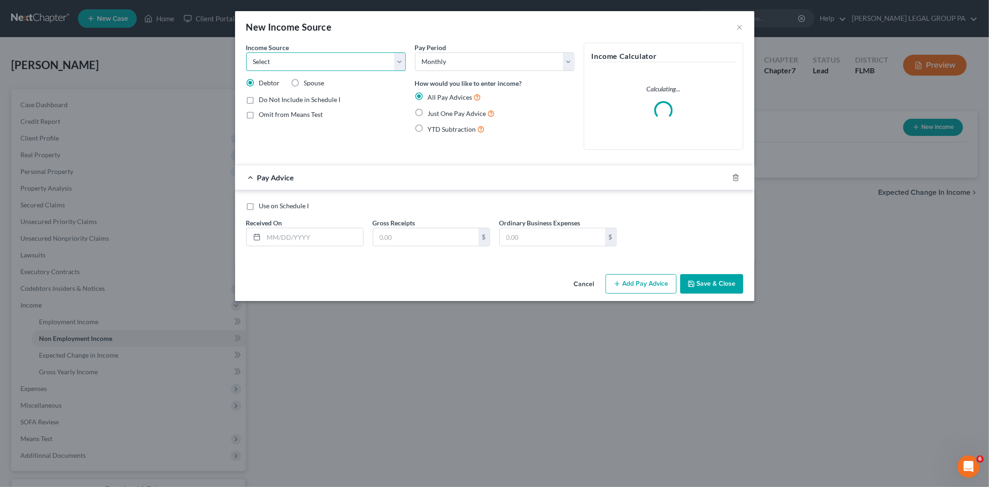
click at [353, 65] on select "Select Unemployment Disability (from employer) Pension Retirement Social Securi…" at bounding box center [326, 61] width 160 height 19
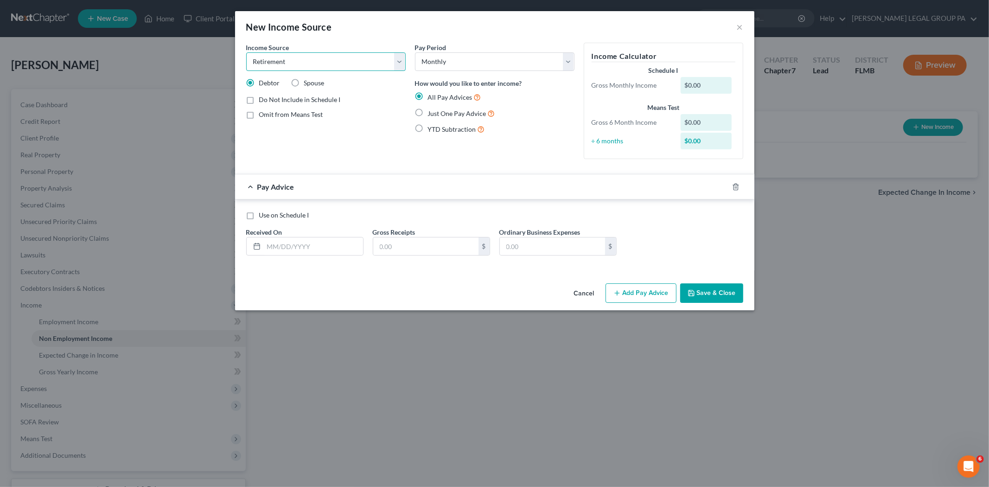
click at [246, 52] on select "Select Unemployment Disability (from employer) Pension Retirement Social Securi…" at bounding box center [326, 61] width 160 height 19
click at [352, 66] on select "Select Unemployment Disability (from employer) Pension Retirement Social Securi…" at bounding box center [326, 61] width 160 height 19
select select "2"
click at [246, 52] on select "Select Unemployment Disability (from employer) Pension Retirement Social Securi…" at bounding box center [326, 61] width 160 height 19
click at [460, 111] on span "Just One Pay Advice" at bounding box center [457, 113] width 58 height 8
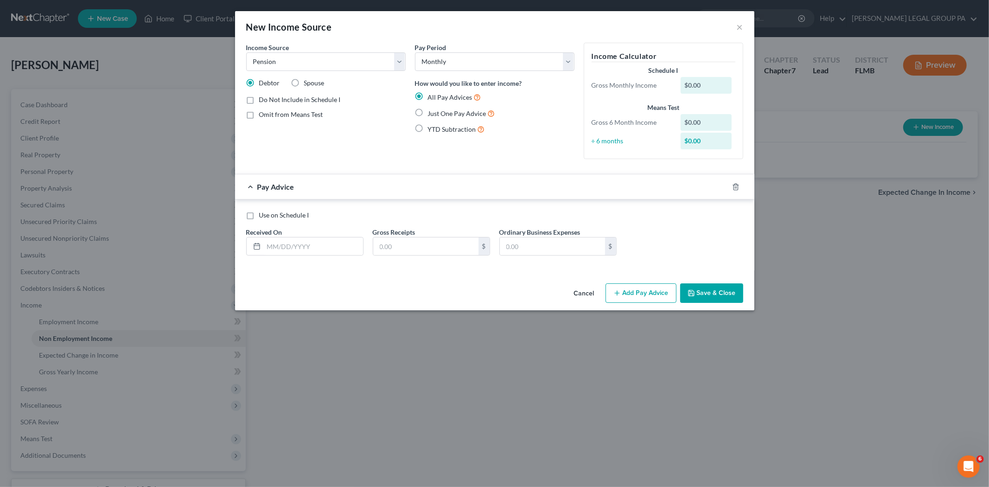
click at [438, 111] on input "Just One Pay Advice" at bounding box center [435, 111] width 6 height 6
radio input "true"
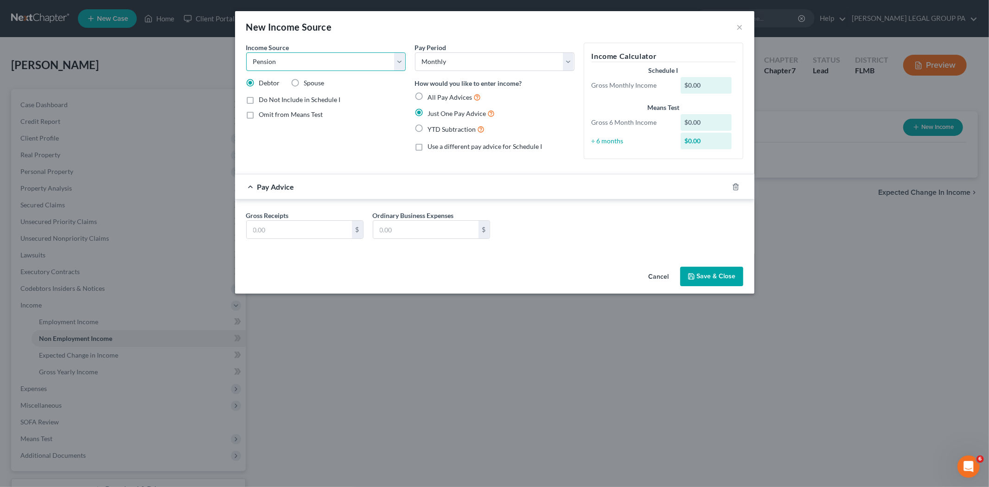
click at [339, 61] on select "Select Unemployment Disability (from employer) Pension Retirement Social Securi…" at bounding box center [326, 61] width 160 height 19
select select "3"
click at [246, 52] on select "Select Unemployment Disability (from employer) Pension Retirement Social Securi…" at bounding box center [326, 61] width 160 height 19
click at [286, 223] on input "text" at bounding box center [299, 230] width 105 height 18
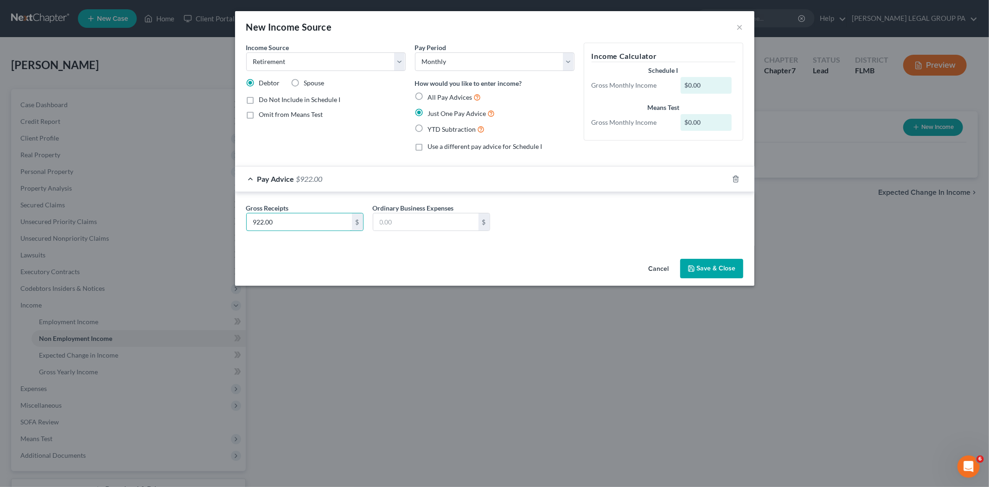
type input "922.00"
click at [706, 267] on button "Save & Close" at bounding box center [711, 268] width 63 height 19
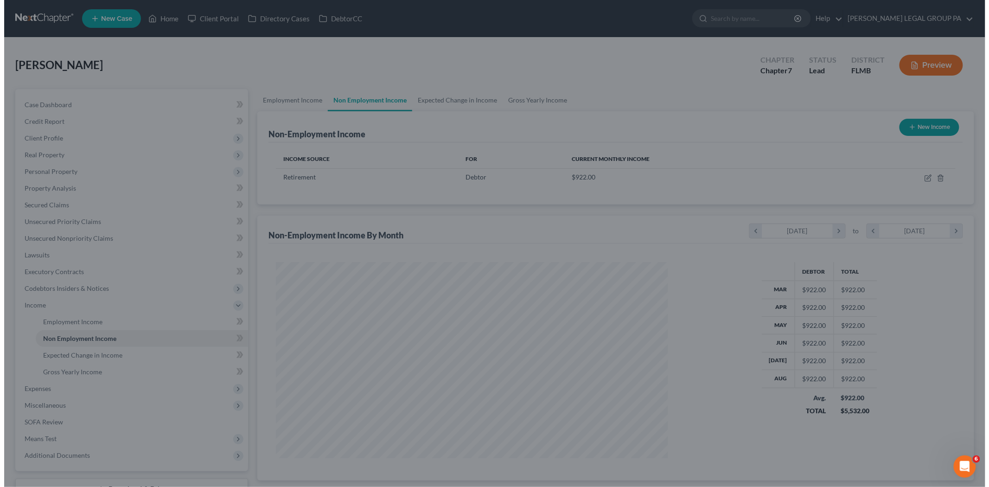
scroll to position [194, 407]
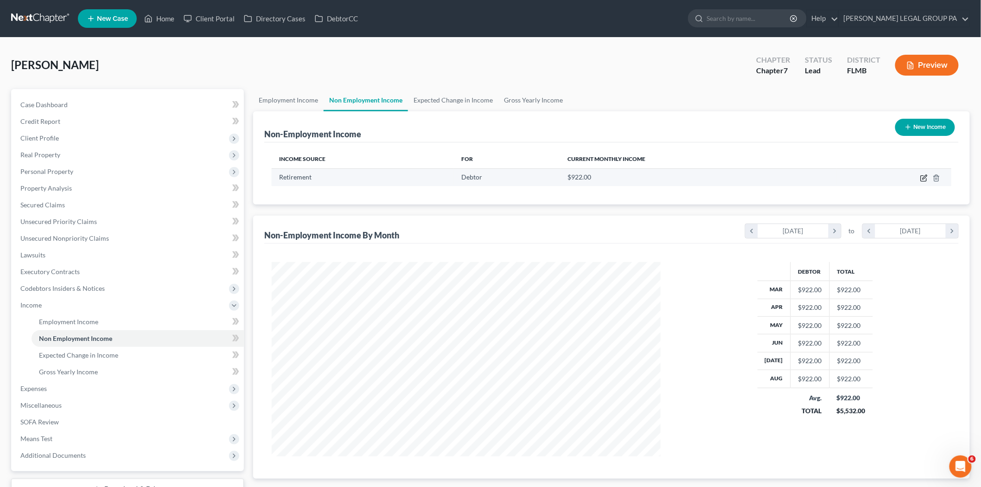
click at [923, 180] on icon "button" at bounding box center [923, 177] width 7 height 7
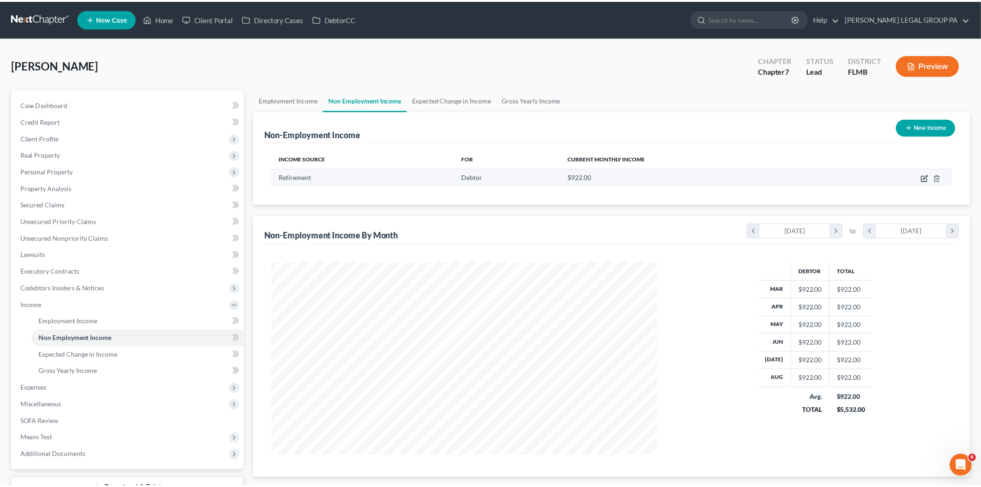
scroll to position [196, 411]
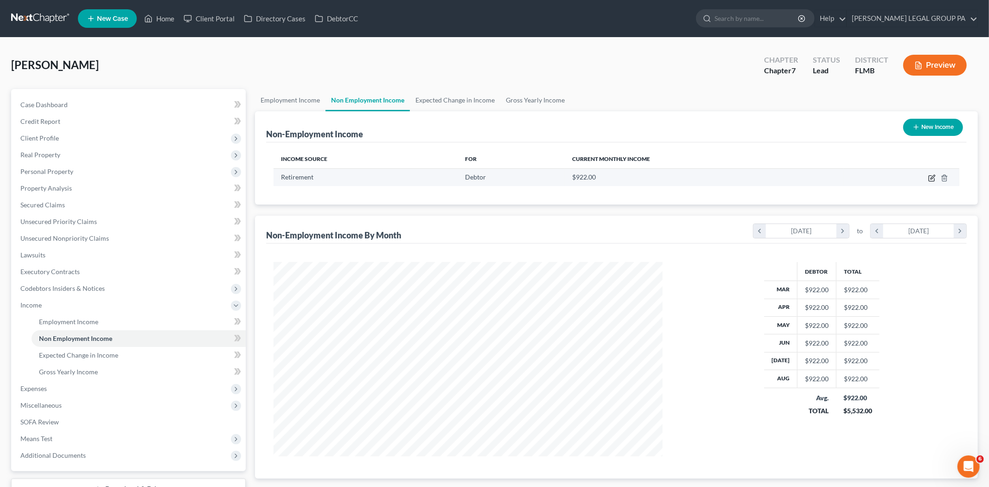
select select "3"
select select "0"
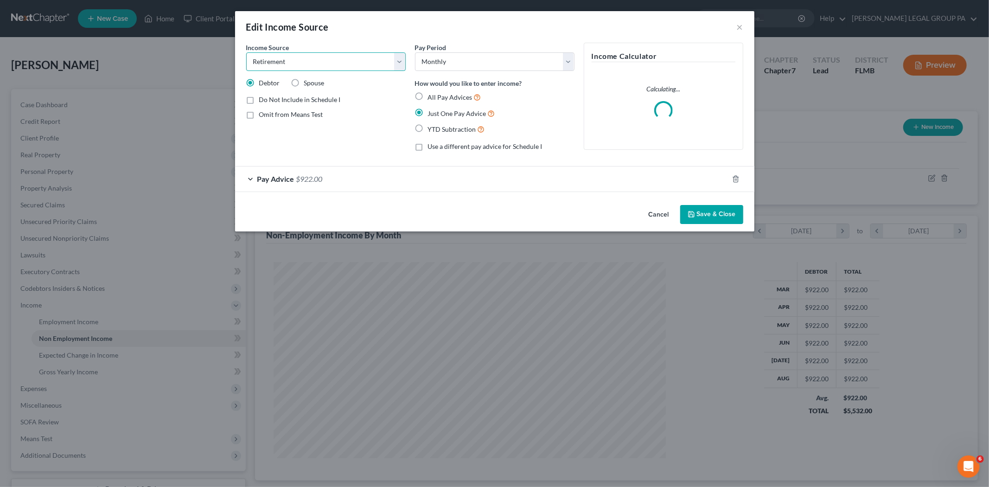
click at [349, 65] on select "Select Unemployment Disability (from employer) Pension Retirement Social Securi…" at bounding box center [326, 61] width 160 height 19
click at [684, 210] on button "Save & Close" at bounding box center [711, 214] width 63 height 19
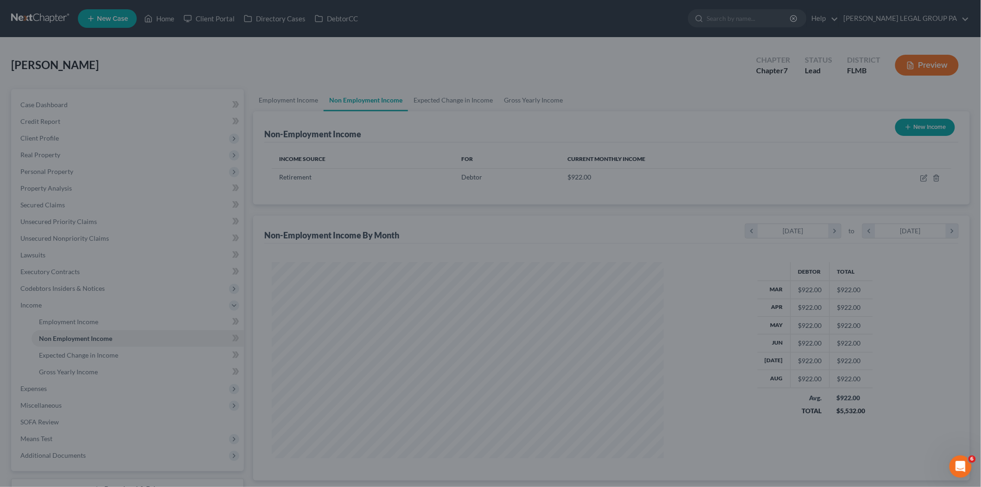
scroll to position [194, 407]
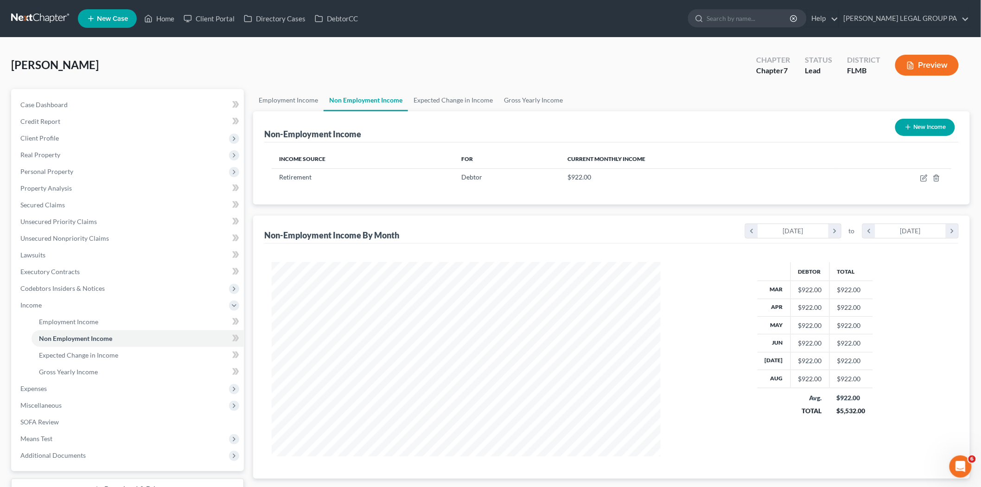
click at [933, 128] on button "New Income" at bounding box center [925, 127] width 60 height 17
select select "0"
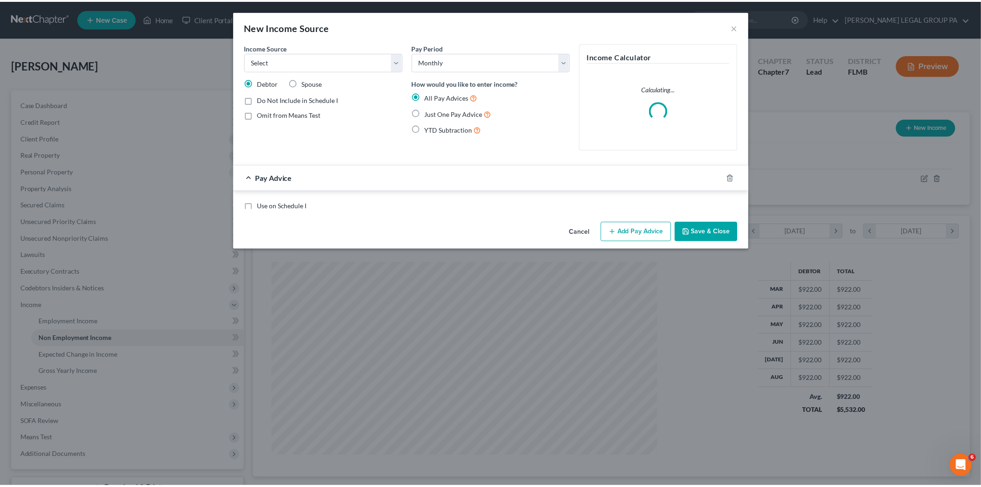
scroll to position [196, 411]
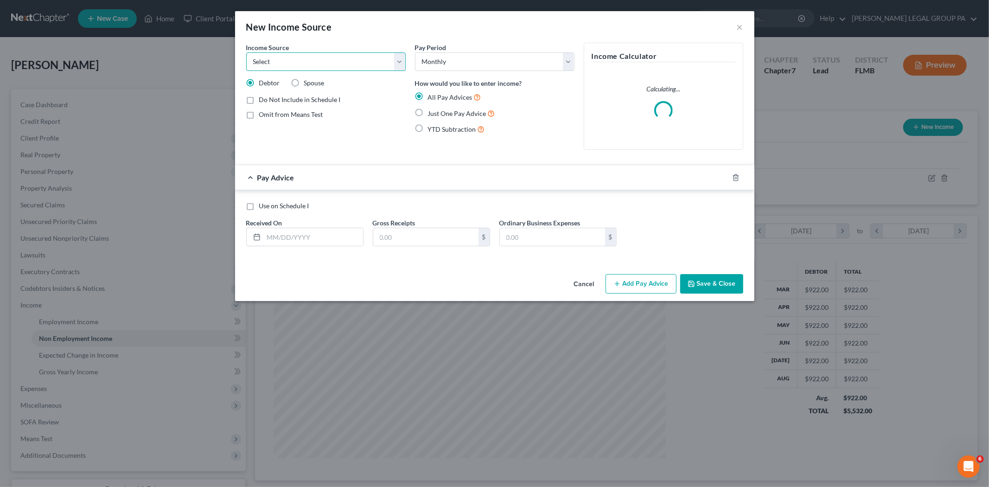
click at [335, 60] on select "Select Unemployment Disability (from employer) Pension Retirement Social Securi…" at bounding box center [326, 61] width 160 height 19
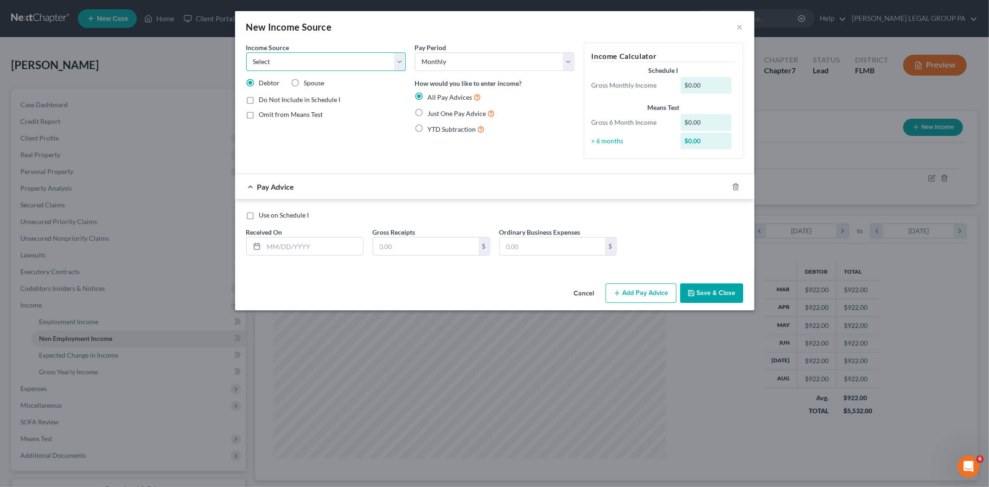
select select "3"
click at [246, 52] on select "Select Unemployment Disability (from employer) Pension Retirement Social Securi…" at bounding box center [326, 61] width 160 height 19
drag, startPoint x: 295, startPoint y: 245, endPoint x: 306, endPoint y: 240, distance: 11.8
click at [295, 245] on input "text" at bounding box center [313, 246] width 99 height 18
drag, startPoint x: 447, startPoint y: 114, endPoint x: 446, endPoint y: 128, distance: 14.5
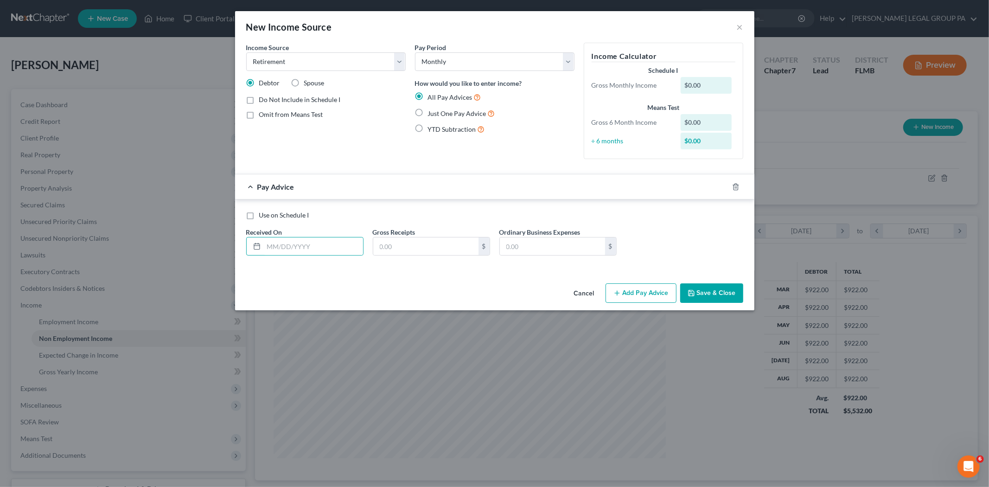
click at [447, 114] on span "Just One Pay Advice" at bounding box center [457, 113] width 58 height 8
click at [438, 114] on input "Just One Pay Advice" at bounding box center [435, 111] width 6 height 6
radio input "true"
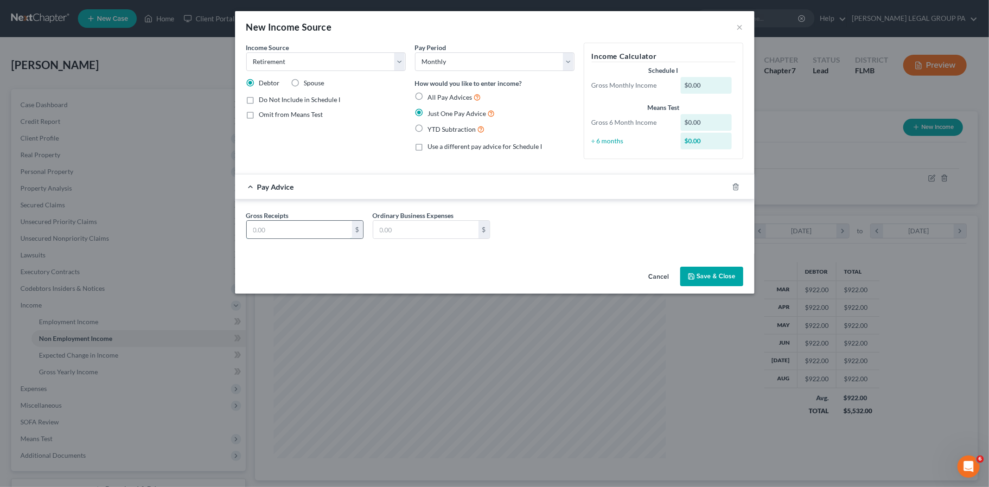
click at [333, 232] on input "text" at bounding box center [299, 230] width 105 height 18
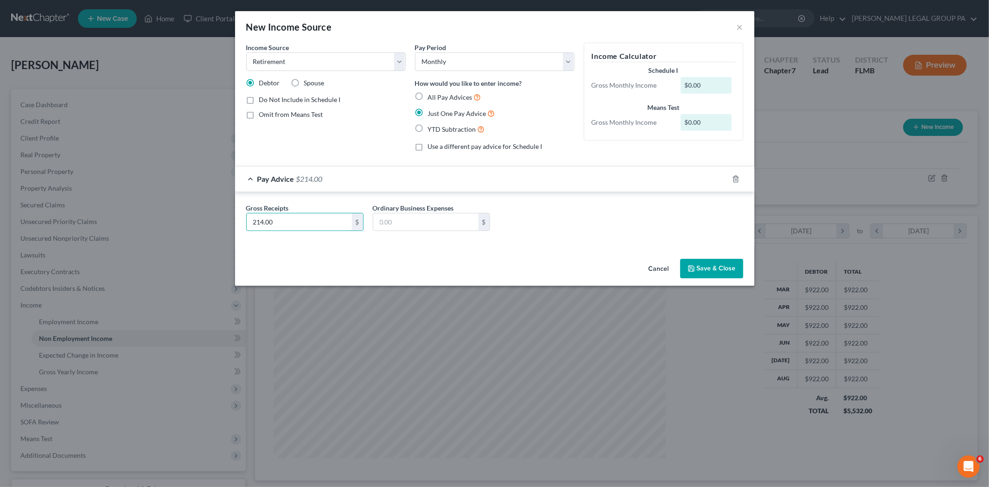
type input "214.00"
click at [721, 263] on button "Save & Close" at bounding box center [711, 268] width 63 height 19
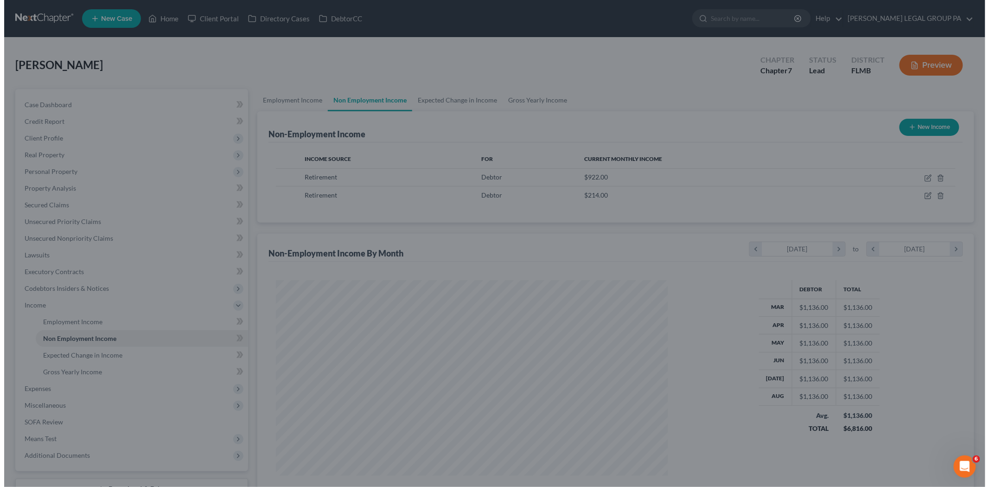
scroll to position [463522, 463309]
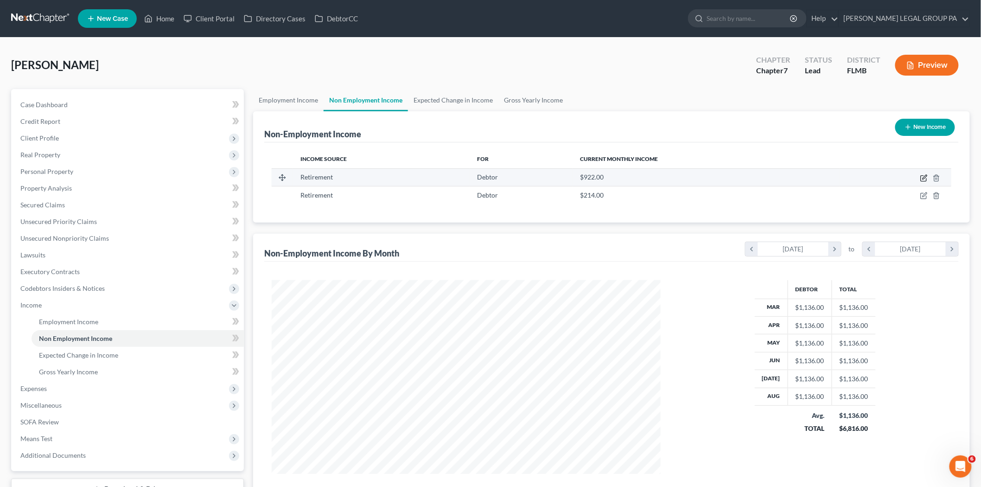
click at [923, 178] on icon "button" at bounding box center [925, 177] width 4 height 4
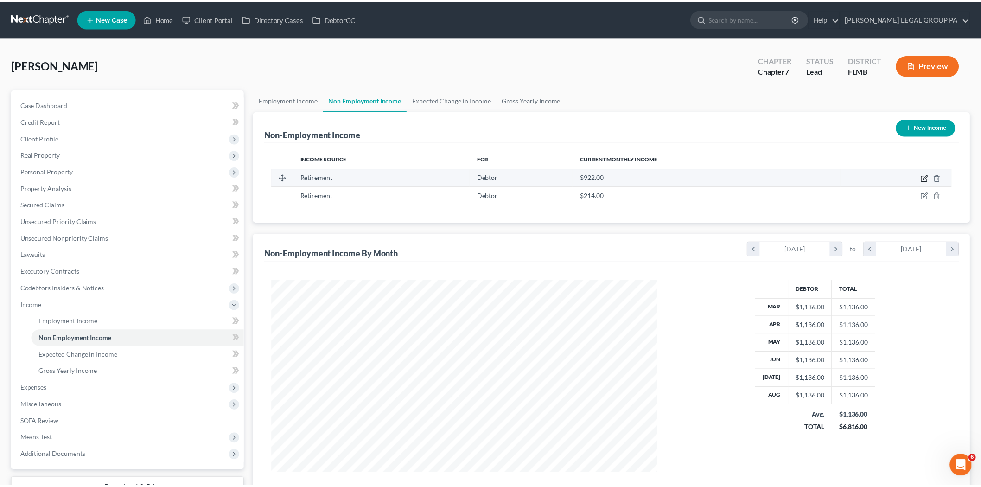
scroll to position [196, 411]
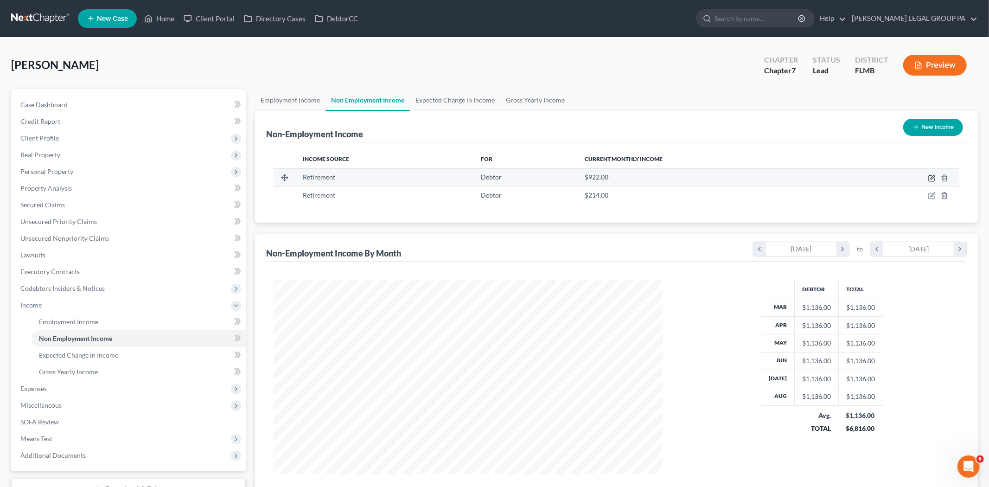
select select "3"
select select "0"
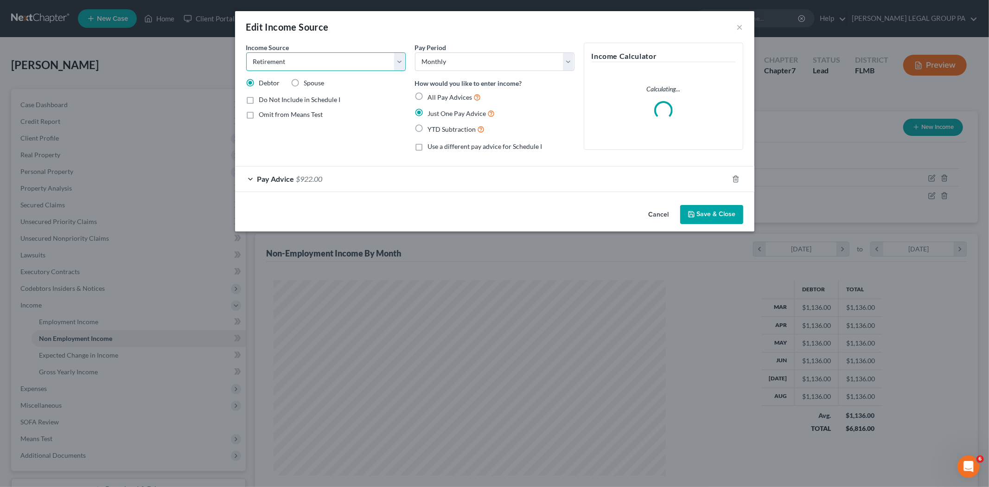
click at [327, 58] on select "Select Unemployment Disability (from employer) Pension Retirement Social Securi…" at bounding box center [326, 61] width 160 height 19
select select "4"
click at [246, 52] on select "Select Unemployment Disability (from employer) Pension Retirement Social Securi…" at bounding box center [326, 61] width 160 height 19
click at [713, 212] on button "Save & Close" at bounding box center [711, 214] width 63 height 19
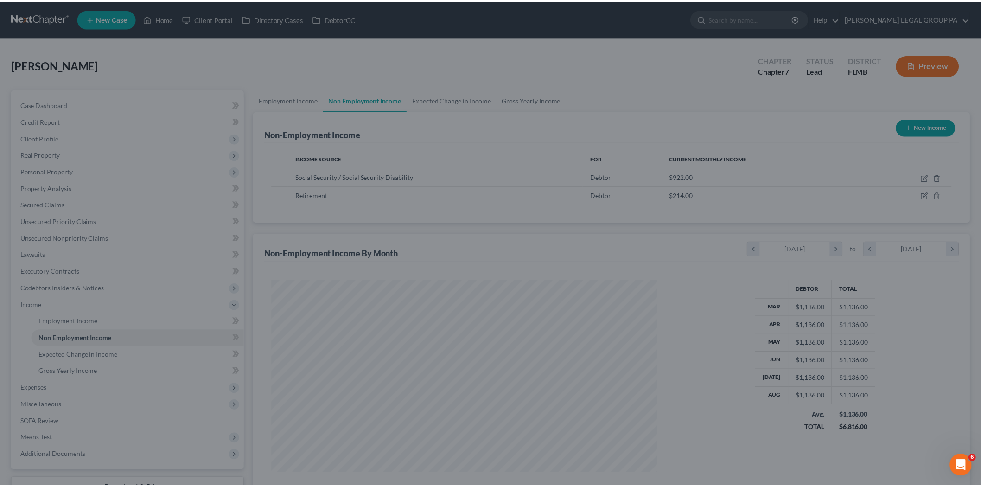
scroll to position [463522, 463309]
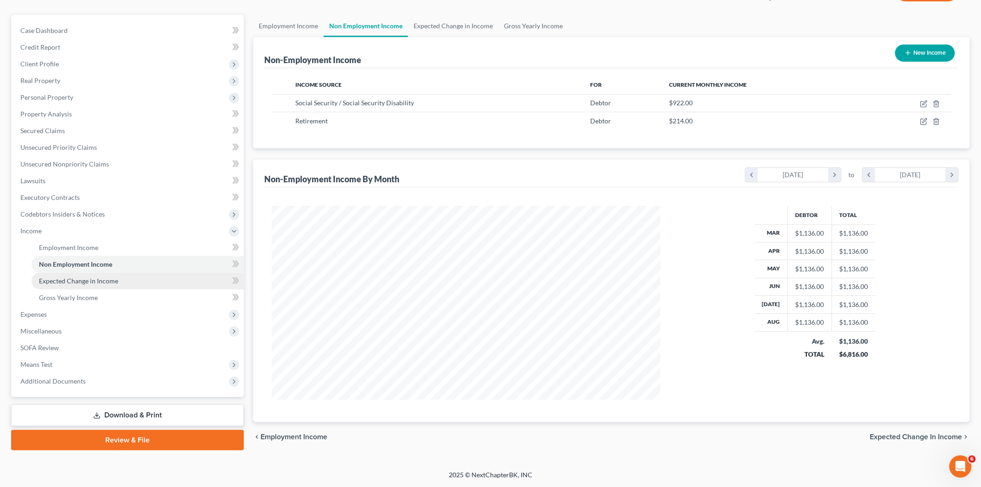
click at [86, 278] on span "Expected Change in Income" at bounding box center [78, 281] width 79 height 8
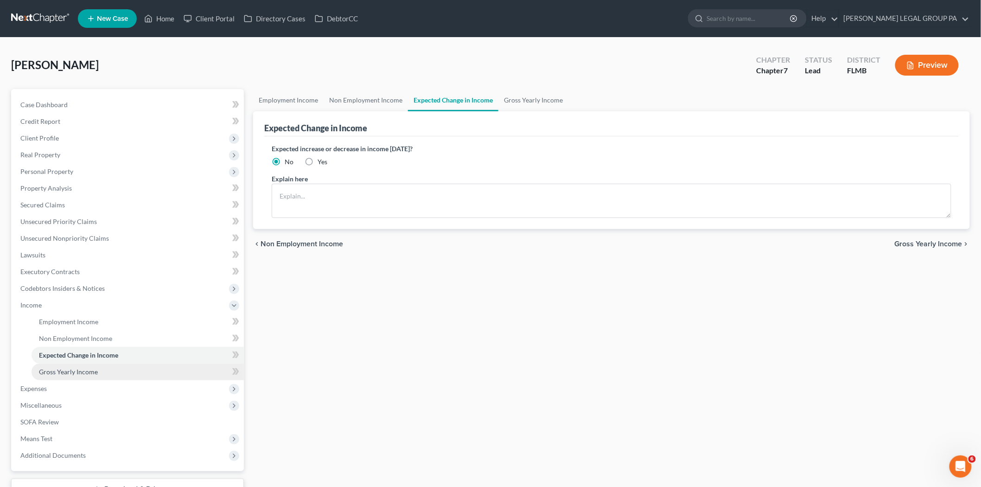
click at [89, 368] on span "Gross Yearly Income" at bounding box center [68, 372] width 59 height 8
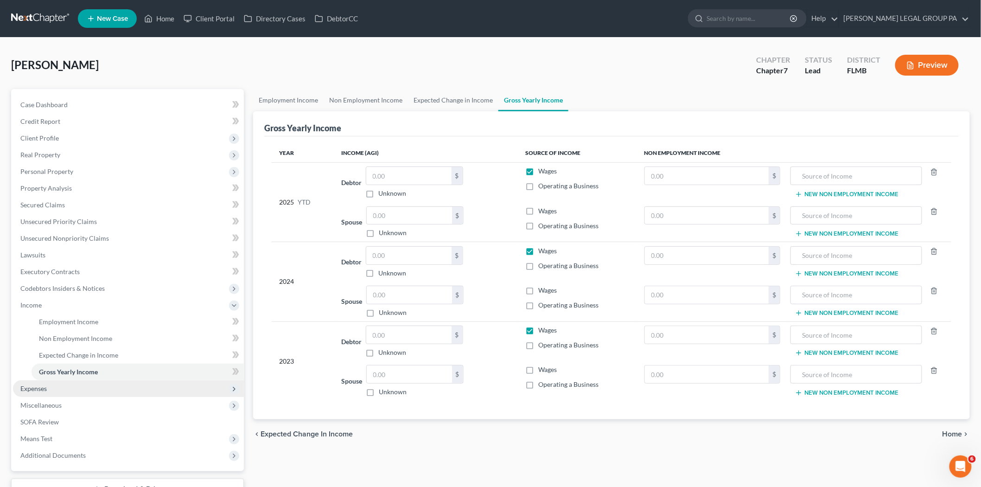
click at [66, 385] on span "Expenses" at bounding box center [128, 388] width 231 height 17
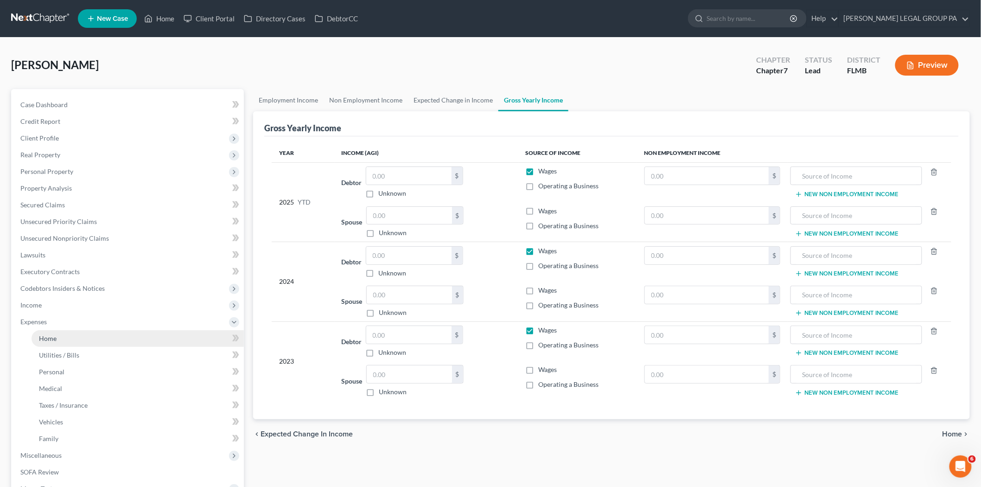
click at [102, 339] on link "Home" at bounding box center [138, 338] width 212 height 17
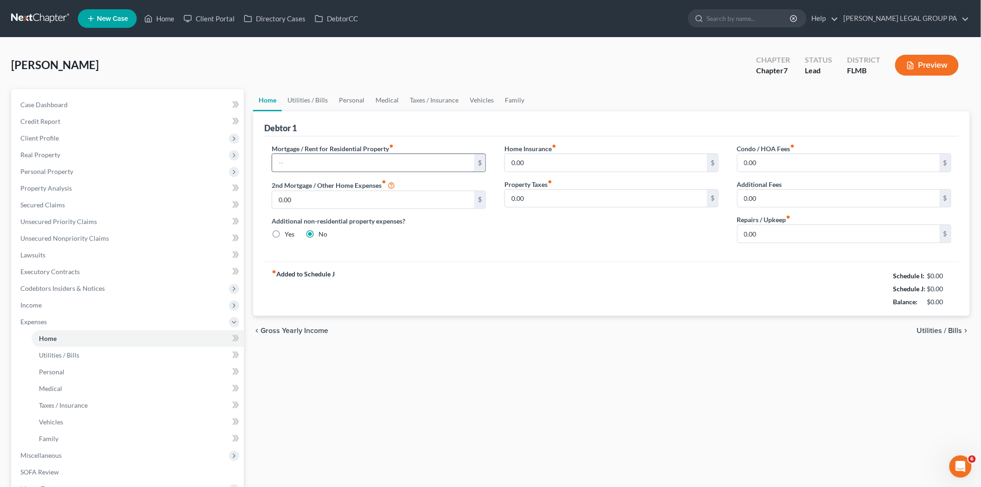
click at [337, 164] on input "text" at bounding box center [373, 163] width 202 height 18
type input "1,210.00"
click at [552, 167] on input "0.00" at bounding box center [606, 163] width 202 height 18
type input "15.00"
click at [774, 233] on input "0.00" at bounding box center [839, 234] width 202 height 18
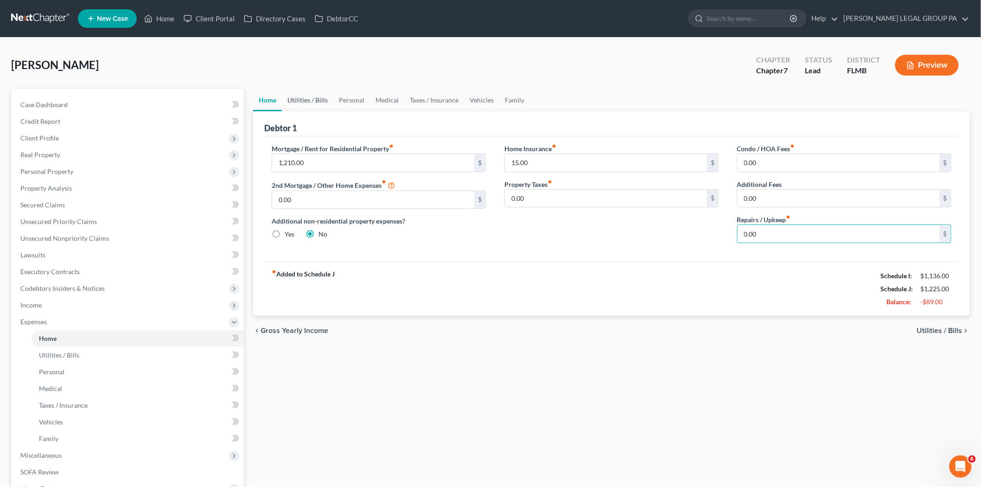
click at [316, 99] on link "Utilities / Bills" at bounding box center [307, 100] width 51 height 22
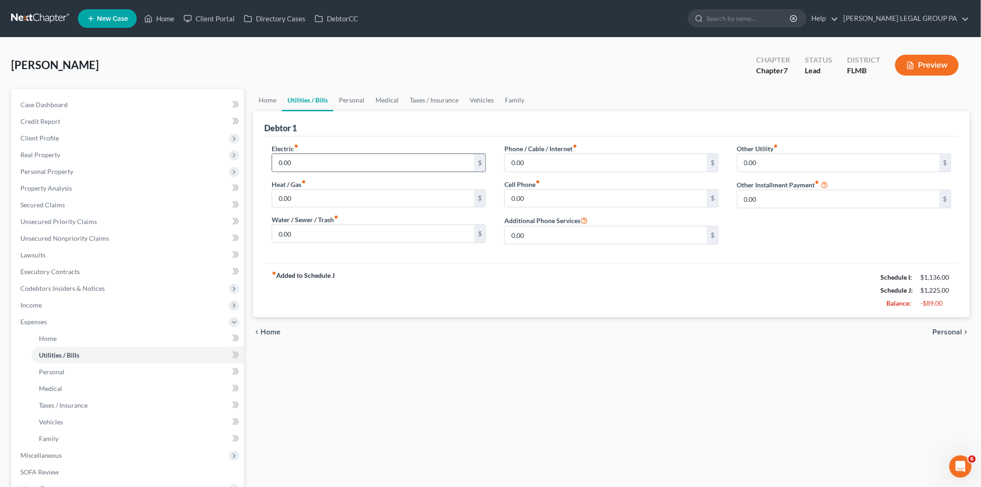
click at [330, 160] on input "0.00" at bounding box center [373, 163] width 202 height 18
type input "130.00"
click at [594, 162] on input "0.00" at bounding box center [606, 163] width 202 height 18
type input "430.00"
click at [345, 206] on input "0.00" at bounding box center [373, 199] width 202 height 18
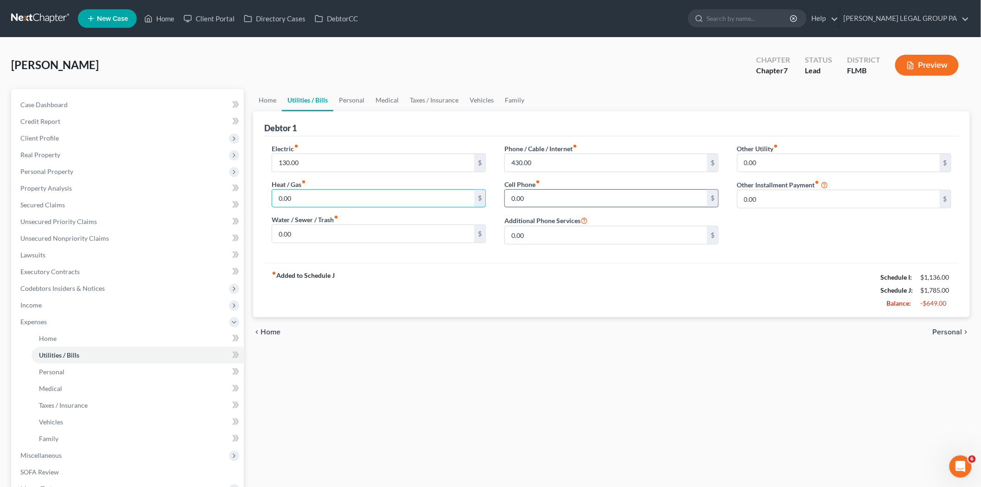
click at [569, 204] on input "0.00" at bounding box center [606, 199] width 202 height 18
type input "72.00"
click at [434, 231] on input "0.00" at bounding box center [373, 234] width 202 height 18
type input "60.00"
click at [96, 368] on link "Personal" at bounding box center [138, 372] width 212 height 17
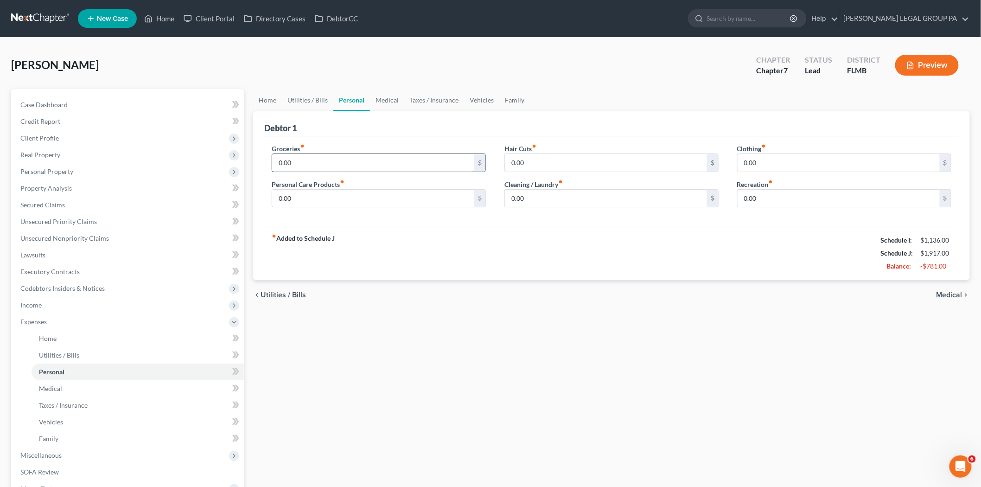
click at [350, 164] on input "0.00" at bounding box center [373, 163] width 202 height 18
type input "460.00"
click at [554, 161] on input "0.00" at bounding box center [606, 163] width 202 height 18
type input "80.00"
click at [781, 165] on input "0.00" at bounding box center [839, 163] width 202 height 18
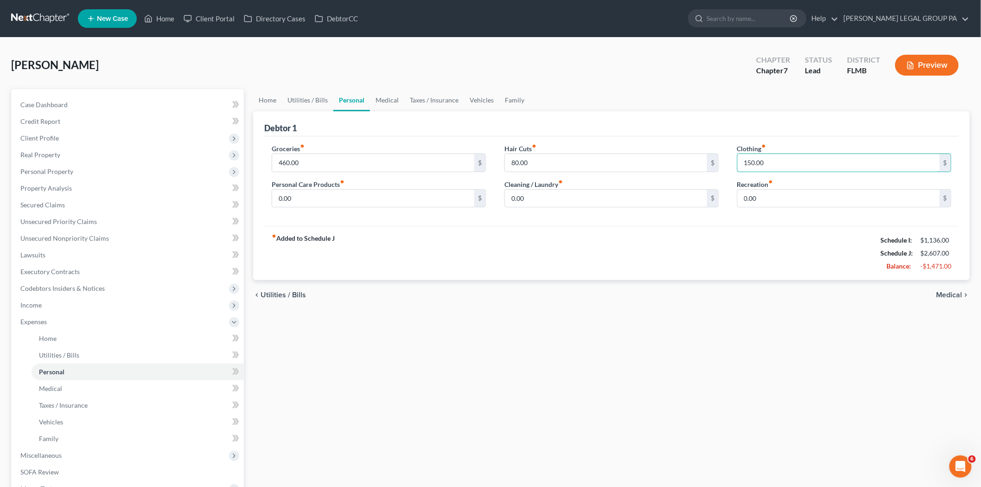
type input "150.00"
click at [376, 208] on div "Groceries fiber_manual_record 460.00 $ Personal Care Products fiber_manual_reco…" at bounding box center [378, 179] width 233 height 71
click at [376, 201] on input "0.00" at bounding box center [373, 199] width 202 height 18
type input "120.00"
click at [541, 202] on input "0.00" at bounding box center [606, 199] width 202 height 18
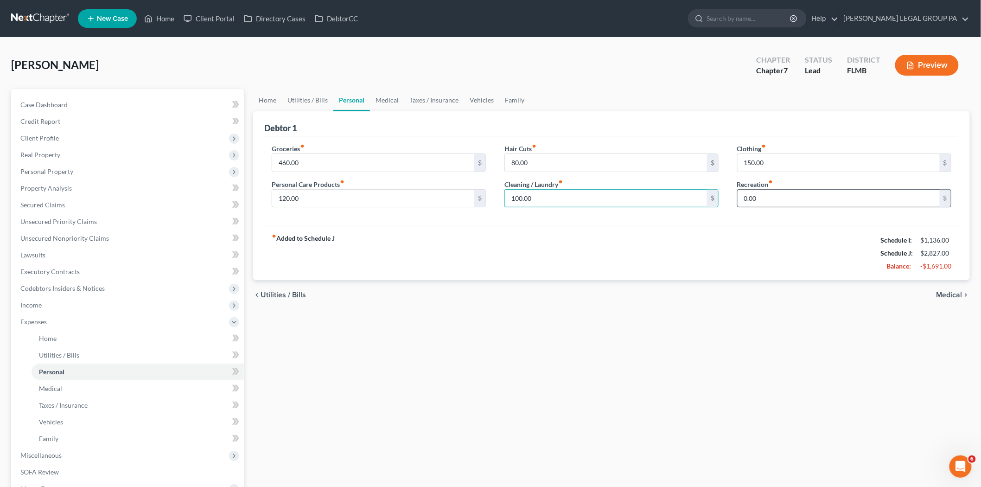
type input "100.00"
click at [767, 200] on input "0.00" at bounding box center [839, 199] width 202 height 18
type input "200.00"
click at [80, 386] on link "Medical" at bounding box center [138, 388] width 212 height 17
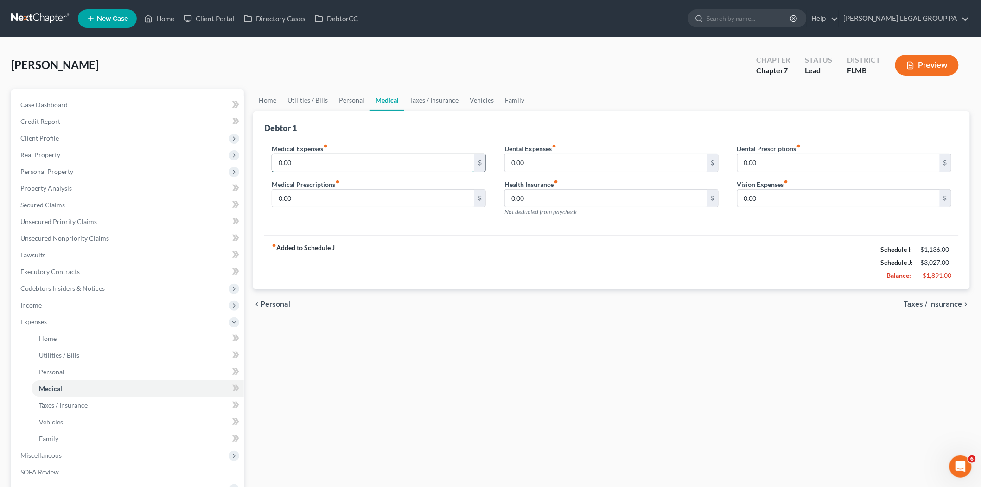
click at [318, 157] on input "0.00" at bounding box center [373, 163] width 202 height 18
click at [559, 166] on input "0.00" at bounding box center [606, 163] width 202 height 18
click at [412, 192] on input "0.00" at bounding box center [373, 199] width 202 height 18
type input "120"
click at [638, 203] on input "0.00" at bounding box center [606, 199] width 202 height 18
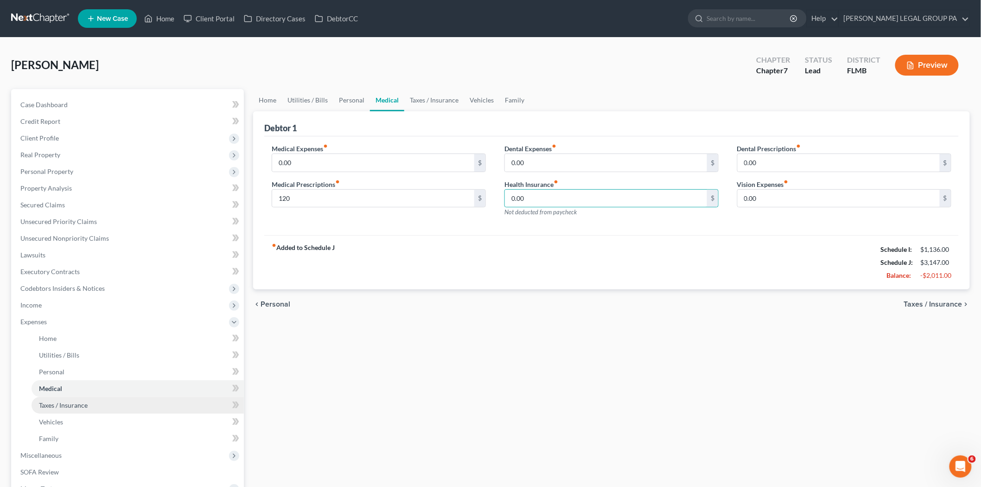
click at [79, 400] on link "Taxes / Insurance" at bounding box center [138, 405] width 212 height 17
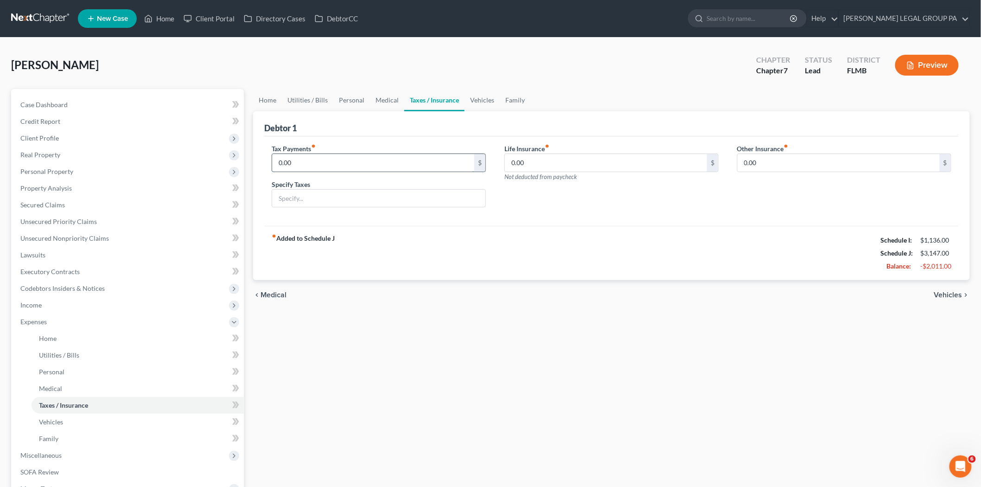
click at [332, 166] on input "0.00" at bounding box center [373, 163] width 202 height 18
click at [84, 409] on link "Taxes / Insurance" at bounding box center [138, 405] width 212 height 17
click at [83, 425] on link "Vehicles" at bounding box center [138, 422] width 212 height 17
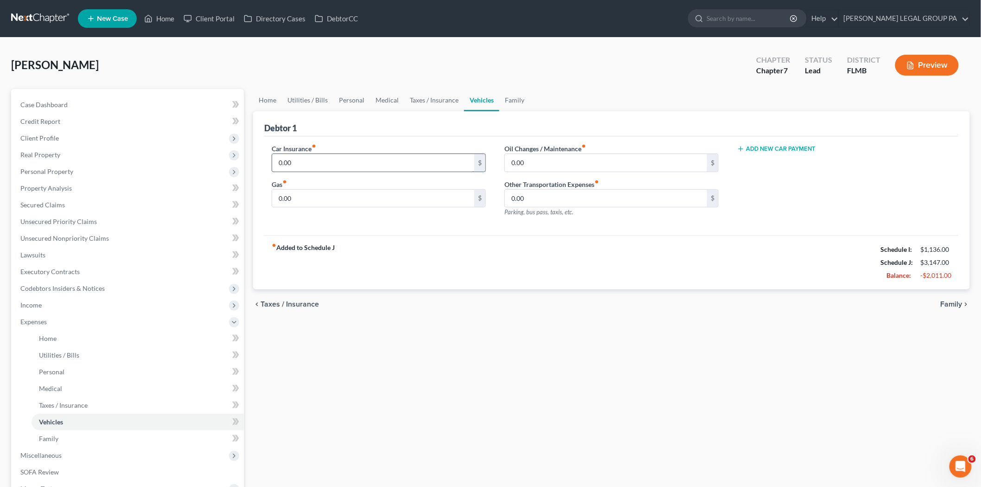
click at [304, 160] on input "0.00" at bounding box center [373, 163] width 202 height 18
type input "114.00"
click at [535, 160] on input "0.00" at bounding box center [606, 163] width 202 height 18
type input "120.00"
click at [378, 197] on input "0.00" at bounding box center [373, 199] width 202 height 18
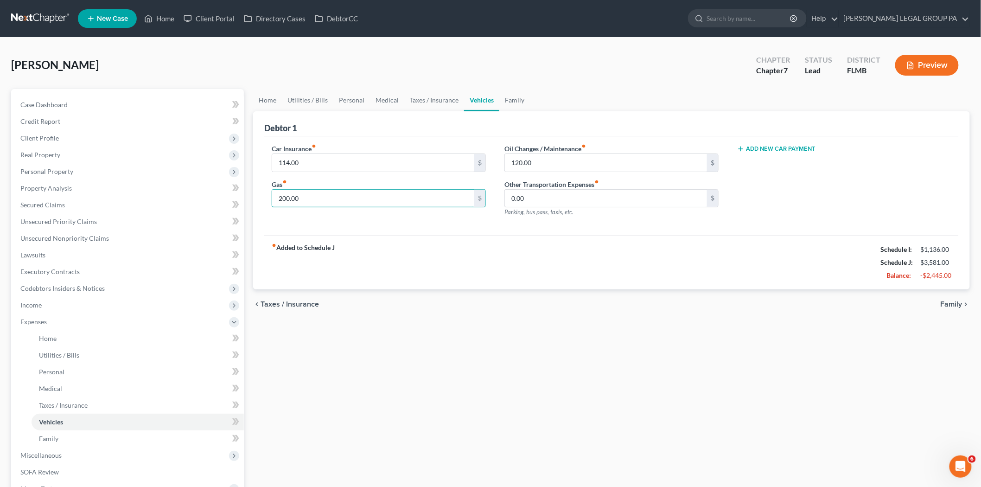
type input "200.00"
click at [796, 147] on button "Add New Car Payment" at bounding box center [776, 148] width 79 height 7
click at [780, 163] on input "text" at bounding box center [830, 163] width 184 height 18
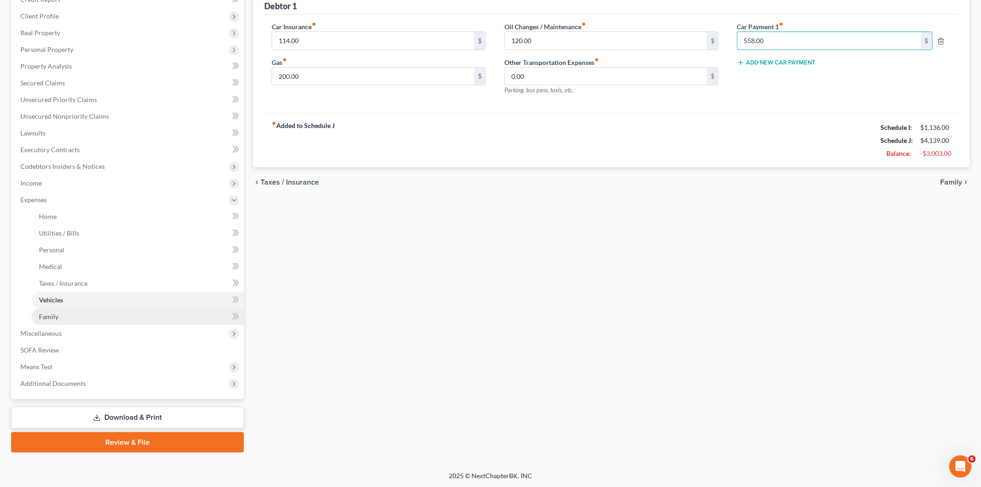
type input "558.00"
click at [92, 317] on link "Family" at bounding box center [138, 316] width 212 height 17
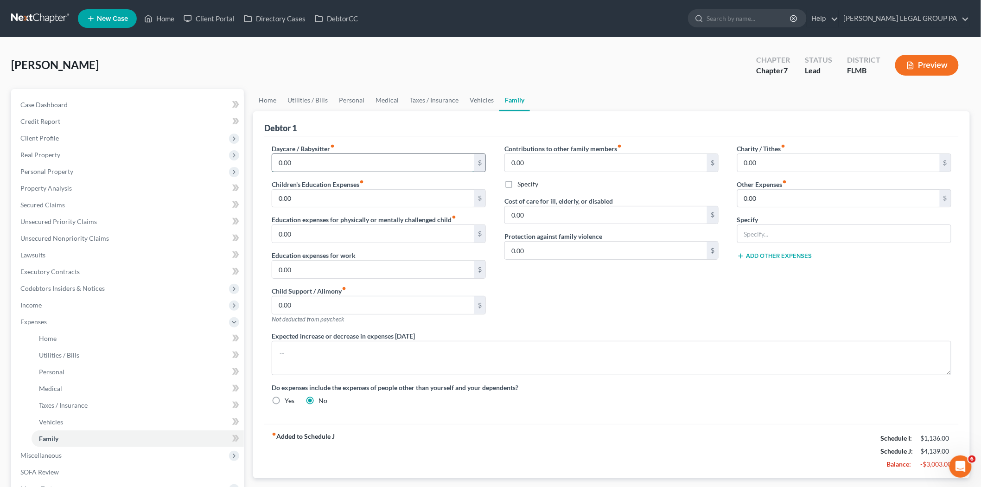
click at [298, 167] on input "0.00" at bounding box center [373, 163] width 202 height 18
click at [72, 453] on span "Miscellaneous" at bounding box center [128, 455] width 231 height 17
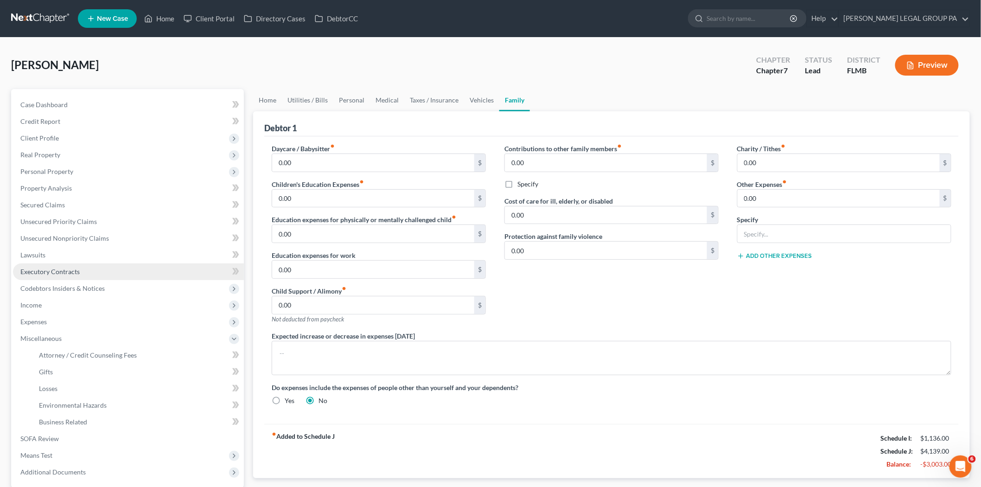
click at [109, 267] on link "Executory Contracts" at bounding box center [128, 271] width 231 height 17
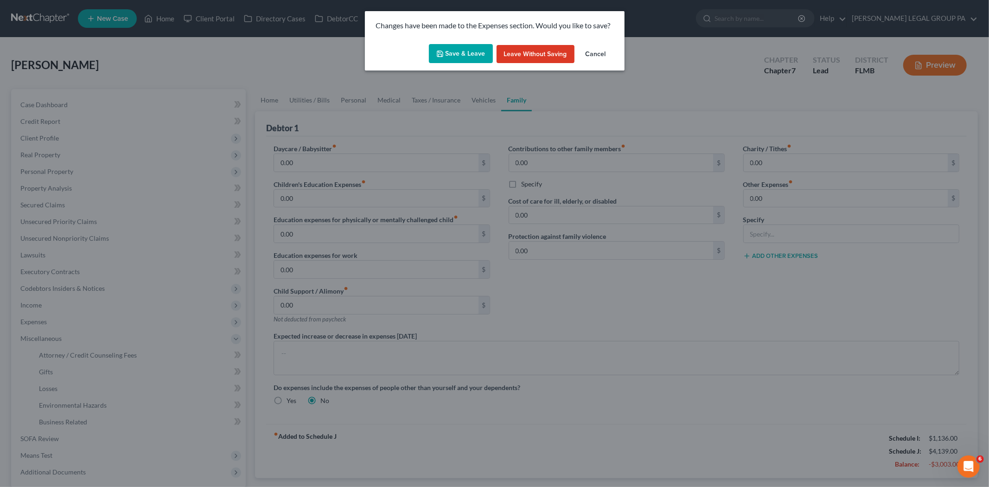
click at [461, 57] on button "Save & Leave" at bounding box center [461, 53] width 64 height 19
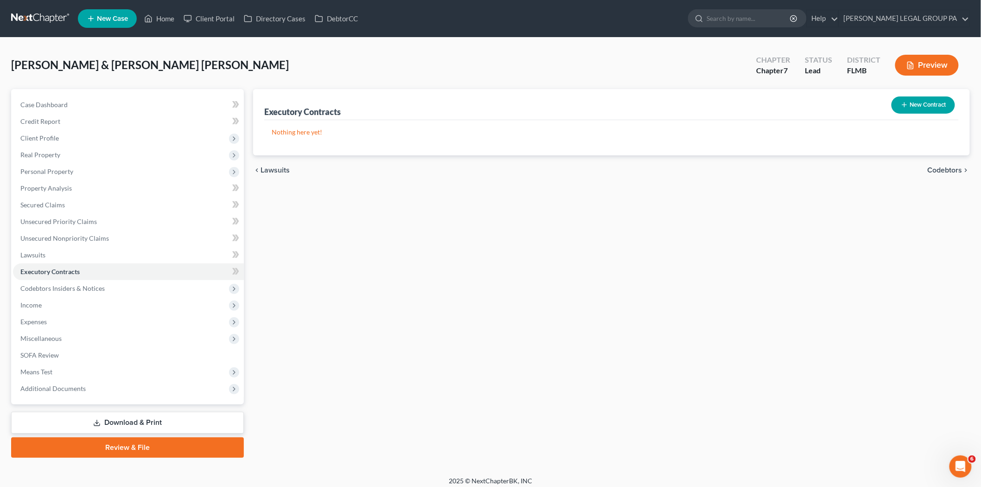
click at [30, 19] on link at bounding box center [40, 18] width 59 height 17
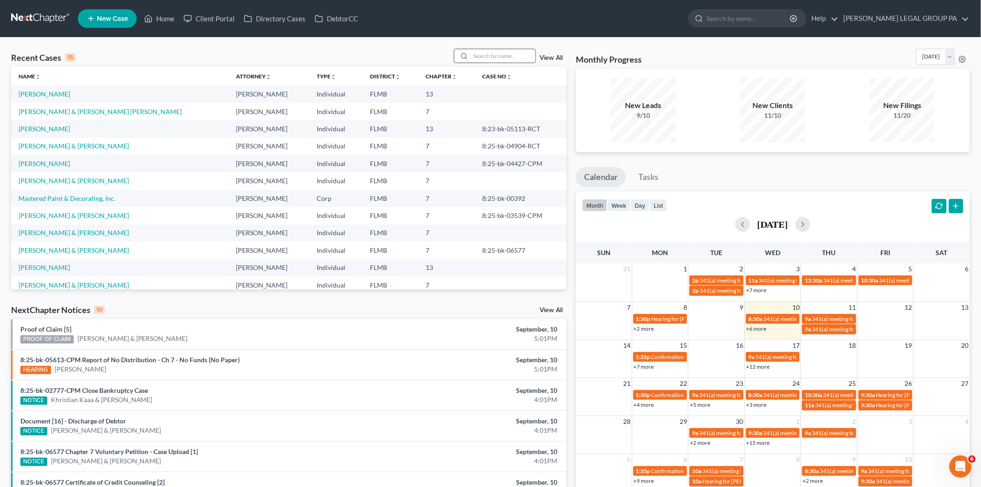
click at [486, 50] on input "search" at bounding box center [503, 55] width 65 height 13
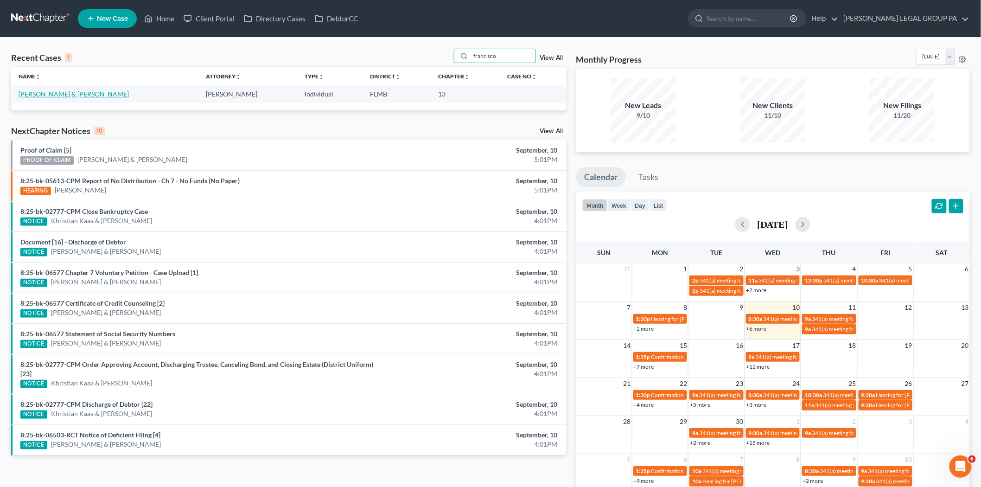
type input "francisco"
click at [83, 94] on link "[PERSON_NAME] & [PERSON_NAME]" at bounding box center [74, 94] width 110 height 8
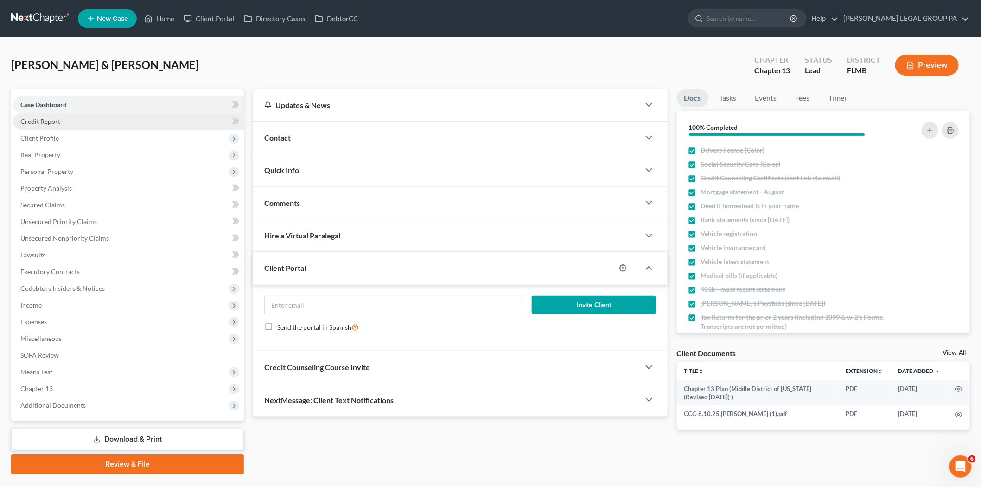
click at [93, 126] on link "Credit Report" at bounding box center [128, 121] width 231 height 17
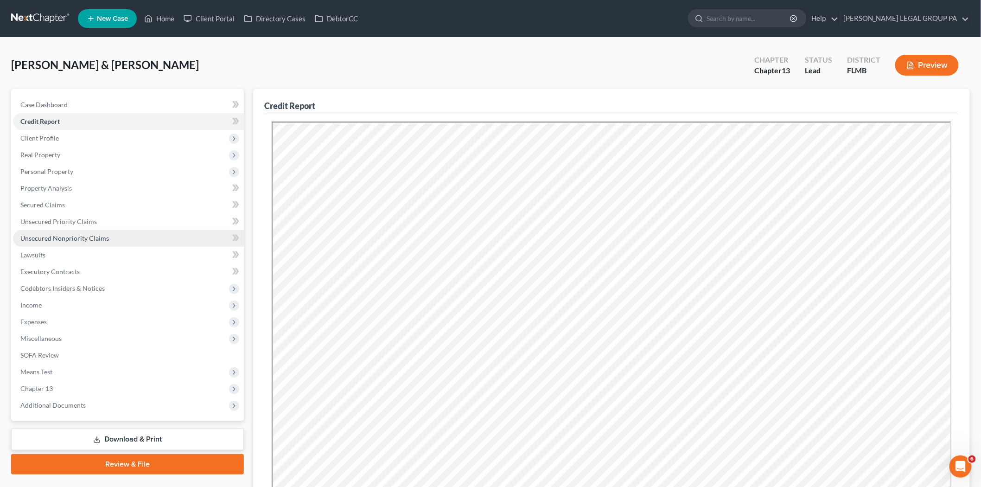
click at [72, 239] on span "Unsecured Nonpriority Claims" at bounding box center [64, 238] width 89 height 8
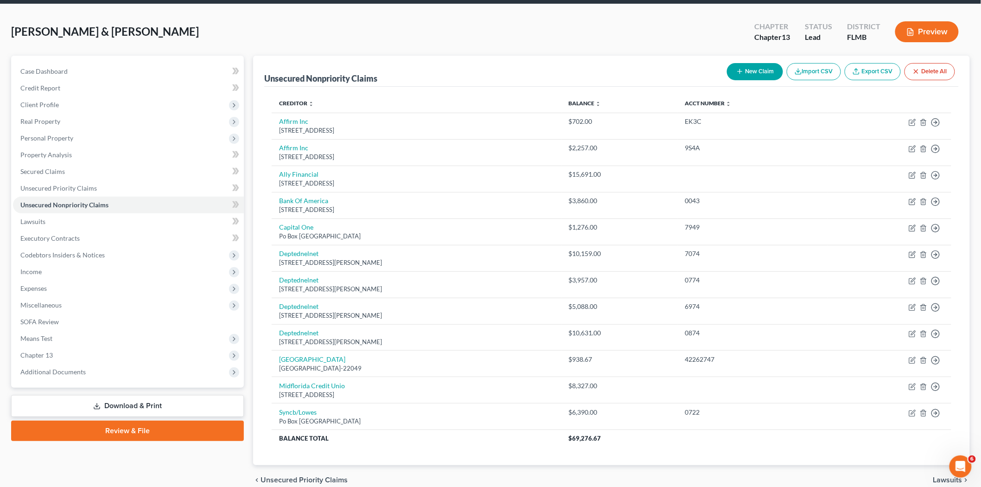
scroll to position [51, 0]
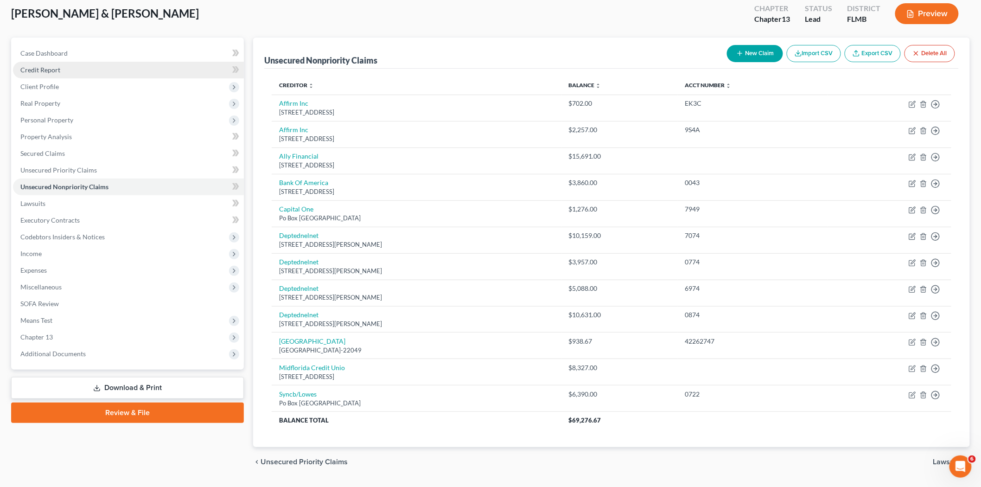
click at [81, 65] on link "Credit Report" at bounding box center [128, 70] width 231 height 17
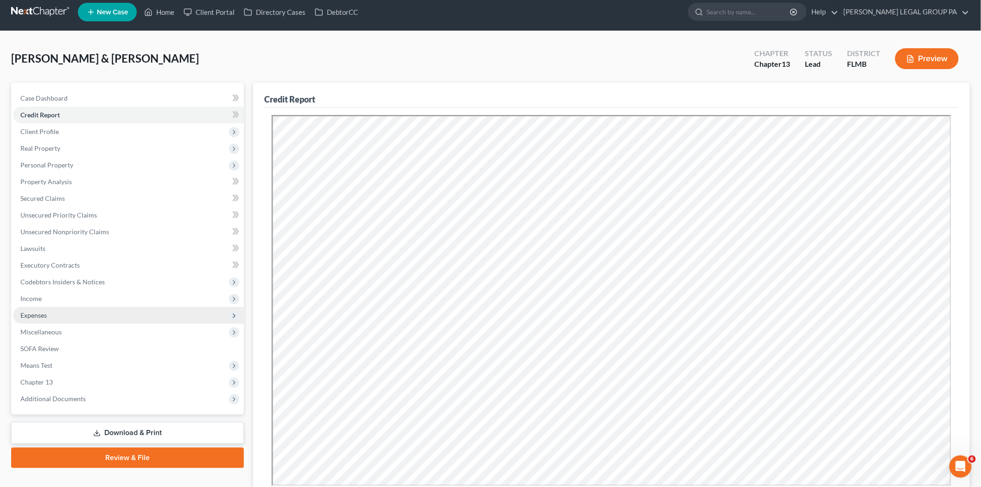
scroll to position [103, 0]
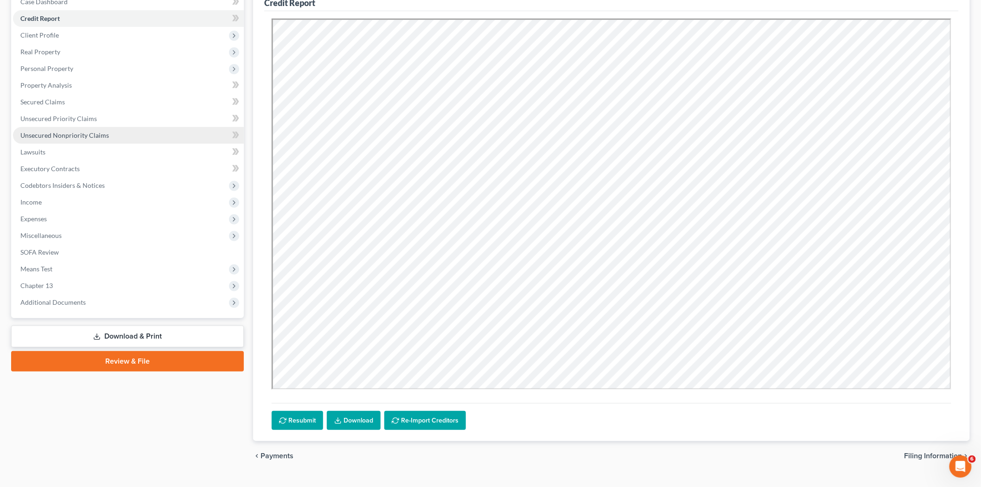
click at [75, 135] on span "Unsecured Nonpriority Claims" at bounding box center [64, 135] width 89 height 8
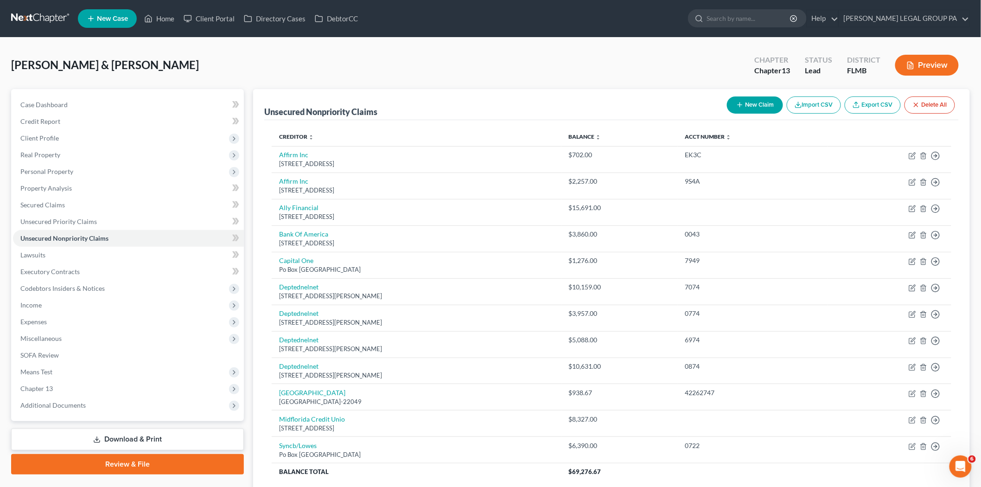
click at [758, 106] on button "New Claim" at bounding box center [755, 104] width 56 height 17
select select "2"
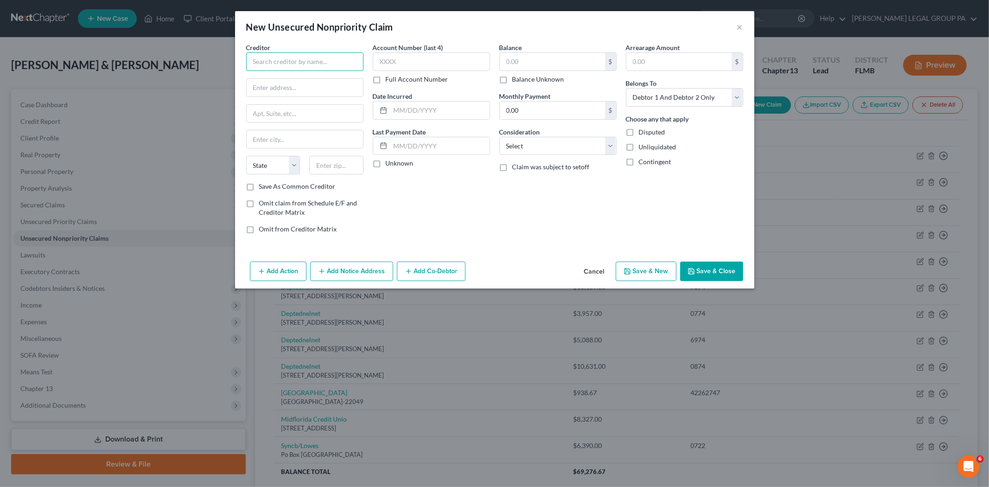
click at [274, 65] on input "text" at bounding box center [304, 61] width 117 height 19
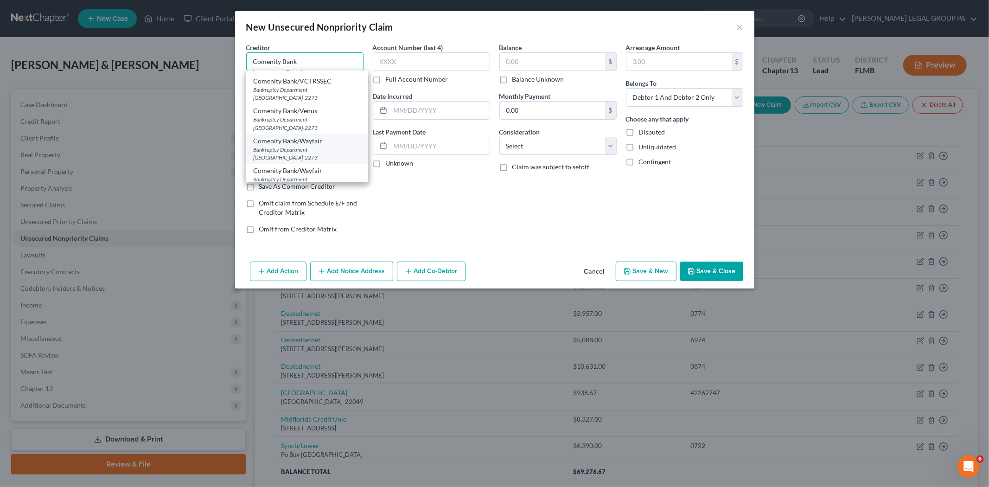
scroll to position [344, 0]
click at [309, 123] on div "Bankruptcy Department PO Box 182125, Columbus, OH 43218-2273" at bounding box center [307, 118] width 107 height 16
type input "Comenity Bank/VCTRSSEC"
type input "Bankruptcy Department"
type input "PO Box 182125"
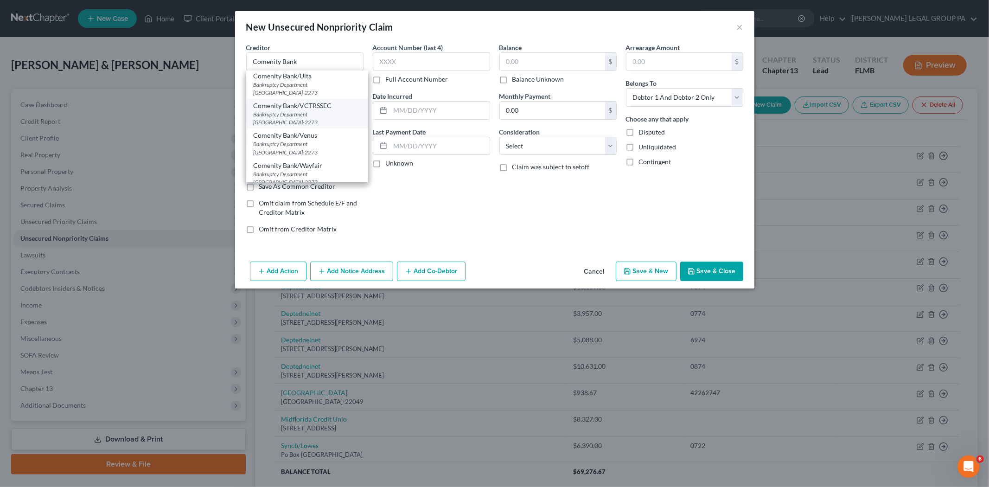
type input "Columbus"
select select "36"
type input "43218-2273"
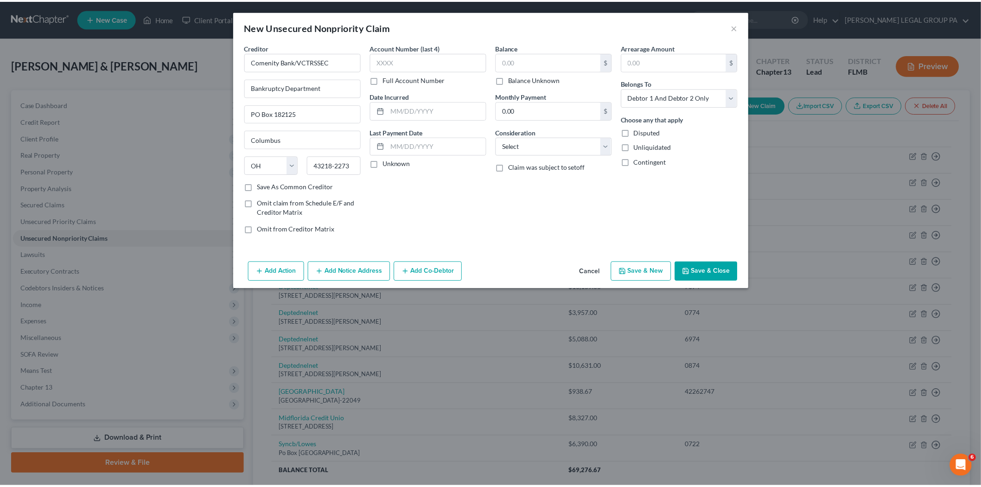
scroll to position [0, 0]
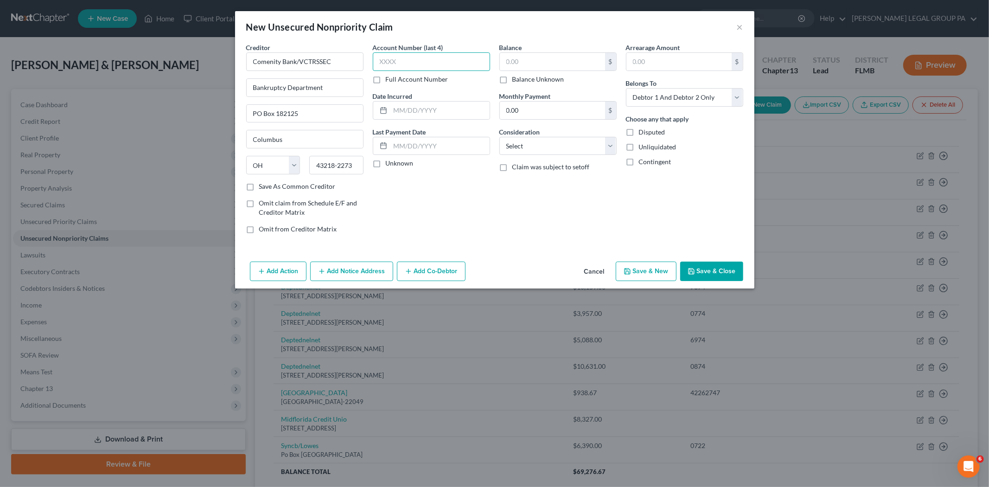
click at [414, 55] on input "text" at bounding box center [431, 61] width 117 height 19
type input "4853"
click at [684, 98] on select "Select Debtor 1 Only Debtor 2 Only Debtor 1 And Debtor 2 Only At Least One Of T…" at bounding box center [684, 97] width 117 height 19
click at [626, 88] on select "Select Debtor 1 Only Debtor 2 Only Debtor 1 And Debtor 2 Only At Least One Of T…" at bounding box center [684, 97] width 117 height 19
click at [722, 267] on button "Save & Close" at bounding box center [711, 271] width 63 height 19
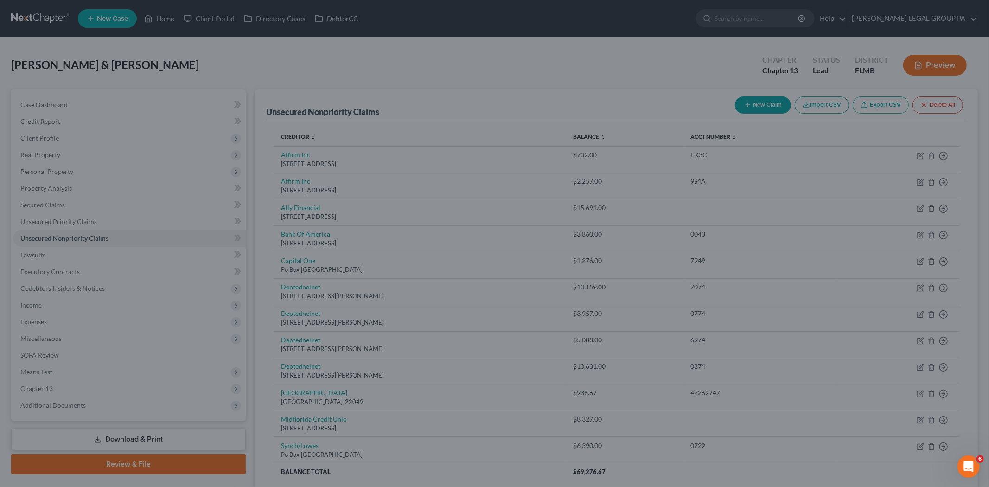
type input "0.00"
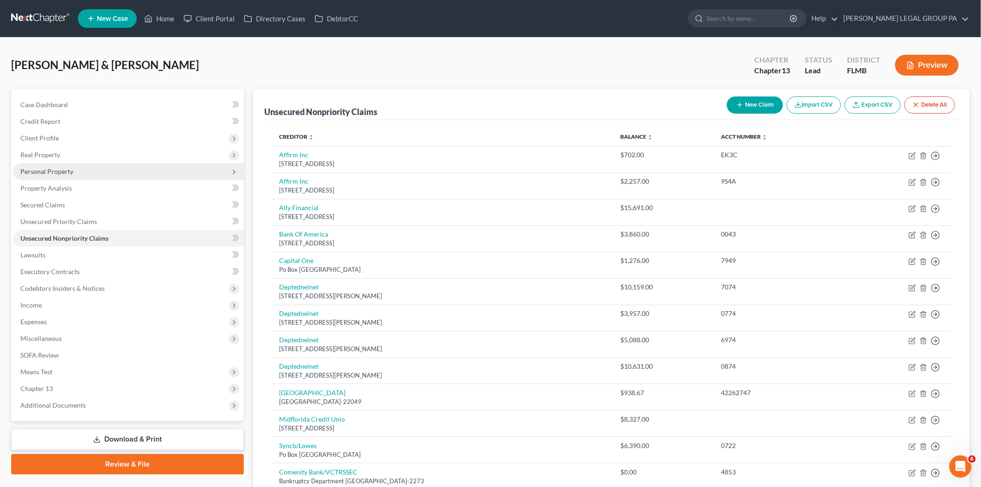
click at [70, 167] on span "Personal Property" at bounding box center [46, 171] width 53 height 8
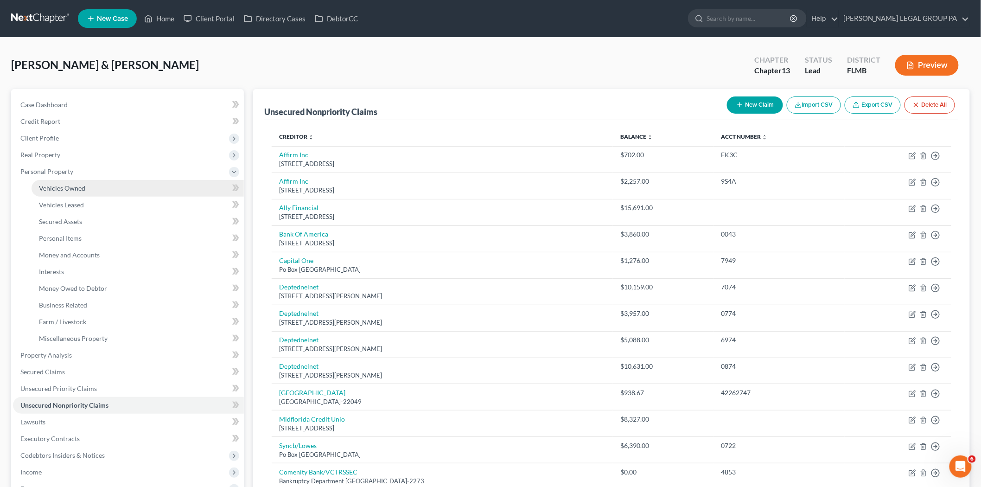
click at [75, 191] on span "Vehicles Owned" at bounding box center [62, 188] width 46 height 8
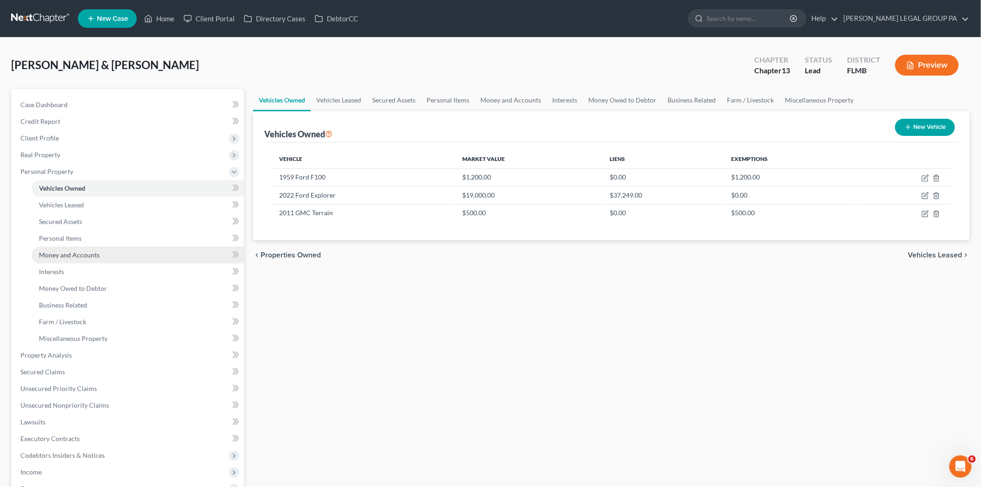
click at [110, 255] on link "Money and Accounts" at bounding box center [138, 255] width 212 height 17
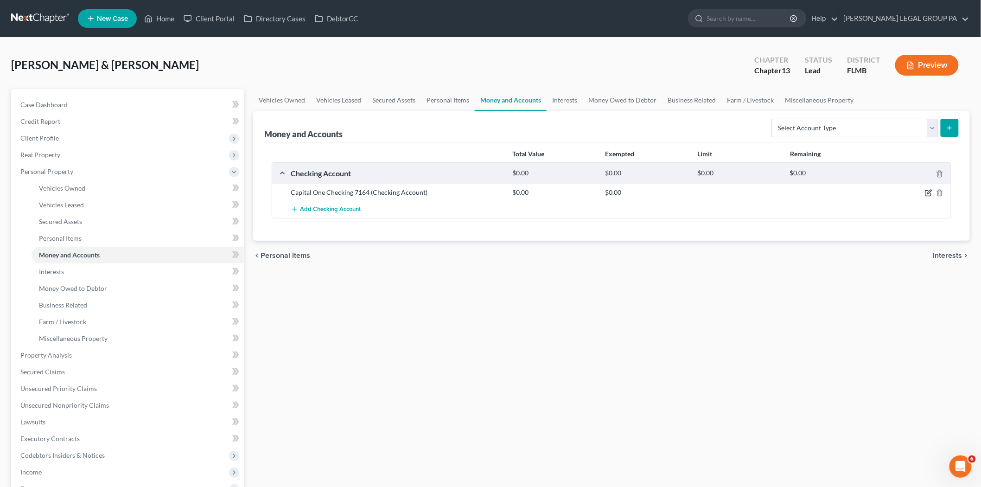
click at [928, 195] on icon "button" at bounding box center [928, 192] width 7 height 7
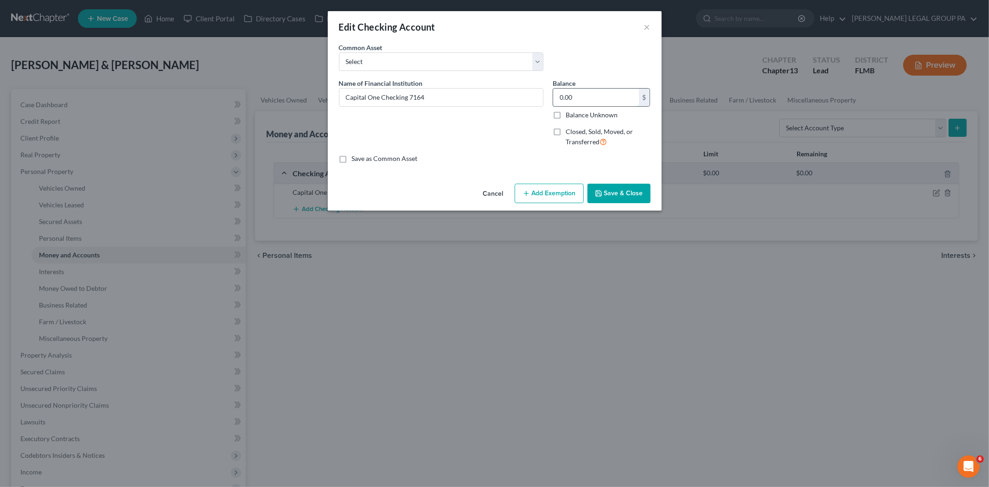
click at [568, 99] on input "0.00" at bounding box center [596, 98] width 86 height 18
type input "255.57"
click at [600, 194] on polyline "button" at bounding box center [598, 195] width 3 height 2
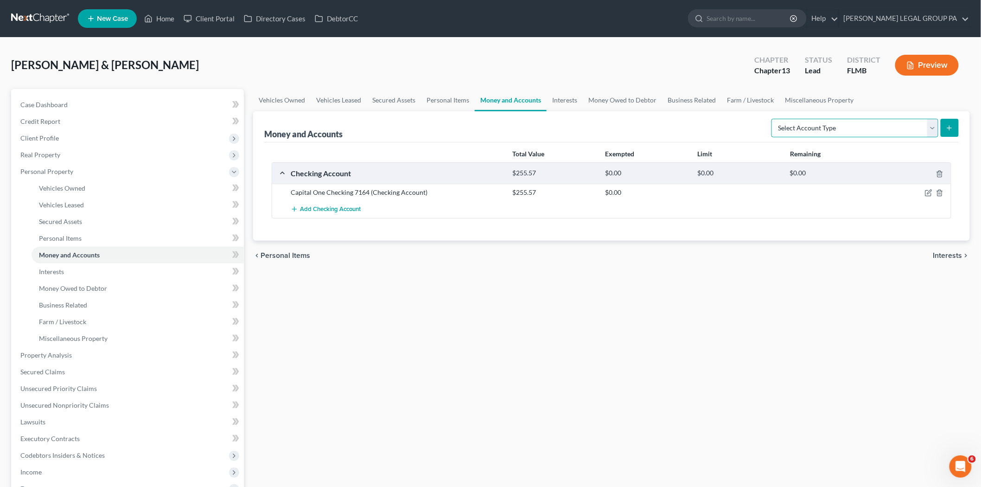
click at [826, 121] on select "Select Account Type Brokerage Cash on Hand Certificates of Deposit Checking Acc…" at bounding box center [855, 128] width 167 height 19
select select "savings"
click at [773, 119] on select "Select Account Type Brokerage Cash on Hand Certificates of Deposit Checking Acc…" at bounding box center [855, 128] width 167 height 19
click at [953, 125] on icon "submit" at bounding box center [949, 127] width 7 height 7
click at [948, 128] on icon "submit" at bounding box center [949, 127] width 7 height 7
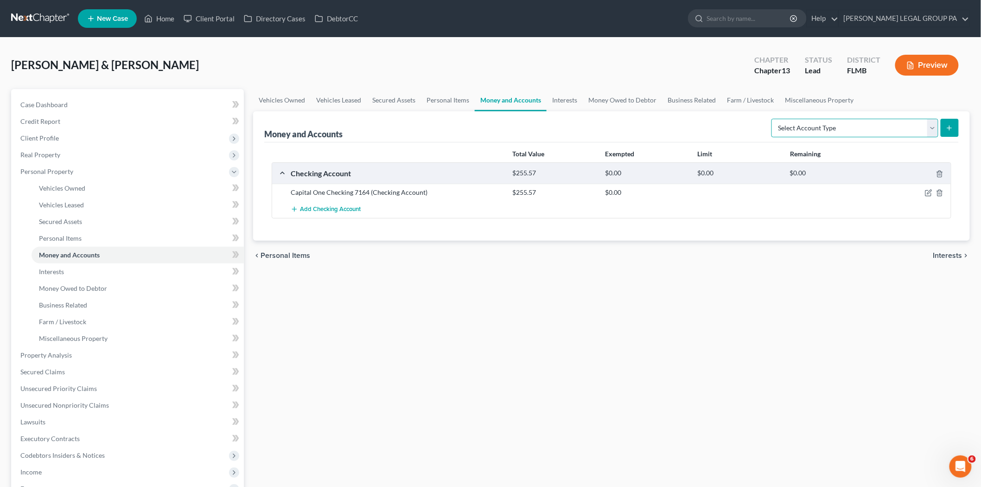
click at [929, 127] on select "Select Account Type Brokerage Cash on Hand Certificates of Deposit Checking Acc…" at bounding box center [855, 128] width 167 height 19
select select "savings"
click at [773, 119] on select "Select Account Type Brokerage Cash on Hand Certificates of Deposit Checking Acc…" at bounding box center [855, 128] width 167 height 19
click at [947, 131] on button "submit" at bounding box center [950, 128] width 18 height 18
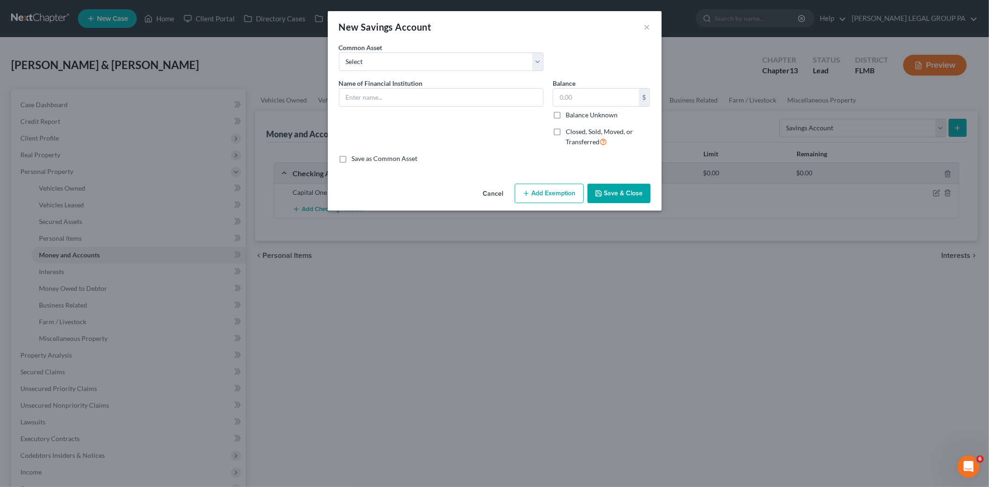
click at [477, 86] on div "Name of Financial Institution *" at bounding box center [441, 92] width 204 height 28
click at [478, 91] on input "text" at bounding box center [441, 98] width 204 height 18
type input "Capital One"
click at [594, 95] on input "text" at bounding box center [596, 98] width 86 height 18
type input "400.62"
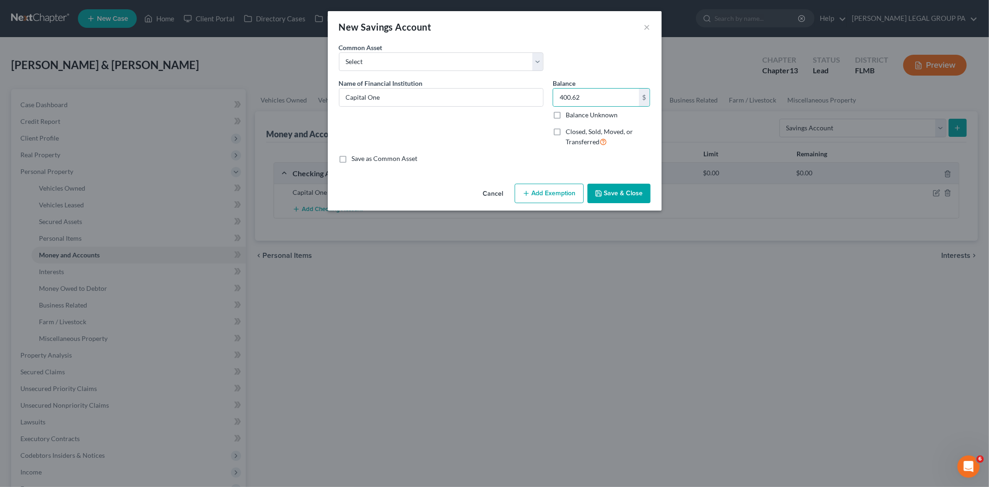
click at [611, 190] on button "Save & Close" at bounding box center [619, 193] width 63 height 19
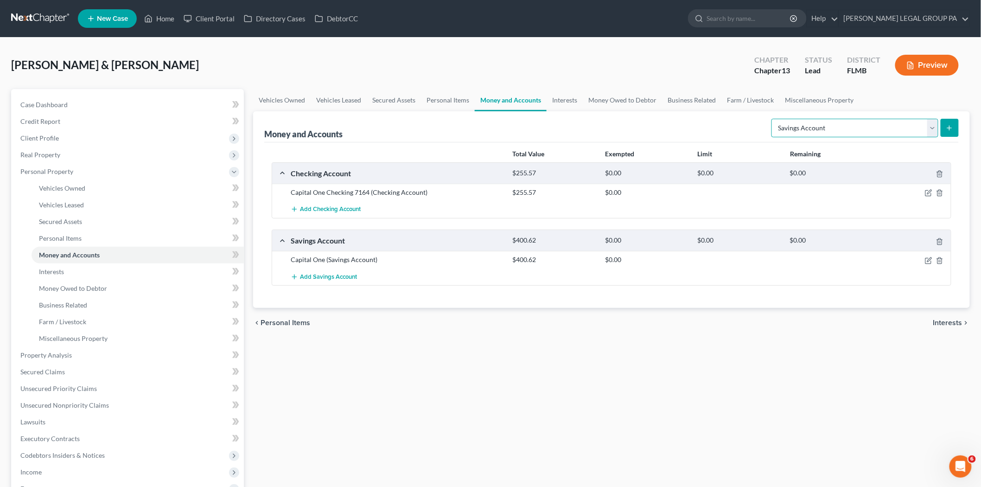
click at [911, 124] on select "Select Account Type Brokerage Cash on Hand Certificates of Deposit Checking Acc…" at bounding box center [855, 128] width 167 height 19
select select "checking"
click at [773, 119] on select "Select Account Type Brokerage Cash on Hand Certificates of Deposit Checking Acc…" at bounding box center [855, 128] width 167 height 19
click at [953, 128] on icon "submit" at bounding box center [949, 127] width 7 height 7
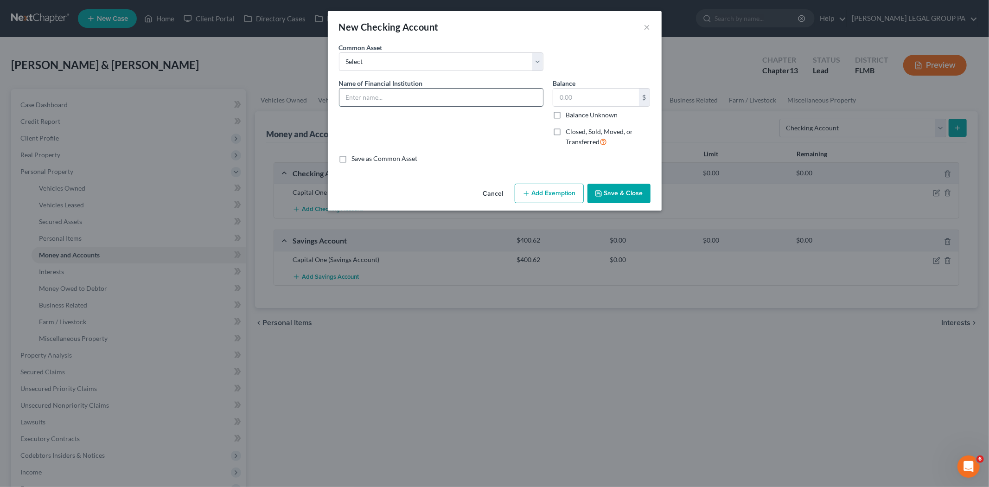
click at [498, 97] on input "text" at bounding box center [441, 98] width 204 height 18
type input "Capital One Checkings: 0878"
click at [576, 98] on input "text" at bounding box center [596, 98] width 86 height 18
type input "1,804.32"
click at [614, 183] on div "Cancel Add Exemption Save & Close" at bounding box center [495, 195] width 334 height 31
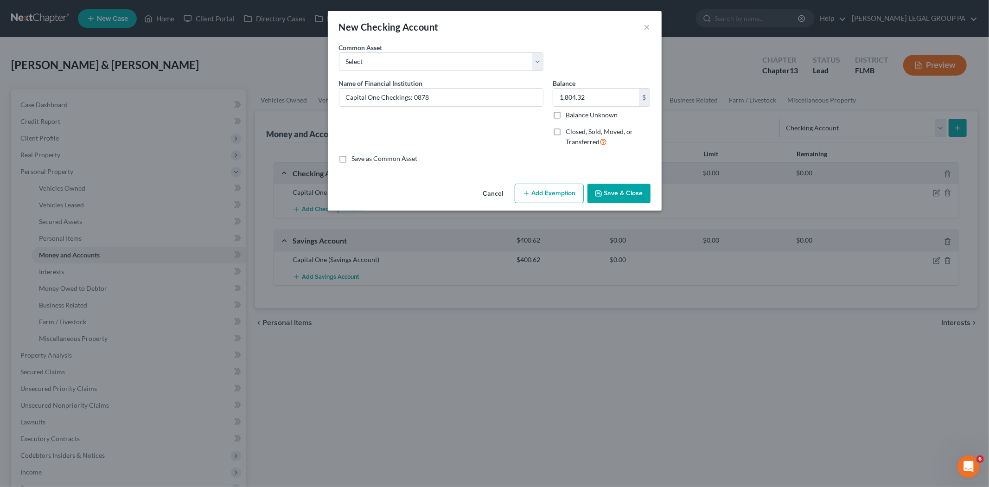
click at [614, 192] on button "Save & Close" at bounding box center [619, 193] width 63 height 19
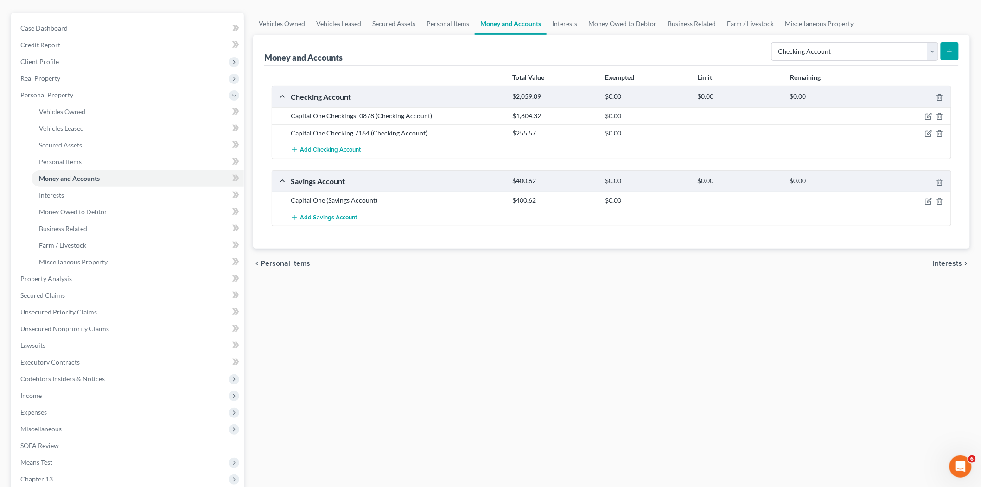
scroll to position [51, 0]
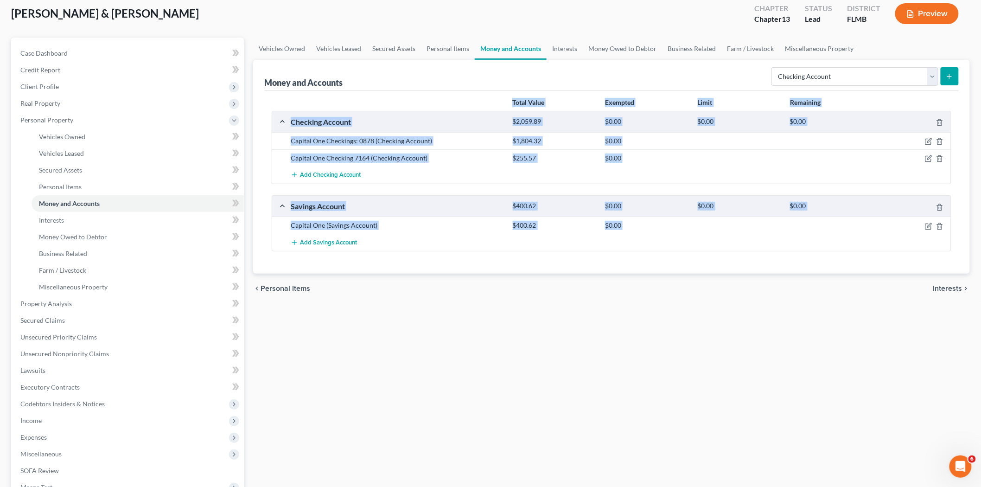
drag, startPoint x: 477, startPoint y: 97, endPoint x: 587, endPoint y: 263, distance: 199.1
click at [587, 263] on div "Total Value Exempted Limit Remaining Checking Account $2,059.89 $0.00 $0.00 $0.…" at bounding box center [611, 182] width 695 height 183
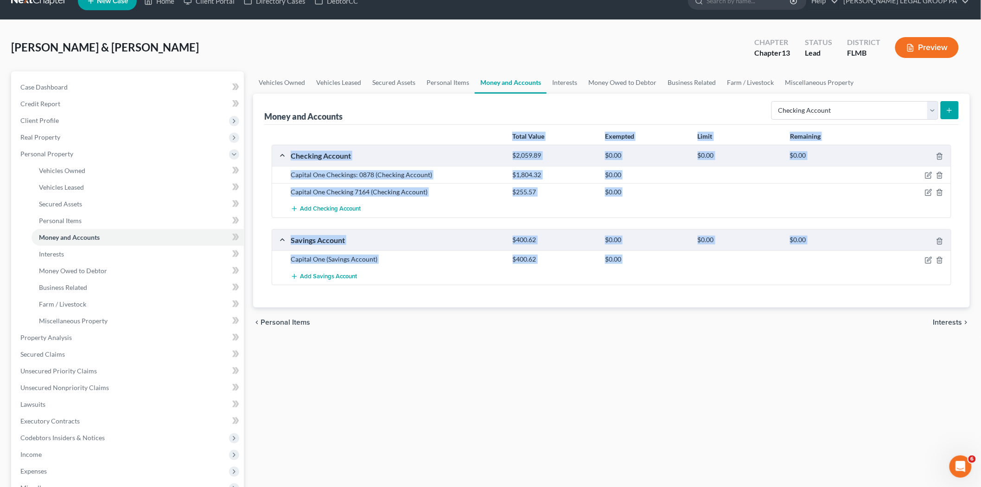
scroll to position [0, 0]
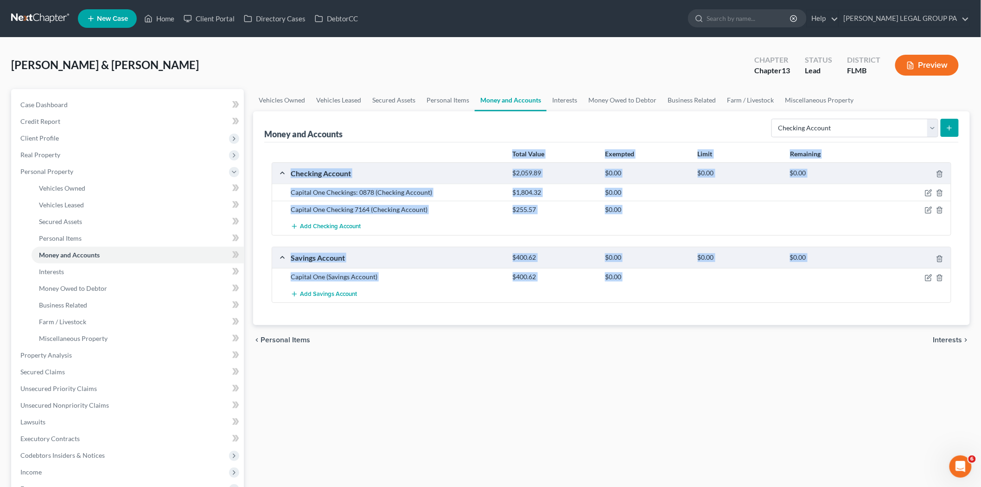
click at [556, 239] on div "Checking Account $2,059.89 $0.00 $0.00 $0.00 Capital One Checkings: 0878 (Check…" at bounding box center [612, 232] width 680 height 141
